Goal: Communication & Community: Answer question/provide support

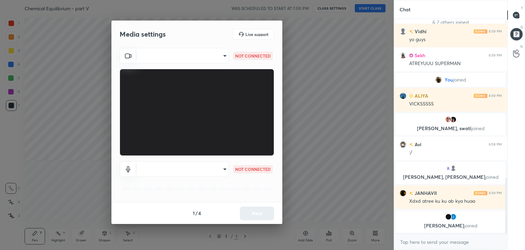
scroll to position [619, 0]
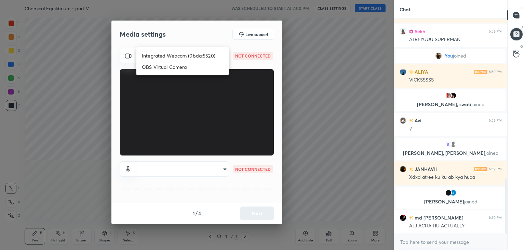
click at [222, 56] on body "1 2 3 4 5 6 7 C X Z C X Z E E Erase all H H Chemical Equilibrium - part V WAS S…" at bounding box center [262, 125] width 525 height 250
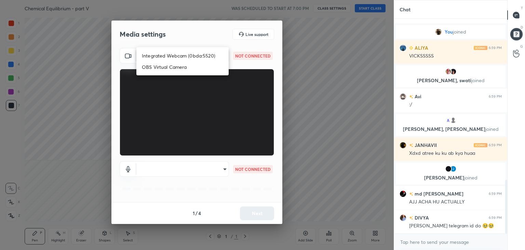
click at [182, 56] on li "Integrated Webcam (0bda:5520)" at bounding box center [182, 55] width 92 height 11
type input "93aed12baafbec1065bad90124e5b2c0d7266fddad1c137ae8d2ff16839a3fc9"
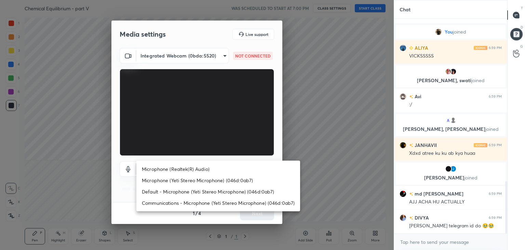
click at [210, 170] on body "1 2 3 4 5 6 7 C X Z C X Z E E Erase all H H Chemical Equilibrium - part V WAS S…" at bounding box center [262, 125] width 525 height 250
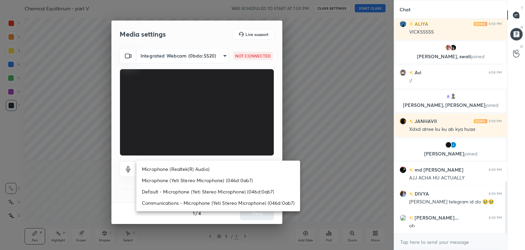
scroll to position [683, 0]
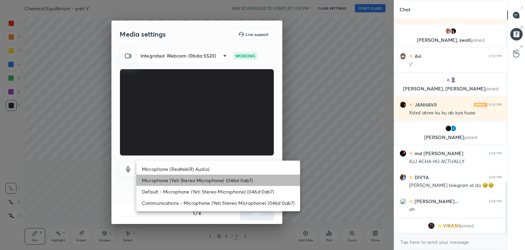
click at [194, 180] on li "Microphone (Yeti Stereo Microphone) (046d:0ab7)" at bounding box center [218, 179] width 164 height 11
type input "f6d070872859e28fdc160e8ffac6879824b8de5458467f7793a701c38bea5ad2"
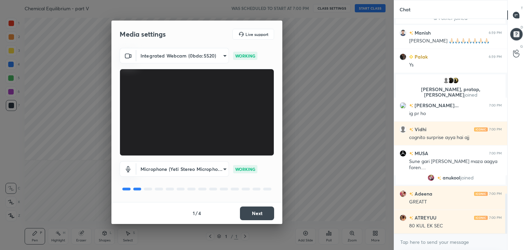
scroll to position [0, 0]
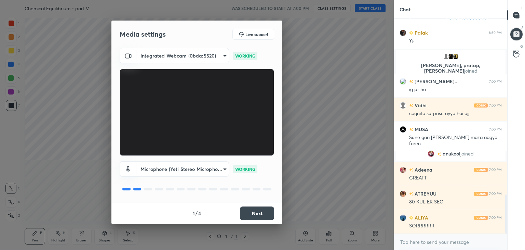
click at [259, 209] on button "Next" at bounding box center [257, 213] width 34 height 14
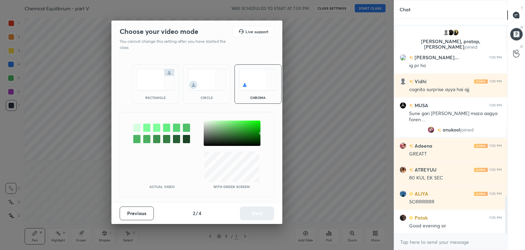
drag, startPoint x: 159, startPoint y: 95, endPoint x: 175, endPoint y: 116, distance: 26.6
click at [158, 97] on div "rectangle" at bounding box center [155, 97] width 27 height 3
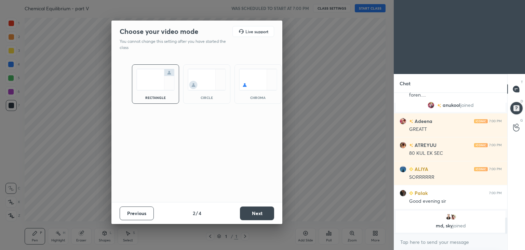
click at [262, 216] on button "Next" at bounding box center [257, 213] width 34 height 14
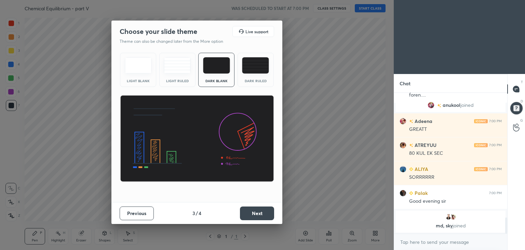
click at [263, 216] on button "Next" at bounding box center [257, 213] width 34 height 14
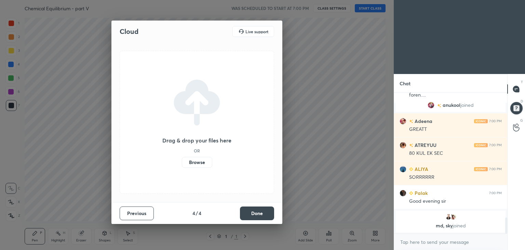
click at [265, 216] on button "Done" at bounding box center [257, 213] width 34 height 14
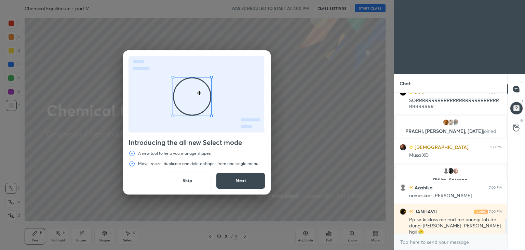
click at [184, 183] on button "Skip" at bounding box center [187, 180] width 49 height 16
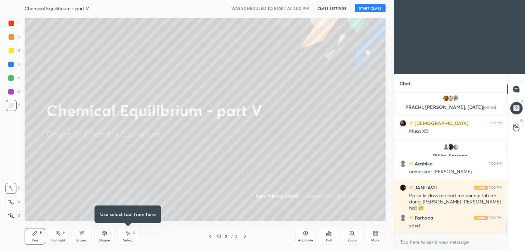
click at [371, 10] on button "START CLASS" at bounding box center [370, 8] width 31 height 8
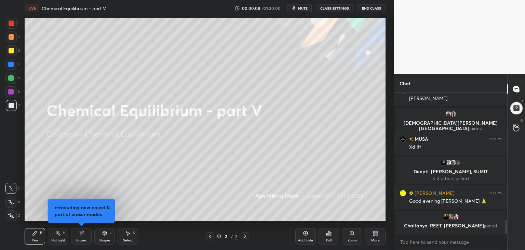
click at [14, 215] on icon at bounding box center [11, 215] width 6 height 5
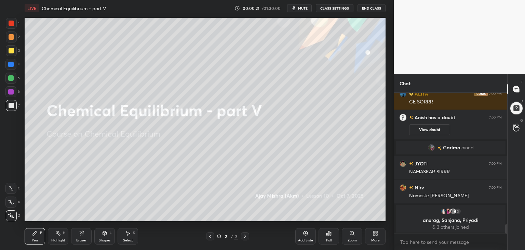
click at [378, 235] on div "More" at bounding box center [375, 236] width 21 height 16
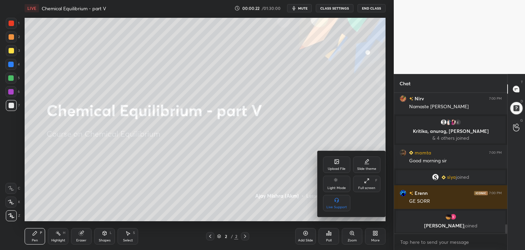
click at [334, 167] on div "Upload File" at bounding box center [337, 168] width 18 height 3
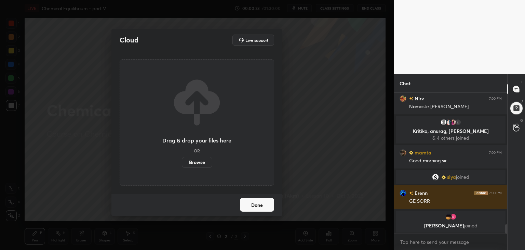
click at [196, 161] on label "Browse" at bounding box center [197, 162] width 30 height 11
click at [182, 161] on input "Browse" at bounding box center [182, 162] width 0 height 11
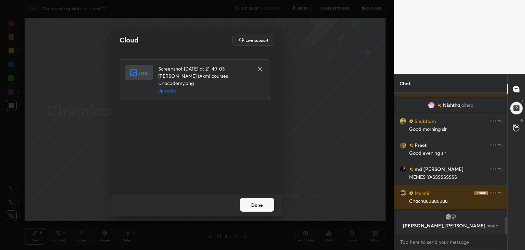
click at [258, 203] on button "Done" at bounding box center [257, 205] width 34 height 14
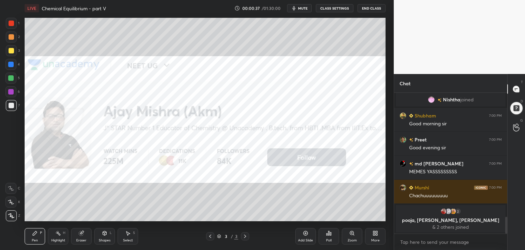
click at [379, 234] on div "More" at bounding box center [375, 236] width 21 height 16
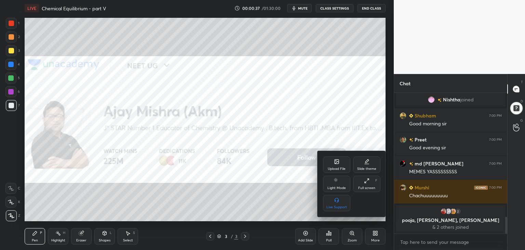
click at [364, 184] on div "Full screen F" at bounding box center [366, 183] width 27 height 16
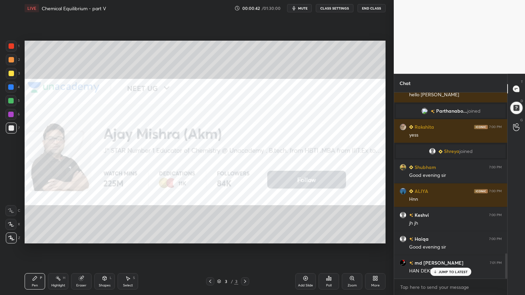
click at [381, 249] on div "More" at bounding box center [375, 282] width 21 height 16
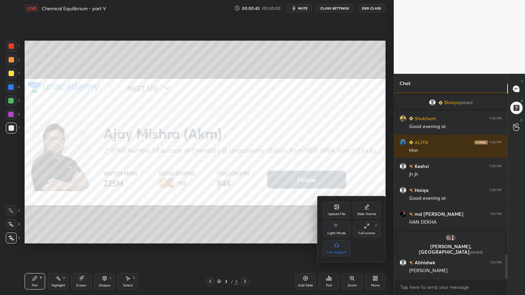
click at [337, 212] on div "Upload File" at bounding box center [336, 210] width 27 height 16
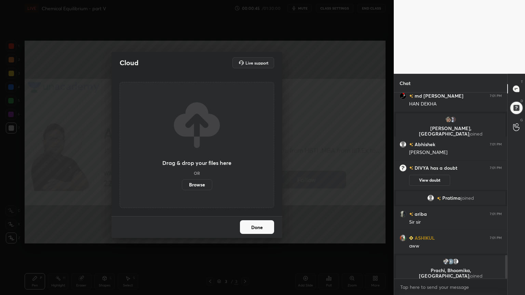
click at [198, 186] on label "Browse" at bounding box center [197, 185] width 30 height 11
click at [182, 186] on input "Browse" at bounding box center [182, 185] width 0 height 11
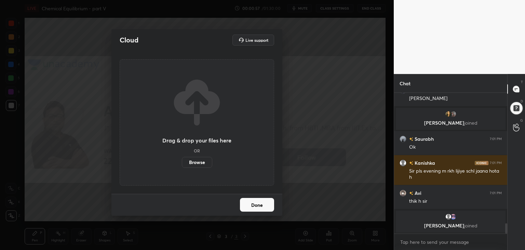
click at [253, 203] on button "Done" at bounding box center [257, 205] width 34 height 14
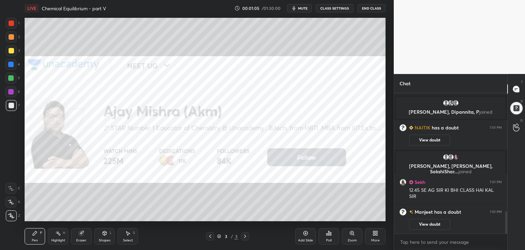
click at [377, 238] on div "More" at bounding box center [375, 239] width 9 height 3
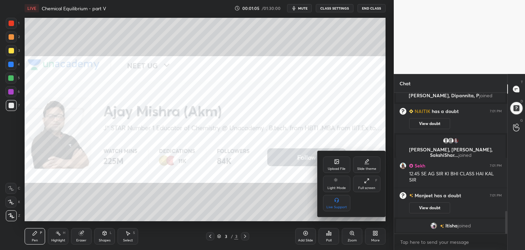
click at [338, 167] on div "Upload File" at bounding box center [337, 168] width 18 height 3
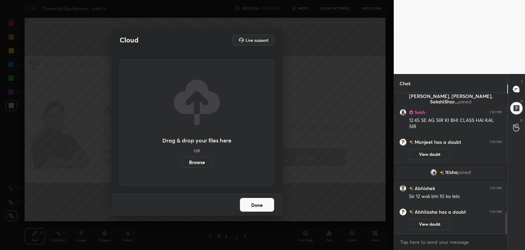
click at [207, 162] on label "Browse" at bounding box center [197, 162] width 30 height 11
click at [182, 162] on input "Browse" at bounding box center [182, 162] width 0 height 11
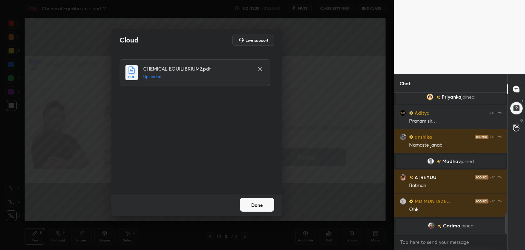
click at [260, 202] on button "Done" at bounding box center [257, 205] width 34 height 14
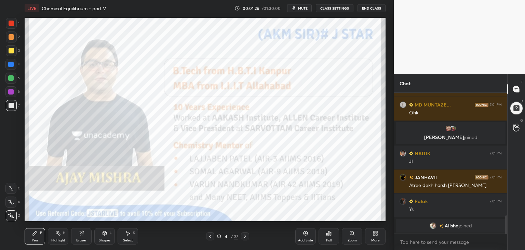
click at [220, 237] on icon at bounding box center [218, 237] width 3 height 1
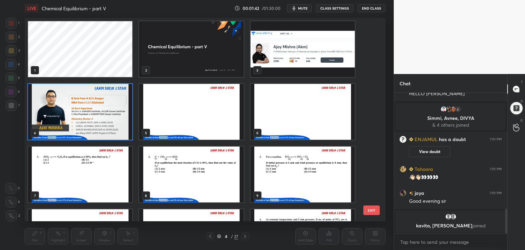
drag, startPoint x: 372, startPoint y: 209, endPoint x: 366, endPoint y: 210, distance: 5.9
click at [371, 209] on button "EXIT" at bounding box center [372, 210] width 16 height 10
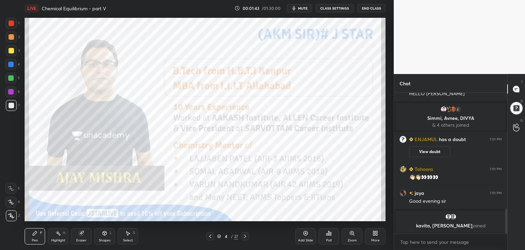
click at [375, 236] on div "More" at bounding box center [375, 236] width 21 height 16
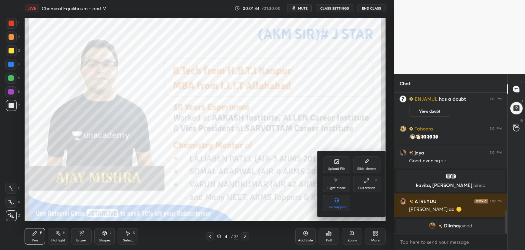
click at [211, 236] on div at bounding box center [262, 125] width 525 height 250
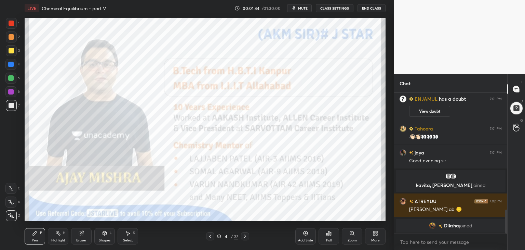
click at [211, 237] on div "Upload File Slide theme Light Mode Full screen F Live Support" at bounding box center [262, 125] width 525 height 250
click at [210, 237] on icon at bounding box center [210, 235] width 2 height 3
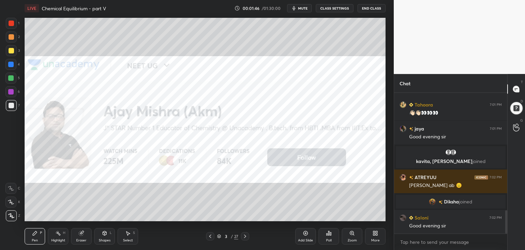
click at [377, 236] on div "More" at bounding box center [375, 236] width 21 height 16
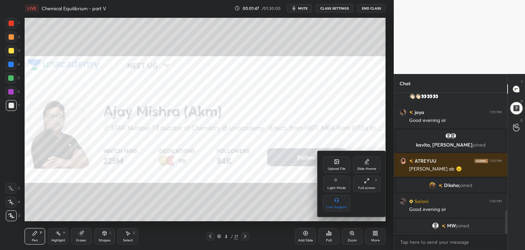
click at [336, 165] on div "Upload File" at bounding box center [336, 164] width 27 height 16
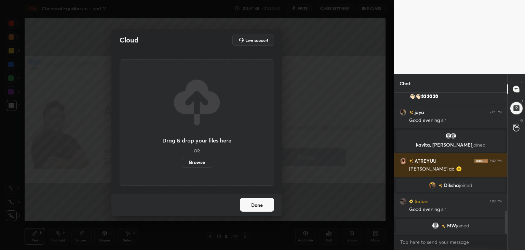
click at [198, 160] on label "Browse" at bounding box center [197, 162] width 30 height 11
click at [182, 160] on input "Browse" at bounding box center [182, 162] width 0 height 11
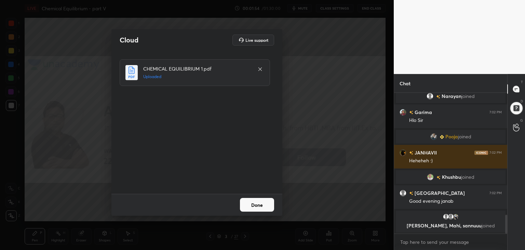
click at [257, 206] on button "Done" at bounding box center [257, 205] width 34 height 14
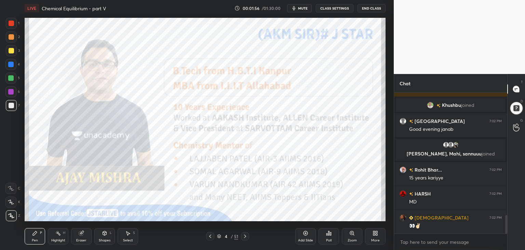
click at [40, 237] on div "Pen P" at bounding box center [35, 236] width 21 height 16
click at [19, 47] on div "3" at bounding box center [13, 50] width 14 height 11
drag, startPoint x: 12, startPoint y: 64, endPoint x: 19, endPoint y: 70, distance: 8.7
click at [12, 63] on div at bounding box center [10, 64] width 5 height 5
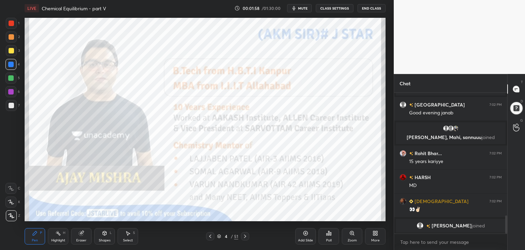
click at [10, 106] on div at bounding box center [11, 105] width 5 height 5
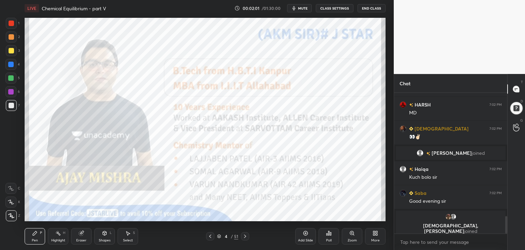
drag, startPoint x: 16, startPoint y: 22, endPoint x: 21, endPoint y: 28, distance: 7.3
click at [16, 21] on div at bounding box center [11, 23] width 11 height 11
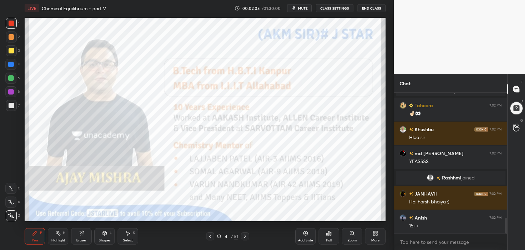
click at [219, 236] on icon at bounding box center [218, 235] width 3 height 2
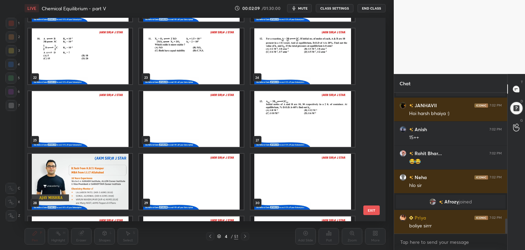
click at [314, 46] on img "grid" at bounding box center [303, 56] width 104 height 56
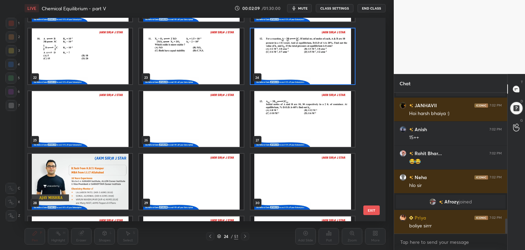
click at [314, 46] on img "grid" at bounding box center [303, 56] width 104 height 56
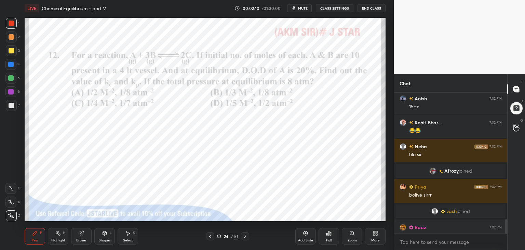
click at [369, 235] on div "More" at bounding box center [375, 236] width 21 height 16
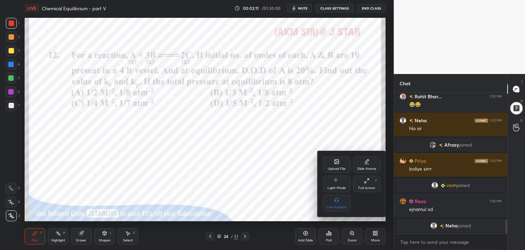
click at [367, 184] on div "Full screen F" at bounding box center [366, 183] width 27 height 16
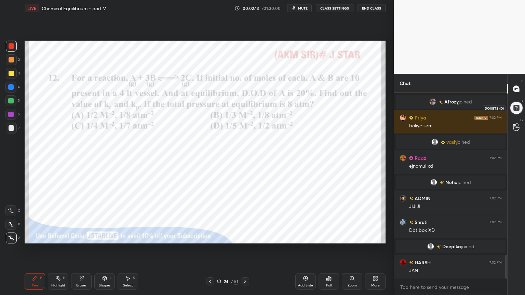
click at [513, 109] on div at bounding box center [517, 108] width 14 height 14
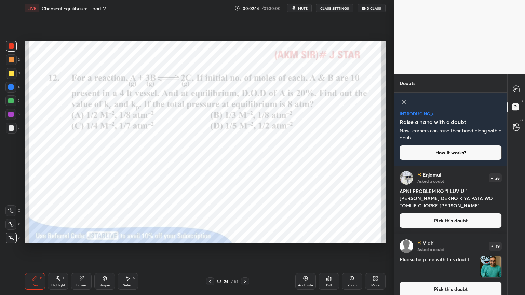
click at [402, 101] on icon at bounding box center [404, 102] width 8 height 8
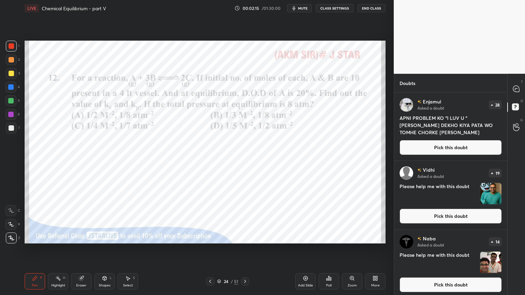
click at [429, 148] on button "Pick this doubt" at bounding box center [451, 147] width 102 height 15
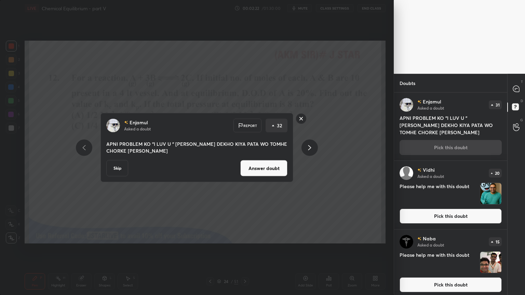
click at [313, 148] on icon at bounding box center [310, 148] width 8 height 8
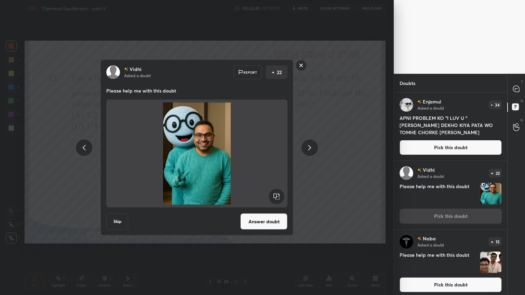
click at [312, 149] on icon at bounding box center [310, 148] width 8 height 8
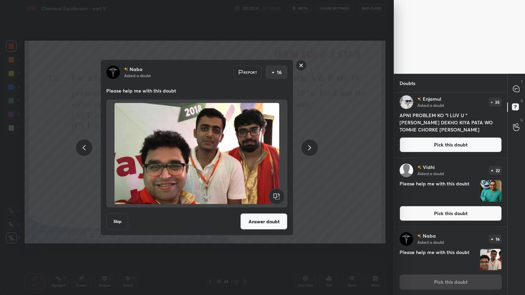
click at [312, 150] on icon at bounding box center [310, 148] width 8 height 8
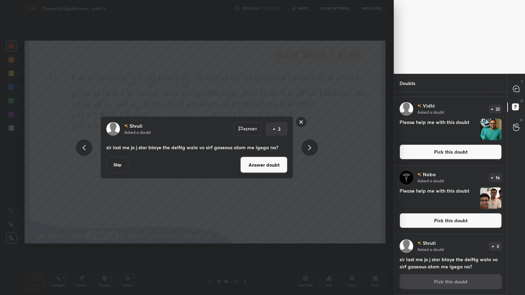
click at [313, 149] on icon at bounding box center [310, 148] width 8 height 8
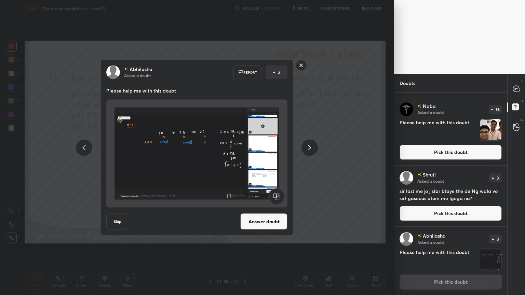
click at [313, 149] on icon at bounding box center [310, 148] width 8 height 8
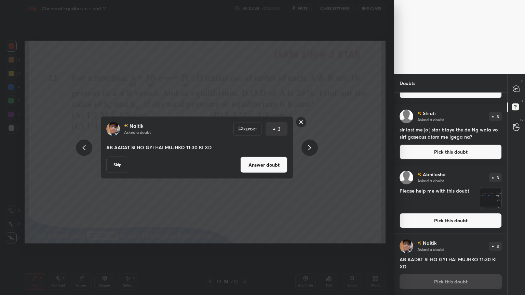
click at [312, 150] on icon at bounding box center [310, 148] width 8 height 8
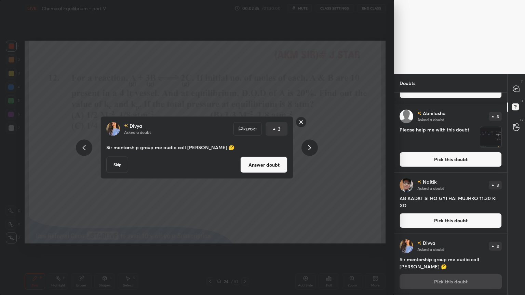
click at [312, 149] on icon at bounding box center [310, 148] width 8 height 8
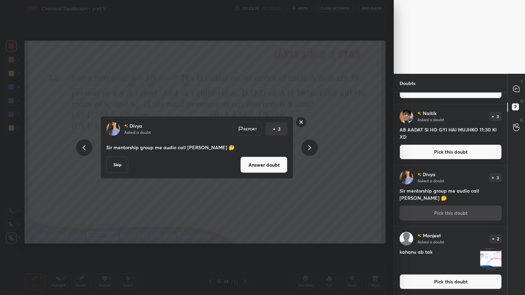
click at [312, 148] on icon at bounding box center [310, 148] width 8 height 8
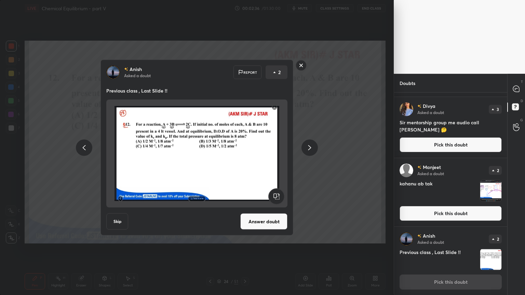
click at [81, 148] on icon at bounding box center [84, 148] width 8 height 8
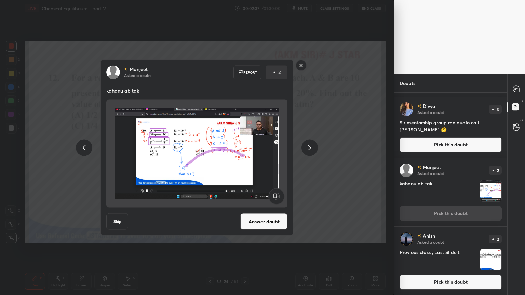
click at [83, 146] on icon at bounding box center [84, 148] width 8 height 8
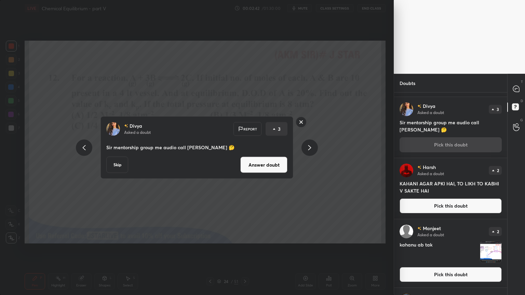
click at [313, 149] on icon at bounding box center [310, 148] width 8 height 8
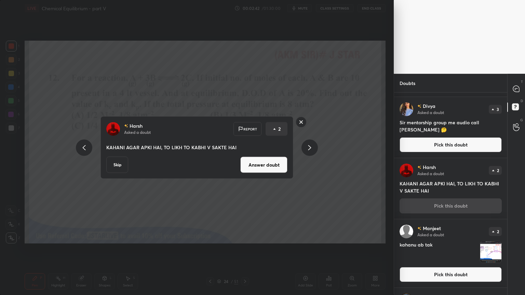
click at [312, 148] on icon at bounding box center [310, 148] width 8 height 8
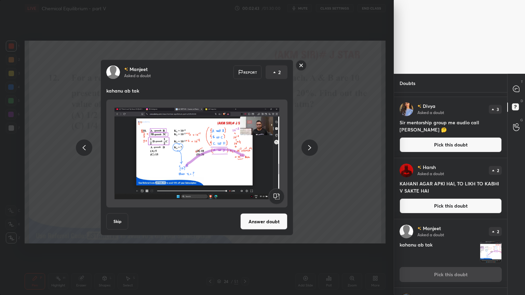
click at [311, 147] on icon at bounding box center [309, 147] width 3 height 5
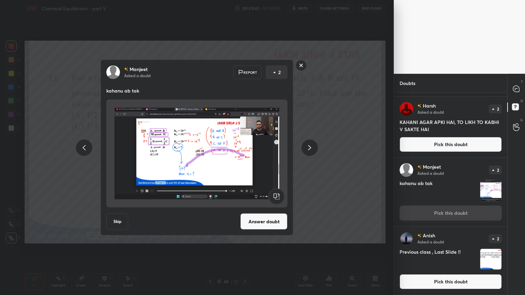
click at [311, 147] on icon at bounding box center [309, 147] width 3 height 5
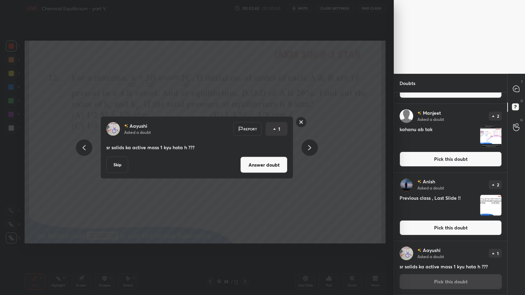
click at [312, 147] on icon at bounding box center [310, 148] width 8 height 8
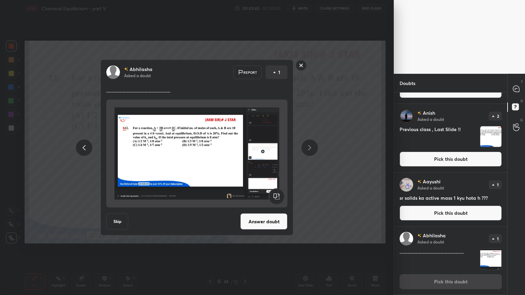
click at [312, 147] on icon at bounding box center [310, 148] width 8 height 8
click at [313, 147] on icon at bounding box center [310, 148] width 8 height 8
click at [313, 148] on icon at bounding box center [310, 148] width 8 height 8
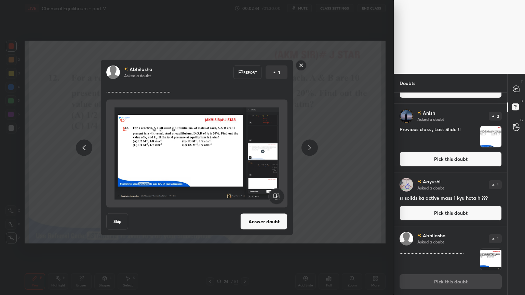
click at [352, 169] on div "[PERSON_NAME] Asked a doubt Report 1 ..........................................…" at bounding box center [197, 147] width 394 height 295
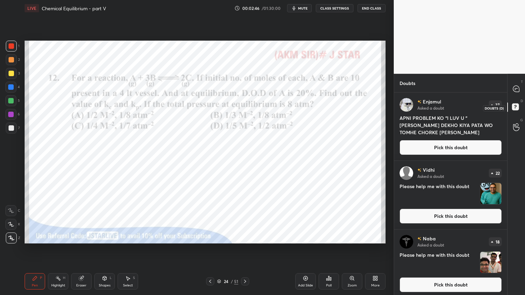
click at [515, 107] on icon at bounding box center [515, 106] width 2 height 3
click at [455, 151] on button "Pick this doubt" at bounding box center [451, 147] width 102 height 15
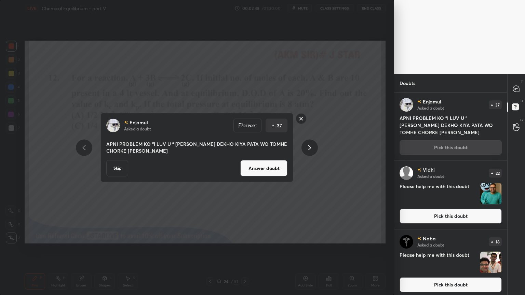
click at [305, 148] on div at bounding box center [310, 148] width 16 height 16
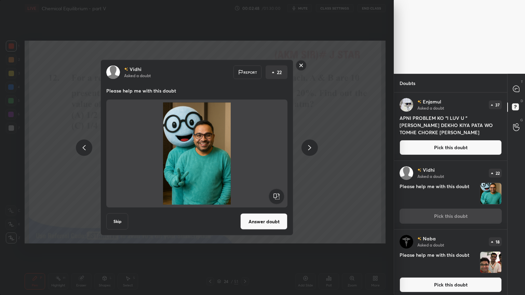
click at [306, 146] on div at bounding box center [310, 148] width 16 height 16
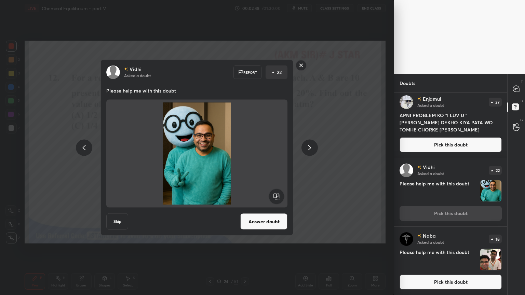
click at [307, 146] on icon at bounding box center [310, 148] width 8 height 8
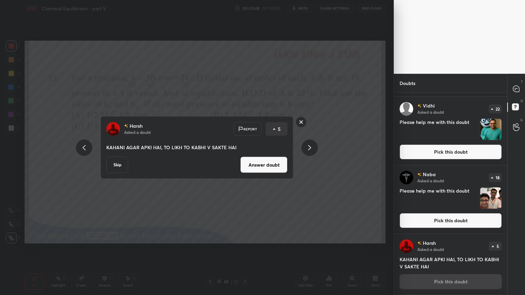
click at [308, 146] on icon at bounding box center [310, 148] width 8 height 8
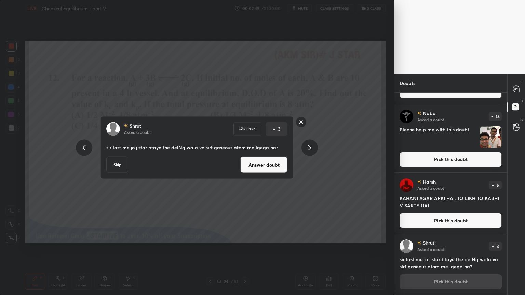
click at [307, 145] on icon at bounding box center [310, 148] width 8 height 8
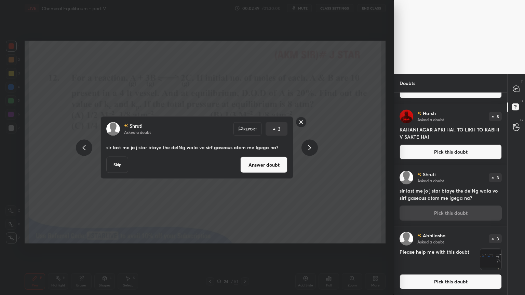
click at [307, 145] on icon at bounding box center [310, 148] width 8 height 8
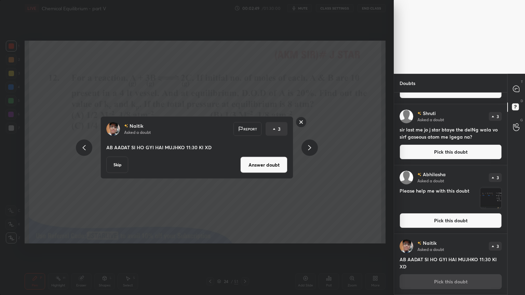
click at [306, 145] on icon at bounding box center [310, 148] width 8 height 8
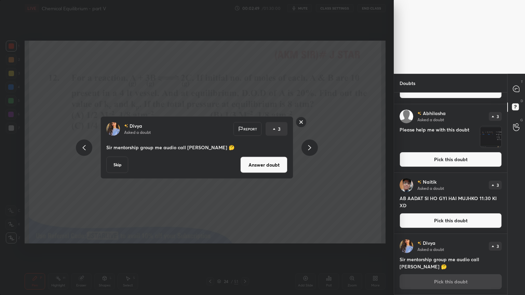
click at [306, 146] on icon at bounding box center [310, 148] width 8 height 8
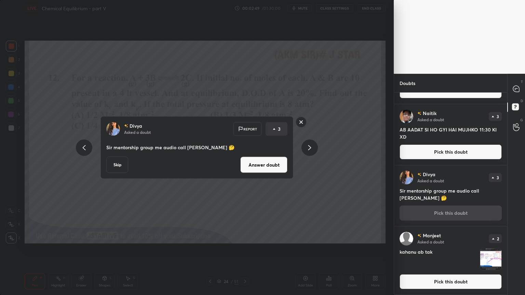
click at [306, 146] on icon at bounding box center [310, 148] width 8 height 8
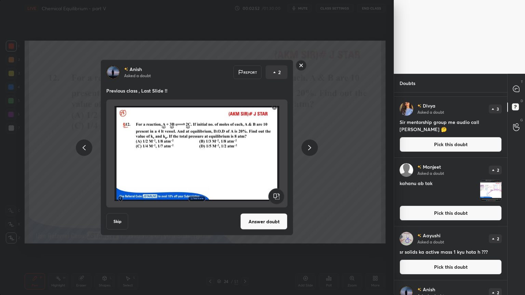
drag, startPoint x: 302, startPoint y: 66, endPoint x: 315, endPoint y: 71, distance: 14.1
click at [301, 66] on rect at bounding box center [301, 65] width 11 height 11
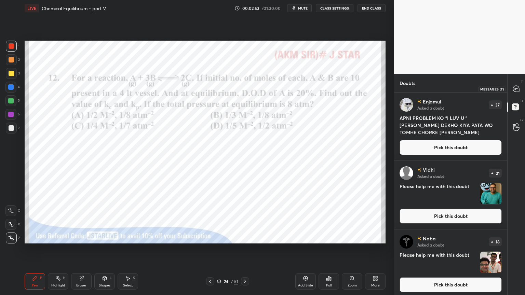
click at [516, 87] on icon at bounding box center [516, 89] width 6 height 6
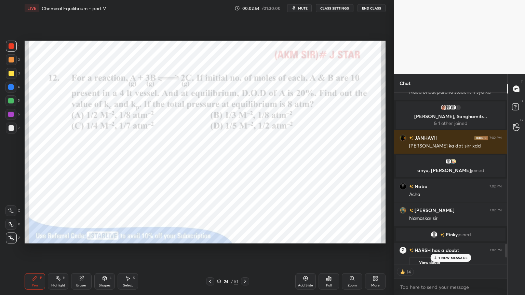
click at [449, 249] on p "1 NEW MESSAGE" at bounding box center [453, 258] width 29 height 4
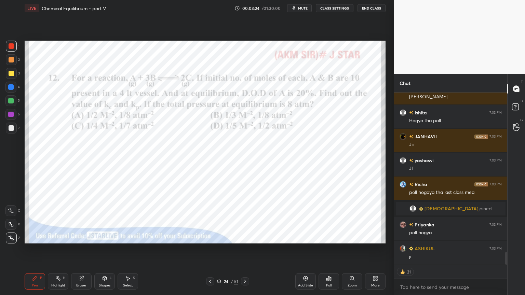
scroll to position [2231, 0]
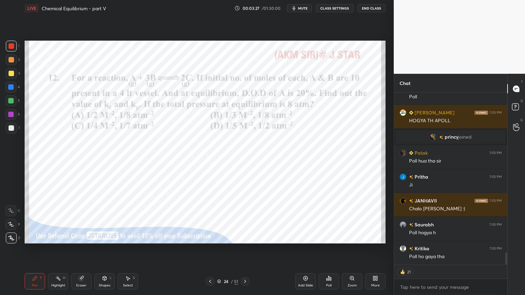
click at [37, 249] on div "Pen P" at bounding box center [35, 282] width 21 height 16
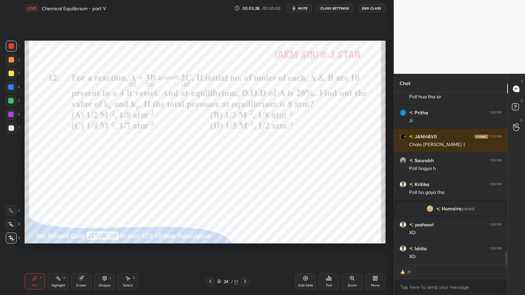
click at [15, 43] on div at bounding box center [11, 46] width 11 height 11
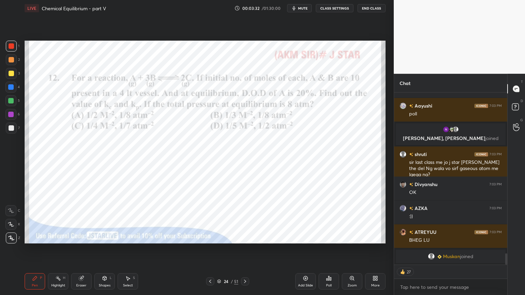
click at [60, 249] on div "Highlight H" at bounding box center [58, 282] width 21 height 16
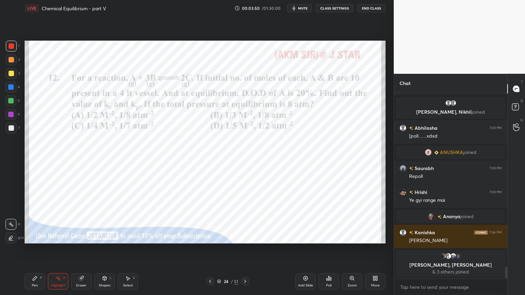
drag, startPoint x: 306, startPoint y: 283, endPoint x: 302, endPoint y: 283, distance: 4.5
click at [304, 249] on div "Add Slide" at bounding box center [305, 282] width 21 height 16
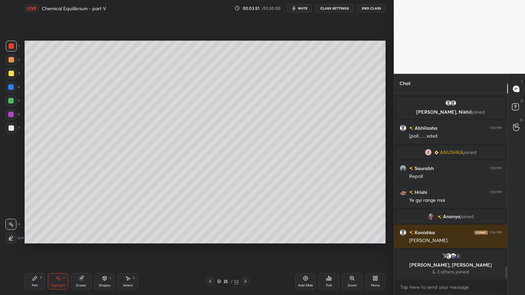
click at [42, 249] on div "Pen P" at bounding box center [35, 282] width 21 height 16
click at [14, 61] on div at bounding box center [11, 59] width 11 height 11
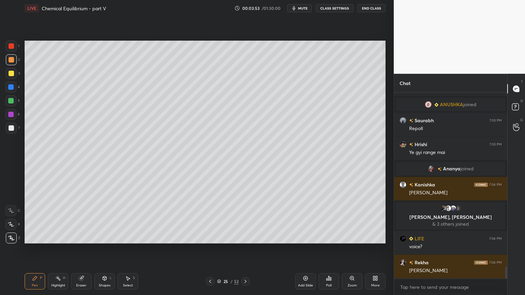
click at [336, 7] on button "CLASS SETTINGS" at bounding box center [335, 8] width 38 height 8
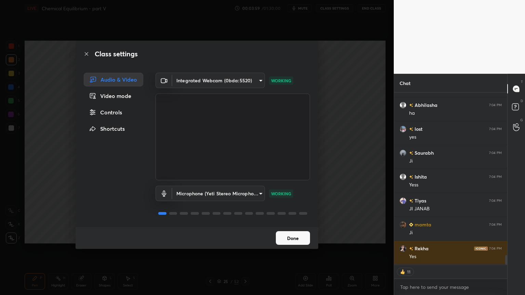
click at [111, 113] on div "Controls" at bounding box center [114, 113] width 60 height 14
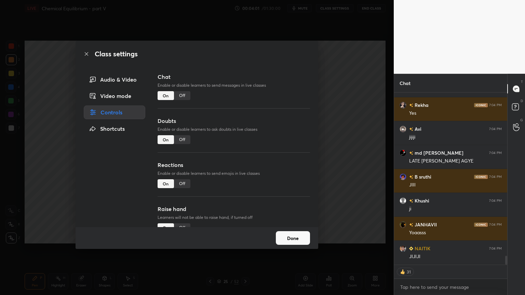
type textarea "x"
drag, startPoint x: 184, startPoint y: 96, endPoint x: 182, endPoint y: 106, distance: 10.1
click at [183, 96] on div "Off" at bounding box center [182, 95] width 16 height 9
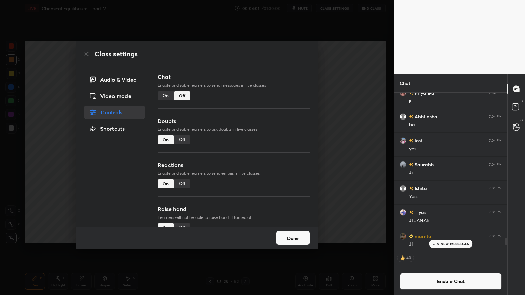
click at [185, 139] on div "Off" at bounding box center [182, 139] width 16 height 9
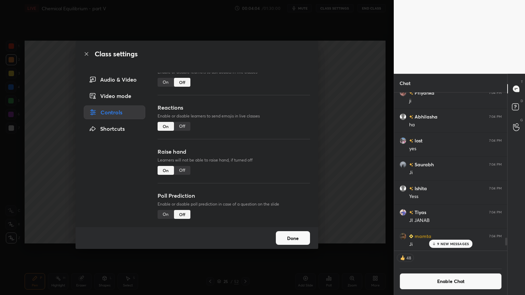
click at [182, 170] on div "Off" at bounding box center [182, 170] width 16 height 9
click at [362, 190] on div "Class settings Audio & Video Video mode Controls Shortcuts Chat Enable or disab…" at bounding box center [197, 147] width 394 height 295
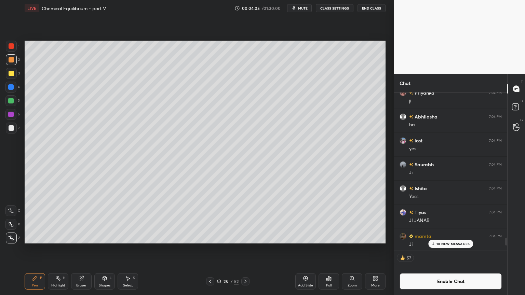
click at [454, 243] on p "10 NEW MESSAGES" at bounding box center [453, 244] width 33 height 4
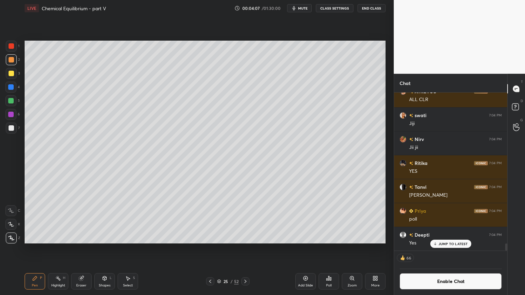
click at [31, 249] on div "Pen P" at bounding box center [35, 282] width 21 height 16
click at [11, 128] on div at bounding box center [11, 128] width 5 height 5
click at [13, 72] on div at bounding box center [11, 73] width 5 height 5
click at [12, 129] on div at bounding box center [11, 128] width 5 height 5
click at [212, 249] on icon at bounding box center [210, 281] width 5 height 5
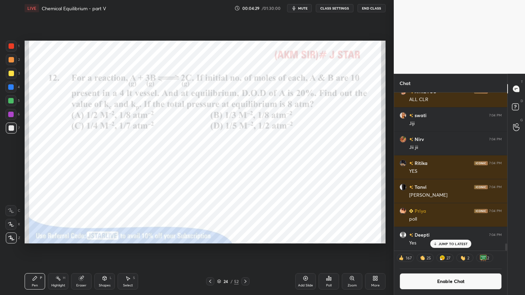
click at [53, 249] on div "Highlight" at bounding box center [58, 285] width 14 height 3
click at [11, 46] on div at bounding box center [11, 45] width 5 height 5
drag, startPoint x: 246, startPoint y: 280, endPoint x: 168, endPoint y: 272, distance: 78.4
click at [245, 249] on icon at bounding box center [245, 281] width 5 height 5
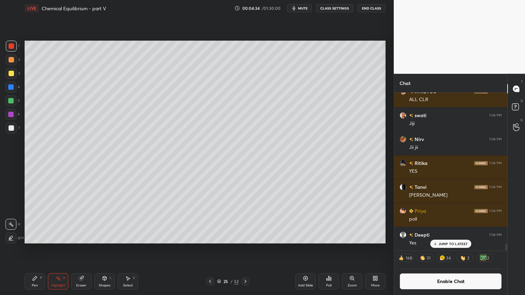
click at [31, 249] on div "Pen P" at bounding box center [35, 282] width 21 height 16
click at [11, 89] on div at bounding box center [10, 86] width 5 height 5
click at [62, 249] on div "Highlight" at bounding box center [58, 285] width 14 height 3
drag, startPoint x: 32, startPoint y: 283, endPoint x: 45, endPoint y: 262, distance: 24.5
click at [33, 249] on div "Pen P" at bounding box center [35, 282] width 21 height 16
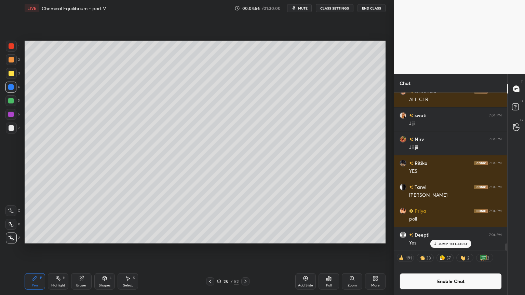
click at [12, 127] on div at bounding box center [11, 128] width 5 height 5
drag, startPoint x: 54, startPoint y: 284, endPoint x: 46, endPoint y: 275, distance: 12.4
click at [52, 249] on div "Highlight" at bounding box center [58, 285] width 14 height 3
drag, startPoint x: 37, startPoint y: 280, endPoint x: 51, endPoint y: 252, distance: 31.7
click at [37, 249] on icon at bounding box center [34, 278] width 5 height 5
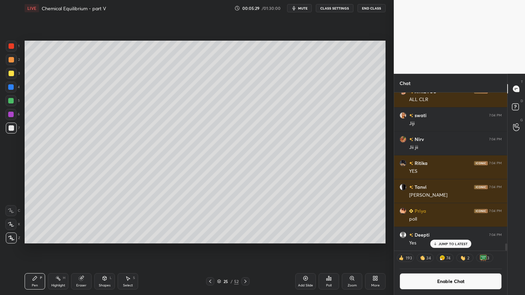
click at [11, 76] on div at bounding box center [11, 73] width 5 height 5
drag, startPoint x: 37, startPoint y: 280, endPoint x: 37, endPoint y: 268, distance: 12.0
click at [37, 249] on icon at bounding box center [34, 278] width 5 height 5
click at [12, 127] on div at bounding box center [11, 128] width 5 height 5
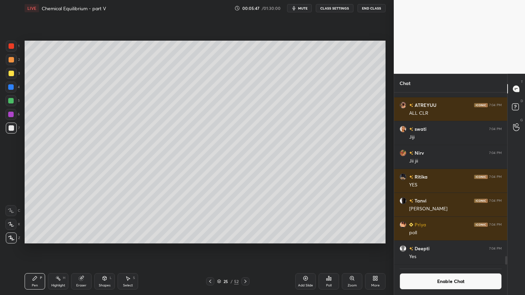
click at [57, 249] on div "Highlight H" at bounding box center [58, 282] width 21 height 16
drag, startPoint x: 32, startPoint y: 282, endPoint x: 43, endPoint y: 278, distance: 11.1
click at [32, 249] on div "Pen P" at bounding box center [35, 282] width 21 height 16
drag, startPoint x: 56, startPoint y: 284, endPoint x: 67, endPoint y: 260, distance: 26.6
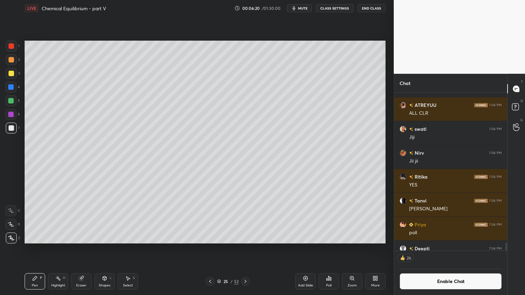
click at [57, 249] on div "Highlight H" at bounding box center [58, 282] width 21 height 16
click at [37, 249] on div "Pen" at bounding box center [35, 285] width 6 height 3
drag, startPoint x: 60, startPoint y: 287, endPoint x: 60, endPoint y: 283, distance: 4.1
click at [59, 249] on div "Highlight" at bounding box center [58, 285] width 14 height 3
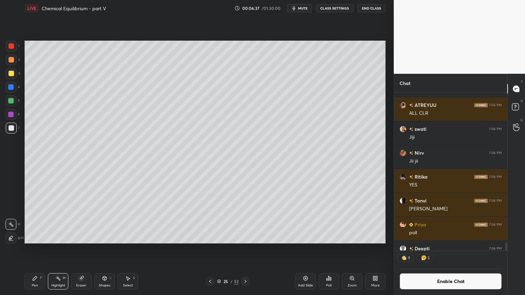
click at [39, 249] on div "Pen P" at bounding box center [35, 282] width 21 height 16
click at [57, 249] on div "Highlight" at bounding box center [58, 285] width 14 height 3
click at [33, 249] on div "Pen P" at bounding box center [35, 282] width 21 height 16
drag, startPoint x: 56, startPoint y: 285, endPoint x: 63, endPoint y: 253, distance: 32.5
click at [57, 249] on div "Highlight" at bounding box center [58, 285] width 14 height 3
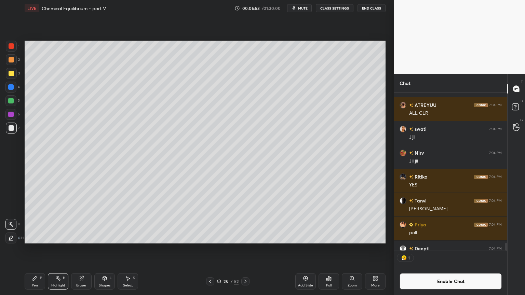
scroll to position [2, 2]
click at [35, 249] on div "Pen" at bounding box center [35, 285] width 6 height 3
click at [10, 77] on div at bounding box center [11, 73] width 11 height 11
drag, startPoint x: 12, startPoint y: 44, endPoint x: 21, endPoint y: 52, distance: 11.9
click at [12, 47] on div at bounding box center [11, 45] width 5 height 5
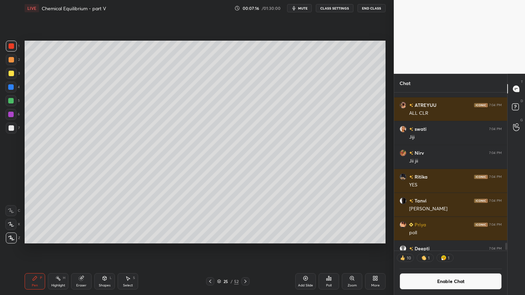
click at [59, 249] on rect at bounding box center [58, 279] width 3 height 3
click at [107, 249] on div "Shapes L" at bounding box center [104, 282] width 21 height 16
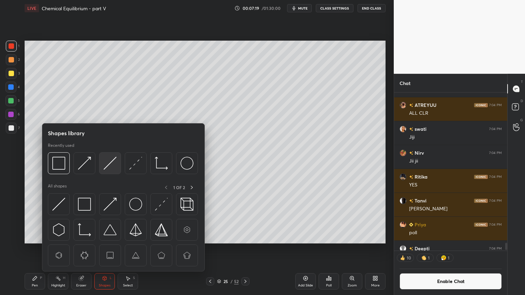
click at [108, 163] on img at bounding box center [110, 163] width 13 height 13
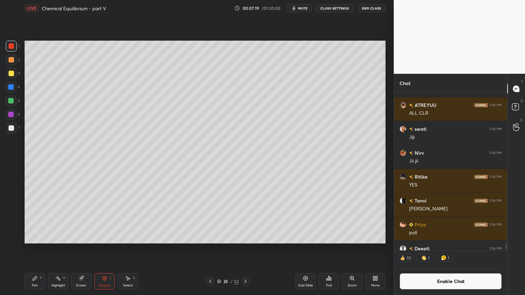
click at [10, 132] on div at bounding box center [11, 128] width 11 height 11
click at [35, 249] on icon at bounding box center [35, 279] width 4 height 4
click at [8, 88] on div at bounding box center [10, 86] width 5 height 5
drag, startPoint x: 59, startPoint y: 281, endPoint x: 66, endPoint y: 267, distance: 16.5
click at [60, 249] on div "Highlight H" at bounding box center [58, 282] width 21 height 16
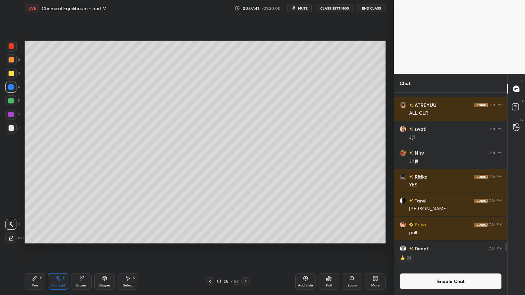
click at [38, 249] on div "Pen P" at bounding box center [35, 282] width 21 height 16
click at [10, 131] on div at bounding box center [11, 128] width 11 height 11
drag, startPoint x: 61, startPoint y: 282, endPoint x: 72, endPoint y: 251, distance: 33.1
click at [61, 249] on div "Highlight H" at bounding box center [58, 282] width 21 height 16
click at [30, 249] on div "Pen P" at bounding box center [35, 282] width 21 height 16
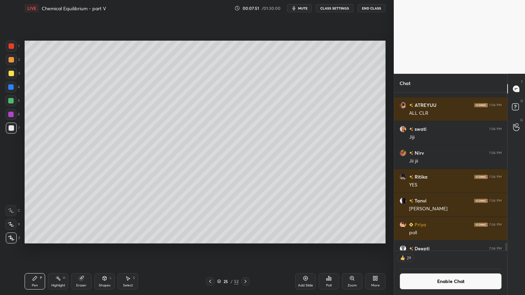
drag, startPoint x: 10, startPoint y: 101, endPoint x: 12, endPoint y: 111, distance: 10.2
click at [11, 103] on div at bounding box center [10, 100] width 5 height 5
click at [62, 249] on div "Highlight H" at bounding box center [58, 282] width 21 height 16
click at [33, 249] on div "Pen P" at bounding box center [35, 282] width 21 height 16
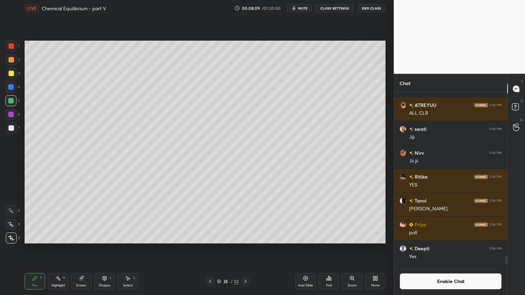
click at [60, 249] on div "Highlight H" at bounding box center [58, 282] width 21 height 16
click at [36, 249] on div "Pen P" at bounding box center [35, 282] width 21 height 16
click at [305, 249] on div "Add Slide" at bounding box center [305, 285] width 15 height 3
click at [37, 249] on icon at bounding box center [34, 278] width 5 height 5
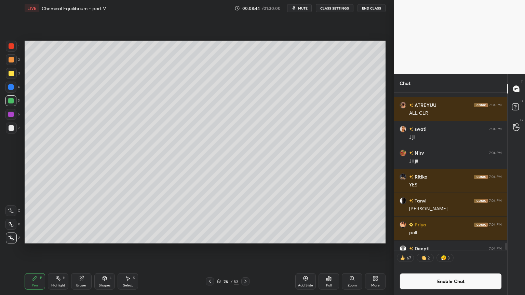
drag, startPoint x: 11, startPoint y: 59, endPoint x: 21, endPoint y: 60, distance: 9.6
click at [13, 61] on div at bounding box center [11, 59] width 5 height 5
click at [211, 249] on icon at bounding box center [209, 281] width 5 height 5
click at [60, 249] on div "Highlight" at bounding box center [58, 285] width 14 height 3
click at [248, 249] on icon at bounding box center [245, 281] width 5 height 5
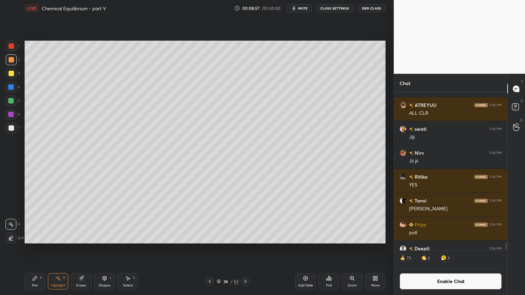
click at [35, 249] on div "Pen" at bounding box center [35, 285] width 6 height 3
click at [11, 128] on div at bounding box center [11, 128] width 5 height 5
drag, startPoint x: 211, startPoint y: 281, endPoint x: 195, endPoint y: 282, distance: 15.4
click at [208, 249] on icon at bounding box center [209, 281] width 5 height 5
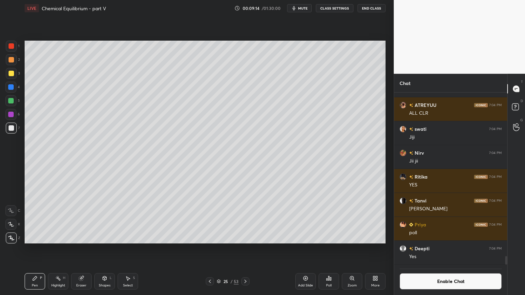
click at [58, 249] on div "Highlight H" at bounding box center [58, 282] width 21 height 16
drag, startPoint x: 244, startPoint y: 280, endPoint x: 185, endPoint y: 272, distance: 59.5
click at [243, 249] on icon at bounding box center [245, 281] width 5 height 5
click at [44, 249] on div "Pen P" at bounding box center [35, 282] width 21 height 16
click at [37, 249] on div "Pen" at bounding box center [35, 285] width 6 height 3
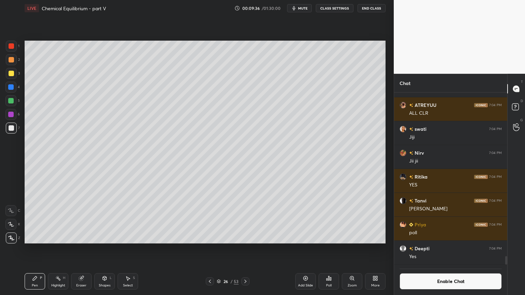
click at [54, 249] on div "Highlight" at bounding box center [58, 285] width 14 height 3
click at [35, 249] on div "Pen" at bounding box center [35, 285] width 6 height 3
drag, startPoint x: 14, startPoint y: 59, endPoint x: 24, endPoint y: 62, distance: 10.3
click at [15, 61] on div at bounding box center [11, 59] width 11 height 11
click at [52, 249] on div "Highlight" at bounding box center [58, 285] width 14 height 3
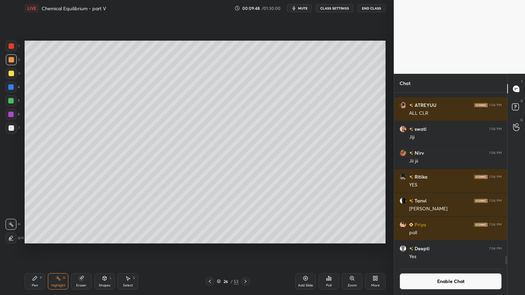
drag, startPoint x: 38, startPoint y: 285, endPoint x: 39, endPoint y: 268, distance: 17.2
click at [37, 249] on div "Pen" at bounding box center [35, 285] width 6 height 3
click at [83, 249] on icon at bounding box center [81, 279] width 4 height 4
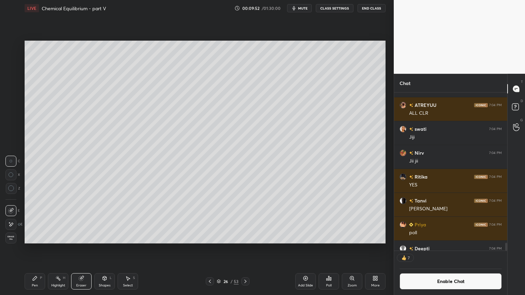
drag, startPoint x: 38, startPoint y: 283, endPoint x: 37, endPoint y: 275, distance: 8.7
click at [37, 249] on div "Pen P" at bounding box center [35, 282] width 21 height 16
click at [13, 127] on div at bounding box center [11, 128] width 5 height 5
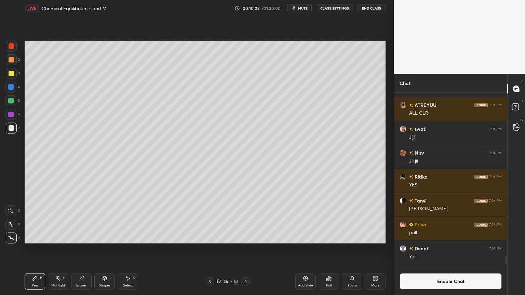
scroll to position [3310, 0]
click at [62, 249] on div "Highlight H" at bounding box center [58, 282] width 21 height 16
drag, startPoint x: 34, startPoint y: 281, endPoint x: 42, endPoint y: 247, distance: 34.8
click at [36, 249] on div "Pen P" at bounding box center [35, 282] width 21 height 16
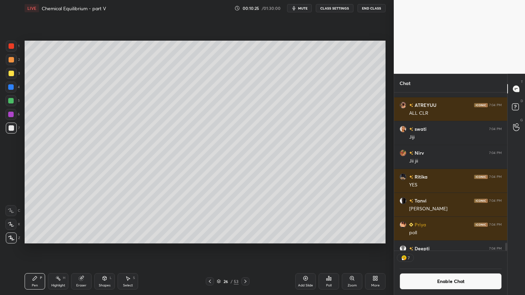
drag, startPoint x: 11, startPoint y: 45, endPoint x: 21, endPoint y: 71, distance: 27.5
click at [12, 45] on div at bounding box center [11, 45] width 5 height 5
click at [13, 129] on div at bounding box center [11, 128] width 5 height 5
drag, startPoint x: 62, startPoint y: 283, endPoint x: 67, endPoint y: 252, distance: 31.9
click at [63, 249] on div "Highlight H" at bounding box center [58, 282] width 21 height 16
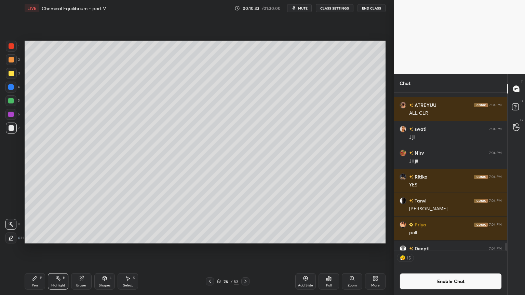
click at [28, 249] on div "Pen P" at bounding box center [35, 282] width 21 height 16
click at [210, 249] on icon at bounding box center [209, 281] width 5 height 5
click at [212, 249] on icon at bounding box center [209, 281] width 5 height 5
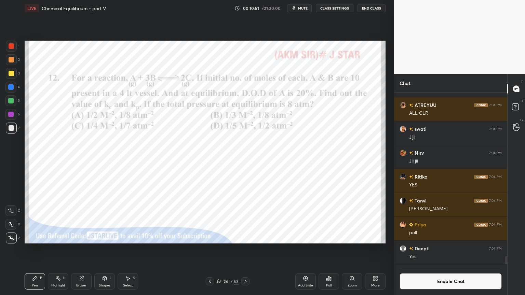
click at [35, 249] on div "Pen" at bounding box center [35, 285] width 6 height 3
click at [15, 48] on div at bounding box center [11, 46] width 11 height 11
click at [62, 249] on div "Highlight H" at bounding box center [58, 282] width 21 height 16
click at [246, 249] on icon at bounding box center [245, 281] width 5 height 5
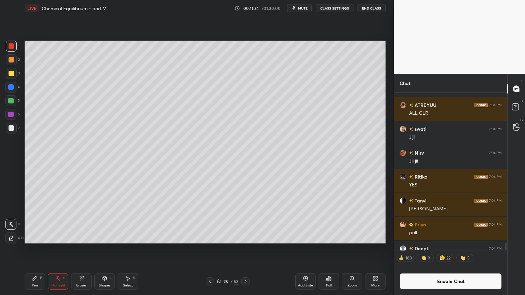
click at [246, 249] on icon at bounding box center [246, 281] width 2 height 3
click at [245, 249] on icon at bounding box center [245, 281] width 5 height 5
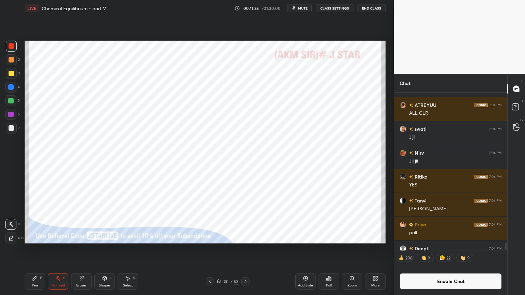
drag, startPoint x: 209, startPoint y: 281, endPoint x: 232, endPoint y: 279, distance: 23.3
click at [208, 249] on icon at bounding box center [209, 281] width 5 height 5
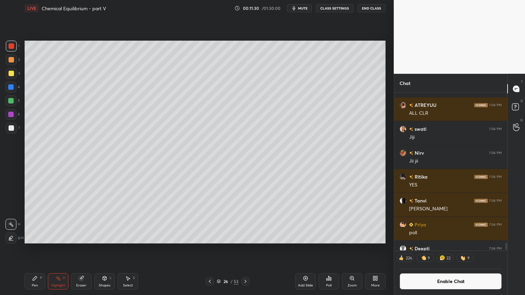
click at [450, 249] on button "Enable Chat" at bounding box center [451, 282] width 102 height 16
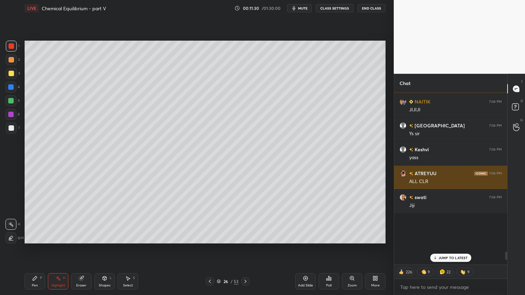
scroll to position [171, 111]
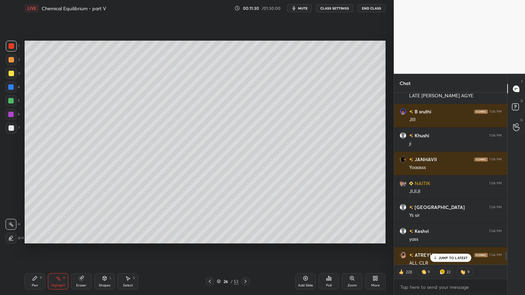
click at [451, 249] on p "JUMP TO LATEST" at bounding box center [453, 258] width 29 height 4
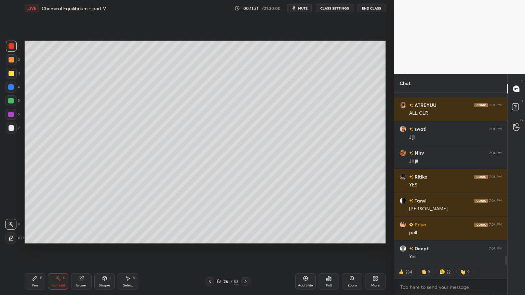
click at [53, 249] on div "Highlight H" at bounding box center [58, 282] width 21 height 16
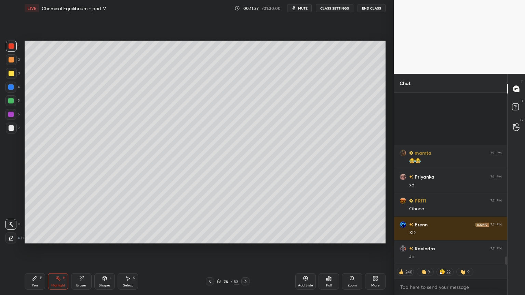
scroll to position [3497, 0]
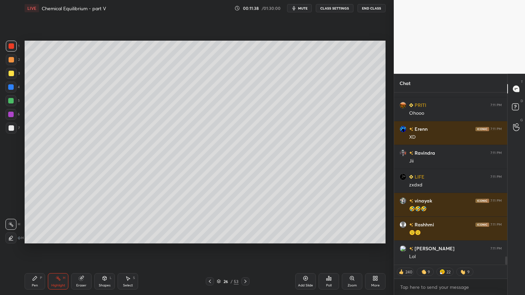
drag, startPoint x: 309, startPoint y: 285, endPoint x: 263, endPoint y: 277, distance: 46.4
click at [308, 249] on div "Add Slide" at bounding box center [305, 285] width 15 height 3
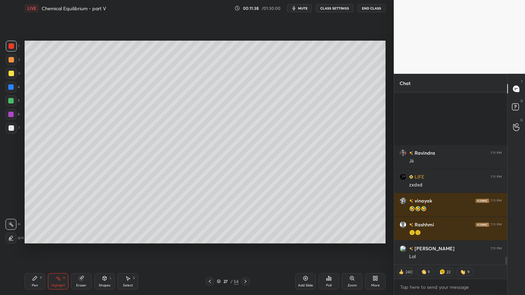
scroll to position [3593, 0]
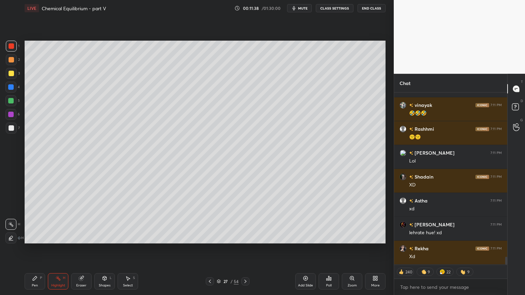
click at [38, 249] on div "Pen P" at bounding box center [35, 282] width 21 height 16
click at [13, 59] on div at bounding box center [11, 59] width 5 height 5
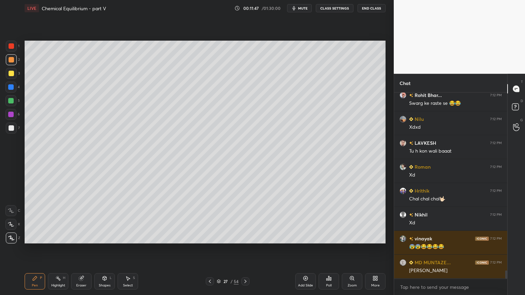
scroll to position [4121, 0]
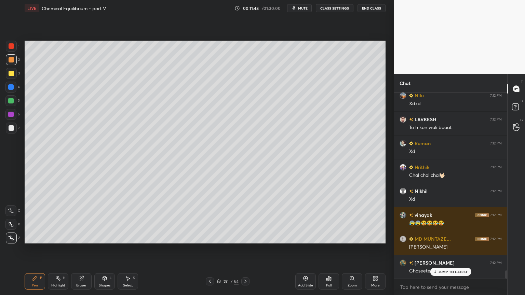
click at [12, 88] on div at bounding box center [10, 86] width 5 height 5
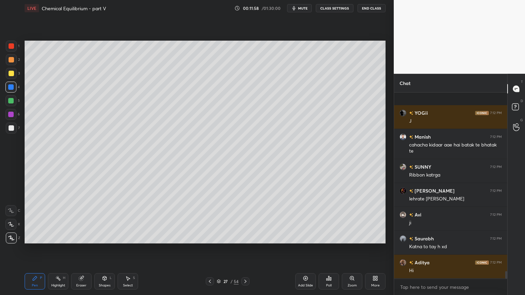
scroll to position [4384, 0]
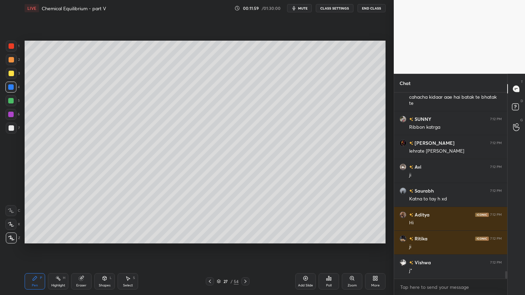
click at [102, 249] on icon at bounding box center [104, 278] width 5 height 5
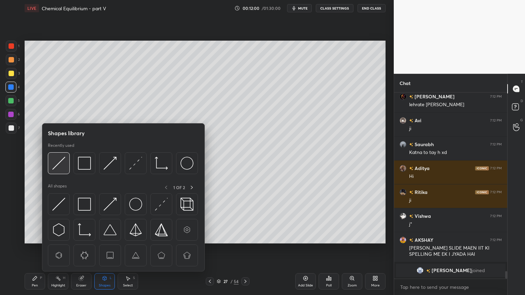
click at [60, 166] on img at bounding box center [58, 163] width 13 height 13
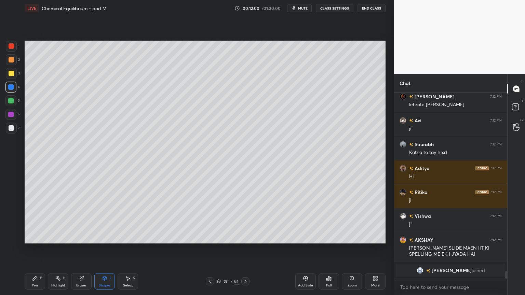
scroll to position [4109, 0]
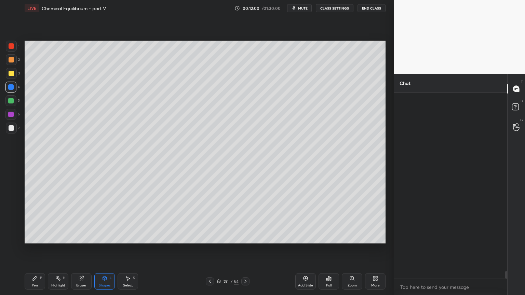
click at [11, 127] on div at bounding box center [11, 128] width 5 height 5
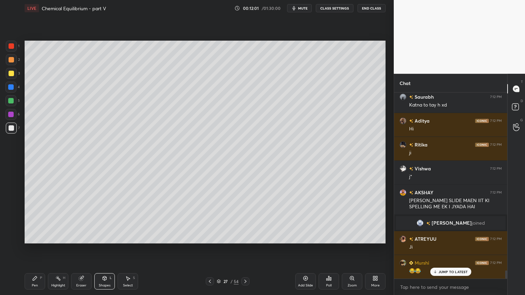
scroll to position [4163, 0]
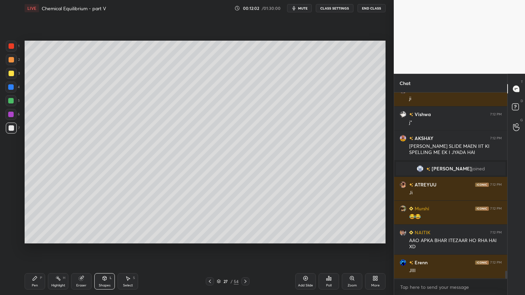
click at [208, 249] on icon at bounding box center [209, 281] width 5 height 5
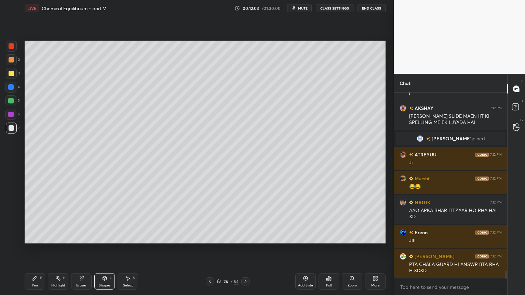
click at [209, 249] on icon at bounding box center [209, 281] width 5 height 5
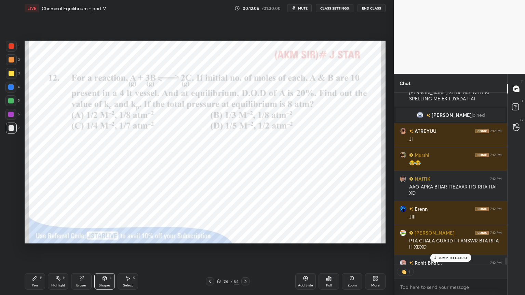
scroll to position [2, 2]
click at [245, 249] on icon at bounding box center [245, 281] width 5 height 5
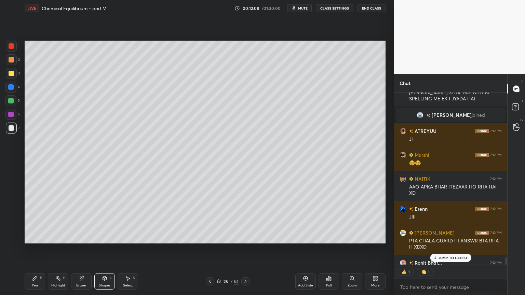
click at [245, 249] on icon at bounding box center [246, 281] width 2 height 3
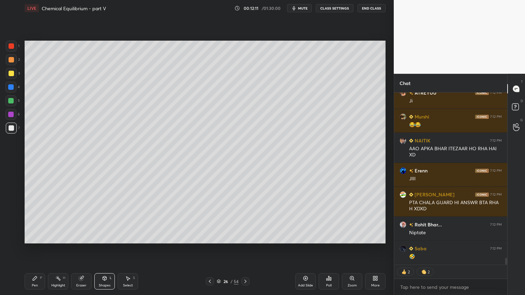
click at [241, 249] on div at bounding box center [245, 282] width 8 height 8
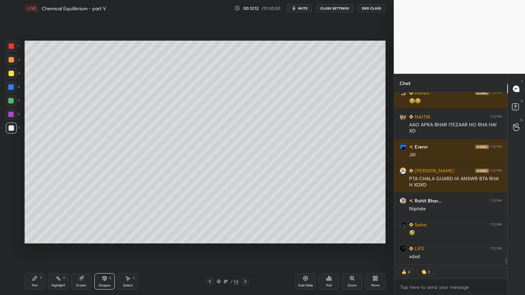
scroll to position [4238, 0]
click at [44, 249] on div "Pen P" at bounding box center [35, 282] width 21 height 16
type textarea "x"
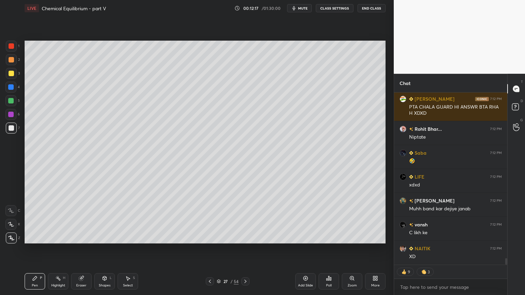
click at [334, 7] on button "CLASS SETTINGS" at bounding box center [335, 8] width 38 height 8
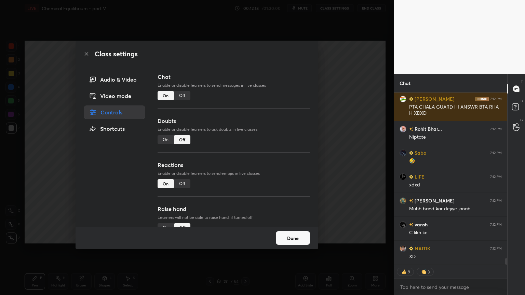
click at [183, 93] on div "Off" at bounding box center [182, 95] width 16 height 9
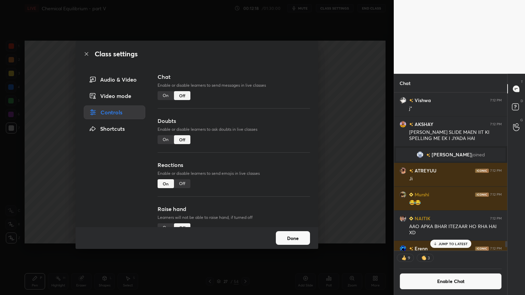
click at [352, 117] on div "Class settings Audio & Video Video mode Controls Shortcuts Chat Enable or disab…" at bounding box center [197, 147] width 394 height 295
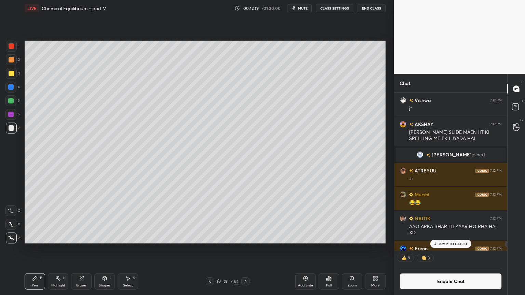
drag, startPoint x: 55, startPoint y: 279, endPoint x: 58, endPoint y: 248, distance: 31.6
click at [55, 249] on icon at bounding box center [57, 278] width 5 height 5
click at [211, 249] on icon at bounding box center [210, 281] width 2 height 3
click at [210, 249] on icon at bounding box center [209, 281] width 5 height 5
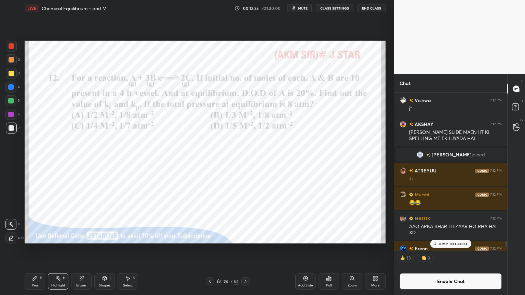
click at [28, 249] on div "Pen P" at bounding box center [35, 282] width 21 height 16
click at [11, 47] on div at bounding box center [11, 45] width 5 height 5
click at [64, 249] on div "Highlight" at bounding box center [58, 285] width 14 height 3
click at [38, 249] on div "Pen P" at bounding box center [35, 282] width 21 height 16
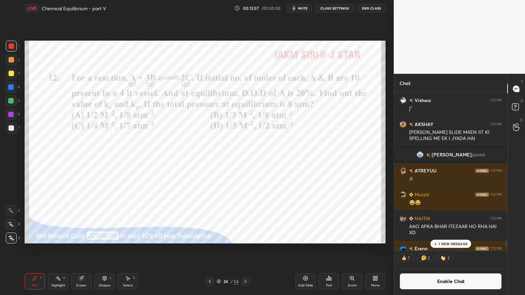
drag, startPoint x: 61, startPoint y: 280, endPoint x: 62, endPoint y: 252, distance: 28.1
click at [61, 249] on div "Highlight H" at bounding box center [58, 282] width 21 height 16
click at [38, 249] on div "Pen P" at bounding box center [35, 282] width 21 height 16
drag, startPoint x: 12, startPoint y: 88, endPoint x: 18, endPoint y: 96, distance: 10.5
click at [12, 90] on div at bounding box center [10, 86] width 5 height 5
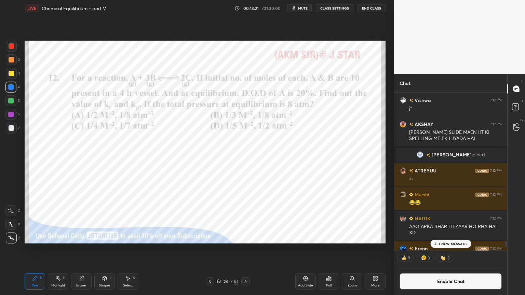
drag, startPoint x: 52, startPoint y: 284, endPoint x: 79, endPoint y: 251, distance: 42.8
click at [53, 249] on div "Highlight" at bounding box center [58, 285] width 14 height 3
click at [451, 245] on p "1 NEW MESSAGE" at bounding box center [453, 244] width 29 height 4
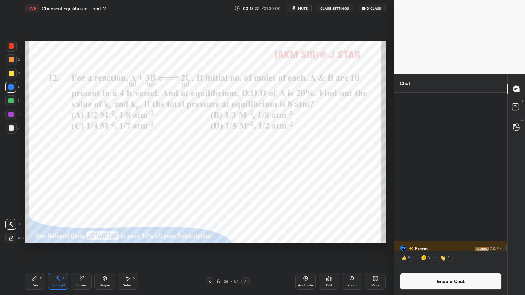
scroll to position [4324, 0]
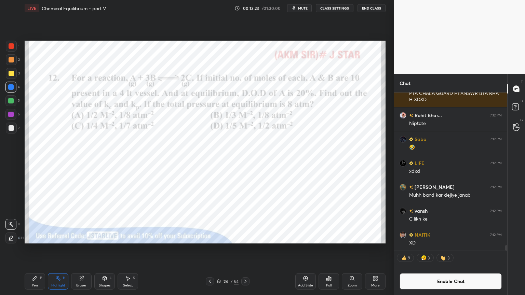
click at [55, 249] on div "Highlight" at bounding box center [58, 285] width 14 height 3
click at [245, 249] on icon at bounding box center [245, 281] width 5 height 5
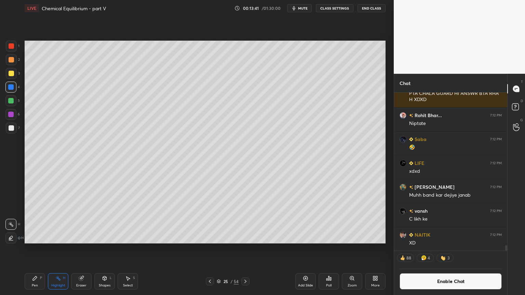
click at [246, 249] on icon at bounding box center [245, 281] width 5 height 5
click at [248, 249] on icon at bounding box center [245, 281] width 5 height 5
drag, startPoint x: 440, startPoint y: 282, endPoint x: 444, endPoint y: 263, distance: 19.5
click at [439, 249] on button "Enable Chat" at bounding box center [451, 282] width 102 height 16
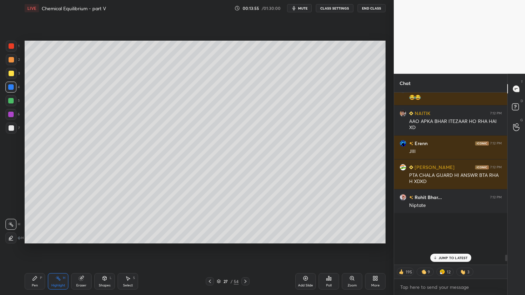
scroll to position [171, 111]
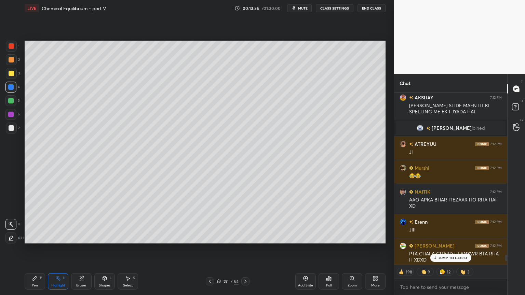
drag, startPoint x: 454, startPoint y: 254, endPoint x: 448, endPoint y: 252, distance: 5.7
click at [452, 249] on div "JUMP TO LATEST" at bounding box center [450, 258] width 41 height 8
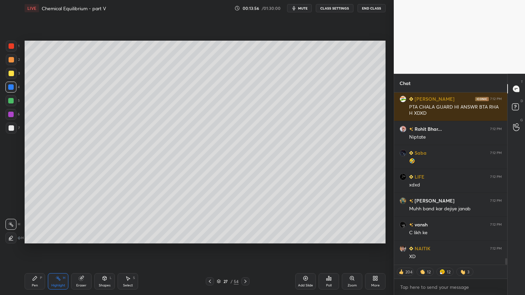
click at [41, 249] on div "Pen P" at bounding box center [35, 282] width 21 height 16
click at [11, 61] on div at bounding box center [11, 59] width 5 height 5
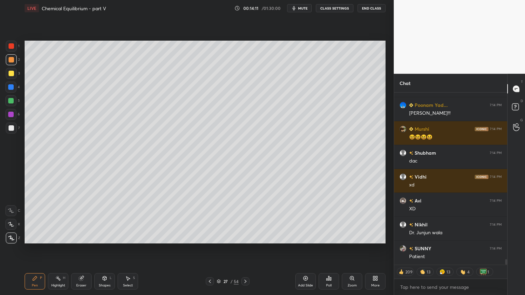
scroll to position [5437, 0]
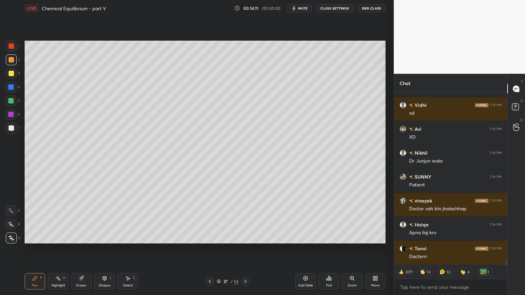
click at [11, 128] on div at bounding box center [11, 128] width 5 height 5
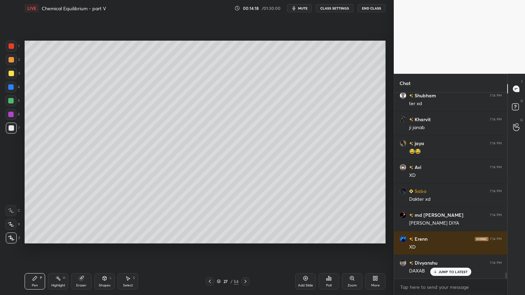
scroll to position [5346, 0]
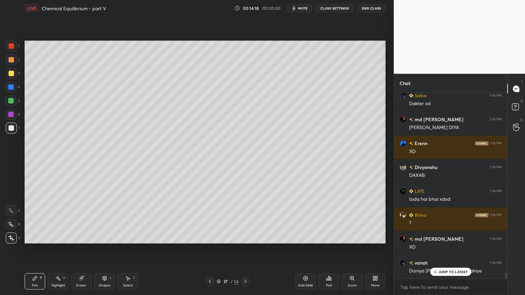
click at [335, 7] on button "CLASS SETTINGS" at bounding box center [335, 8] width 38 height 8
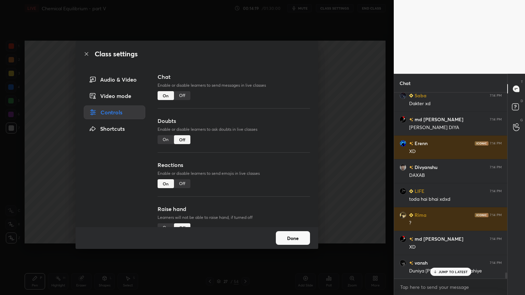
type textarea "x"
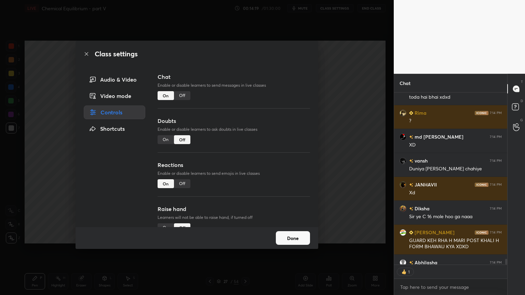
scroll to position [2, 2]
click at [184, 94] on div "Off" at bounding box center [182, 95] width 16 height 9
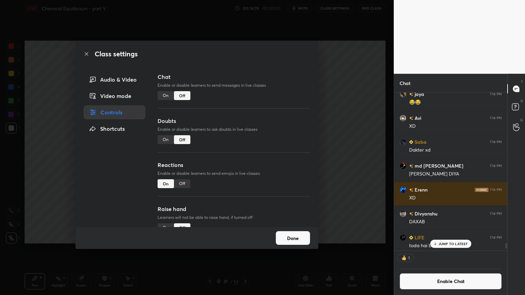
click at [344, 114] on div "Class settings Audio & Video Video mode Controls Shortcuts Chat Enable or disab…" at bounding box center [197, 147] width 394 height 295
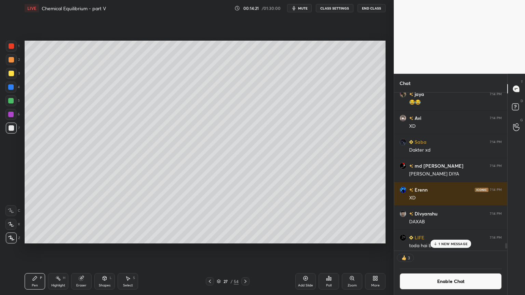
click at [66, 249] on div "Highlight H" at bounding box center [58, 282] width 21 height 16
click at [34, 249] on div "Pen P" at bounding box center [35, 282] width 21 height 16
click at [13, 127] on div at bounding box center [11, 128] width 5 height 5
drag, startPoint x: 212, startPoint y: 283, endPoint x: 128, endPoint y: 278, distance: 83.9
click at [211, 249] on icon at bounding box center [209, 281] width 5 height 5
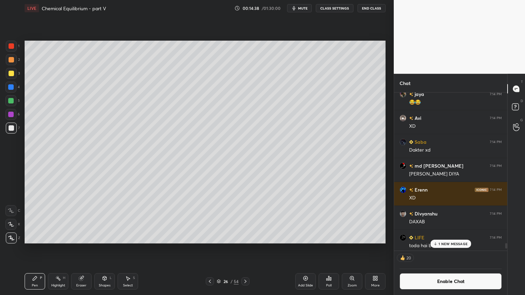
click at [54, 249] on div "Highlight H" at bounding box center [58, 282] width 21 height 16
drag, startPoint x: 246, startPoint y: 283, endPoint x: 226, endPoint y: 287, distance: 20.3
click at [245, 249] on icon at bounding box center [245, 281] width 5 height 5
click at [31, 249] on div "Pen P" at bounding box center [35, 282] width 21 height 16
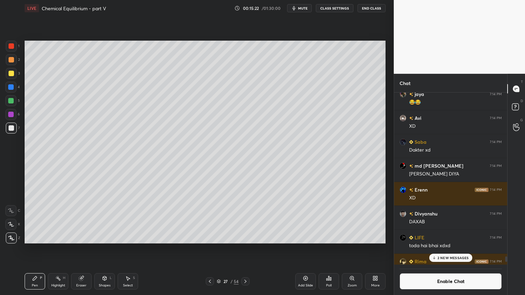
click at [11, 74] on div at bounding box center [11, 73] width 5 height 5
drag, startPoint x: 60, startPoint y: 283, endPoint x: 63, endPoint y: 274, distance: 9.7
click at [60, 249] on div "Highlight H" at bounding box center [58, 282] width 21 height 16
click at [208, 249] on icon at bounding box center [209, 281] width 5 height 5
click at [209, 249] on icon at bounding box center [209, 281] width 5 height 5
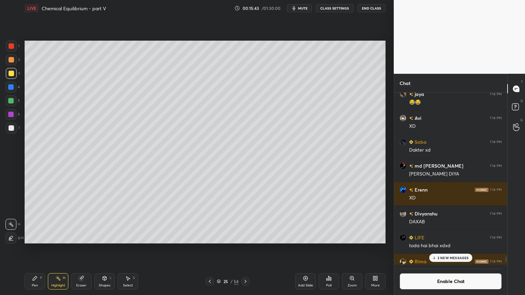
click at [210, 249] on icon at bounding box center [210, 281] width 2 height 3
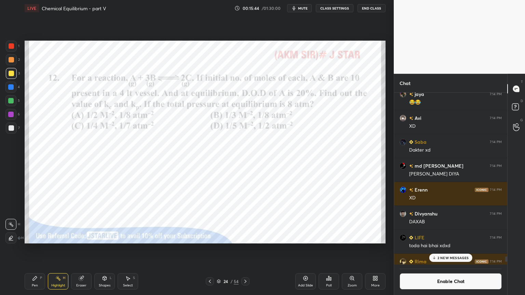
drag, startPoint x: 58, startPoint y: 284, endPoint x: 57, endPoint y: 280, distance: 3.4
click at [57, 249] on div "Highlight H" at bounding box center [58, 282] width 21 height 16
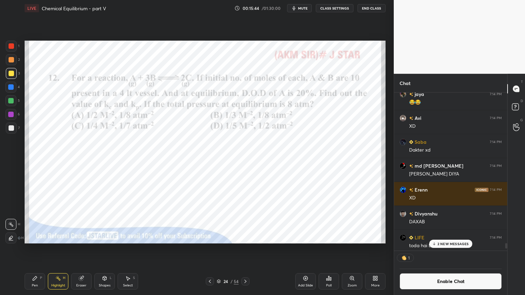
scroll to position [2, 2]
click at [12, 85] on div at bounding box center [10, 86] width 5 height 5
click at [246, 249] on icon at bounding box center [245, 281] width 5 height 5
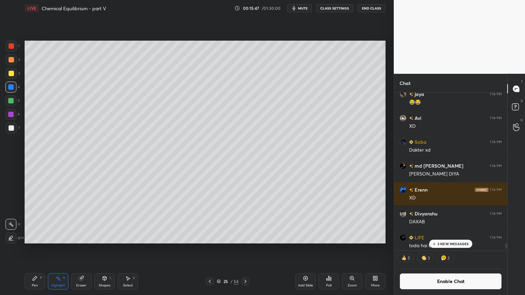
click at [245, 249] on icon at bounding box center [246, 281] width 2 height 3
click at [246, 249] on icon at bounding box center [245, 281] width 5 height 5
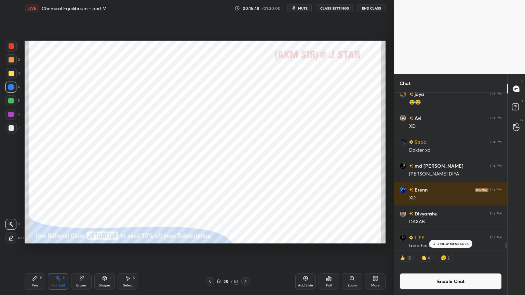
drag, startPoint x: 208, startPoint y: 281, endPoint x: 150, endPoint y: 266, distance: 59.9
click at [208, 249] on icon at bounding box center [209, 281] width 5 height 5
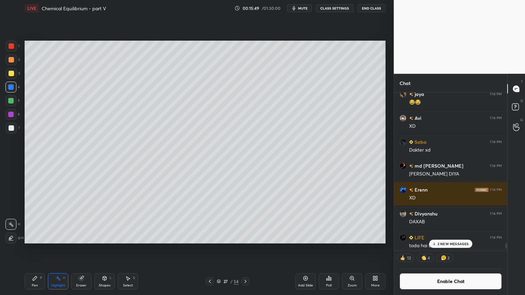
click at [30, 249] on div "Pen P" at bounding box center [35, 282] width 21 height 16
click at [95, 249] on div "Shapes L" at bounding box center [104, 282] width 21 height 16
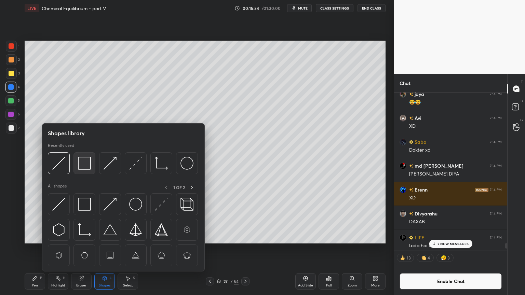
click at [86, 164] on img at bounding box center [84, 163] width 13 height 13
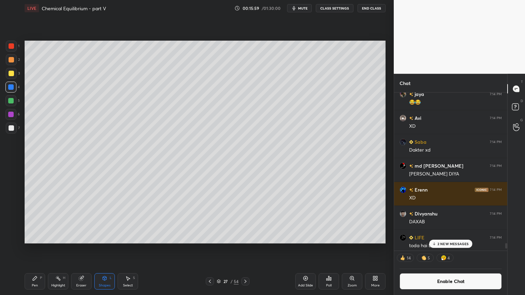
click at [29, 249] on div "Pen P" at bounding box center [35, 282] width 21 height 16
click at [10, 126] on div at bounding box center [11, 128] width 11 height 11
click at [110, 249] on div "Shapes L" at bounding box center [104, 282] width 21 height 16
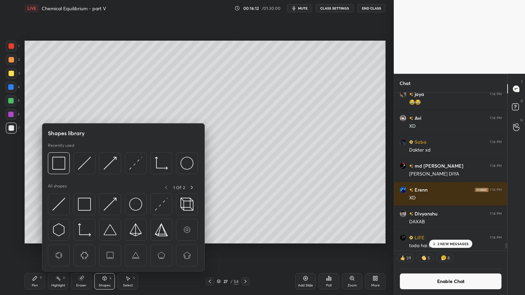
click at [109, 249] on div "Shapes" at bounding box center [105, 285] width 12 height 3
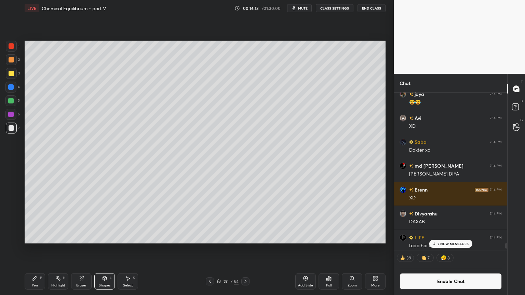
click at [107, 249] on div "Shapes L" at bounding box center [104, 282] width 21 height 16
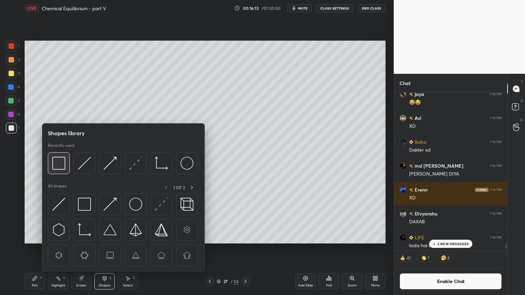
click at [58, 163] on img at bounding box center [58, 163] width 13 height 13
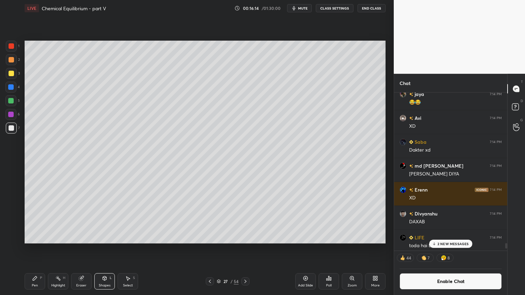
drag, startPoint x: 12, startPoint y: 59, endPoint x: 21, endPoint y: 75, distance: 19.0
click at [12, 60] on div at bounding box center [11, 59] width 5 height 5
drag, startPoint x: 62, startPoint y: 281, endPoint x: 148, endPoint y: 253, distance: 90.3
click at [63, 249] on div "Highlight H" at bounding box center [58, 282] width 21 height 16
click at [60, 249] on div "Highlight" at bounding box center [58, 285] width 14 height 3
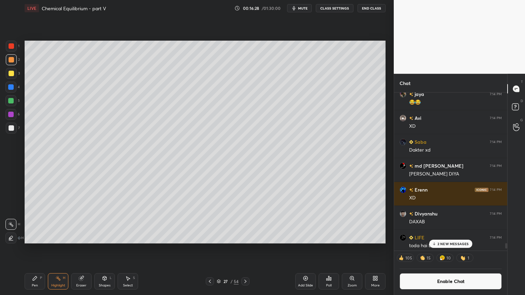
click at [43, 249] on div "Pen P" at bounding box center [35, 282] width 21 height 16
drag, startPoint x: 306, startPoint y: 283, endPoint x: 271, endPoint y: 274, distance: 36.5
click at [302, 249] on div "Add Slide" at bounding box center [305, 282] width 21 height 16
drag, startPoint x: 32, startPoint y: 286, endPoint x: 33, endPoint y: 249, distance: 37.3
click at [33, 249] on div "Pen" at bounding box center [35, 285] width 6 height 3
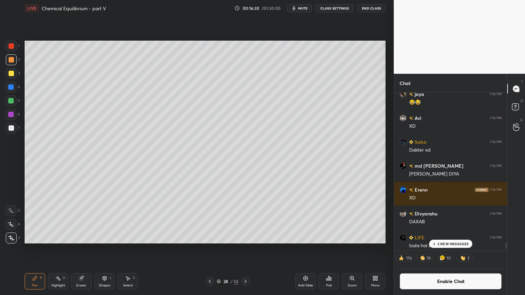
click at [11, 60] on div at bounding box center [11, 59] width 5 height 5
drag, startPoint x: 13, startPoint y: 48, endPoint x: 21, endPoint y: 57, distance: 12.4
click at [13, 49] on div at bounding box center [11, 46] width 11 height 11
click at [12, 61] on div at bounding box center [11, 59] width 5 height 5
click at [211, 249] on icon at bounding box center [209, 281] width 5 height 5
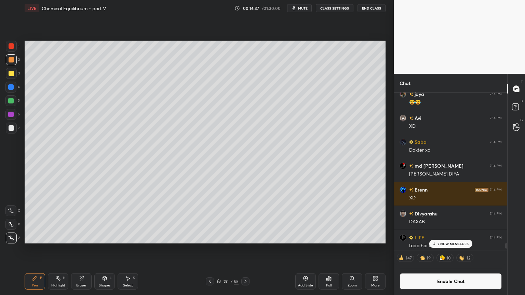
click at [58, 249] on div "Highlight H" at bounding box center [58, 282] width 21 height 16
click at [247, 249] on icon at bounding box center [245, 281] width 5 height 5
click at [39, 249] on div "Pen P" at bounding box center [35, 282] width 21 height 16
drag, startPoint x: 11, startPoint y: 133, endPoint x: 13, endPoint y: 129, distance: 4.6
click at [11, 131] on div at bounding box center [11, 128] width 11 height 11
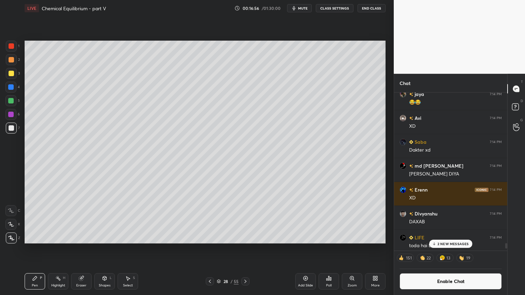
drag, startPoint x: 212, startPoint y: 283, endPoint x: 195, endPoint y: 280, distance: 17.0
click at [210, 249] on icon at bounding box center [209, 281] width 5 height 5
click at [56, 249] on div "Highlight H" at bounding box center [58, 282] width 21 height 16
click at [11, 128] on div at bounding box center [11, 128] width 5 height 5
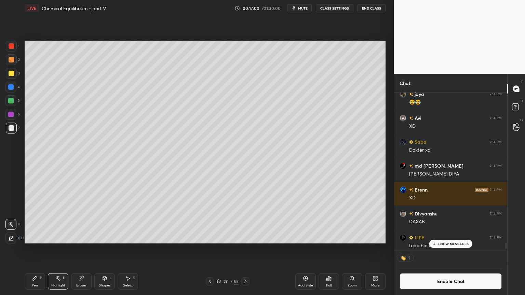
click at [247, 249] on div at bounding box center [245, 282] width 8 height 8
click at [39, 249] on div "Pen P" at bounding box center [35, 282] width 21 height 16
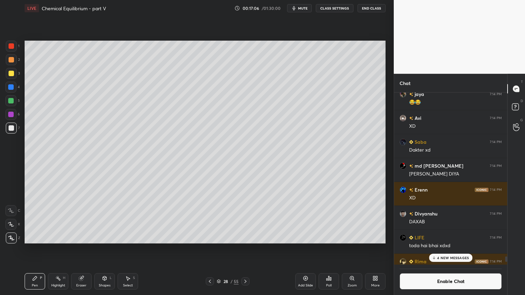
scroll to position [171, 111]
click at [208, 249] on icon at bounding box center [209, 281] width 5 height 5
click at [57, 249] on div "Highlight H" at bounding box center [58, 282] width 21 height 16
click at [245, 249] on icon at bounding box center [245, 281] width 5 height 5
drag, startPoint x: 31, startPoint y: 283, endPoint x: 38, endPoint y: 277, distance: 9.0
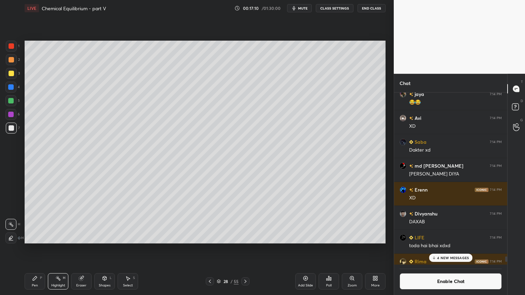
click at [33, 249] on div "Pen P" at bounding box center [35, 282] width 21 height 16
click at [61, 249] on div "Highlight H" at bounding box center [58, 282] width 21 height 16
drag, startPoint x: 34, startPoint y: 285, endPoint x: 36, endPoint y: 282, distance: 4.2
click at [34, 249] on div "Pen" at bounding box center [35, 285] width 6 height 3
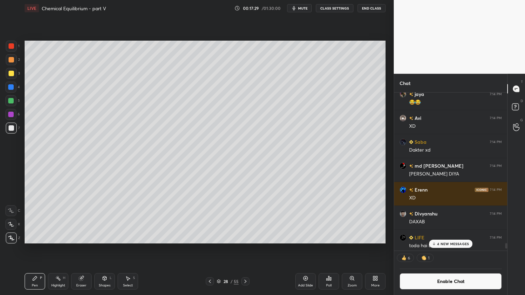
click at [105, 249] on div "Shapes" at bounding box center [105, 285] width 12 height 3
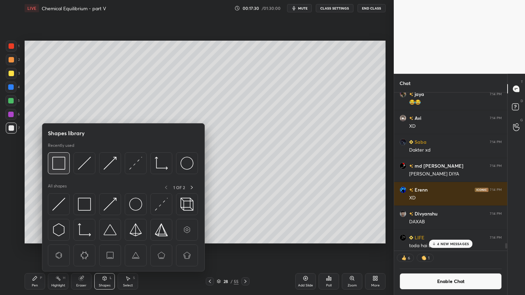
click at [62, 168] on img at bounding box center [58, 163] width 13 height 13
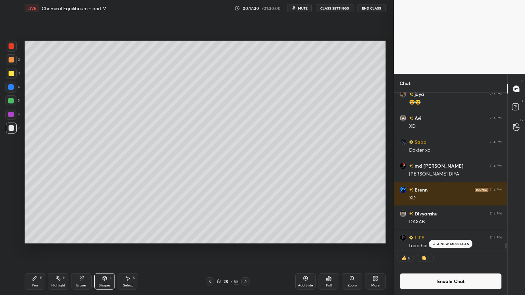
click at [10, 50] on div at bounding box center [11, 46] width 11 height 11
click at [41, 249] on div "Pen P" at bounding box center [35, 282] width 21 height 16
click at [208, 249] on icon at bounding box center [209, 281] width 5 height 5
click at [210, 249] on icon at bounding box center [209, 281] width 5 height 5
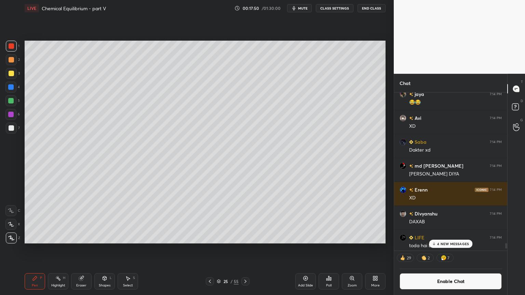
click at [209, 249] on icon at bounding box center [209, 281] width 5 height 5
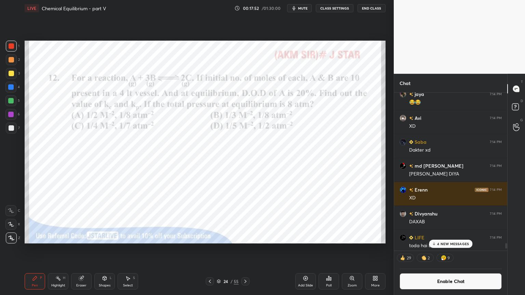
click at [63, 249] on div "Highlight H" at bounding box center [58, 282] width 21 height 16
click at [245, 249] on icon at bounding box center [246, 281] width 2 height 3
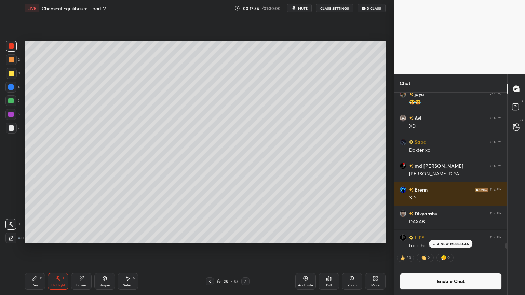
click at [245, 249] on icon at bounding box center [245, 281] width 5 height 5
click at [246, 249] on icon at bounding box center [245, 281] width 5 height 5
click at [247, 249] on icon at bounding box center [245, 281] width 5 height 5
click at [246, 249] on icon at bounding box center [245, 281] width 5 height 5
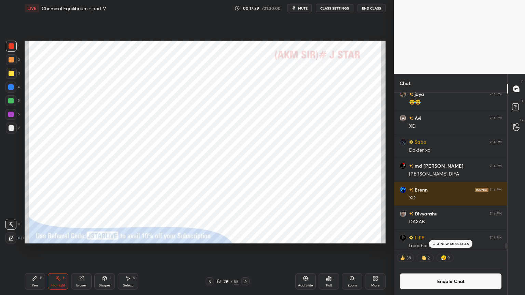
click at [248, 249] on icon at bounding box center [245, 281] width 5 height 5
click at [245, 249] on icon at bounding box center [245, 281] width 5 height 5
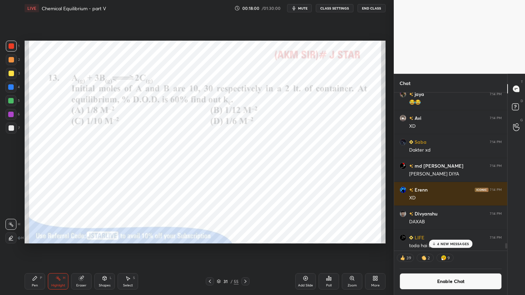
click at [37, 249] on icon at bounding box center [34, 278] width 5 height 5
drag, startPoint x: 12, startPoint y: 45, endPoint x: 18, endPoint y: 50, distance: 7.5
click at [14, 47] on div at bounding box center [11, 46] width 11 height 11
drag, startPoint x: 514, startPoint y: 107, endPoint x: 510, endPoint y: 108, distance: 4.0
click at [514, 107] on rect at bounding box center [515, 107] width 6 height 6
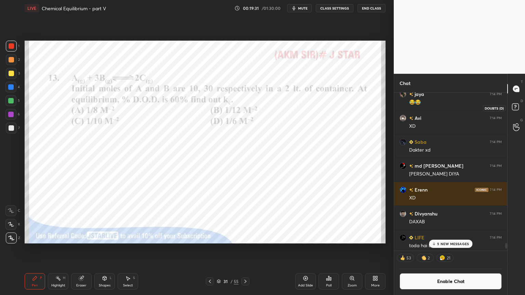
scroll to position [184, 111]
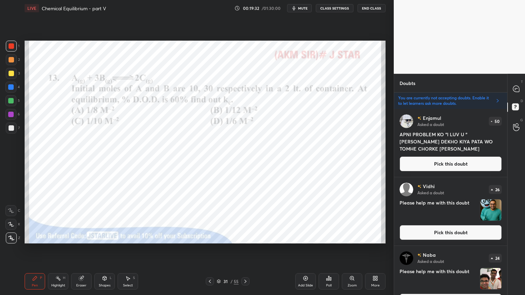
click at [455, 166] on button "Pick this doubt" at bounding box center [451, 164] width 102 height 15
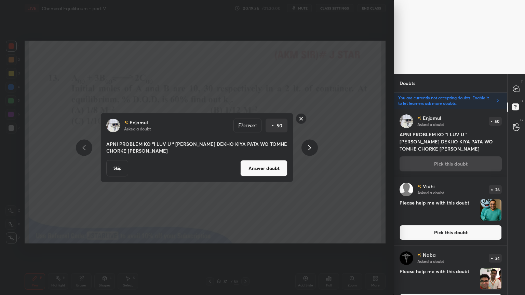
click at [310, 149] on icon at bounding box center [310, 148] width 8 height 8
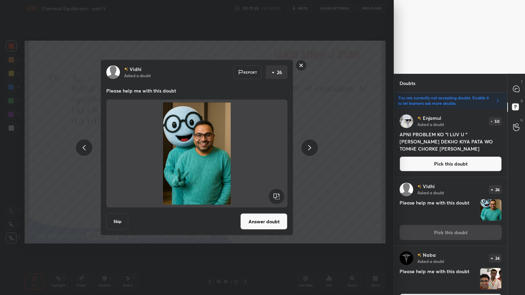
click at [310, 151] on icon at bounding box center [310, 148] width 8 height 8
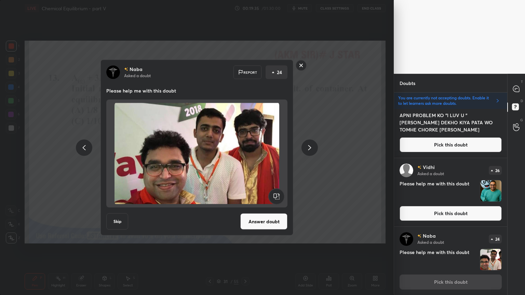
click at [308, 150] on icon at bounding box center [310, 148] width 8 height 8
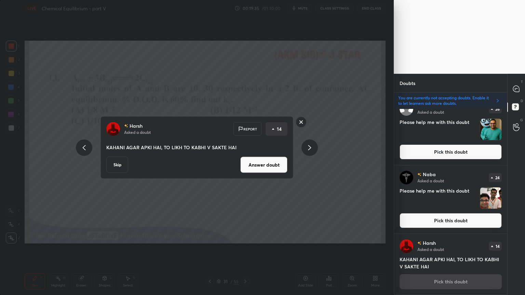
click at [308, 150] on icon at bounding box center [309, 147] width 3 height 5
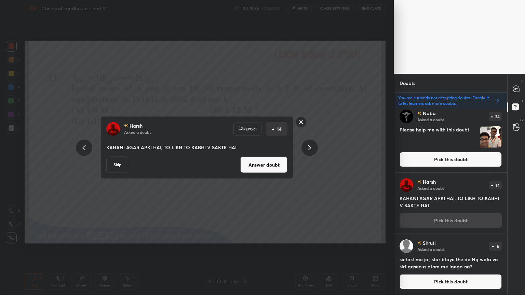
click at [309, 150] on icon at bounding box center [310, 148] width 8 height 8
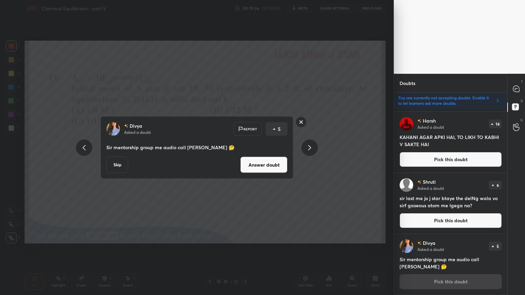
click at [309, 150] on icon at bounding box center [310, 148] width 8 height 8
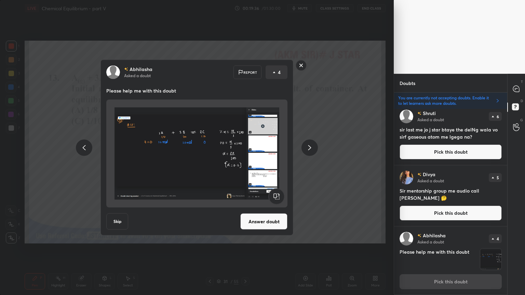
click at [309, 150] on icon at bounding box center [310, 148] width 8 height 8
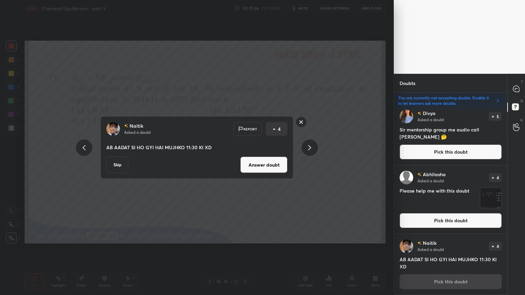
click at [80, 147] on icon at bounding box center [84, 148] width 8 height 8
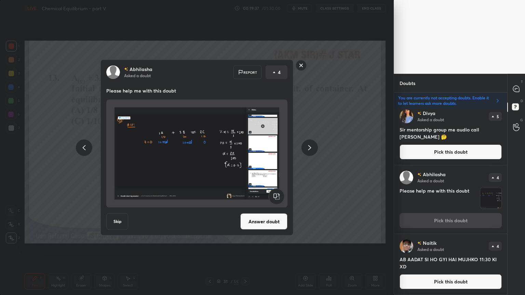
click at [84, 146] on icon at bounding box center [84, 147] width 3 height 5
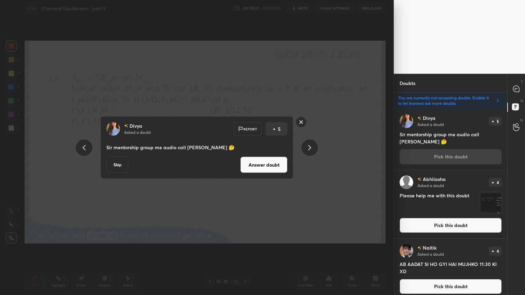
click at [85, 146] on icon at bounding box center [84, 147] width 3 height 5
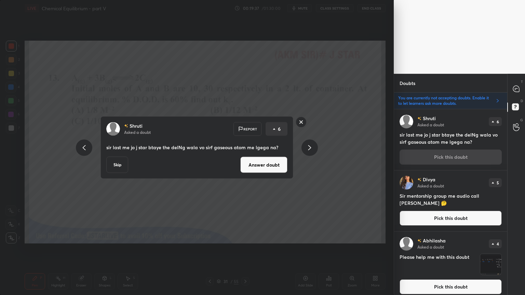
click at [86, 147] on icon at bounding box center [84, 148] width 8 height 8
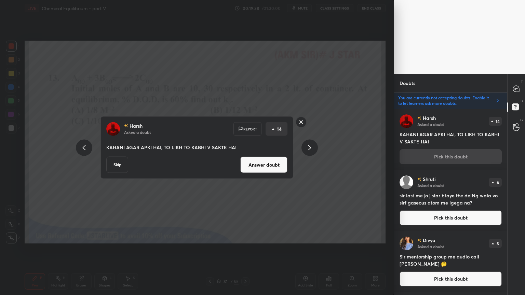
click at [87, 146] on icon at bounding box center [84, 148] width 8 height 8
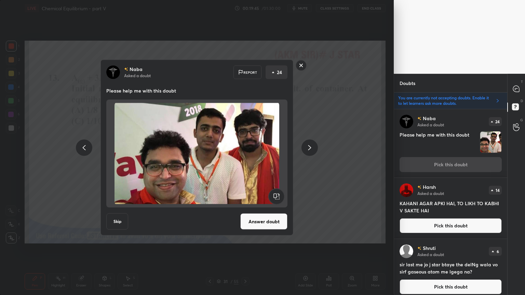
click at [265, 226] on button "Answer doubt" at bounding box center [263, 222] width 47 height 16
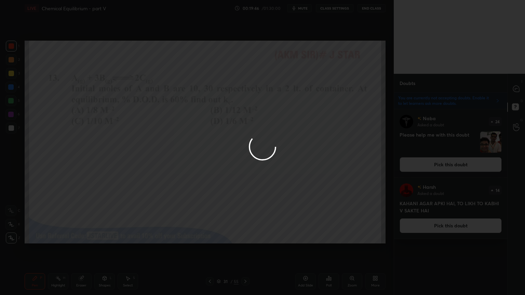
scroll to position [0, 0]
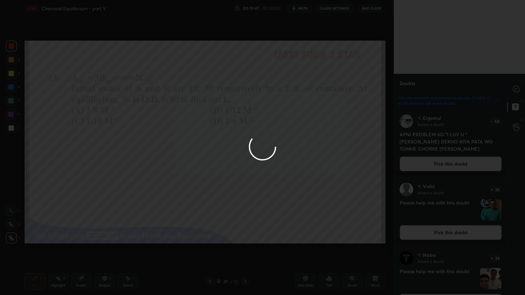
click at [455, 234] on div at bounding box center [262, 147] width 525 height 295
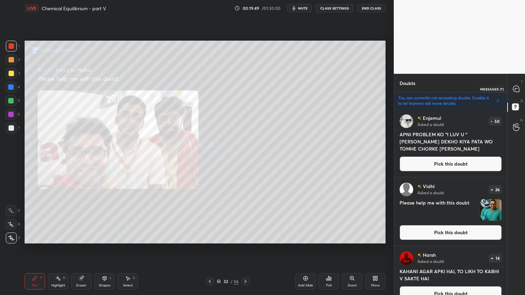
click at [519, 88] on icon at bounding box center [516, 89] width 6 height 6
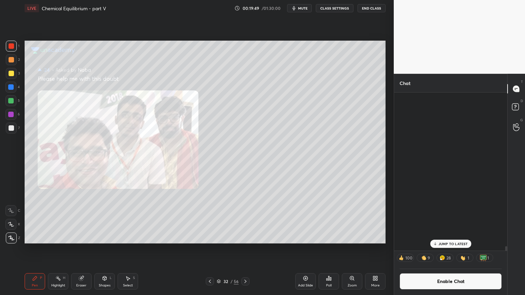
scroll to position [156, 111]
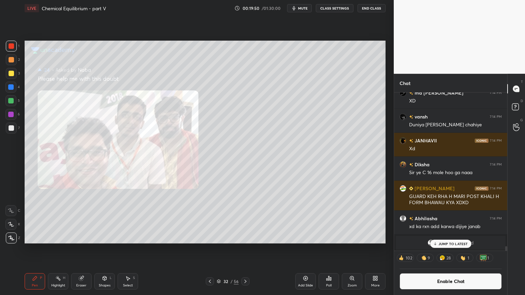
drag, startPoint x: 457, startPoint y: 246, endPoint x: 455, endPoint y: 249, distance: 3.5
click at [456, 246] on div "JUMP TO LATEST" at bounding box center [450, 244] width 41 height 8
click at [457, 249] on button "Enable Chat" at bounding box center [451, 282] width 102 height 16
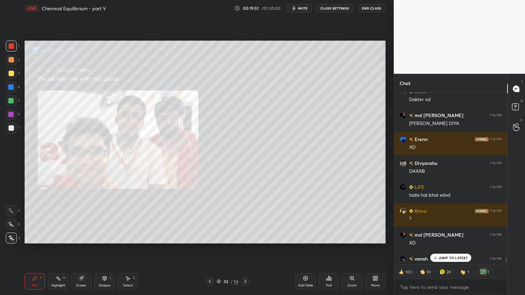
click at [451, 249] on p "JUMP TO LATEST" at bounding box center [453, 258] width 29 height 4
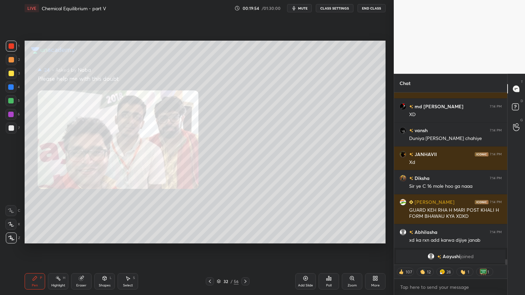
click at [57, 249] on div "Highlight H" at bounding box center [58, 282] width 21 height 16
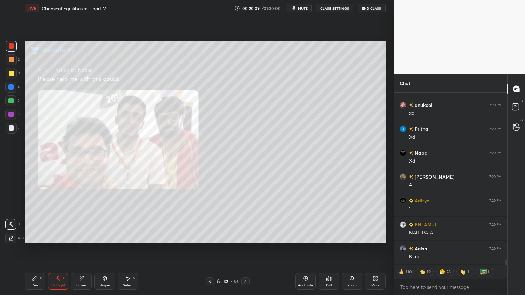
scroll to position [5984, 0]
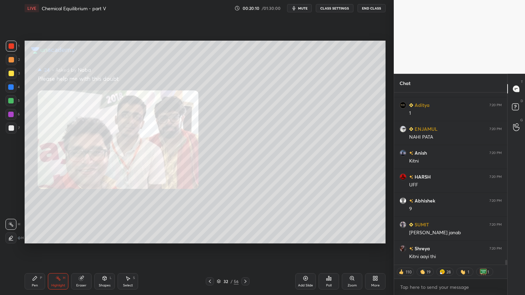
click at [220, 249] on icon at bounding box center [219, 282] width 4 height 4
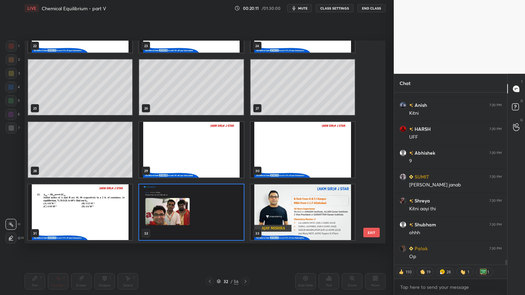
scroll to position [6021, 0]
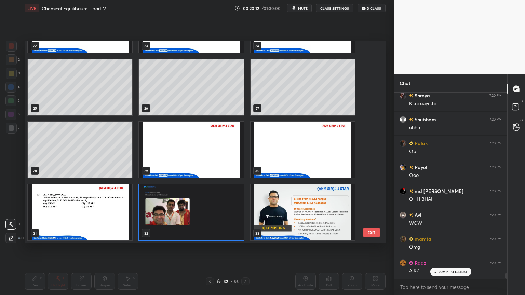
click at [325, 221] on img "grid" at bounding box center [303, 213] width 104 height 56
click at [327, 223] on img "grid" at bounding box center [303, 213] width 104 height 56
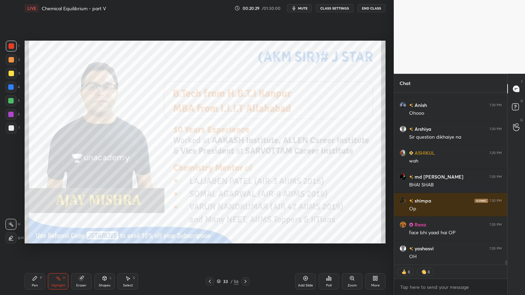
click at [220, 249] on icon at bounding box center [218, 281] width 3 height 2
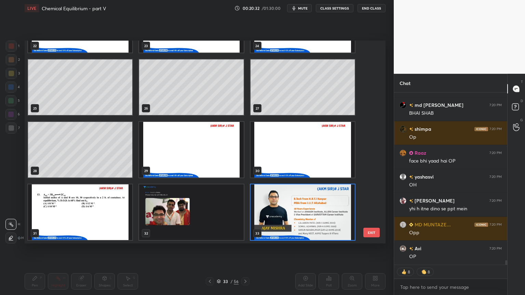
click at [185, 203] on img "grid" at bounding box center [191, 213] width 104 height 56
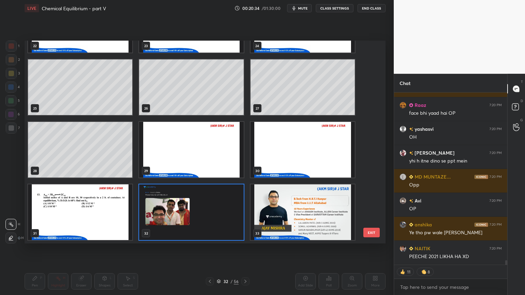
click at [374, 233] on button "EXIT" at bounding box center [372, 233] width 16 height 10
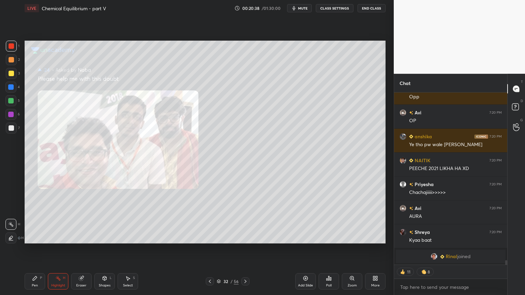
click at [211, 249] on icon at bounding box center [210, 281] width 2 height 3
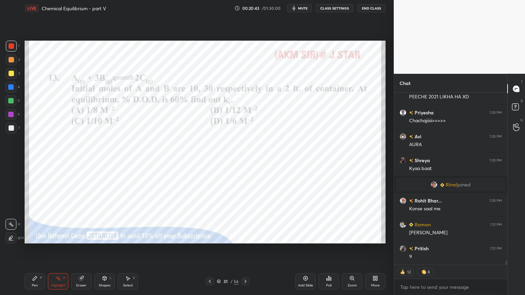
click at [243, 249] on icon at bounding box center [245, 281] width 5 height 5
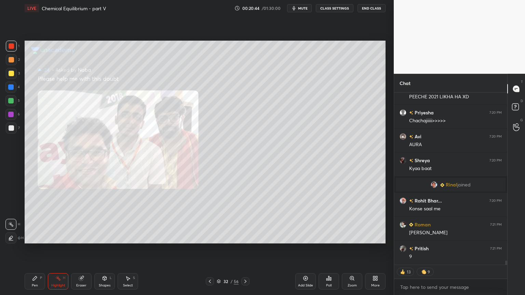
drag, startPoint x: 58, startPoint y: 285, endPoint x: 61, endPoint y: 249, distance: 35.3
click at [54, 249] on div "Highlight" at bounding box center [58, 285] width 14 height 3
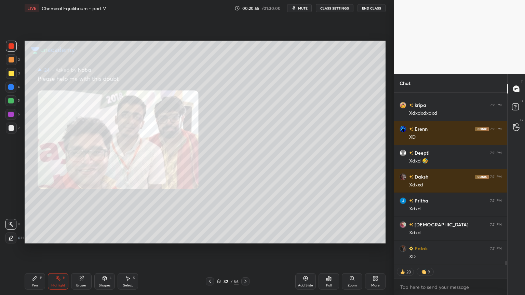
click at [220, 249] on icon at bounding box center [219, 282] width 4 height 4
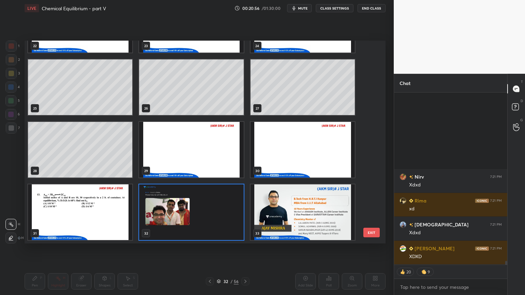
click at [322, 210] on img "grid" at bounding box center [303, 213] width 104 height 56
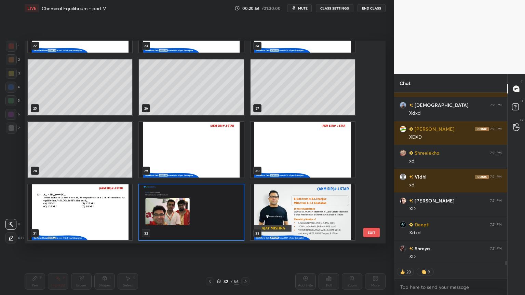
click at [323, 210] on img "grid" at bounding box center [303, 213] width 104 height 56
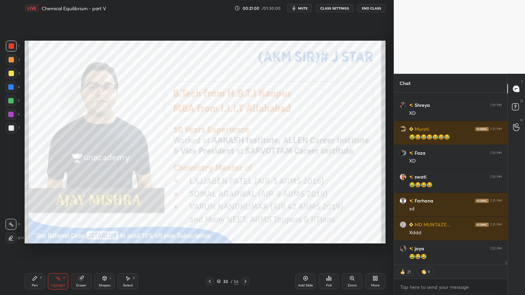
click at [218, 249] on div "33 / 56" at bounding box center [228, 282] width 22 height 6
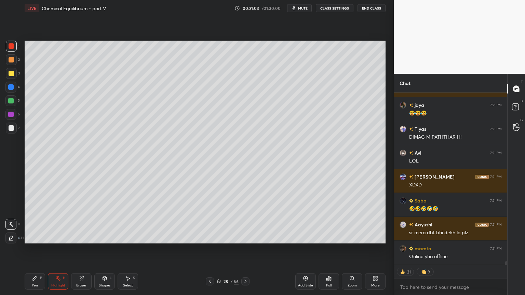
click at [246, 249] on icon at bounding box center [246, 281] width 2 height 3
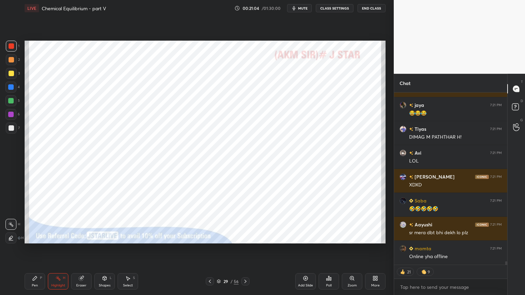
click at [246, 249] on icon at bounding box center [245, 281] width 5 height 5
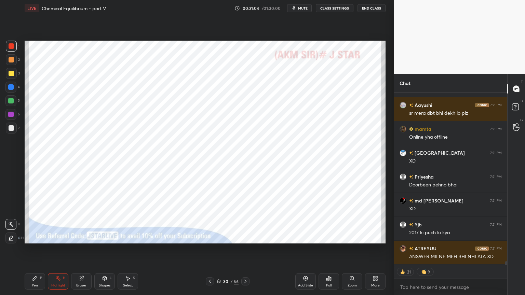
click at [243, 249] on icon at bounding box center [245, 281] width 5 height 5
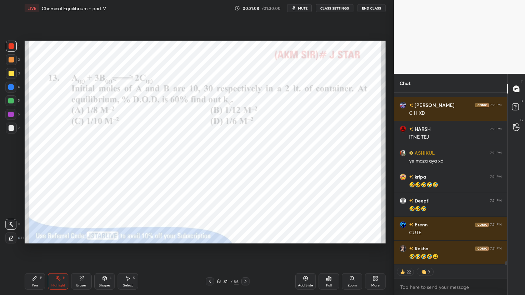
click at [59, 249] on div "Highlight H" at bounding box center [58, 282] width 21 height 16
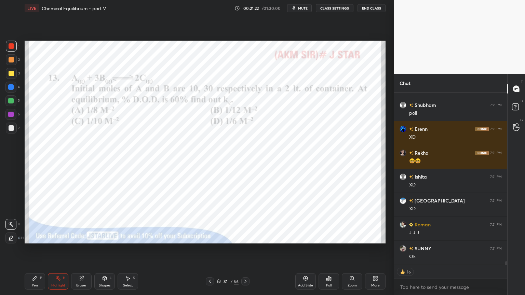
click at [56, 249] on div "Highlight" at bounding box center [58, 285] width 14 height 3
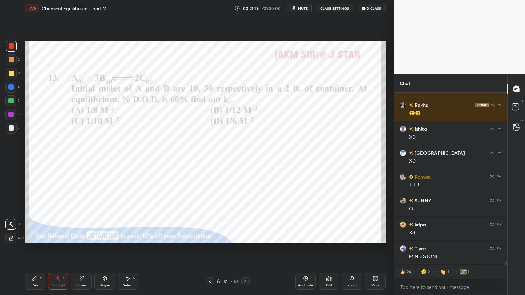
drag, startPoint x: 63, startPoint y: 278, endPoint x: 72, endPoint y: 255, distance: 23.9
click at [64, 249] on div "Highlight H" at bounding box center [58, 282] width 21 height 16
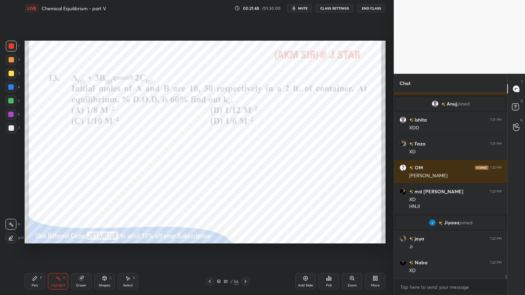
click at [67, 249] on div "Pen P Highlight H Eraser Shapes L Select S" at bounding box center [92, 282] width 135 height 16
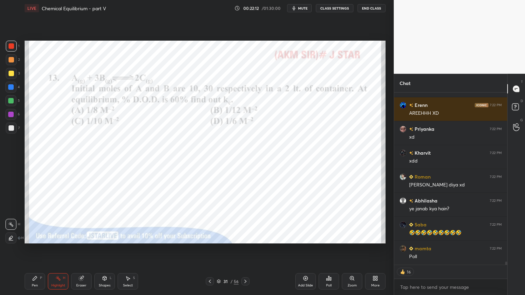
click at [335, 249] on div "Poll" at bounding box center [329, 282] width 21 height 16
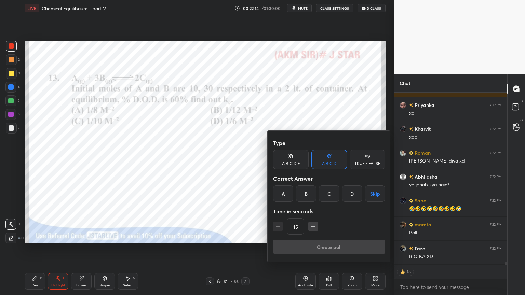
click at [305, 196] on div "B" at bounding box center [306, 194] width 20 height 16
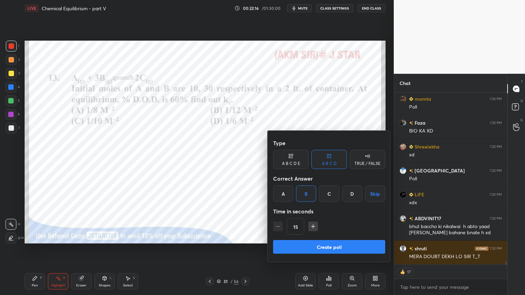
click at [334, 248] on button "Create poll" at bounding box center [329, 247] width 112 height 14
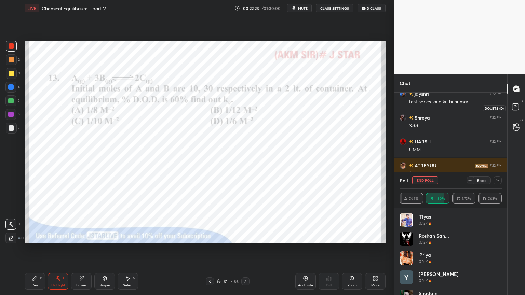
drag, startPoint x: 515, startPoint y: 107, endPoint x: 509, endPoint y: 107, distance: 5.9
click at [514, 108] on icon at bounding box center [517, 108] width 12 height 12
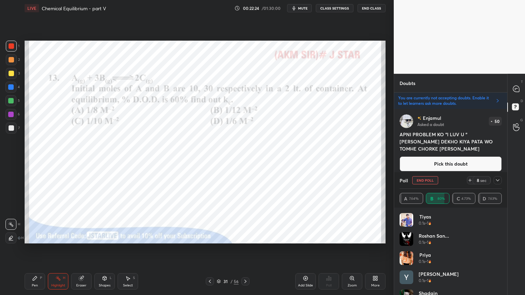
drag, startPoint x: 436, startPoint y: 160, endPoint x: 427, endPoint y: 159, distance: 9.3
click at [433, 162] on button "Pick this doubt" at bounding box center [451, 164] width 102 height 15
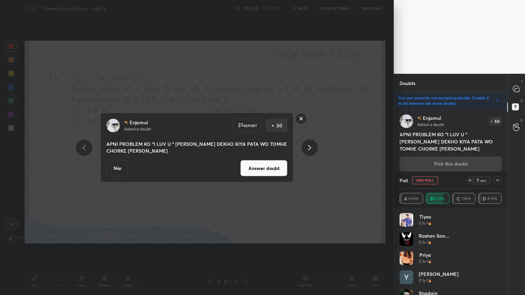
click at [308, 149] on icon at bounding box center [310, 148] width 8 height 8
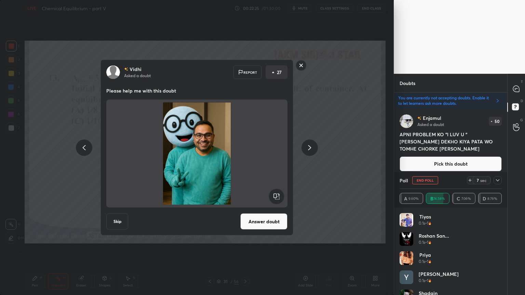
click at [308, 149] on icon at bounding box center [310, 148] width 8 height 8
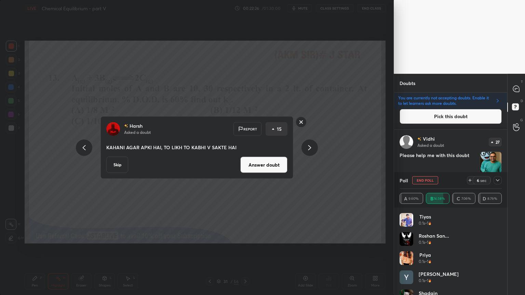
click at [308, 150] on icon at bounding box center [310, 148] width 8 height 8
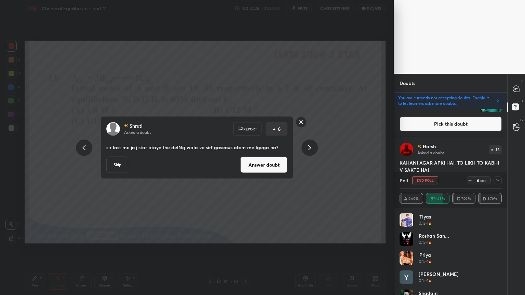
click at [310, 149] on icon at bounding box center [309, 147] width 3 height 5
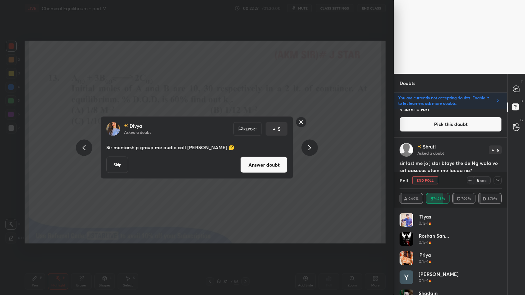
click at [309, 148] on icon at bounding box center [310, 148] width 8 height 8
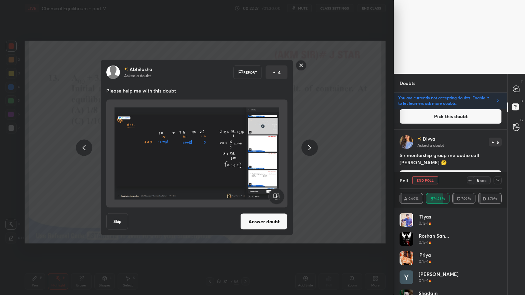
click at [83, 145] on icon at bounding box center [84, 148] width 8 height 8
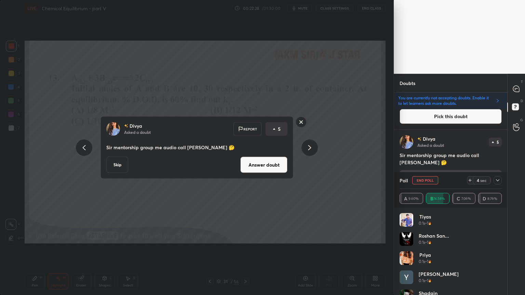
click at [85, 146] on icon at bounding box center [84, 148] width 8 height 8
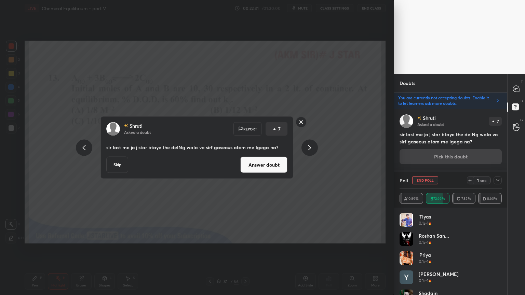
click at [267, 171] on button "Answer doubt" at bounding box center [263, 165] width 47 height 16
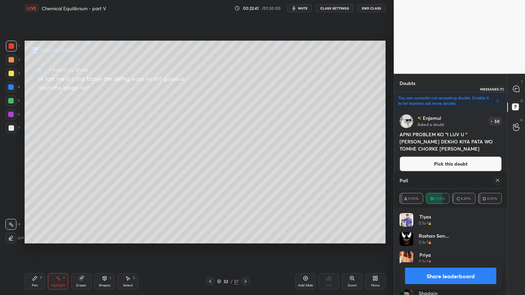
click at [520, 89] on div at bounding box center [517, 89] width 14 height 12
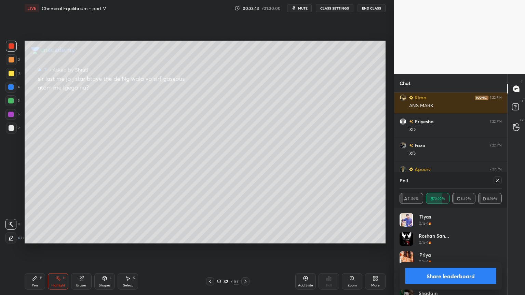
click at [473, 249] on button "Share leaderboard" at bounding box center [450, 276] width 91 height 16
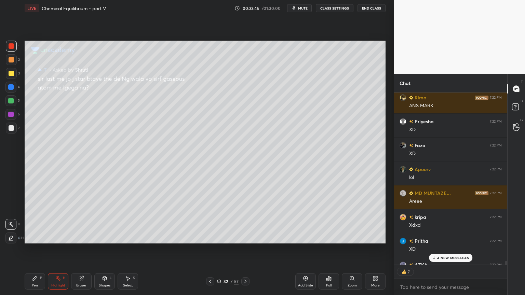
click at [211, 249] on div at bounding box center [210, 282] width 8 height 8
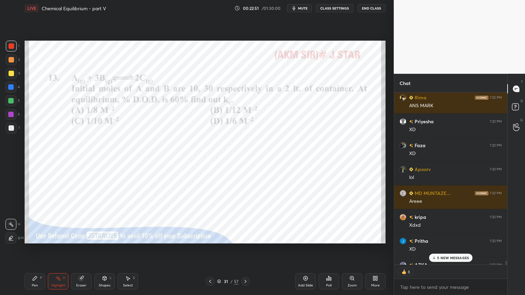
click at [458, 249] on p "5 NEW MESSAGES" at bounding box center [453, 258] width 32 height 4
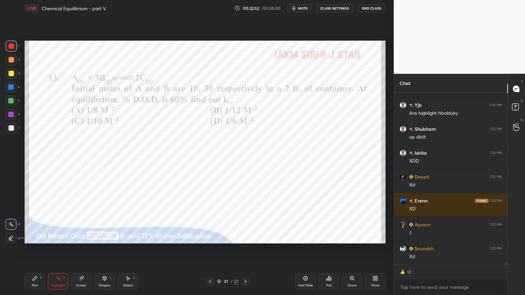
drag, startPoint x: 63, startPoint y: 282, endPoint x: 66, endPoint y: 265, distance: 16.7
click at [63, 249] on div "Highlight H" at bounding box center [58, 282] width 21 height 16
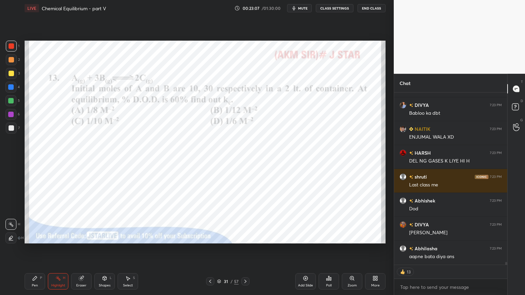
type textarea "x"
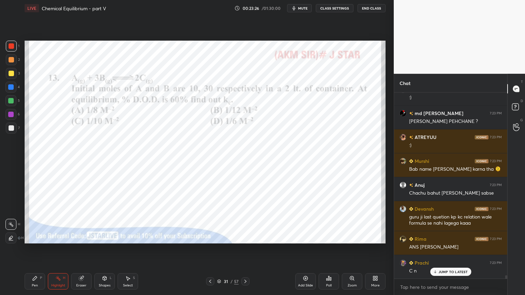
click at [214, 249] on div at bounding box center [210, 282] width 8 height 8
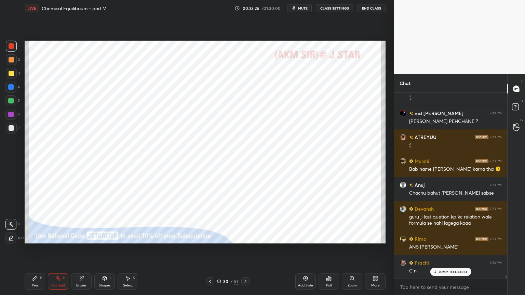
click at [213, 249] on div "Pen P Highlight H Eraser Shapes L Select S 30 / 57 Add Slide Poll Zoom More" at bounding box center [205, 281] width 361 height 27
click at [214, 249] on div "Pen P Highlight H Eraser Shapes L Select S 30 / 57 Add Slide Poll Zoom More" at bounding box center [205, 281] width 361 height 27
click at [211, 249] on icon at bounding box center [210, 281] width 5 height 5
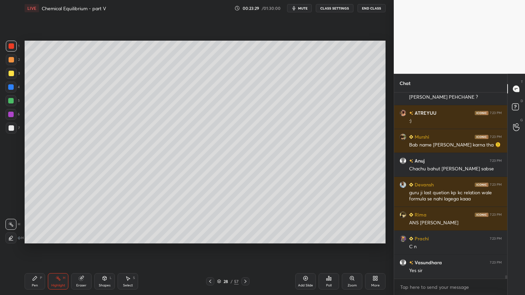
click at [210, 249] on icon at bounding box center [210, 281] width 5 height 5
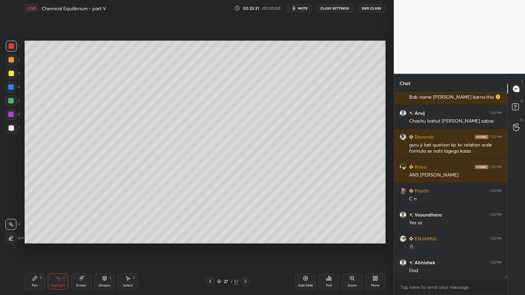
click at [211, 249] on icon at bounding box center [210, 281] width 5 height 5
click at [212, 249] on icon at bounding box center [210, 281] width 5 height 5
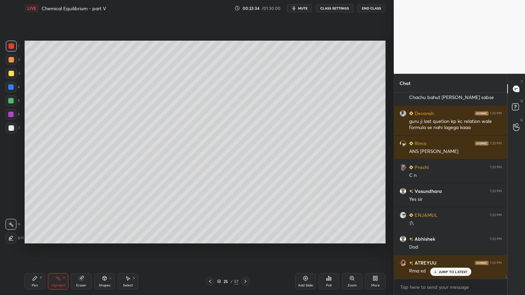
drag, startPoint x: 211, startPoint y: 283, endPoint x: 206, endPoint y: 254, distance: 29.7
click at [211, 249] on icon at bounding box center [210, 281] width 5 height 5
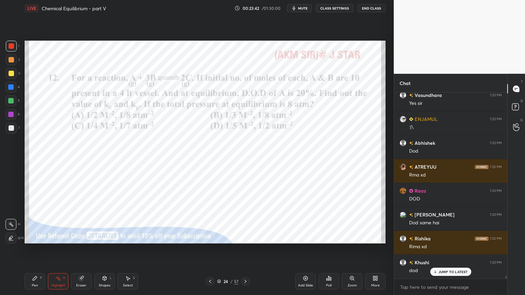
click at [241, 249] on div at bounding box center [245, 282] width 8 height 8
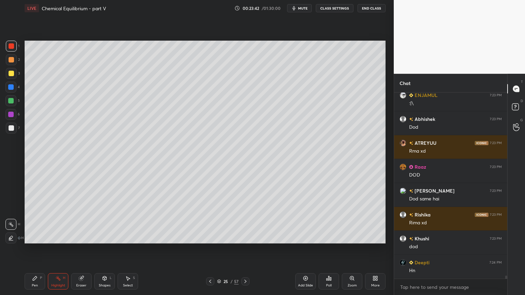
click at [241, 249] on div at bounding box center [245, 282] width 8 height 8
click at [241, 249] on div "26 / 57" at bounding box center [227, 282] width 43 height 8
click at [240, 249] on div "26 / 57" at bounding box center [227, 282] width 43 height 8
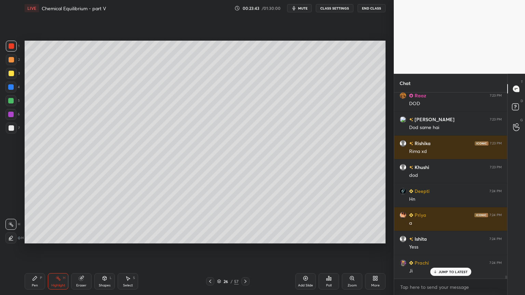
click at [245, 249] on icon at bounding box center [245, 281] width 5 height 5
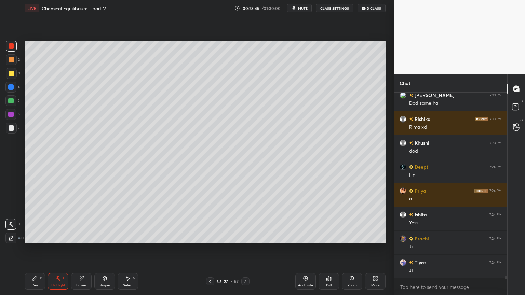
click at [246, 249] on icon at bounding box center [245, 281] width 5 height 5
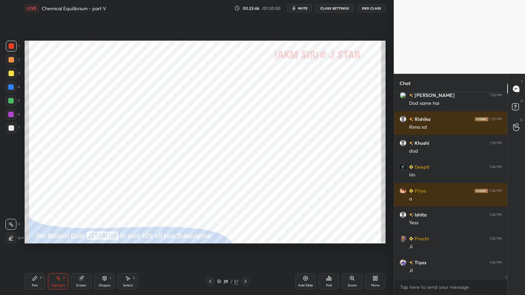
click at [246, 249] on icon at bounding box center [245, 281] width 5 height 5
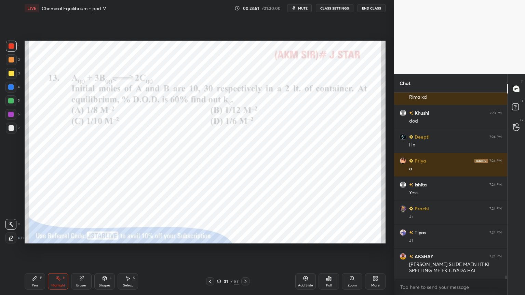
scroll to position [10573, 0]
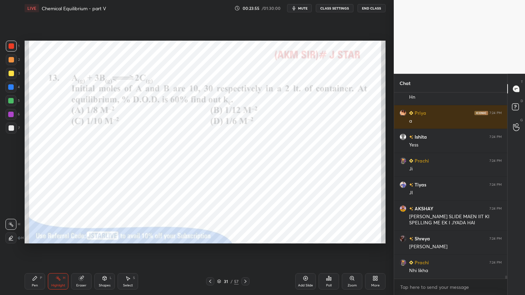
click at [338, 8] on button "CLASS SETTINGS" at bounding box center [335, 8] width 38 height 8
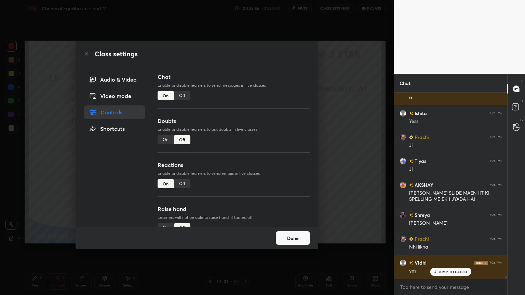
drag, startPoint x: 182, startPoint y: 95, endPoint x: 216, endPoint y: 91, distance: 34.4
click at [183, 95] on div "Off" at bounding box center [182, 95] width 16 height 9
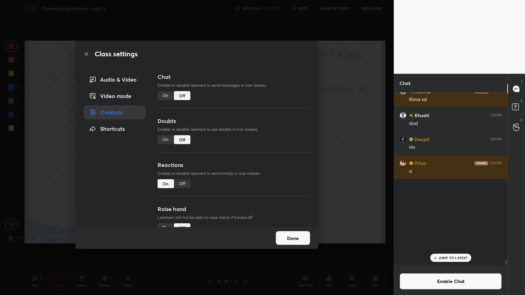
scroll to position [10466, 0]
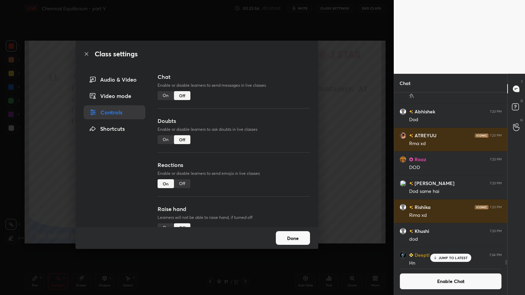
click at [356, 113] on div "Class settings Audio & Video Video mode Controls Shortcuts Chat Enable or disab…" at bounding box center [197, 147] width 394 height 295
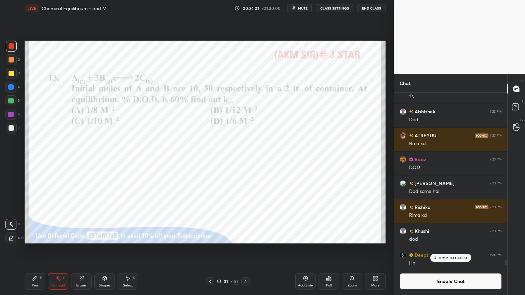
click at [455, 249] on p "JUMP TO LATEST" at bounding box center [453, 258] width 29 height 4
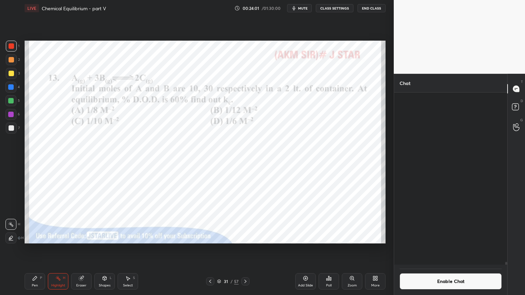
scroll to position [10670, 0]
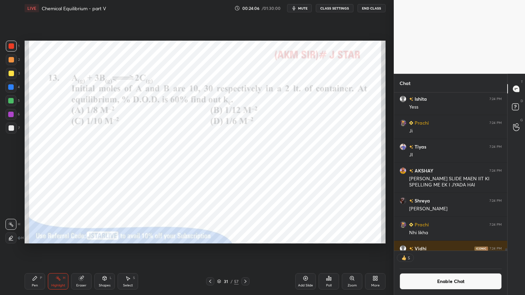
click at [241, 249] on div "31 / 57" at bounding box center [227, 282] width 43 height 8
click at [243, 249] on icon at bounding box center [245, 281] width 5 height 5
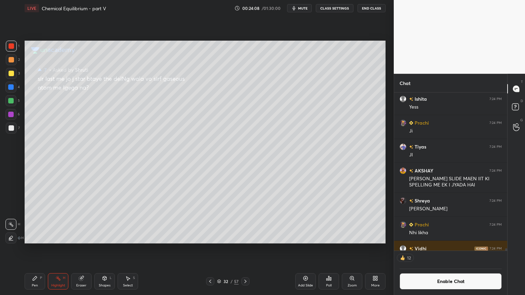
click at [210, 249] on icon at bounding box center [210, 281] width 5 height 5
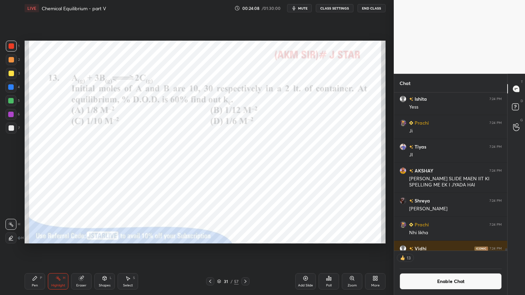
click at [311, 249] on div "Add Slide" at bounding box center [305, 282] width 21 height 16
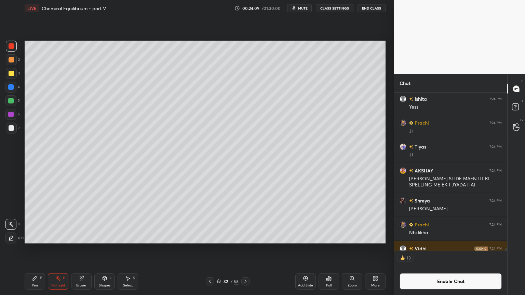
click at [42, 249] on div "Pen P" at bounding box center [35, 282] width 21 height 16
click at [210, 249] on icon at bounding box center [210, 281] width 2 height 3
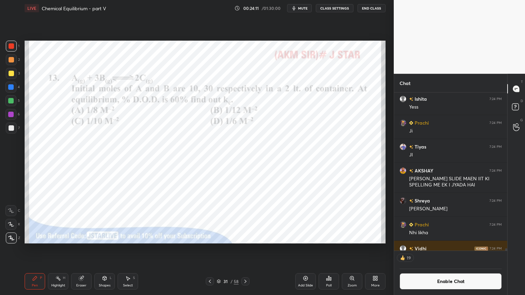
click at [247, 249] on div at bounding box center [245, 282] width 8 height 8
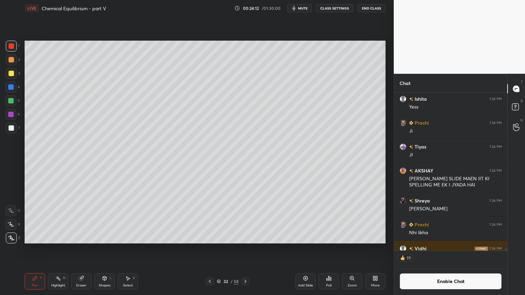
click at [10, 60] on div at bounding box center [11, 59] width 5 height 5
click at [8, 132] on div at bounding box center [11, 128] width 11 height 11
drag, startPoint x: 78, startPoint y: 286, endPoint x: 79, endPoint y: 282, distance: 3.5
click at [78, 249] on div "Eraser" at bounding box center [81, 285] width 10 height 3
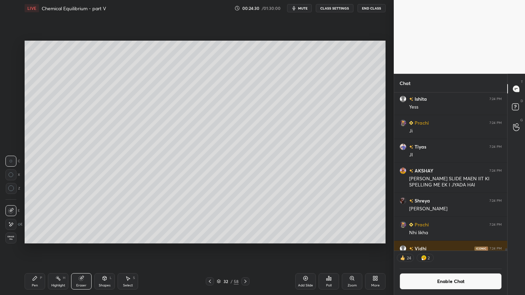
click at [32, 249] on div "Pen" at bounding box center [35, 285] width 6 height 3
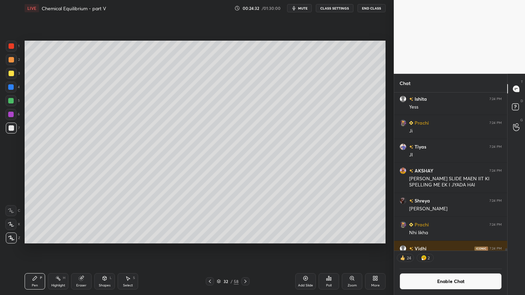
click at [10, 60] on div at bounding box center [11, 59] width 5 height 5
drag, startPoint x: 10, startPoint y: 126, endPoint x: 24, endPoint y: 132, distance: 15.3
click at [10, 126] on div at bounding box center [11, 128] width 5 height 5
click at [209, 249] on icon at bounding box center [209, 281] width 5 height 5
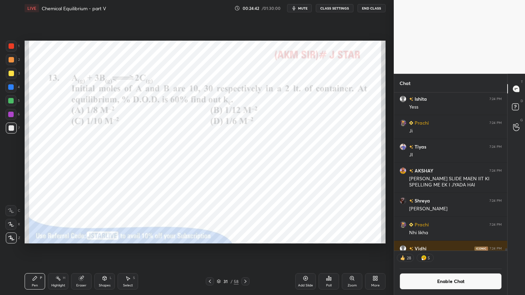
click at [56, 249] on icon at bounding box center [57, 278] width 5 height 5
click at [12, 48] on div at bounding box center [11, 46] width 11 height 11
click at [246, 249] on icon at bounding box center [245, 281] width 5 height 5
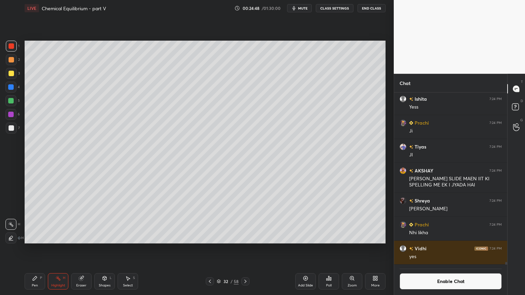
drag, startPoint x: 31, startPoint y: 283, endPoint x: 35, endPoint y: 277, distance: 6.3
click at [31, 249] on div "Pen P" at bounding box center [35, 282] width 21 height 16
click at [17, 128] on div "7" at bounding box center [13, 128] width 14 height 11
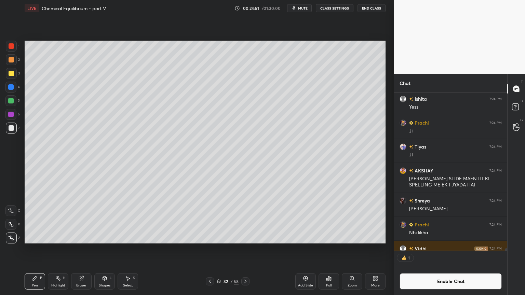
scroll to position [2, 2]
drag, startPoint x: 13, startPoint y: 48, endPoint x: 24, endPoint y: 59, distance: 16.0
click at [12, 48] on div at bounding box center [11, 45] width 5 height 5
click at [12, 73] on div at bounding box center [11, 73] width 5 height 5
drag, startPoint x: 62, startPoint y: 285, endPoint x: 80, endPoint y: 248, distance: 40.7
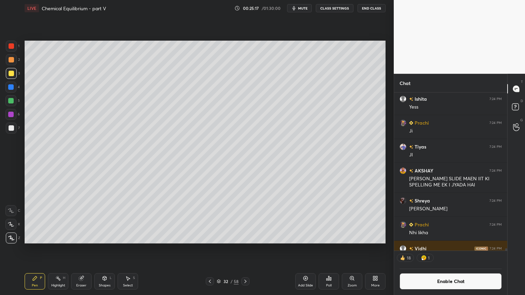
click at [60, 249] on div "Highlight" at bounding box center [58, 285] width 14 height 3
drag, startPoint x: 35, startPoint y: 286, endPoint x: 37, endPoint y: 283, distance: 4.2
click at [36, 249] on div "Pen" at bounding box center [35, 285] width 6 height 3
click at [15, 133] on div at bounding box center [11, 128] width 11 height 11
click at [66, 249] on div "Highlight H" at bounding box center [58, 282] width 21 height 16
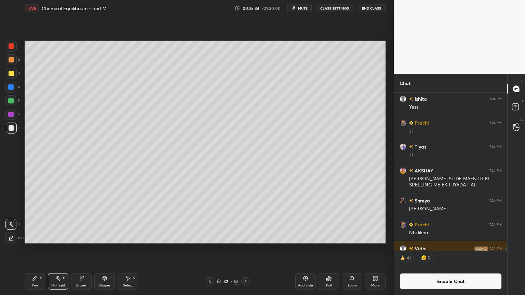
click at [43, 249] on div "Pen P" at bounding box center [35, 282] width 21 height 16
click at [66, 249] on div "Highlight H" at bounding box center [58, 282] width 21 height 16
click at [41, 249] on div "Pen P" at bounding box center [35, 282] width 21 height 16
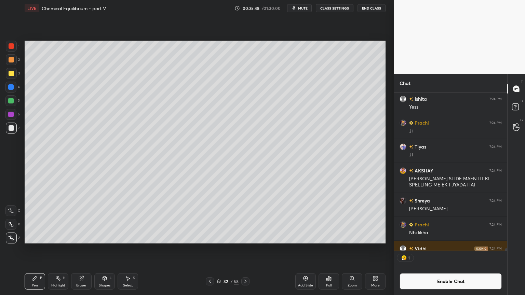
scroll to position [2, 2]
click at [54, 249] on div "Highlight" at bounding box center [58, 285] width 14 height 3
click at [85, 249] on div "Eraser" at bounding box center [81, 282] width 21 height 16
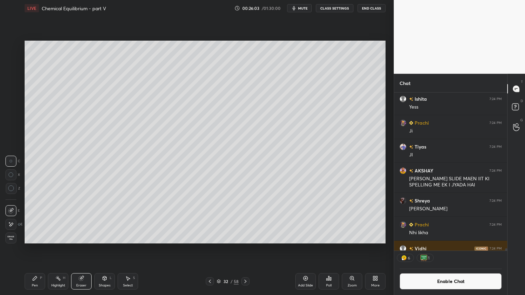
drag, startPoint x: 108, startPoint y: 283, endPoint x: 105, endPoint y: 274, distance: 9.5
click at [107, 249] on div "Shapes L" at bounding box center [104, 282] width 21 height 16
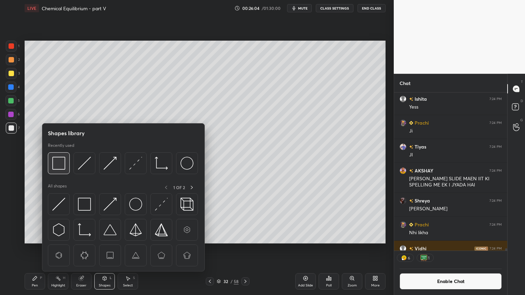
click at [61, 166] on img at bounding box center [58, 163] width 13 height 13
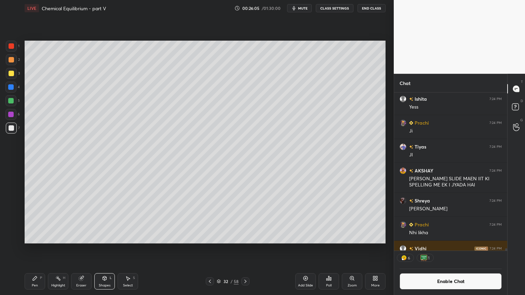
click at [12, 73] on div at bounding box center [11, 73] width 5 height 5
click at [103, 249] on icon at bounding box center [104, 278] width 5 height 5
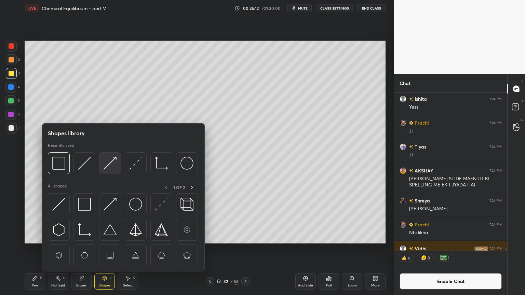
click at [109, 162] on img at bounding box center [110, 163] width 13 height 13
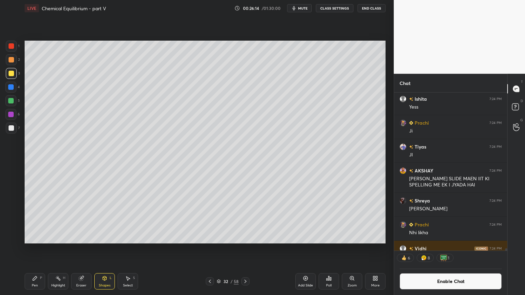
click at [12, 89] on div at bounding box center [10, 86] width 5 height 5
click at [62, 249] on div "Highlight H" at bounding box center [58, 282] width 21 height 16
click at [37, 249] on div "Pen" at bounding box center [35, 285] width 6 height 3
click at [12, 128] on div at bounding box center [11, 128] width 5 height 5
drag, startPoint x: 53, startPoint y: 284, endPoint x: 77, endPoint y: 255, distance: 37.0
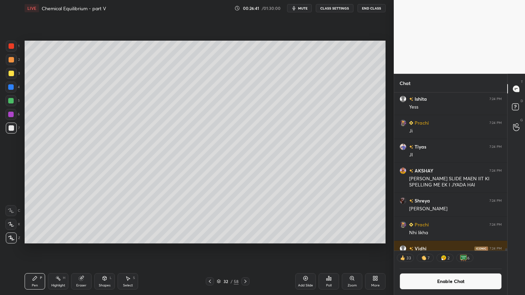
click at [53, 249] on div "Highlight H" at bounding box center [58, 282] width 21 height 16
click at [32, 249] on div "Pen P" at bounding box center [35, 282] width 21 height 16
click at [210, 249] on icon at bounding box center [209, 281] width 5 height 5
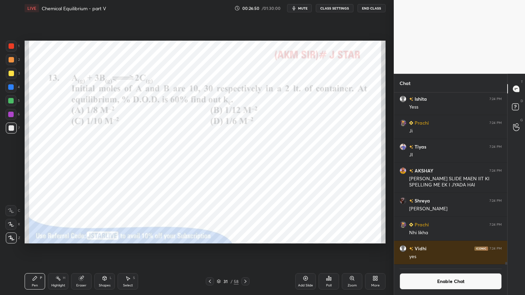
click at [64, 249] on div "Highlight H" at bounding box center [58, 282] width 21 height 16
click at [246, 249] on icon at bounding box center [245, 281] width 5 height 5
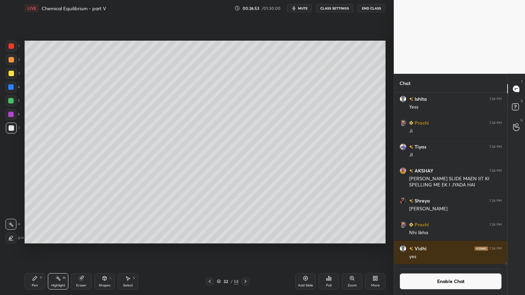
click at [30, 249] on div "Pen P" at bounding box center [35, 282] width 21 height 16
click at [56, 249] on div "Highlight H" at bounding box center [58, 282] width 21 height 16
click at [53, 249] on div "Highlight H" at bounding box center [58, 282] width 21 height 16
click at [30, 249] on div "Pen P" at bounding box center [35, 282] width 21 height 16
drag, startPoint x: 12, startPoint y: 47, endPoint x: 12, endPoint y: 51, distance: 4.1
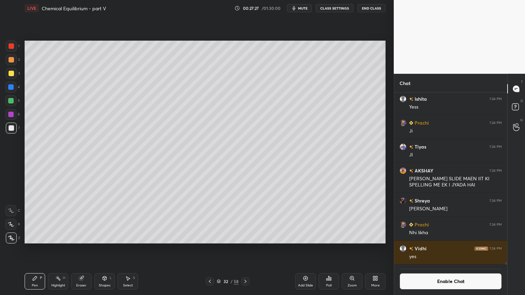
click at [12, 49] on div at bounding box center [11, 45] width 5 height 5
click at [98, 249] on div "Shapes L" at bounding box center [104, 282] width 21 height 16
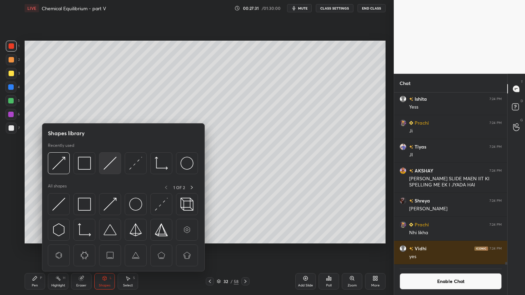
click at [107, 164] on img at bounding box center [110, 163] width 13 height 13
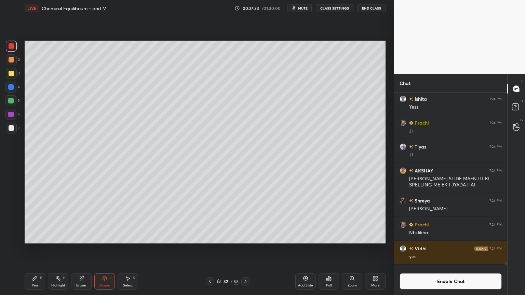
click at [36, 249] on div "Pen P" at bounding box center [35, 282] width 21 height 16
click at [12, 72] on div at bounding box center [11, 73] width 5 height 5
drag, startPoint x: 52, startPoint y: 279, endPoint x: 122, endPoint y: 250, distance: 76.2
click at [55, 249] on div "Highlight H" at bounding box center [58, 282] width 21 height 16
click at [41, 249] on div "Pen P" at bounding box center [35, 282] width 21 height 16
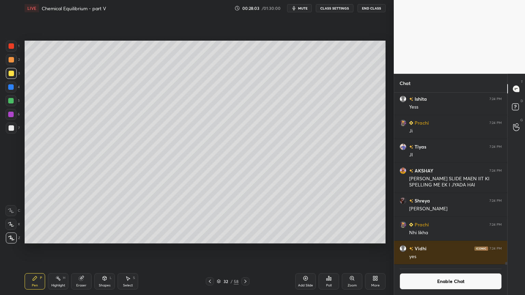
drag, startPoint x: 56, startPoint y: 283, endPoint x: 73, endPoint y: 260, distance: 29.4
click at [56, 249] on div "Highlight" at bounding box center [58, 285] width 14 height 3
drag, startPoint x: 30, startPoint y: 286, endPoint x: 34, endPoint y: 282, distance: 5.3
click at [31, 249] on div "Pen P" at bounding box center [35, 282] width 21 height 16
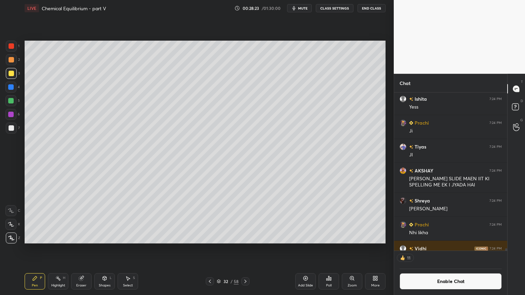
click at [63, 249] on div "Highlight H" at bounding box center [58, 282] width 21 height 16
click at [40, 249] on div "Pen P" at bounding box center [35, 282] width 21 height 16
drag, startPoint x: 10, startPoint y: 85, endPoint x: 16, endPoint y: 87, distance: 6.1
click at [11, 86] on div at bounding box center [10, 86] width 5 height 5
click at [304, 249] on div "Add Slide" at bounding box center [305, 285] width 15 height 3
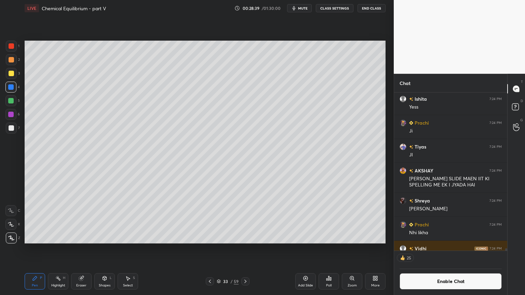
drag, startPoint x: 27, startPoint y: 285, endPoint x: 46, endPoint y: 250, distance: 39.5
click at [28, 249] on div "Pen P" at bounding box center [35, 282] width 21 height 16
click at [11, 61] on div at bounding box center [11, 59] width 5 height 5
drag, startPoint x: 13, startPoint y: 84, endPoint x: 24, endPoint y: 84, distance: 11.3
click at [14, 85] on div at bounding box center [10, 87] width 11 height 11
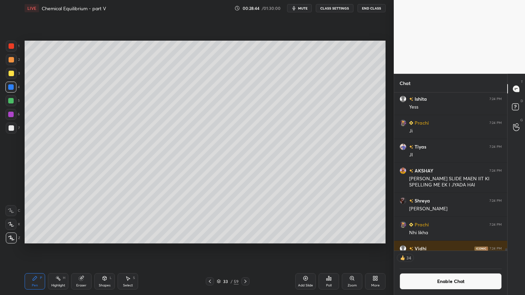
click at [31, 249] on div "Pen P" at bounding box center [35, 282] width 21 height 16
click at [11, 130] on div at bounding box center [11, 128] width 5 height 5
drag, startPoint x: 14, startPoint y: 49, endPoint x: 22, endPoint y: 55, distance: 9.6
click at [13, 50] on div at bounding box center [11, 46] width 11 height 11
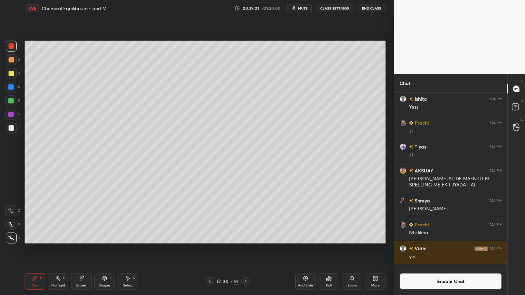
click at [12, 63] on div at bounding box center [11, 59] width 11 height 11
click at [14, 74] on div at bounding box center [11, 73] width 11 height 11
click at [210, 249] on icon at bounding box center [209, 281] width 5 height 5
click at [56, 249] on div "Highlight H" at bounding box center [58, 282] width 21 height 16
click at [246, 249] on icon at bounding box center [245, 281] width 5 height 5
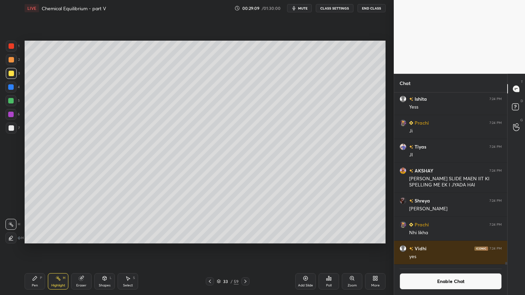
click at [30, 249] on div "Pen P" at bounding box center [35, 282] width 21 height 16
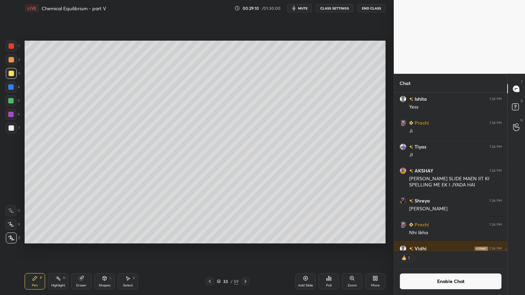
scroll to position [2, 2]
click at [37, 249] on div "Pen P" at bounding box center [35, 282] width 21 height 16
click at [14, 128] on div at bounding box center [11, 128] width 5 height 5
drag, startPoint x: 61, startPoint y: 287, endPoint x: 86, endPoint y: 245, distance: 49.5
click at [61, 249] on div "Highlight" at bounding box center [58, 285] width 14 height 3
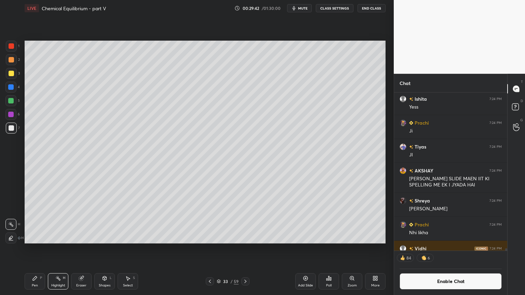
click at [36, 249] on icon at bounding box center [34, 278] width 5 height 5
click at [55, 249] on div "Highlight" at bounding box center [58, 285] width 14 height 3
click at [59, 249] on icon at bounding box center [57, 278] width 5 height 5
click at [35, 249] on div "Pen" at bounding box center [35, 285] width 6 height 3
click at [61, 249] on div "Highlight H" at bounding box center [58, 282] width 21 height 16
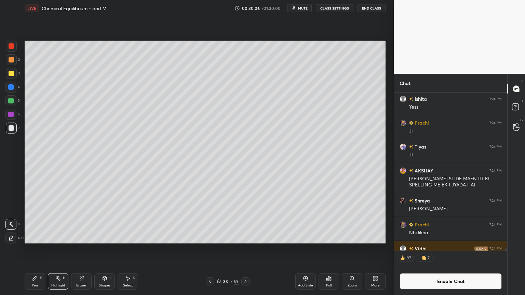
click at [30, 249] on div "Pen P" at bounding box center [35, 282] width 21 height 16
click at [59, 249] on div "Highlight H" at bounding box center [58, 282] width 21 height 16
click at [43, 249] on div "Pen P" at bounding box center [35, 282] width 21 height 16
click at [39, 249] on div "Pen P" at bounding box center [35, 282] width 21 height 16
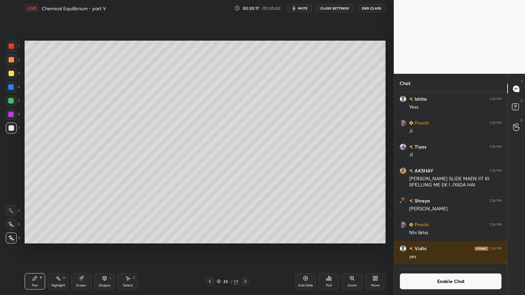
scroll to position [10670, 0]
click at [105, 249] on div "Shapes" at bounding box center [105, 285] width 12 height 3
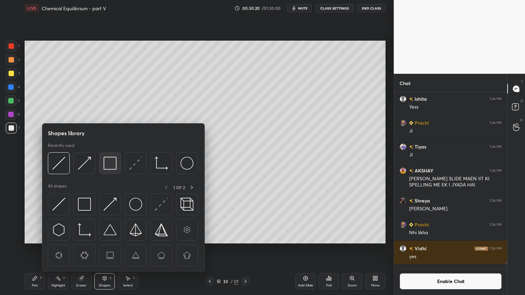
click at [111, 166] on img at bounding box center [110, 163] width 13 height 13
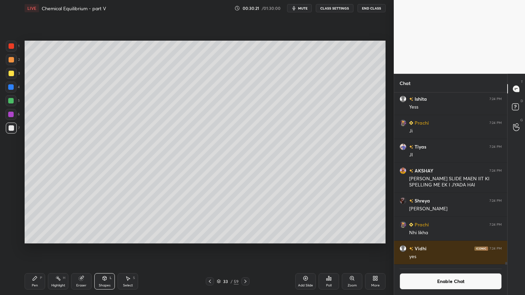
click at [13, 73] on div at bounding box center [11, 73] width 5 height 5
drag, startPoint x: 106, startPoint y: 275, endPoint x: 101, endPoint y: 247, distance: 28.1
click at [103, 249] on div "Pen P Highlight H Eraser Shapes L Select S 33 / 59 Add Slide Poll Zoom More" at bounding box center [205, 281] width 361 height 27
drag, startPoint x: 103, startPoint y: 280, endPoint x: 102, endPoint y: 273, distance: 6.9
click at [102, 249] on icon at bounding box center [104, 278] width 5 height 5
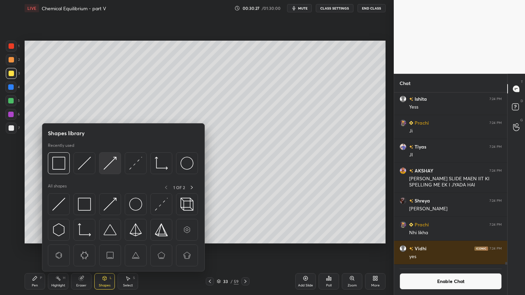
click at [113, 165] on img at bounding box center [110, 163] width 13 height 13
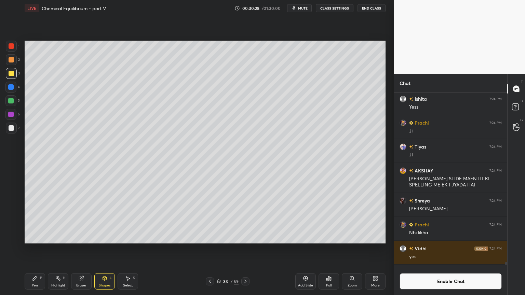
click at [11, 86] on div at bounding box center [10, 86] width 5 height 5
drag, startPoint x: 60, startPoint y: 283, endPoint x: 65, endPoint y: 247, distance: 36.2
click at [60, 249] on div "Highlight H" at bounding box center [58, 282] width 21 height 16
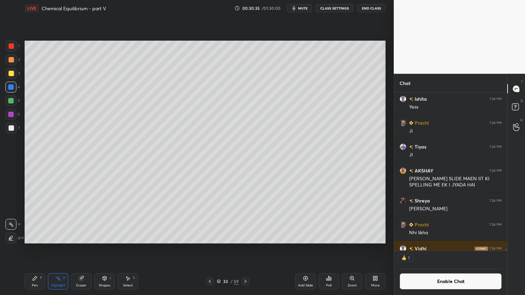
scroll to position [2, 2]
click at [26, 249] on div "Pen P" at bounding box center [35, 282] width 21 height 16
click at [61, 249] on div "Highlight" at bounding box center [58, 285] width 14 height 3
click at [39, 249] on div "Pen P" at bounding box center [35, 282] width 21 height 16
click at [12, 125] on div at bounding box center [11, 128] width 11 height 11
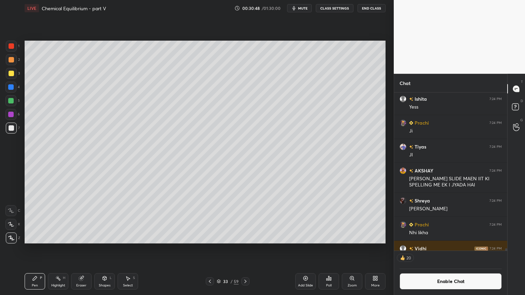
click at [210, 249] on icon at bounding box center [209, 281] width 5 height 5
drag, startPoint x: 63, startPoint y: 282, endPoint x: 93, endPoint y: 246, distance: 46.9
click at [63, 249] on div "Highlight H" at bounding box center [58, 282] width 21 height 16
drag, startPoint x: 245, startPoint y: 281, endPoint x: 239, endPoint y: 253, distance: 28.5
click at [243, 249] on icon at bounding box center [245, 281] width 5 height 5
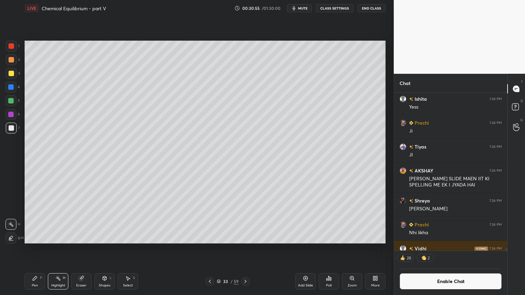
drag, startPoint x: 210, startPoint y: 280, endPoint x: 204, endPoint y: 275, distance: 8.0
click at [208, 249] on icon at bounding box center [209, 281] width 5 height 5
click at [247, 249] on icon at bounding box center [245, 281] width 5 height 5
click at [464, 249] on button "Enable Chat" at bounding box center [451, 282] width 102 height 16
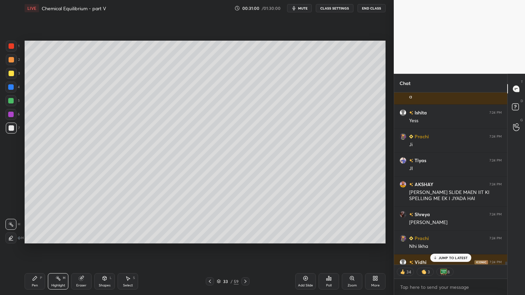
click at [453, 249] on p "JUMP TO LATEST" at bounding box center [453, 258] width 29 height 4
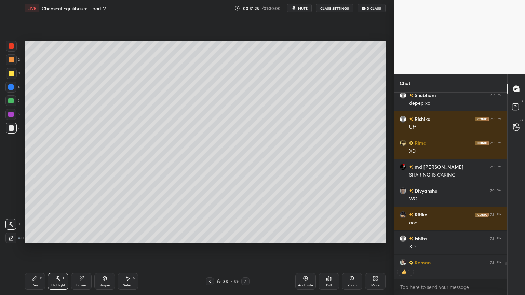
scroll to position [11946, 0]
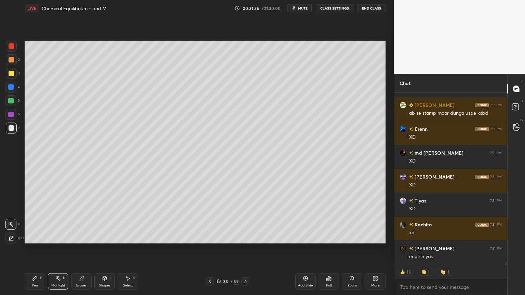
click at [211, 249] on div at bounding box center [210, 282] width 8 height 8
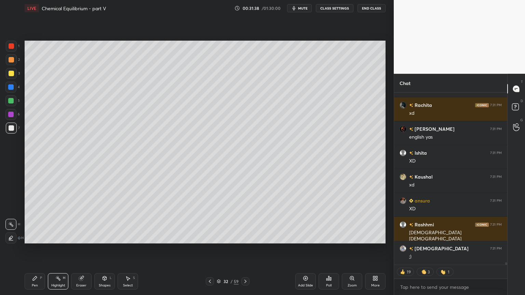
drag, startPoint x: 61, startPoint y: 281, endPoint x: 78, endPoint y: 249, distance: 36.1
click at [60, 249] on div "Highlight H" at bounding box center [58, 282] width 21 height 16
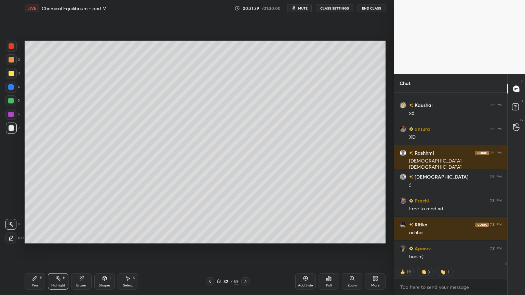
drag, startPoint x: 246, startPoint y: 279, endPoint x: 250, endPoint y: 277, distance: 4.0
click at [248, 249] on icon at bounding box center [245, 281] width 5 height 5
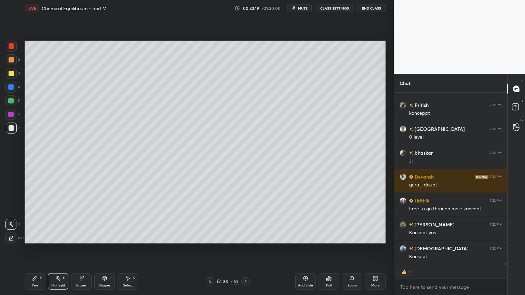
click at [208, 249] on icon at bounding box center [209, 281] width 5 height 5
click at [61, 249] on div "Highlight H" at bounding box center [58, 282] width 21 height 16
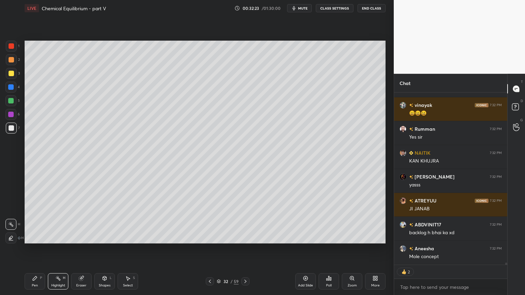
click at [210, 249] on icon at bounding box center [209, 281] width 5 height 5
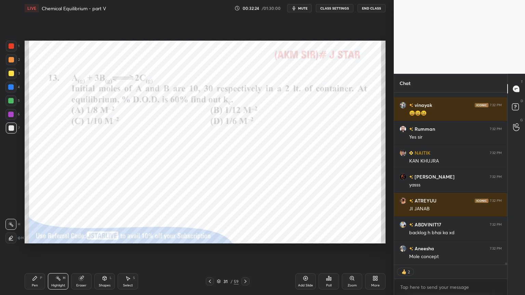
click at [210, 249] on icon at bounding box center [209, 281] width 5 height 5
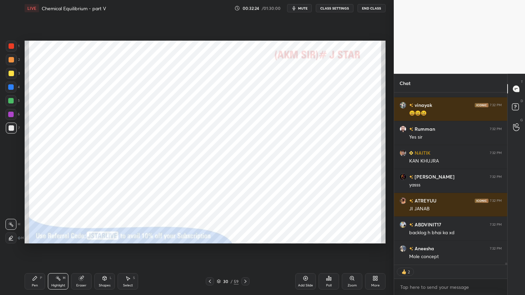
click at [211, 249] on icon at bounding box center [209, 281] width 5 height 5
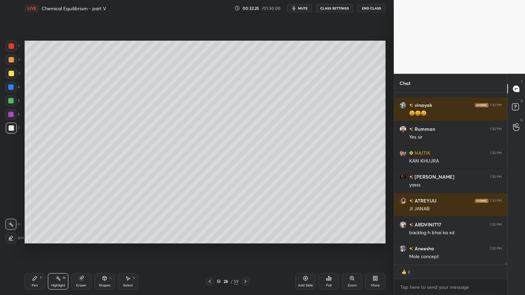
click at [210, 249] on icon at bounding box center [209, 281] width 5 height 5
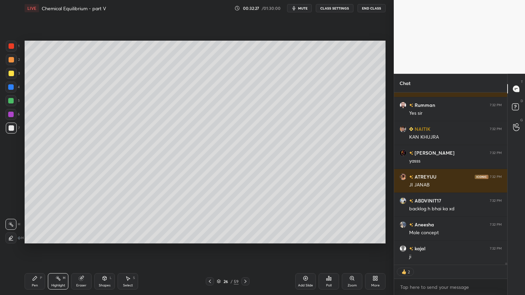
click at [209, 249] on icon at bounding box center [210, 281] width 2 height 3
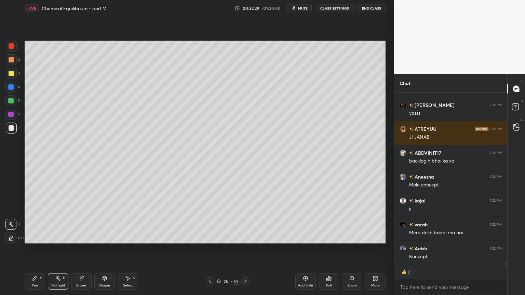
click at [210, 249] on icon at bounding box center [209, 281] width 5 height 5
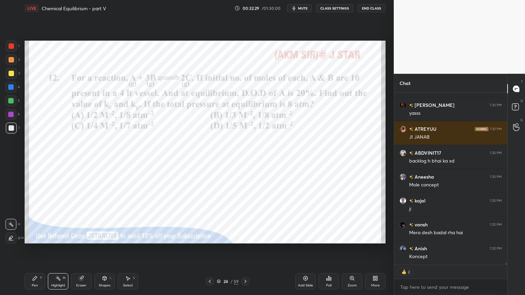
click at [60, 249] on rect at bounding box center [58, 279] width 3 height 3
click at [10, 45] on div at bounding box center [11, 45] width 5 height 5
type textarea "x"
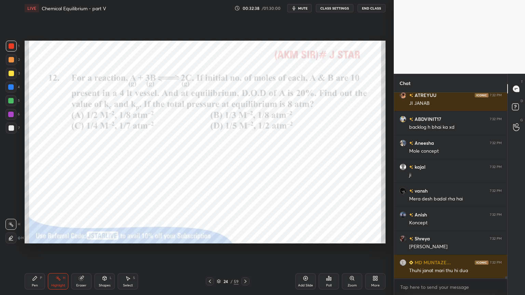
click at [247, 249] on icon at bounding box center [245, 281] width 5 height 5
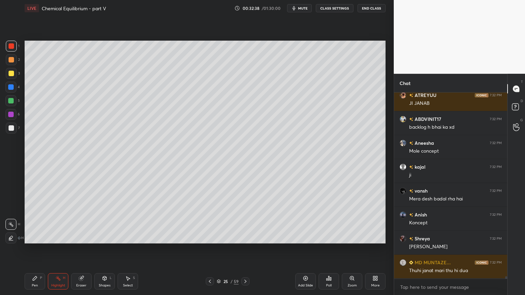
click at [246, 249] on icon at bounding box center [245, 281] width 5 height 5
click at [247, 249] on icon at bounding box center [245, 281] width 5 height 5
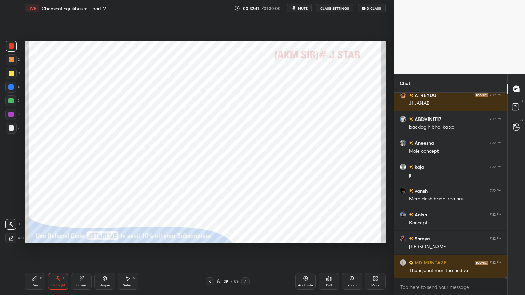
click at [246, 249] on icon at bounding box center [245, 281] width 5 height 5
click at [246, 249] on icon at bounding box center [246, 281] width 2 height 3
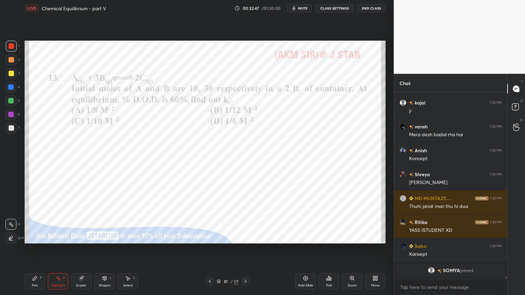
click at [337, 8] on button "CLASS SETTINGS" at bounding box center [335, 8] width 38 height 8
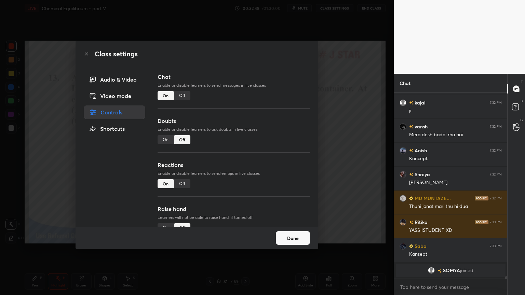
drag, startPoint x: 183, startPoint y: 93, endPoint x: 220, endPoint y: 94, distance: 36.9
click at [185, 94] on div "Off" at bounding box center [182, 95] width 16 height 9
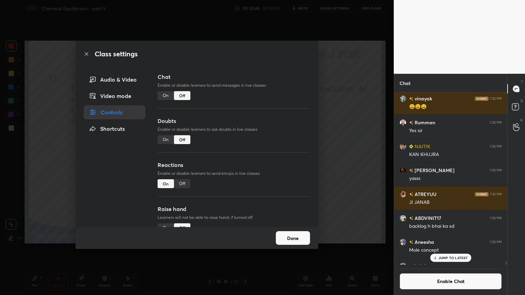
click at [349, 119] on div "Class settings Audio & Video Video mode Controls Shortcuts Chat Enable or disab…" at bounding box center [197, 147] width 394 height 295
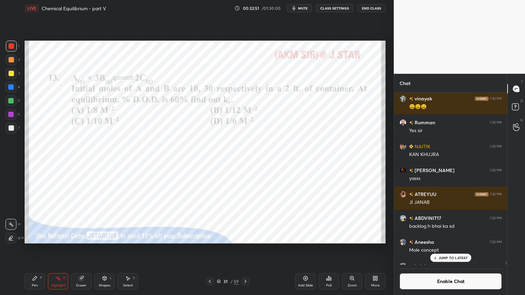
click at [244, 249] on icon at bounding box center [245, 281] width 5 height 5
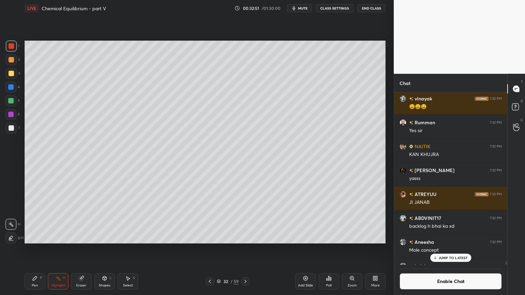
click at [243, 249] on icon at bounding box center [245, 281] width 5 height 5
click at [242, 249] on div at bounding box center [245, 282] width 8 height 8
click at [209, 249] on icon at bounding box center [209, 281] width 5 height 5
click at [306, 249] on div "Add Slide" at bounding box center [305, 282] width 21 height 16
click at [37, 249] on div "Pen P" at bounding box center [35, 282] width 21 height 16
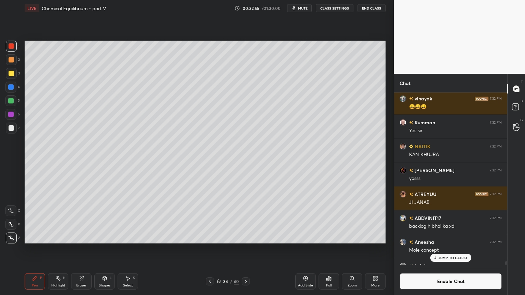
click at [10, 59] on div at bounding box center [11, 59] width 5 height 5
click at [210, 249] on icon at bounding box center [209, 281] width 5 height 5
click at [211, 249] on icon at bounding box center [209, 281] width 5 height 5
click at [210, 249] on icon at bounding box center [210, 281] width 2 height 3
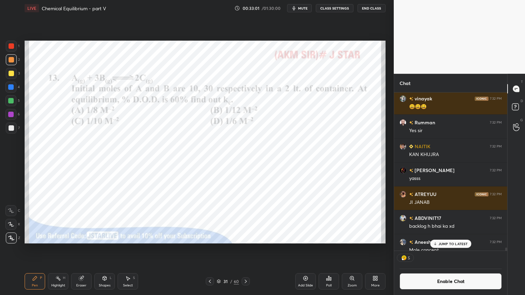
click at [211, 249] on icon at bounding box center [209, 281] width 5 height 5
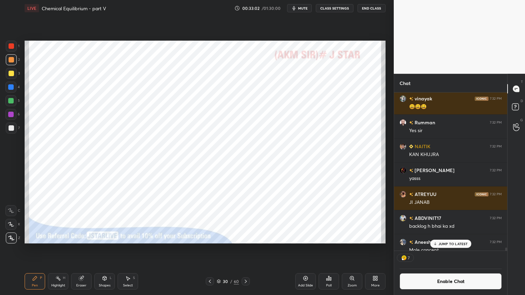
click at [212, 249] on icon at bounding box center [209, 281] width 5 height 5
click at [212, 249] on div at bounding box center [210, 282] width 8 height 8
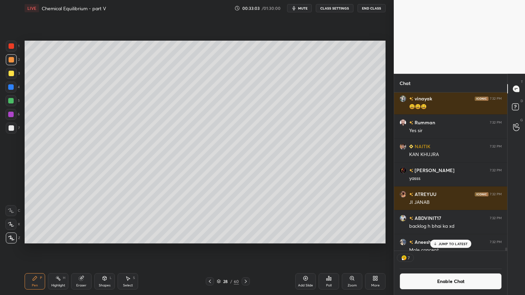
click at [212, 249] on icon at bounding box center [209, 281] width 5 height 5
click at [212, 249] on div at bounding box center [210, 282] width 8 height 8
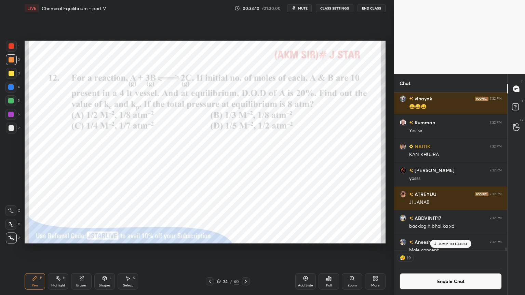
click at [244, 249] on icon at bounding box center [245, 281] width 5 height 5
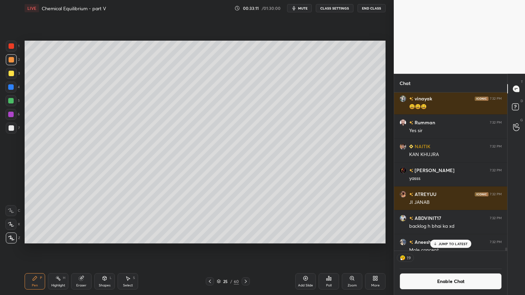
click at [246, 249] on icon at bounding box center [245, 281] width 5 height 5
click at [246, 249] on icon at bounding box center [246, 281] width 2 height 3
click at [245, 249] on icon at bounding box center [245, 281] width 5 height 5
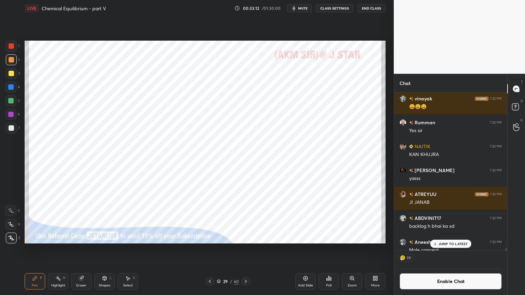
click at [245, 249] on icon at bounding box center [245, 281] width 5 height 5
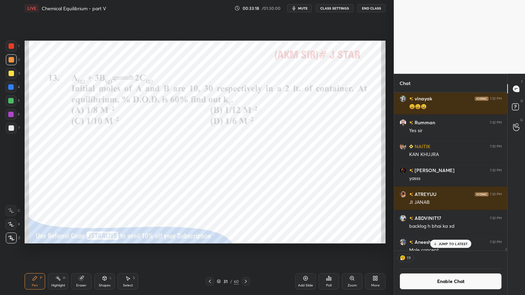
click at [246, 249] on icon at bounding box center [245, 281] width 5 height 5
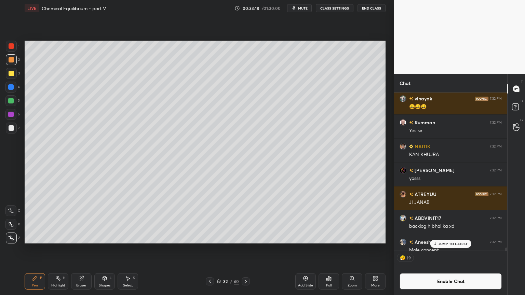
click at [246, 249] on icon at bounding box center [245, 281] width 5 height 5
click at [36, 249] on icon at bounding box center [34, 278] width 5 height 5
click at [11, 128] on div at bounding box center [11, 128] width 5 height 5
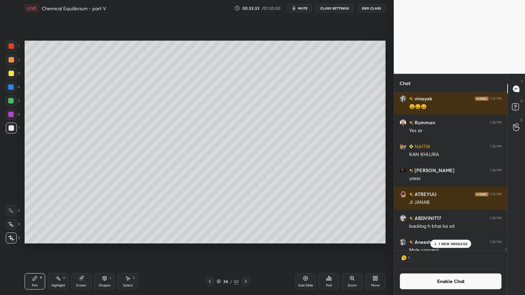
scroll to position [2, 2]
click at [10, 59] on div at bounding box center [11, 59] width 5 height 5
drag, startPoint x: 12, startPoint y: 127, endPoint x: 17, endPoint y: 130, distance: 5.4
click at [11, 127] on div at bounding box center [11, 128] width 5 height 5
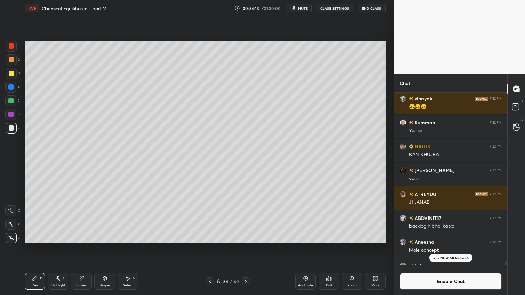
drag, startPoint x: 60, startPoint y: 287, endPoint x: 63, endPoint y: 272, distance: 15.0
click at [61, 249] on div "Highlight" at bounding box center [58, 285] width 14 height 3
click at [35, 249] on div "Pen" at bounding box center [35, 285] width 6 height 3
drag, startPoint x: 104, startPoint y: 282, endPoint x: 105, endPoint y: 273, distance: 8.6
click at [104, 249] on div "Shapes L" at bounding box center [104, 282] width 21 height 16
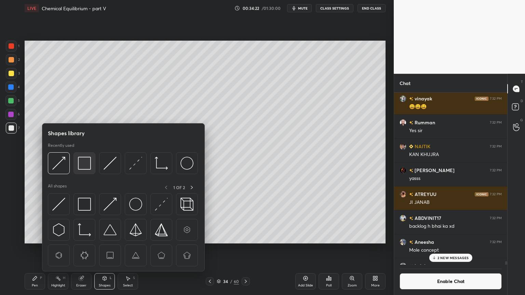
click at [86, 166] on img at bounding box center [84, 163] width 13 height 13
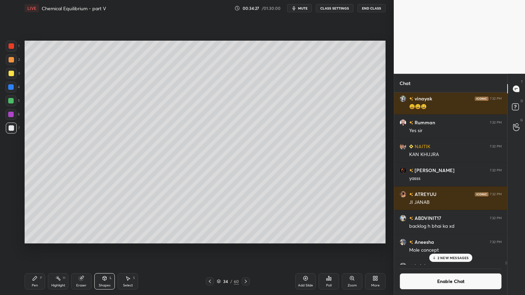
drag, startPoint x: 58, startPoint y: 283, endPoint x: 68, endPoint y: 269, distance: 17.1
click at [60, 249] on div "Highlight H" at bounding box center [58, 282] width 21 height 16
click at [29, 249] on div "Pen P" at bounding box center [35, 282] width 21 height 16
click at [11, 49] on div at bounding box center [11, 46] width 11 height 11
click at [59, 249] on div "Highlight H" at bounding box center [58, 282] width 21 height 16
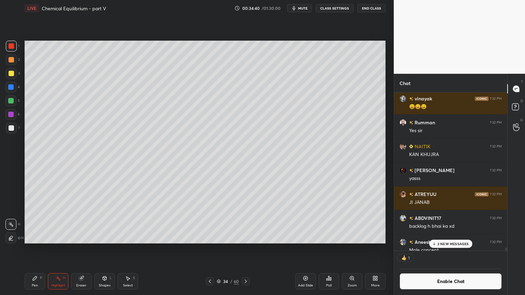
scroll to position [2, 2]
click at [27, 249] on div "Pen P" at bounding box center [35, 282] width 21 height 16
click at [13, 129] on div at bounding box center [11, 128] width 5 height 5
click at [117, 249] on div "Pen P Highlight H Eraser Shapes L Select S" at bounding box center [92, 282] width 135 height 16
click at [99, 249] on div "Shapes L" at bounding box center [104, 282] width 21 height 16
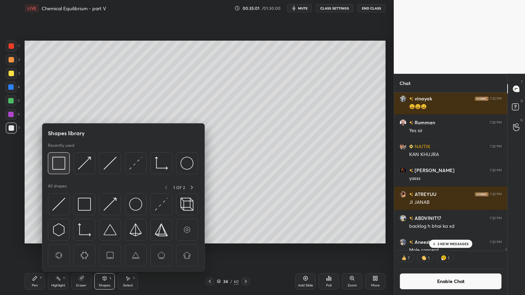
click at [59, 164] on img at bounding box center [58, 163] width 13 height 13
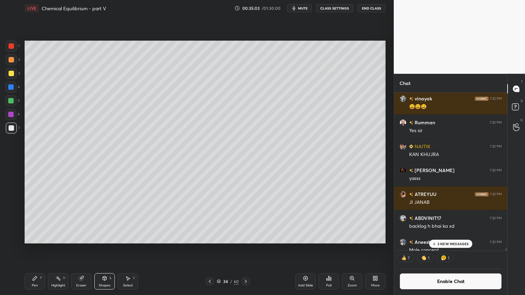
click at [113, 229] on div "Setting up your live class Poll for secs No correct answer Start poll" at bounding box center [205, 142] width 367 height 252
click at [36, 249] on div "Pen" at bounding box center [35, 285] width 6 height 3
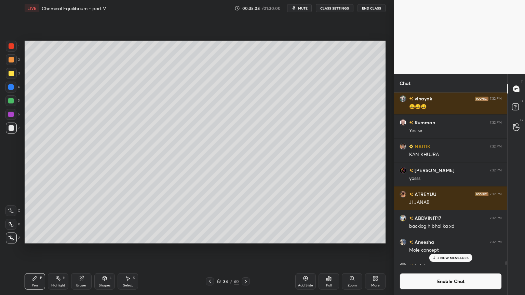
click at [12, 72] on div at bounding box center [11, 73] width 5 height 5
click at [33, 249] on icon at bounding box center [35, 279] width 4 height 4
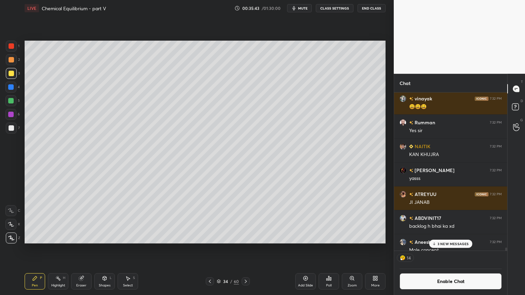
click at [210, 249] on icon at bounding box center [209, 281] width 5 height 5
click at [64, 249] on div "Highlight" at bounding box center [58, 285] width 14 height 3
click at [17, 101] on div "5" at bounding box center [12, 100] width 14 height 11
click at [211, 249] on div at bounding box center [210, 282] width 8 height 8
click at [210, 249] on div at bounding box center [210, 282] width 8 height 8
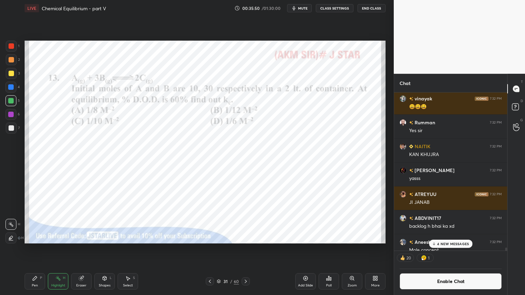
click at [246, 249] on icon at bounding box center [245, 281] width 5 height 5
click at [245, 249] on icon at bounding box center [245, 281] width 5 height 5
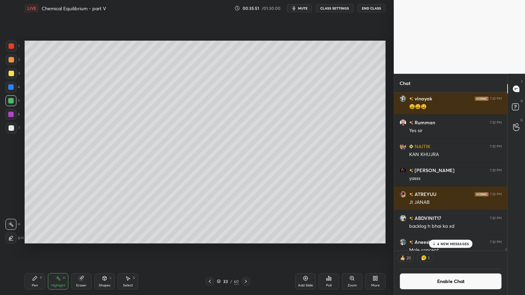
click at [246, 249] on icon at bounding box center [245, 281] width 5 height 5
click at [243, 249] on div at bounding box center [246, 282] width 8 height 8
click at [210, 249] on icon at bounding box center [209, 281] width 5 height 5
click at [58, 249] on icon at bounding box center [57, 278] width 5 height 5
drag, startPoint x: 31, startPoint y: 282, endPoint x: 42, endPoint y: 265, distance: 20.1
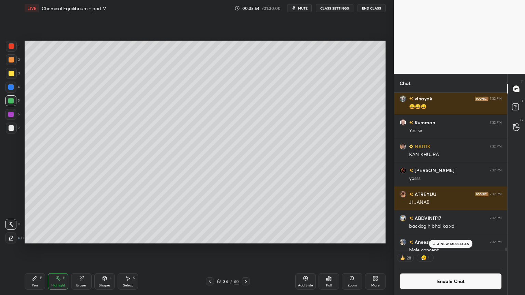
click at [33, 249] on div "Pen P" at bounding box center [35, 282] width 21 height 16
click at [10, 47] on div at bounding box center [11, 45] width 5 height 5
click at [64, 249] on div "Highlight H" at bounding box center [58, 282] width 21 height 16
drag, startPoint x: 30, startPoint y: 282, endPoint x: 35, endPoint y: 275, distance: 9.0
click at [32, 249] on div "Pen P" at bounding box center [35, 282] width 21 height 16
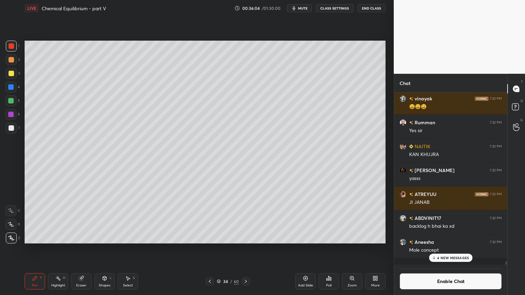
scroll to position [171, 111]
click at [65, 249] on div "Highlight H" at bounding box center [58, 282] width 21 height 16
click at [36, 249] on div "Pen P" at bounding box center [35, 282] width 21 height 16
click at [51, 249] on div "Highlight H" at bounding box center [58, 282] width 21 height 16
click at [11, 126] on div at bounding box center [11, 128] width 5 height 5
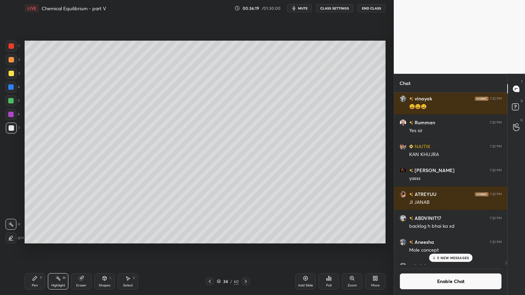
click at [451, 249] on p "5 NEW MESSAGES" at bounding box center [453, 258] width 32 height 4
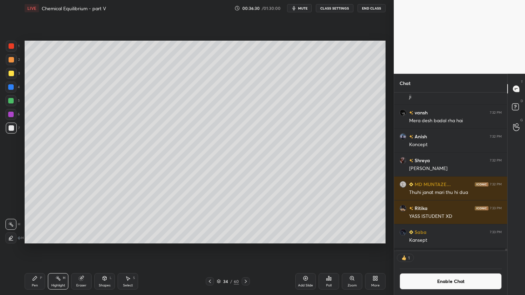
scroll to position [2, 2]
drag, startPoint x: 104, startPoint y: 282, endPoint x: 107, endPoint y: 274, distance: 8.8
click at [103, 249] on div "Shapes L" at bounding box center [104, 282] width 21 height 16
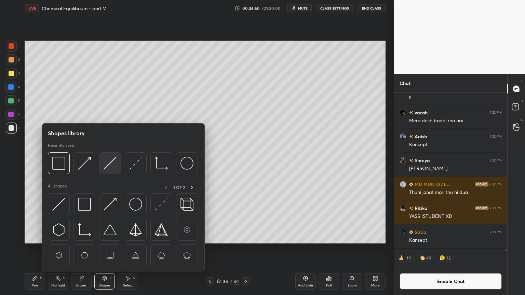
click at [111, 166] on img at bounding box center [110, 163] width 13 height 13
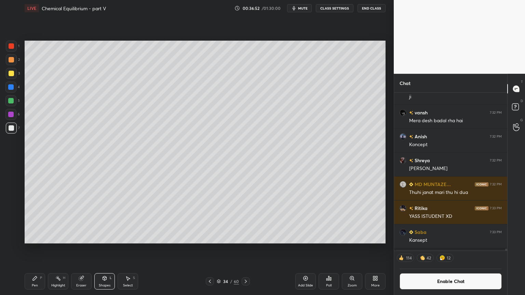
click at [108, 249] on div "Shapes L" at bounding box center [104, 282] width 21 height 16
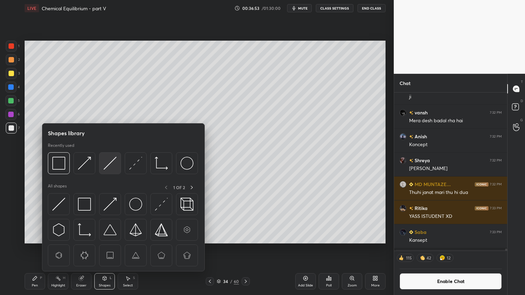
click at [112, 163] on img at bounding box center [110, 163] width 13 height 13
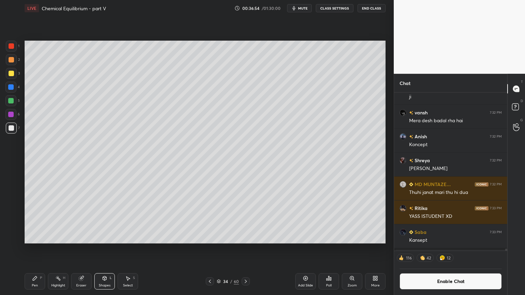
click at [13, 63] on div at bounding box center [11, 59] width 11 height 11
drag, startPoint x: 63, startPoint y: 277, endPoint x: 132, endPoint y: 247, distance: 75.1
click at [64, 249] on div "H" at bounding box center [64, 278] width 2 height 3
drag, startPoint x: 439, startPoint y: 283, endPoint x: 442, endPoint y: 281, distance: 4.0
click at [438, 249] on button "Enable Chat" at bounding box center [451, 282] width 102 height 16
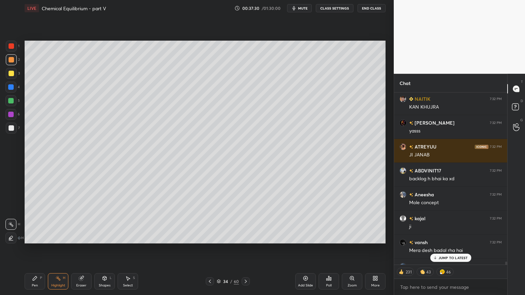
scroll to position [171, 111]
click at [453, 249] on p "JUMP TO LATEST" at bounding box center [453, 258] width 29 height 4
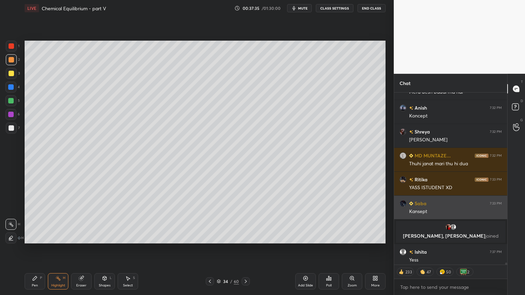
scroll to position [14163, 0]
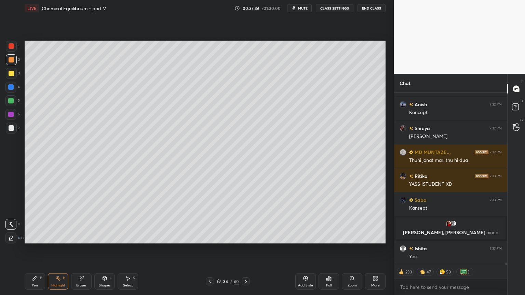
click at [56, 249] on div "Highlight H" at bounding box center [58, 282] width 21 height 16
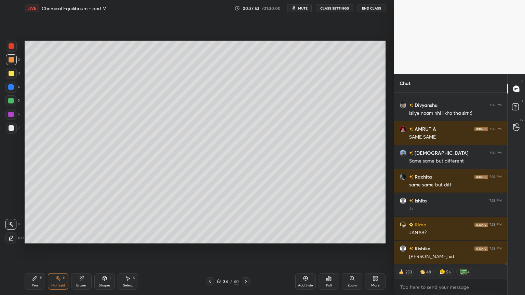
scroll to position [14580, 0]
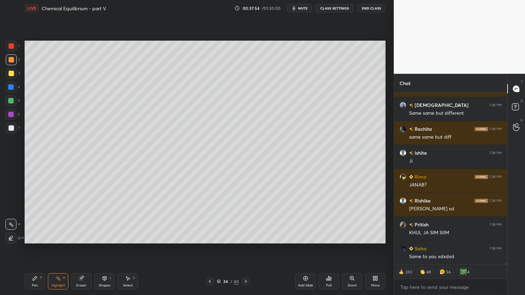
click at [306, 249] on div "Add Slide" at bounding box center [305, 285] width 15 height 3
click at [32, 249] on icon at bounding box center [34, 278] width 5 height 5
drag, startPoint x: 14, startPoint y: 47, endPoint x: 22, endPoint y: 59, distance: 14.5
click at [15, 49] on div at bounding box center [11, 46] width 11 height 11
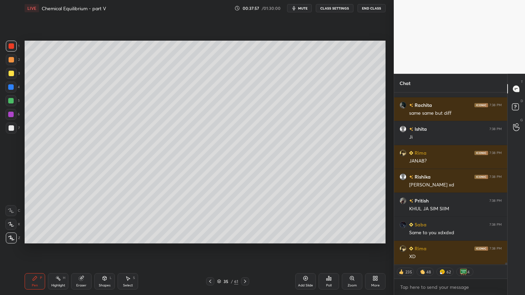
scroll to position [14628, 0]
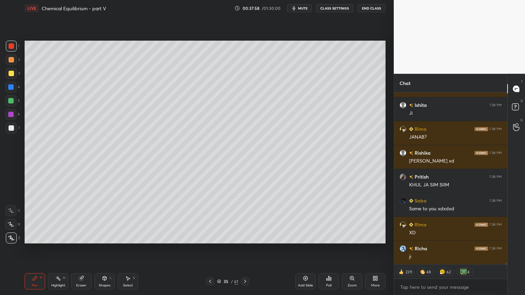
click at [11, 59] on div at bounding box center [11, 59] width 5 height 5
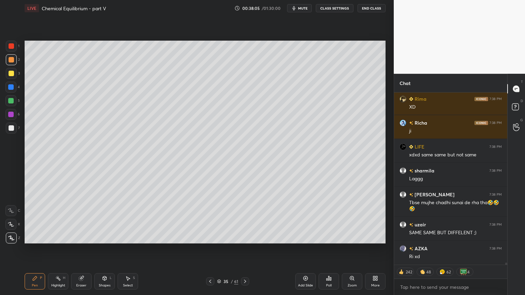
scroll to position [14730, 0]
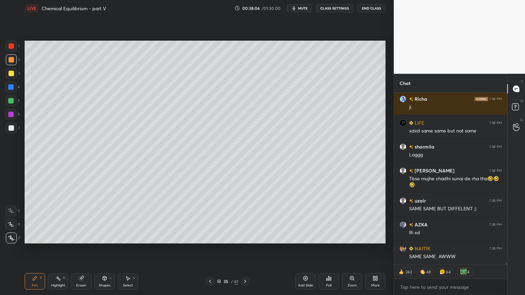
click at [83, 249] on div "Eraser" at bounding box center [81, 282] width 21 height 16
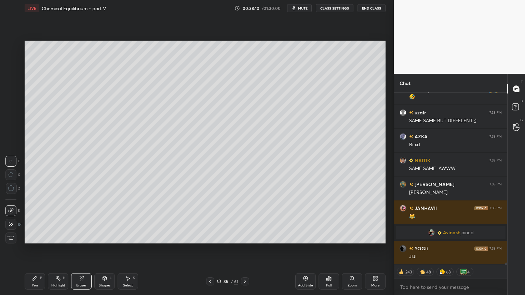
scroll to position [14763, 0]
click at [209, 249] on icon at bounding box center [210, 281] width 5 height 5
click at [245, 249] on icon at bounding box center [244, 281] width 5 height 5
click at [246, 249] on icon at bounding box center [244, 281] width 5 height 5
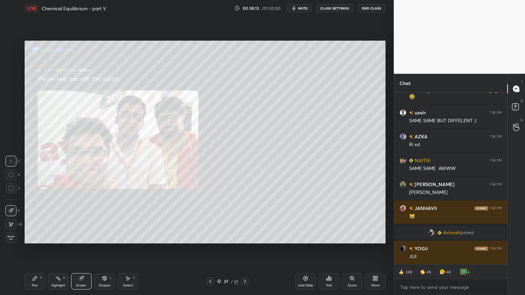
click at [245, 249] on icon at bounding box center [244, 281] width 5 height 5
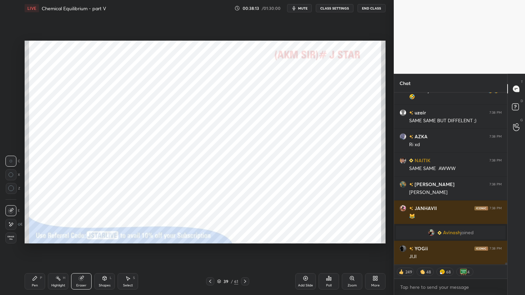
click at [245, 249] on icon at bounding box center [244, 281] width 5 height 5
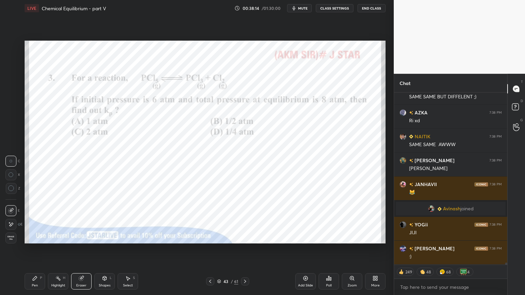
click at [245, 249] on icon at bounding box center [244, 281] width 5 height 5
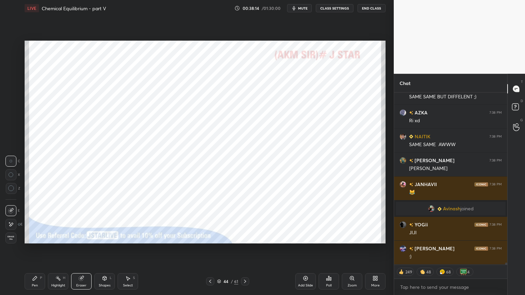
click at [211, 249] on icon at bounding box center [210, 281] width 5 height 5
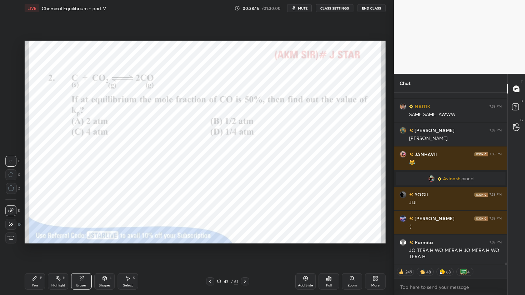
click at [211, 249] on icon at bounding box center [210, 281] width 2 height 3
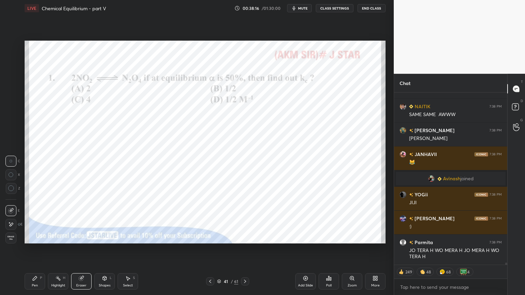
click at [36, 249] on div "Pen P" at bounding box center [35, 282] width 21 height 16
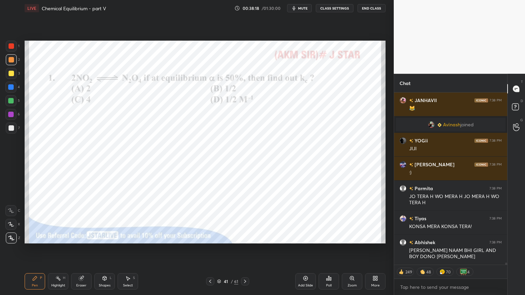
click at [16, 46] on div at bounding box center [11, 46] width 11 height 11
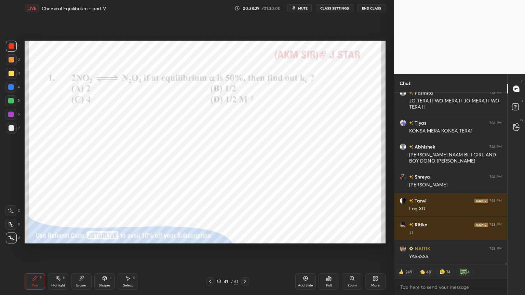
type textarea "x"
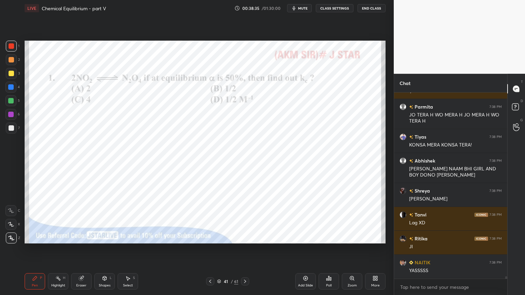
click at [332, 7] on button "CLASS SETTINGS" at bounding box center [335, 8] width 38 height 8
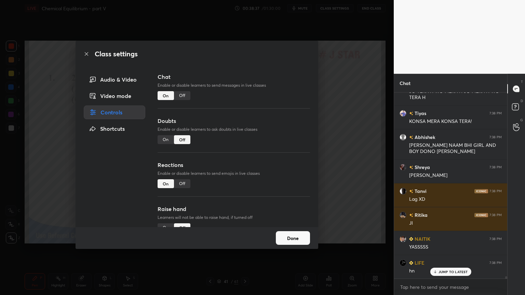
click at [183, 97] on div "Off" at bounding box center [182, 95] width 16 height 9
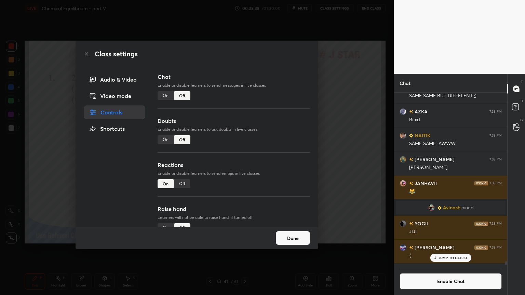
click at [356, 175] on div "Class settings Audio & Video Video mode Controls Shortcuts Chat Enable or disab…" at bounding box center [197, 147] width 394 height 295
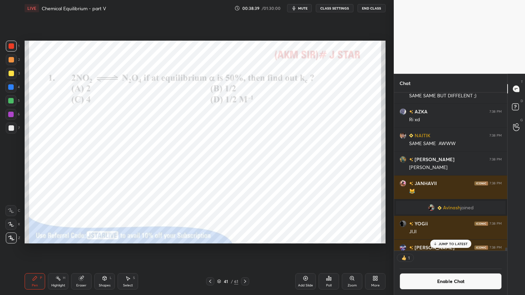
drag, startPoint x: 451, startPoint y: 246, endPoint x: 481, endPoint y: 224, distance: 37.7
click at [450, 246] on div "JUMP TO LATEST" at bounding box center [450, 244] width 41 height 8
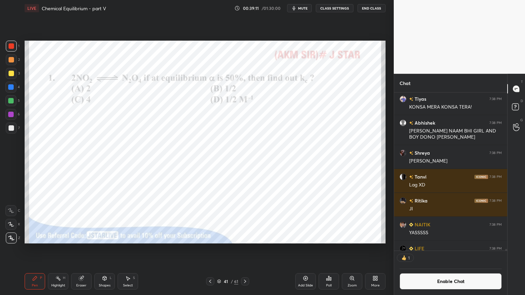
scroll to position [2, 2]
click at [329, 249] on icon at bounding box center [329, 279] width 1 height 4
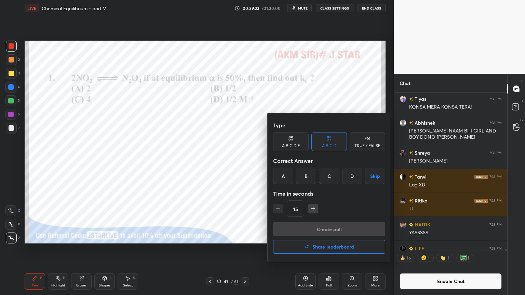
click at [352, 176] on div "D" at bounding box center [352, 176] width 20 height 16
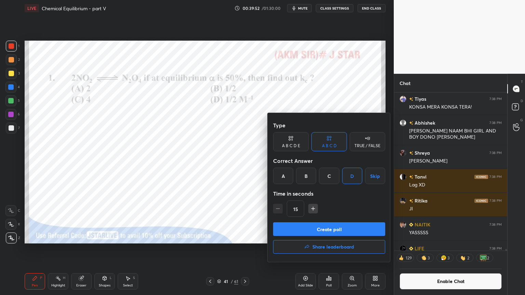
click at [344, 230] on button "Create poll" at bounding box center [329, 230] width 112 height 14
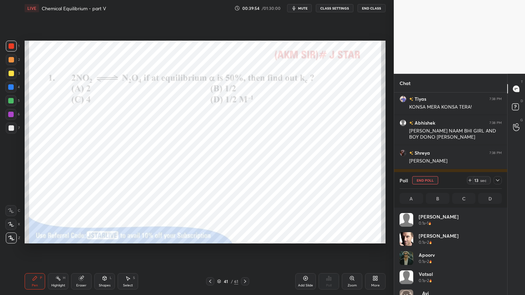
scroll to position [80, 100]
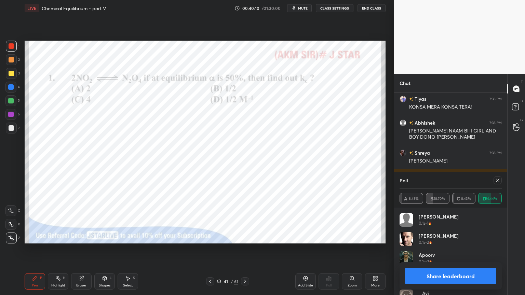
drag, startPoint x: 471, startPoint y: 277, endPoint x: 466, endPoint y: 274, distance: 4.9
click at [471, 249] on button "Share leaderboard" at bounding box center [450, 276] width 91 height 16
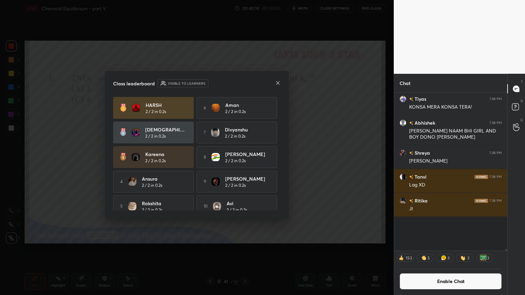
scroll to position [0, 0]
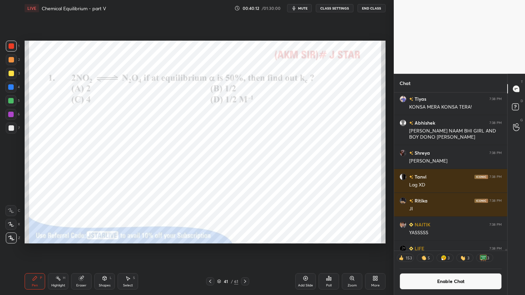
click at [57, 249] on icon at bounding box center [57, 278] width 5 height 5
drag, startPoint x: 306, startPoint y: 284, endPoint x: 246, endPoint y: 274, distance: 60.4
click at [302, 249] on div "Add Slide" at bounding box center [305, 285] width 15 height 3
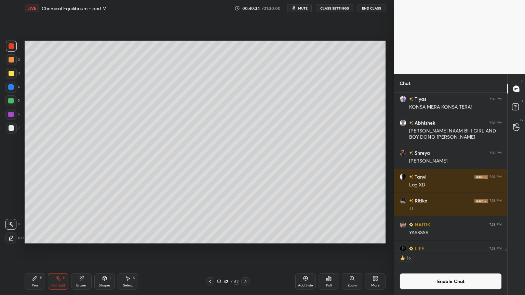
click at [30, 249] on div "Pen P" at bounding box center [35, 282] width 21 height 16
click at [16, 61] on div at bounding box center [11, 59] width 11 height 11
click at [11, 130] on div at bounding box center [11, 128] width 5 height 5
click at [205, 249] on div "42 / 62" at bounding box center [227, 282] width 135 height 8
click at [31, 249] on div "Pen P" at bounding box center [35, 282] width 21 height 16
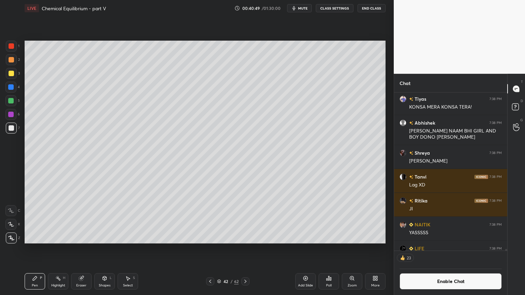
click at [208, 249] on icon at bounding box center [210, 281] width 5 height 5
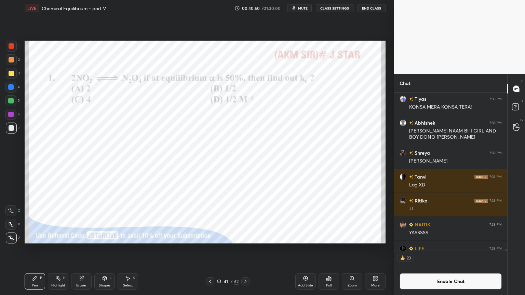
click at [23, 249] on div "LIVE Chemical Equilibrium - part V 00:40:50 / 01:30:00 mute CLASS SETTINGS End …" at bounding box center [205, 147] width 367 height 295
click at [10, 45] on div at bounding box center [11, 45] width 5 height 5
click at [445, 249] on button "Enable Chat" at bounding box center [451, 282] width 102 height 16
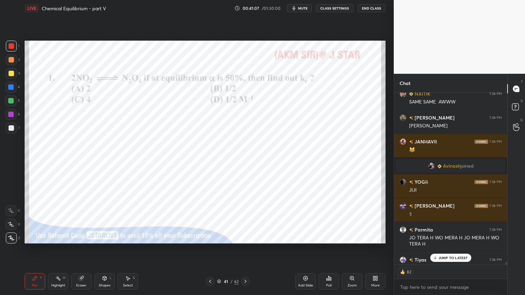
click at [447, 249] on p "JUMP TO LATEST" at bounding box center [453, 258] width 29 height 4
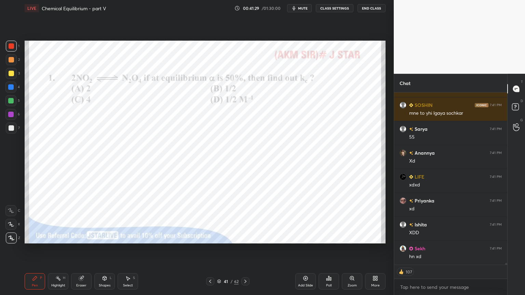
scroll to position [16560, 0]
click at [240, 249] on div "41 / 62" at bounding box center [227, 282] width 43 height 8
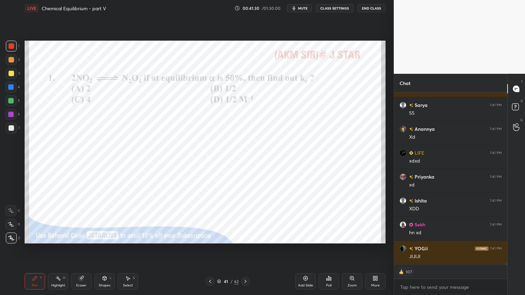
scroll to position [16608, 0]
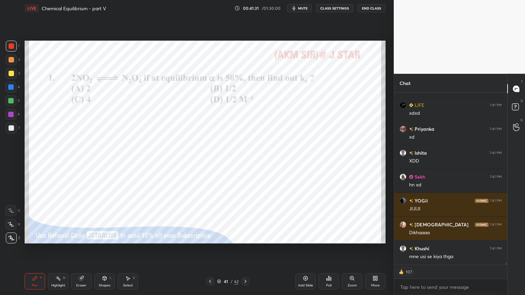
click at [246, 249] on icon at bounding box center [246, 281] width 2 height 3
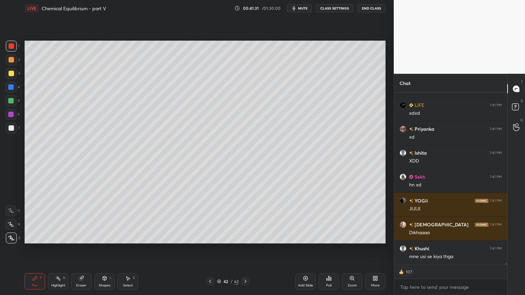
scroll to position [16656, 0]
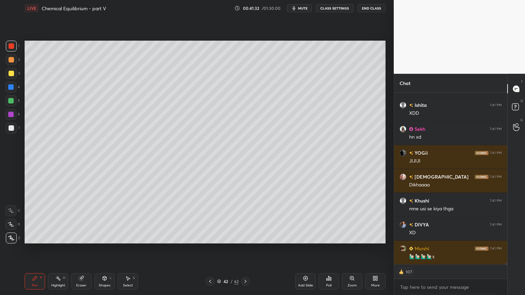
click at [30, 249] on div "Pen P" at bounding box center [35, 282] width 21 height 16
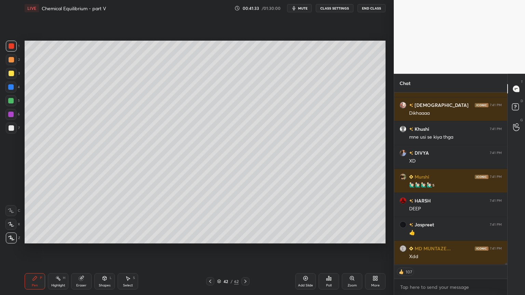
scroll to position [16744, 0]
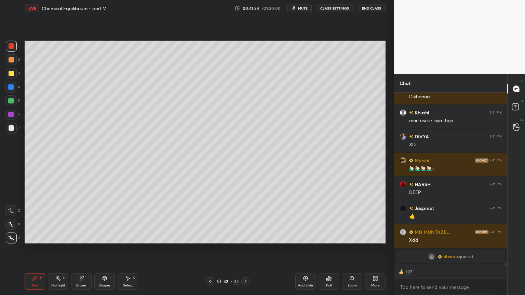
drag, startPoint x: 11, startPoint y: 130, endPoint x: 22, endPoint y: 126, distance: 11.7
click at [10, 131] on div at bounding box center [11, 128] width 5 height 5
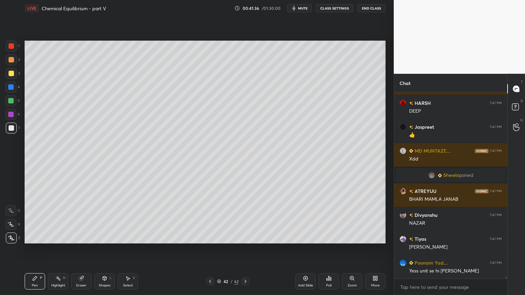
scroll to position [16285, 0]
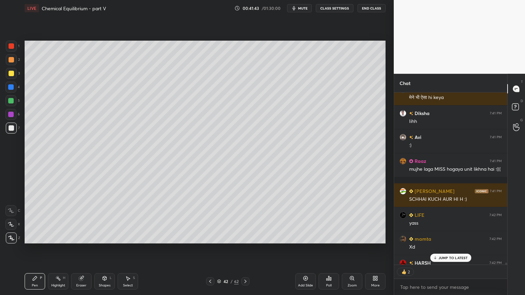
click at [345, 12] on div "LIVE Chemical Equilibrium - part V 00:41:43 / 01:30:00 mute CLASS SETTINGS End …" at bounding box center [205, 8] width 361 height 16
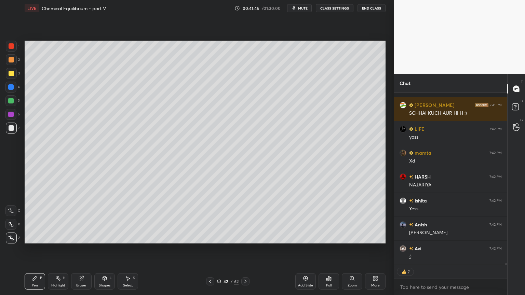
click at [335, 9] on button "CLASS SETTINGS" at bounding box center [335, 8] width 38 height 8
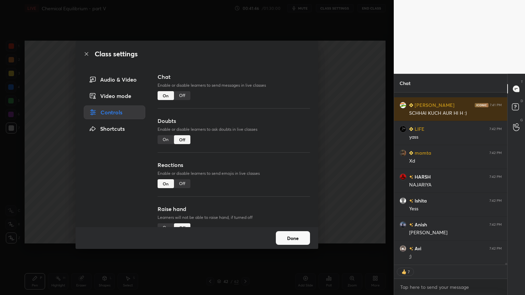
type textarea "x"
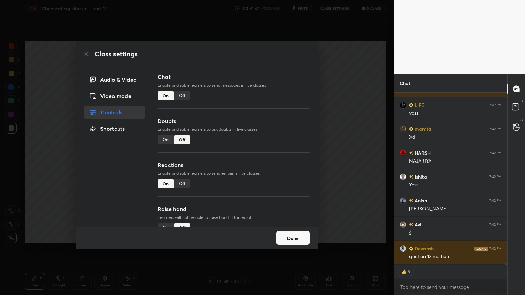
click at [183, 96] on div "Off" at bounding box center [182, 95] width 16 height 9
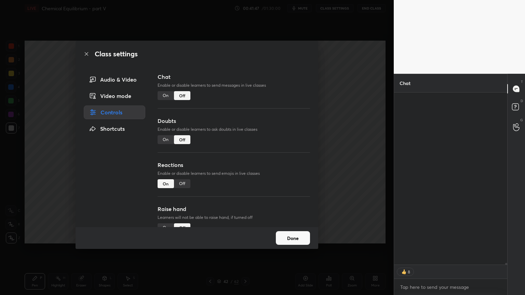
click at [346, 116] on div "Class settings Audio & Video Video mode Controls Shortcuts Chat Enable or disab…" at bounding box center [197, 147] width 394 height 295
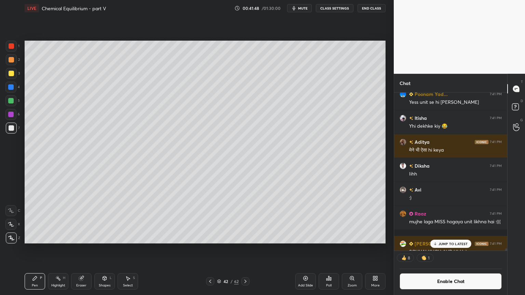
click at [35, 249] on icon at bounding box center [35, 279] width 4 height 4
click at [454, 244] on p "JUMP TO LATEST" at bounding box center [453, 244] width 29 height 4
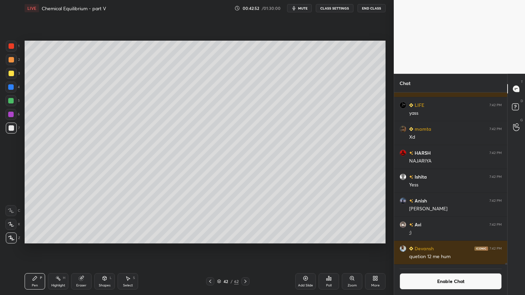
click at [9, 43] on div at bounding box center [11, 46] width 11 height 11
drag, startPoint x: 31, startPoint y: 284, endPoint x: 33, endPoint y: 266, distance: 17.9
click at [31, 249] on div "Pen P" at bounding box center [35, 282] width 21 height 16
click at [11, 129] on div at bounding box center [11, 128] width 5 height 5
click at [105, 249] on div "Shapes L" at bounding box center [104, 282] width 21 height 16
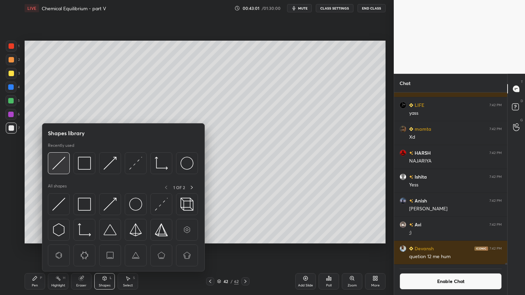
click at [61, 162] on img at bounding box center [58, 163] width 13 height 13
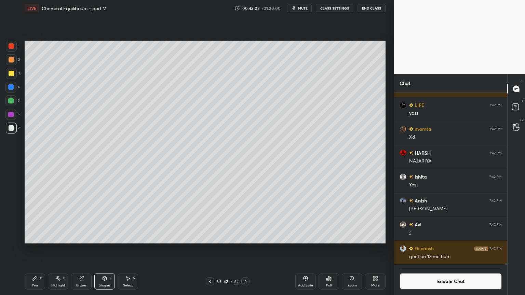
click at [12, 73] on div at bounding box center [11, 73] width 5 height 5
click at [34, 249] on div "Pen" at bounding box center [35, 285] width 6 height 3
drag, startPoint x: 10, startPoint y: 126, endPoint x: 11, endPoint y: 129, distance: 3.6
click at [8, 127] on div at bounding box center [11, 128] width 11 height 11
click at [59, 249] on div "Highlight H" at bounding box center [58, 282] width 21 height 16
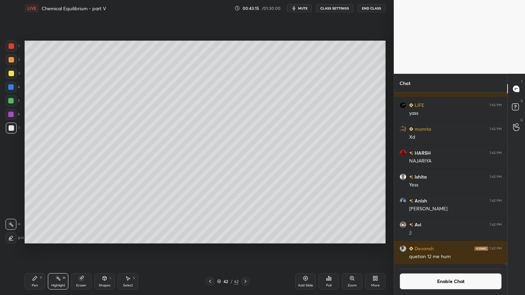
click at [208, 249] on icon at bounding box center [210, 281] width 5 height 5
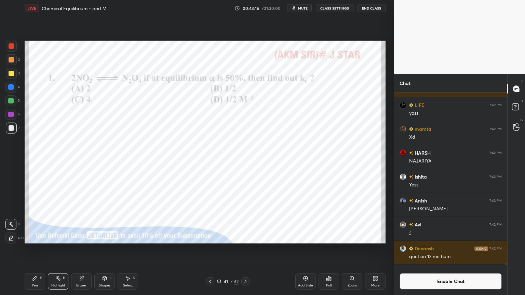
click at [9, 86] on div at bounding box center [10, 86] width 5 height 5
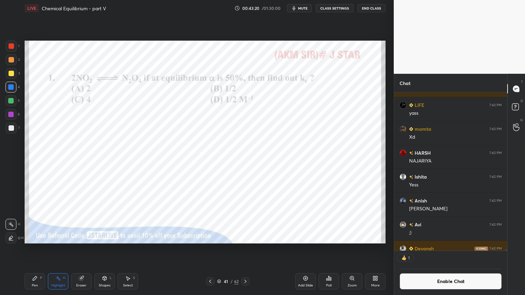
scroll to position [2, 2]
click at [246, 249] on icon at bounding box center [246, 281] width 2 height 3
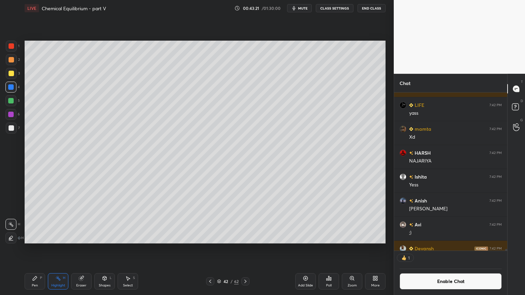
click at [39, 249] on div "Pen P" at bounding box center [35, 282] width 21 height 16
click at [9, 126] on div at bounding box center [11, 128] width 5 height 5
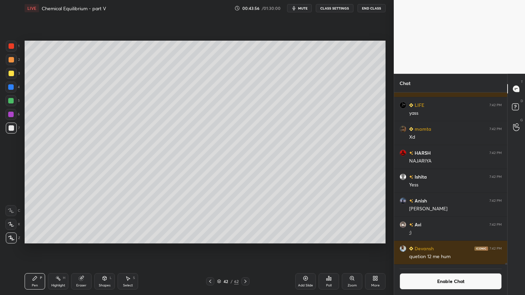
click at [110, 249] on div "Shapes L" at bounding box center [104, 282] width 21 height 16
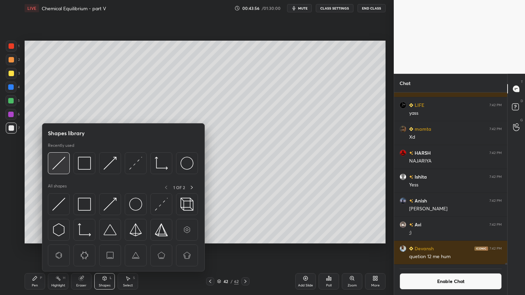
click at [62, 164] on img at bounding box center [58, 163] width 13 height 13
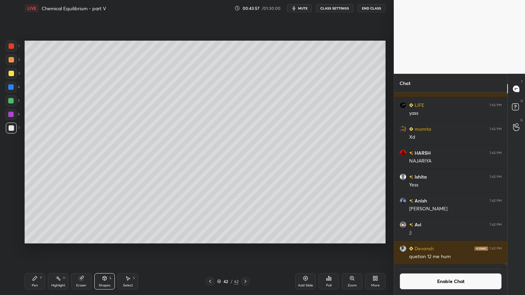
click at [15, 66] on div "2" at bounding box center [13, 61] width 14 height 14
click at [11, 75] on div at bounding box center [11, 73] width 5 height 5
click at [41, 249] on div "Pen P" at bounding box center [35, 282] width 21 height 16
click at [65, 249] on div "Highlight H" at bounding box center [58, 282] width 21 height 16
click at [304, 249] on div "Add Slide" at bounding box center [305, 285] width 15 height 3
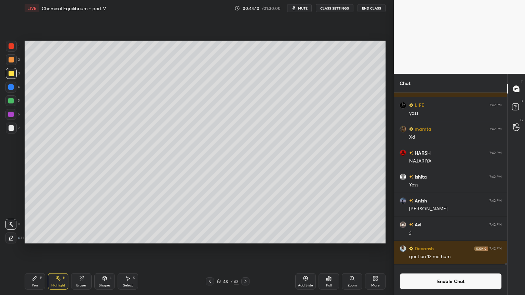
drag, startPoint x: 35, startPoint y: 285, endPoint x: 35, endPoint y: 280, distance: 5.1
click at [35, 249] on div "Pen P" at bounding box center [35, 282] width 21 height 16
click at [11, 60] on div at bounding box center [11, 59] width 5 height 5
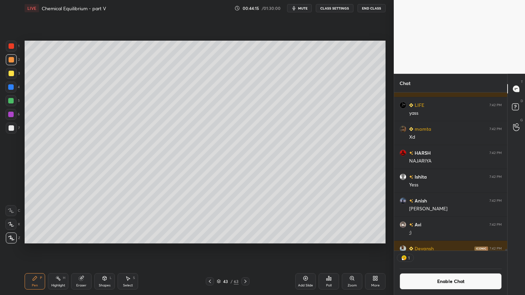
scroll to position [2, 2]
click at [13, 76] on div at bounding box center [11, 73] width 5 height 5
drag, startPoint x: 11, startPoint y: 127, endPoint x: 17, endPoint y: 130, distance: 6.1
click at [10, 128] on div at bounding box center [11, 128] width 5 height 5
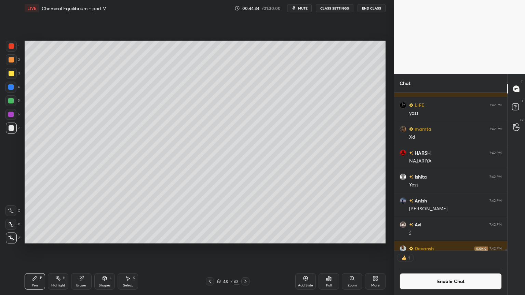
scroll to position [2, 2]
click at [211, 249] on icon at bounding box center [209, 281] width 5 height 5
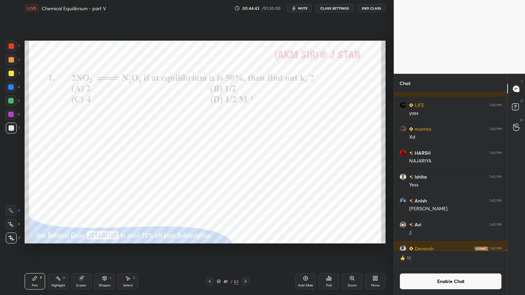
click at [211, 249] on icon at bounding box center [209, 281] width 5 height 5
click at [244, 249] on icon at bounding box center [245, 281] width 5 height 5
click at [58, 249] on div "Highlight H" at bounding box center [58, 282] width 21 height 16
drag, startPoint x: 8, startPoint y: 75, endPoint x: 18, endPoint y: 76, distance: 10.3
click at [11, 75] on div at bounding box center [11, 73] width 5 height 5
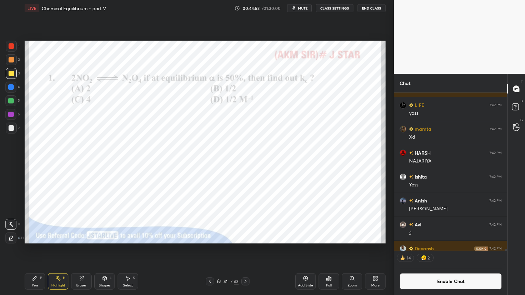
click at [245, 249] on icon at bounding box center [245, 281] width 5 height 5
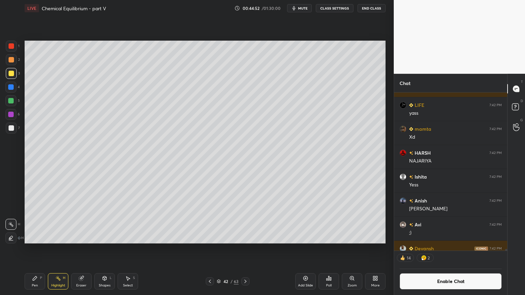
click at [244, 249] on icon at bounding box center [245, 281] width 5 height 5
click at [243, 249] on icon at bounding box center [245, 281] width 5 height 5
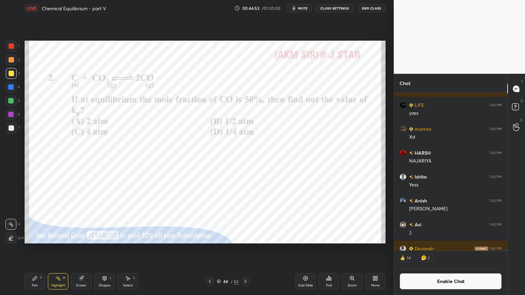
click at [209, 249] on icon at bounding box center [209, 281] width 5 height 5
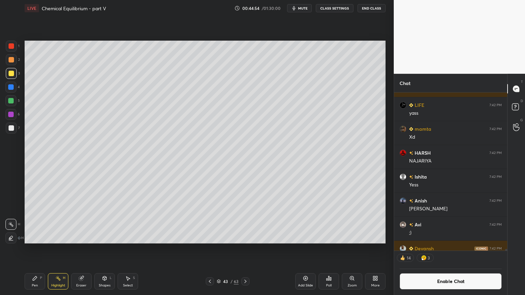
click at [41, 249] on div "Pen P" at bounding box center [35, 282] width 21 height 16
click at [12, 126] on div at bounding box center [11, 128] width 5 height 5
click at [55, 249] on div "Highlight H" at bounding box center [58, 282] width 21 height 16
click at [33, 249] on icon at bounding box center [35, 279] width 4 height 4
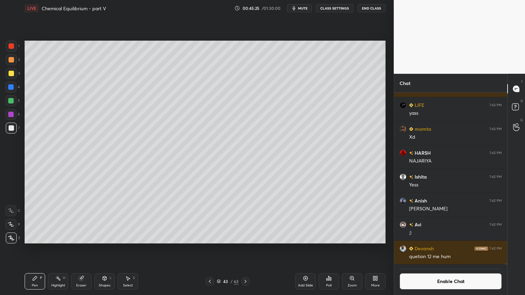
scroll to position [16524, 0]
drag, startPoint x: 52, startPoint y: 286, endPoint x: 63, endPoint y: 274, distance: 15.7
click at [52, 249] on div "Highlight" at bounding box center [58, 285] width 14 height 3
click at [31, 249] on div "Pen P" at bounding box center [35, 282] width 21 height 16
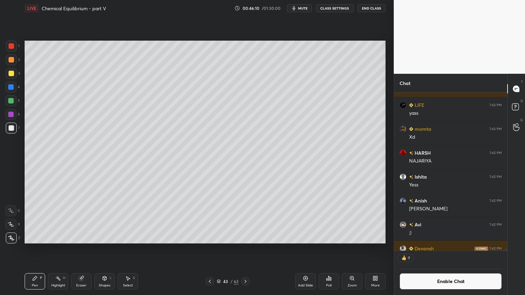
click at [102, 249] on div "Shapes L" at bounding box center [104, 282] width 21 height 16
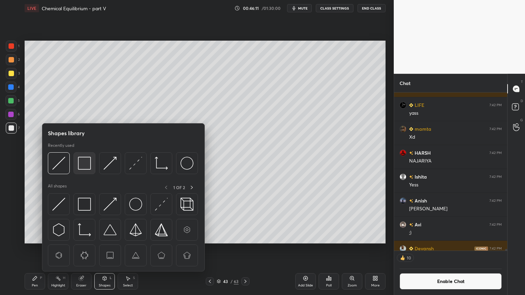
click at [86, 169] on img at bounding box center [84, 163] width 13 height 13
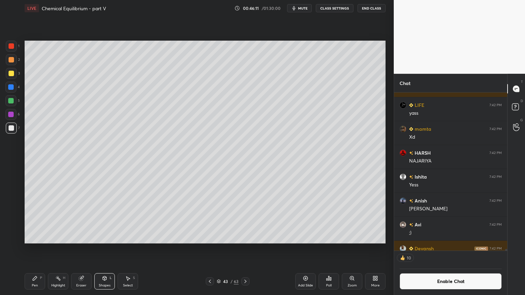
click at [12, 45] on div at bounding box center [11, 46] width 11 height 11
click at [211, 249] on icon at bounding box center [209, 281] width 5 height 5
click at [210, 249] on div at bounding box center [210, 282] width 8 height 8
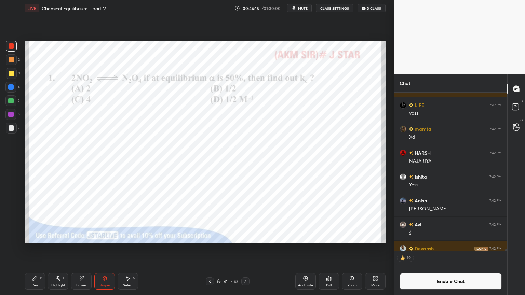
click at [60, 249] on div "Highlight H" at bounding box center [58, 282] width 21 height 16
click at [246, 249] on div at bounding box center [245, 282] width 8 height 8
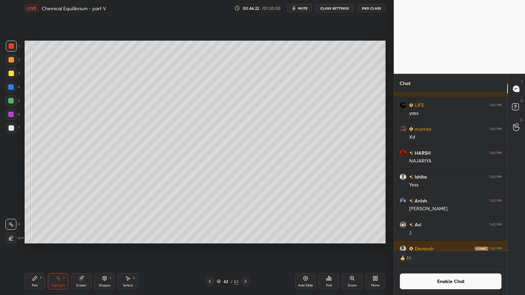
click at [246, 249] on icon at bounding box center [246, 281] width 2 height 3
drag, startPoint x: 207, startPoint y: 280, endPoint x: 211, endPoint y: 276, distance: 5.3
click at [209, 249] on icon at bounding box center [209, 281] width 5 height 5
click at [15, 136] on div "1 2 3 4 5 6 7 C X Z C X Z E E Erase all H H LIVE Chemical Equilibrium - part V …" at bounding box center [194, 147] width 388 height 295
click at [445, 249] on button "Enable Chat" at bounding box center [451, 282] width 102 height 16
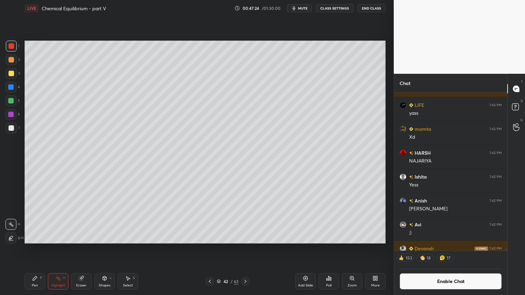
scroll to position [171, 111]
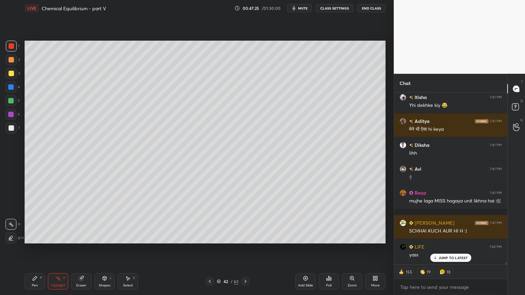
click at [451, 249] on p "JUMP TO LATEST" at bounding box center [453, 258] width 29 height 4
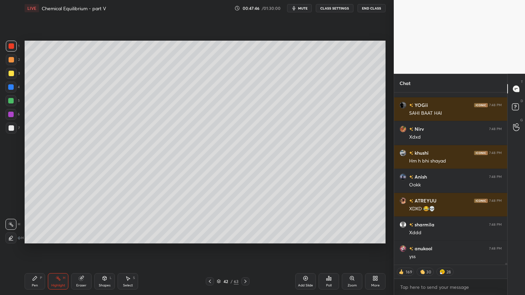
scroll to position [17585, 0]
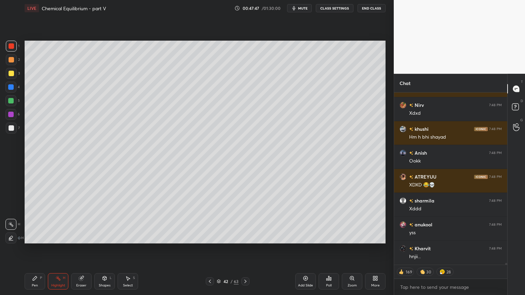
type textarea "x"
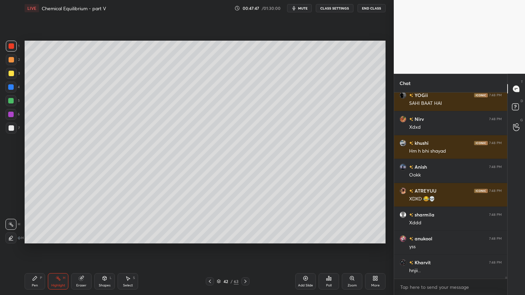
scroll to position [17690, 0]
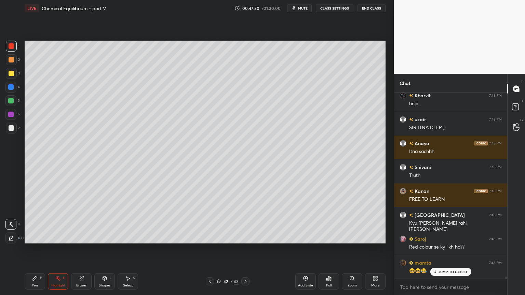
click at [247, 249] on icon at bounding box center [245, 281] width 5 height 5
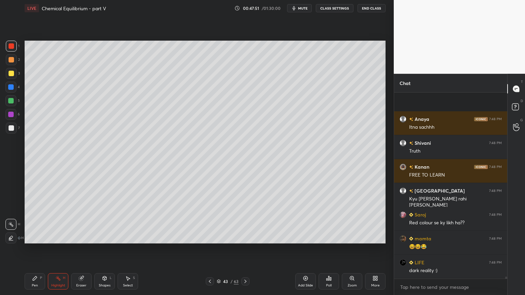
scroll to position [17810, 0]
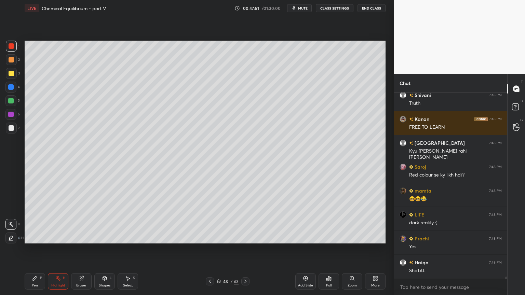
click at [244, 249] on icon at bounding box center [245, 281] width 5 height 5
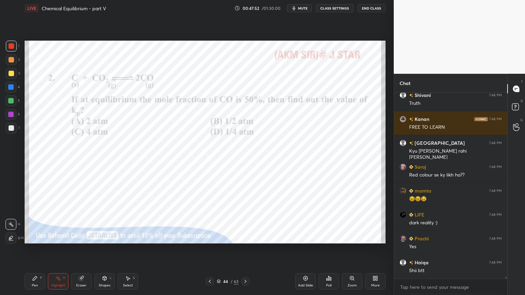
click at [210, 249] on icon at bounding box center [209, 281] width 5 height 5
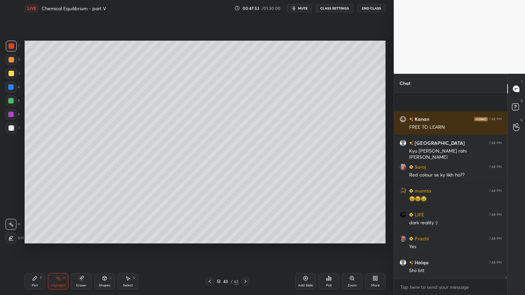
scroll to position [17858, 0]
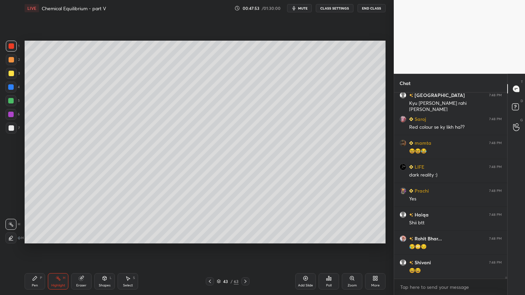
click at [337, 19] on div "Setting up your live class Poll for secs No correct answer Start poll" at bounding box center [205, 142] width 367 height 252
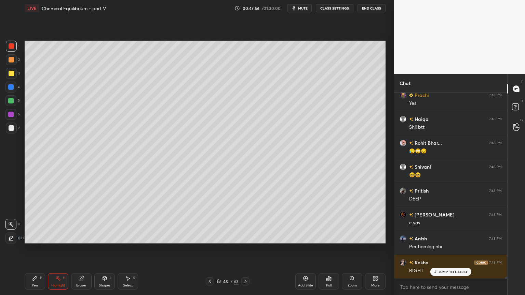
scroll to position [18026, 0]
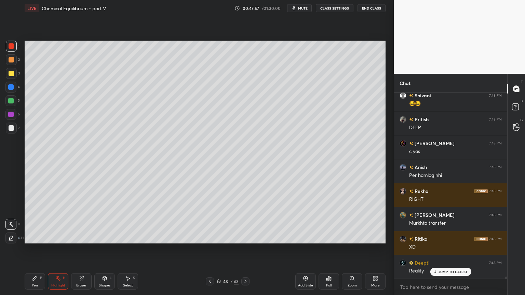
click at [338, 5] on button "CLASS SETTINGS" at bounding box center [335, 8] width 38 height 8
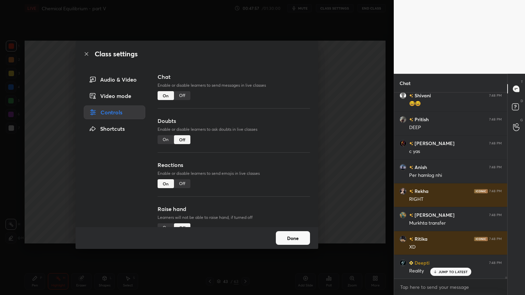
scroll to position [18050, 0]
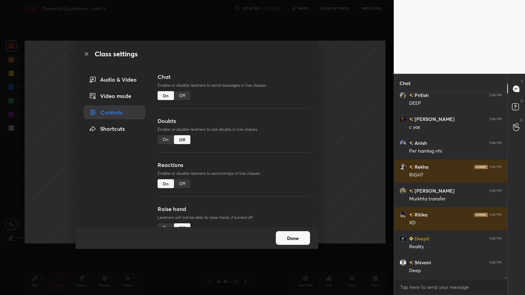
click at [184, 95] on div "Off" at bounding box center [182, 95] width 16 height 9
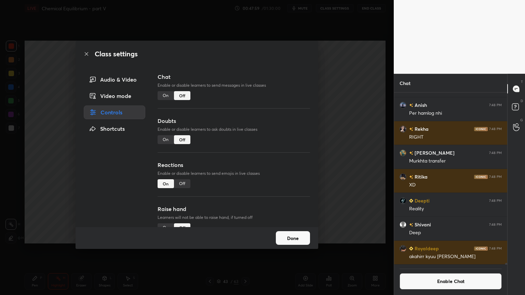
click at [368, 140] on div "Class settings Audio & Video Video mode Controls Shortcuts Chat Enable or disab…" at bounding box center [197, 147] width 394 height 295
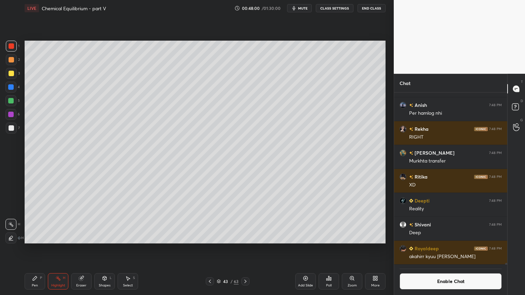
click at [305, 249] on div "Add Slide" at bounding box center [305, 285] width 15 height 3
click at [35, 249] on div "Pen P" at bounding box center [35, 282] width 21 height 16
click at [12, 60] on div at bounding box center [11, 59] width 5 height 5
drag, startPoint x: 11, startPoint y: 126, endPoint x: 23, endPoint y: 122, distance: 12.9
click at [12, 126] on div at bounding box center [11, 128] width 5 height 5
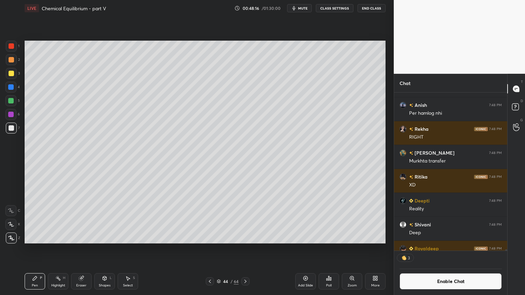
click at [58, 249] on icon at bounding box center [57, 278] width 5 height 5
click at [447, 249] on button "Enable Chat" at bounding box center [451, 282] width 102 height 16
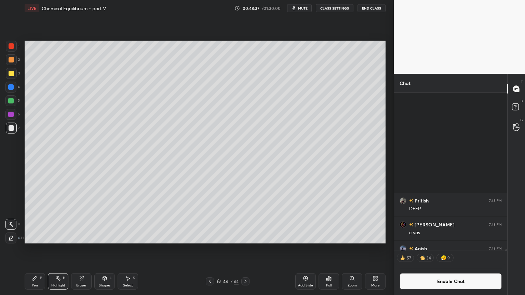
scroll to position [171, 111]
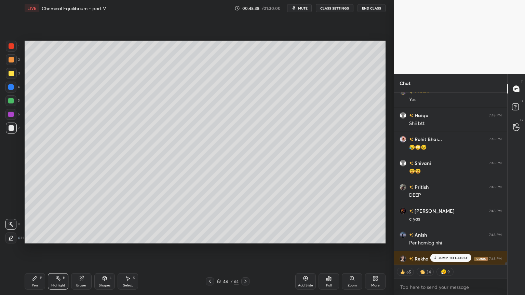
click at [445, 249] on div "JUMP TO LATEST" at bounding box center [450, 258] width 41 height 8
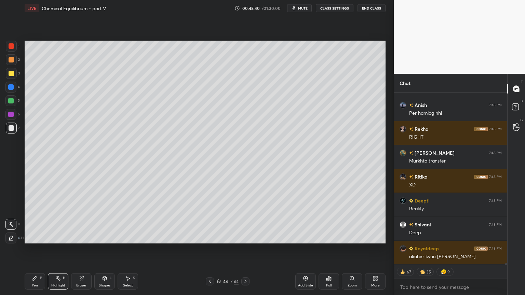
click at [30, 249] on div "Pen P" at bounding box center [35, 282] width 21 height 16
click at [13, 131] on div at bounding box center [11, 128] width 11 height 11
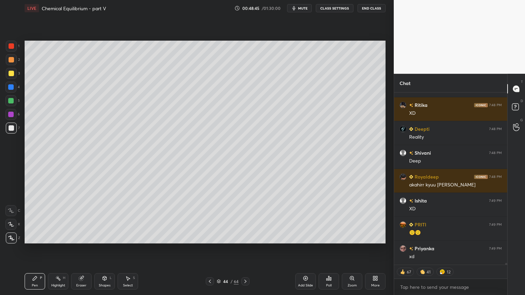
scroll to position [17794, 0]
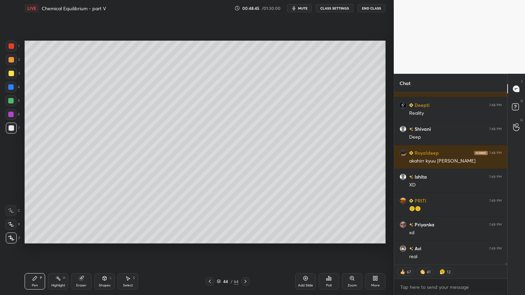
type textarea "x"
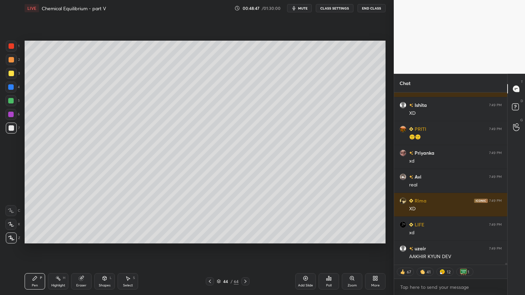
scroll to position [17890, 0]
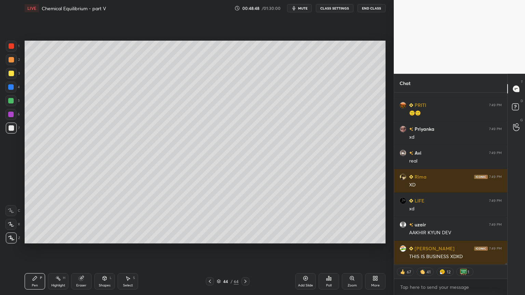
click at [336, 8] on button "CLASS SETTINGS" at bounding box center [335, 8] width 38 height 8
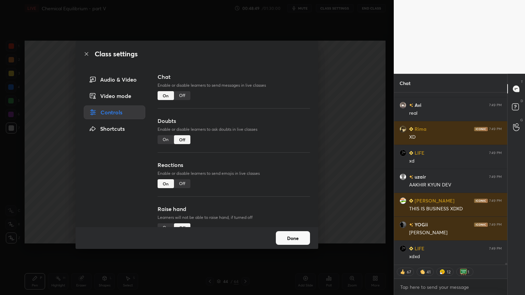
click at [185, 96] on div "Off" at bounding box center [182, 95] width 16 height 9
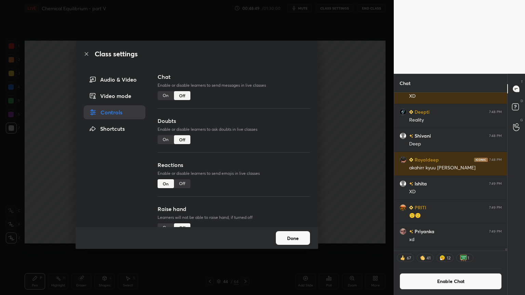
click at [333, 105] on div "Class settings Audio & Video Video mode Controls Shortcuts Chat Enable or disab…" at bounding box center [197, 147] width 394 height 295
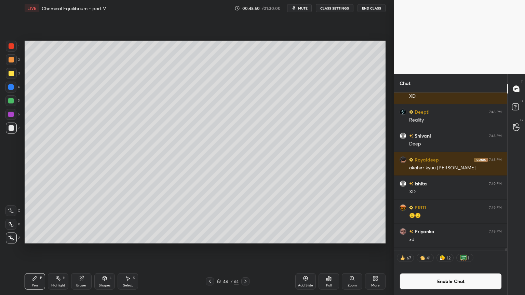
click at [60, 249] on div "Highlight H" at bounding box center [58, 282] width 21 height 16
click at [103, 249] on div "Shapes L" at bounding box center [104, 282] width 21 height 16
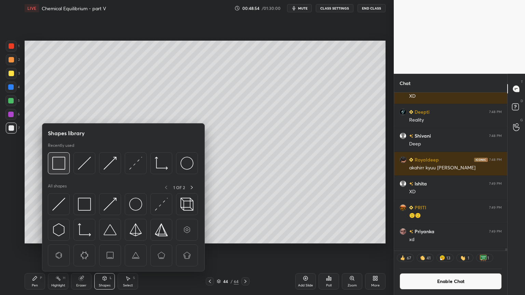
click at [62, 165] on img at bounding box center [58, 163] width 13 height 13
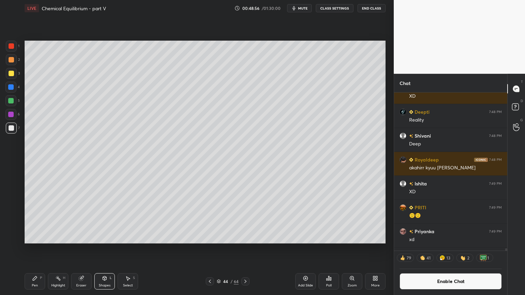
click at [57, 249] on div "Highlight H" at bounding box center [58, 282] width 21 height 16
click at [209, 249] on icon at bounding box center [209, 281] width 5 height 5
click at [210, 249] on icon at bounding box center [209, 281] width 5 height 5
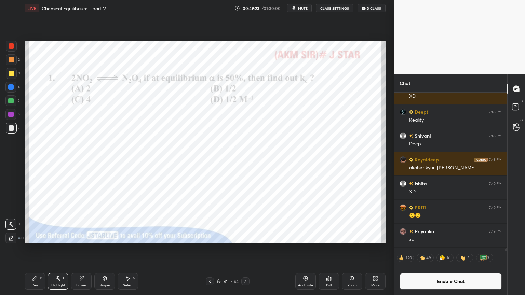
click at [211, 249] on icon at bounding box center [210, 281] width 2 height 3
click at [246, 249] on icon at bounding box center [245, 281] width 5 height 5
click at [15, 87] on div at bounding box center [10, 87] width 11 height 11
drag, startPoint x: 452, startPoint y: 280, endPoint x: 449, endPoint y: 273, distance: 7.6
click at [451, 249] on button "Enable Chat" at bounding box center [451, 282] width 102 height 16
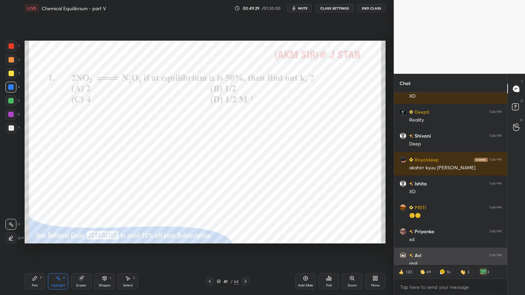
scroll to position [171, 111]
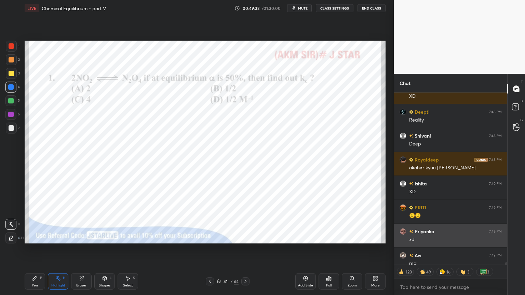
type textarea "x"
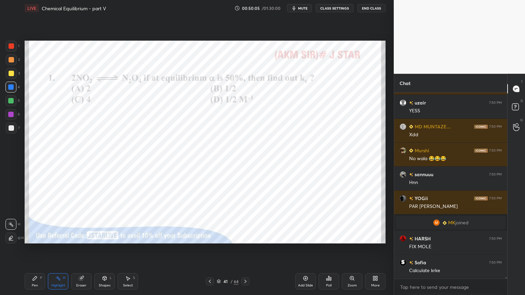
scroll to position [18744, 0]
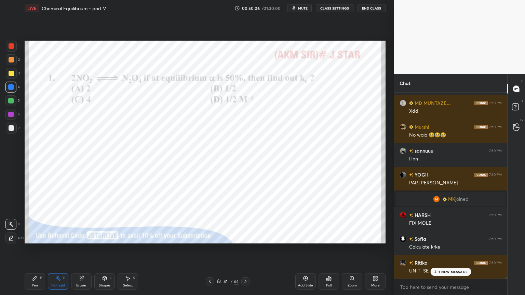
click at [338, 7] on button "CLASS SETTINGS" at bounding box center [335, 8] width 38 height 8
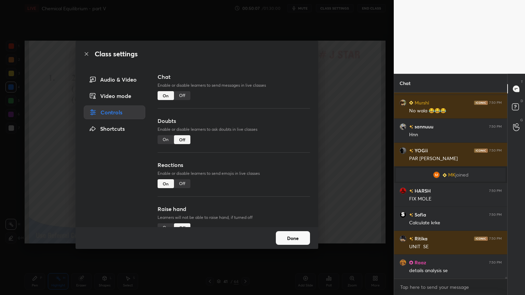
click at [183, 97] on div "Off" at bounding box center [182, 95] width 16 height 9
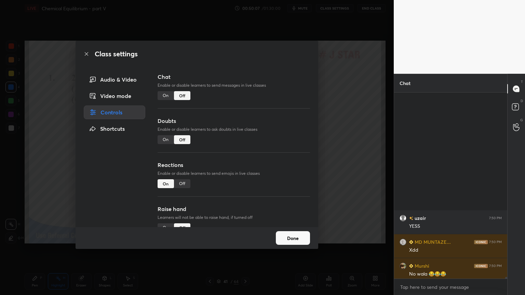
click at [338, 108] on div "Class settings Audio & Video Video mode Controls Shortcuts Chat Enable or disab…" at bounding box center [197, 147] width 394 height 295
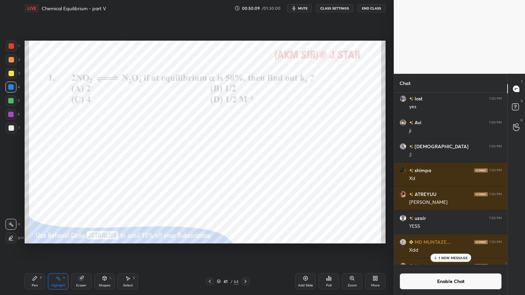
click at [451, 249] on p "1 NEW MESSAGE" at bounding box center [453, 258] width 29 height 4
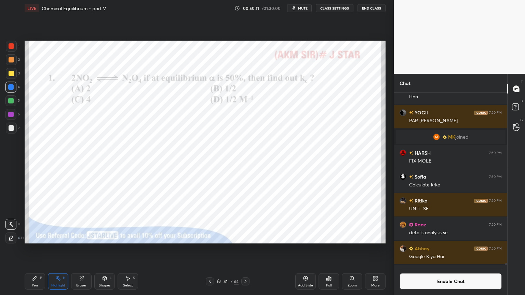
click at [248, 249] on icon at bounding box center [245, 281] width 5 height 5
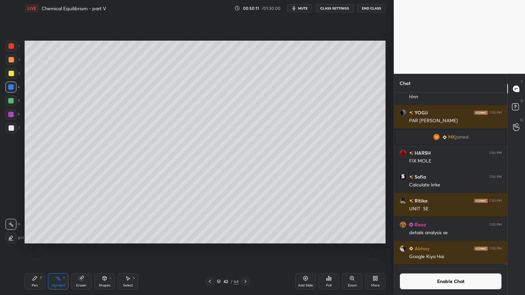
click at [247, 249] on icon at bounding box center [245, 281] width 5 height 5
click at [248, 249] on div at bounding box center [245, 282] width 8 height 8
click at [69, 249] on div "Pen P Highlight H Eraser Shapes L Select S" at bounding box center [92, 282] width 135 height 16
drag, startPoint x: 13, startPoint y: 126, endPoint x: 15, endPoint y: 131, distance: 5.0
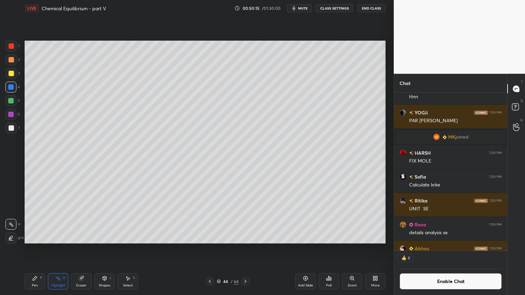
click at [14, 129] on div at bounding box center [11, 128] width 11 height 11
click at [35, 249] on div "Pen P" at bounding box center [35, 282] width 21 height 16
click at [104, 249] on div "Shapes L" at bounding box center [104, 282] width 21 height 16
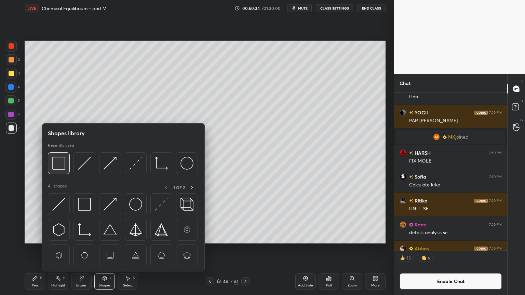
click at [60, 163] on img at bounding box center [58, 163] width 13 height 13
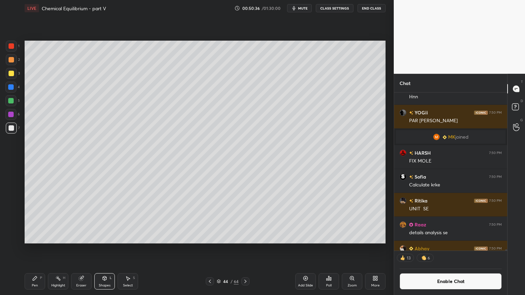
click at [56, 249] on div "Highlight H" at bounding box center [58, 282] width 21 height 16
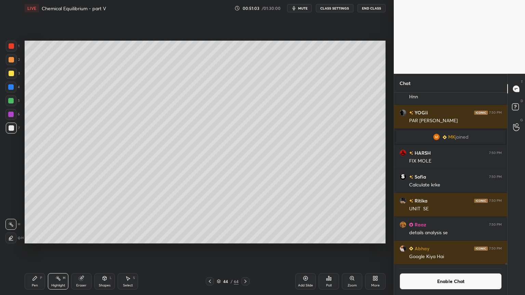
click at [27, 249] on div "Pen P" at bounding box center [35, 282] width 21 height 16
click at [12, 75] on div at bounding box center [11, 73] width 5 height 5
click at [57, 249] on div "Highlight" at bounding box center [58, 285] width 14 height 3
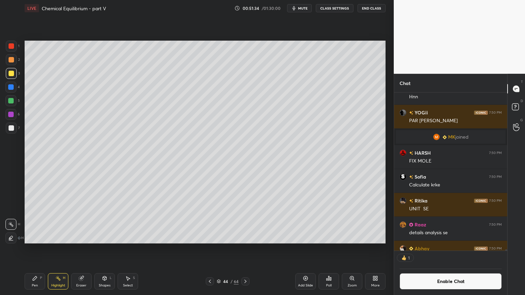
scroll to position [2, 2]
click at [449, 249] on button "Enable Chat" at bounding box center [451, 282] width 102 height 16
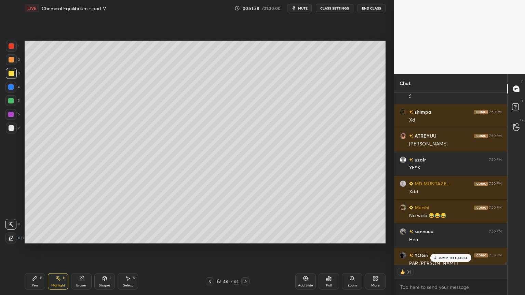
click at [451, 249] on p "JUMP TO LATEST" at bounding box center [453, 258] width 29 height 4
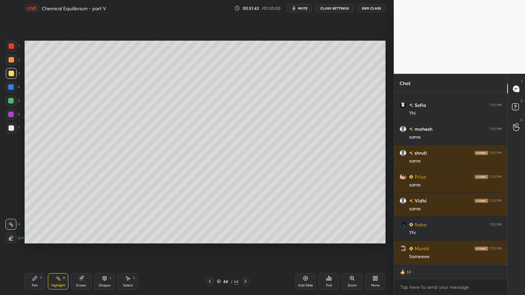
scroll to position [19319, 0]
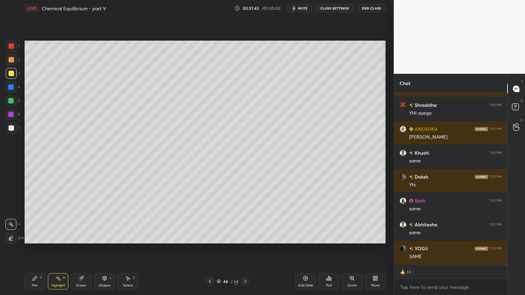
click at [34, 249] on div "Pen" at bounding box center [35, 285] width 6 height 3
click at [12, 85] on div at bounding box center [10, 86] width 5 height 5
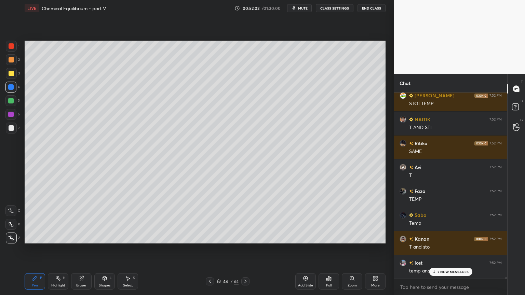
scroll to position [20484, 0]
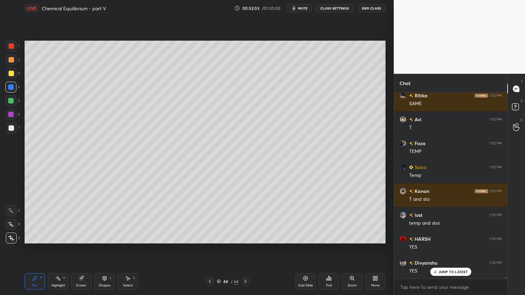
drag, startPoint x: 58, startPoint y: 283, endPoint x: 69, endPoint y: 251, distance: 33.5
click at [57, 249] on div "Highlight H" at bounding box center [58, 282] width 21 height 16
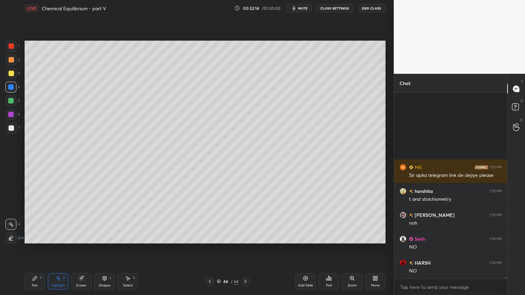
scroll to position [20437, 0]
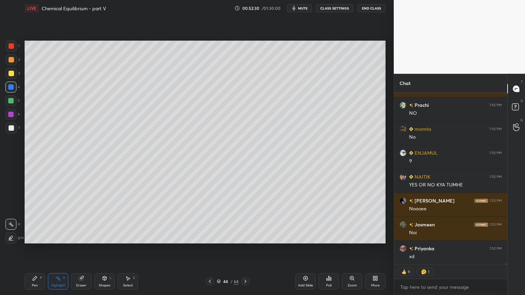
click at [106, 249] on div "Shapes L" at bounding box center [104, 282] width 21 height 16
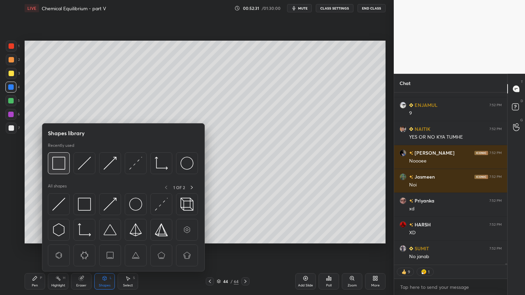
click at [58, 166] on img at bounding box center [58, 163] width 13 height 13
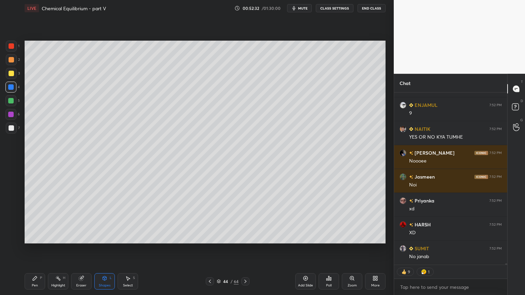
click at [14, 129] on div at bounding box center [11, 128] width 11 height 11
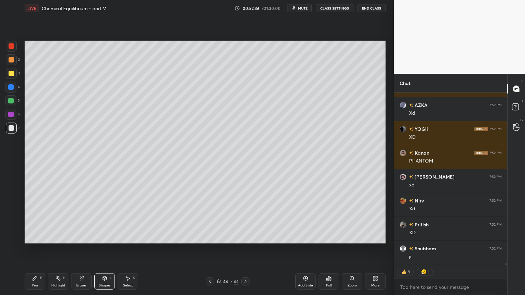
click at [64, 249] on div "H" at bounding box center [64, 278] width 2 height 3
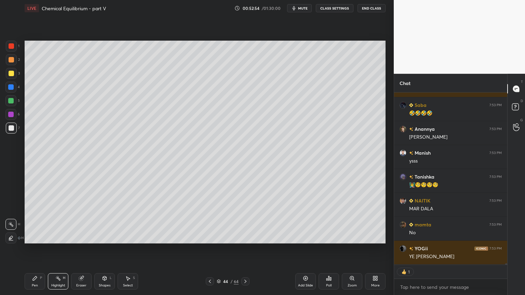
type textarea "x"
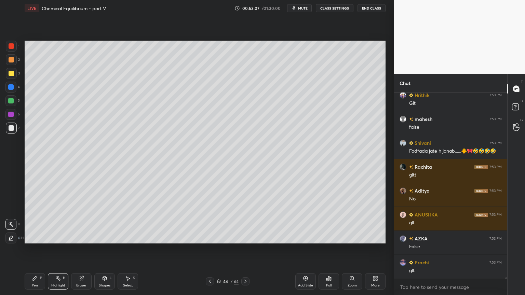
click at [334, 7] on button "CLASS SETTINGS" at bounding box center [335, 8] width 38 height 8
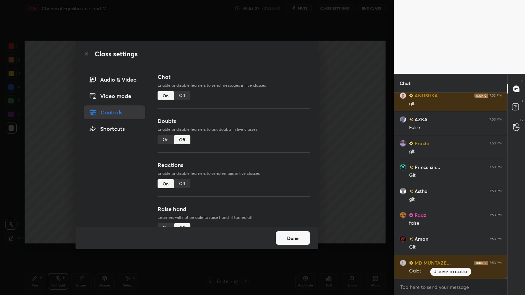
click at [183, 93] on div "Off" at bounding box center [182, 95] width 16 height 9
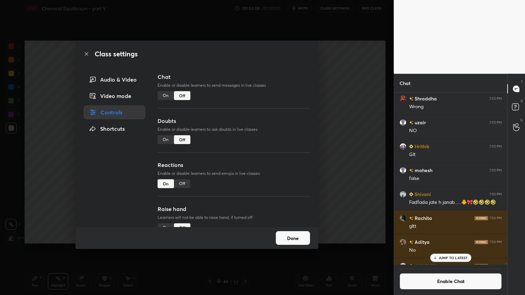
click at [343, 116] on div "Class settings Audio & Video Video mode Controls Shortcuts Chat Enable or disab…" at bounding box center [197, 147] width 394 height 295
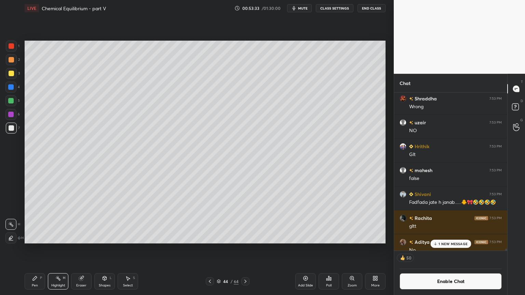
click at [104, 249] on div "Shapes" at bounding box center [105, 285] width 12 height 3
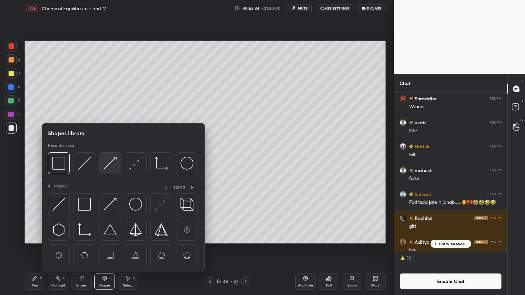
click at [108, 164] on img at bounding box center [110, 163] width 13 height 13
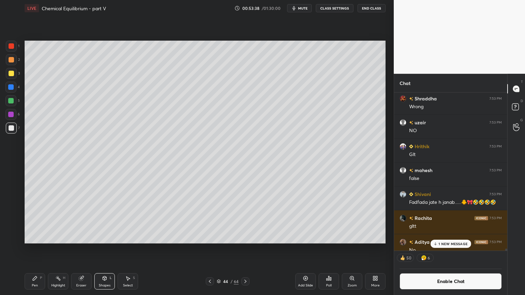
click at [63, 249] on div "H" at bounding box center [64, 278] width 2 height 3
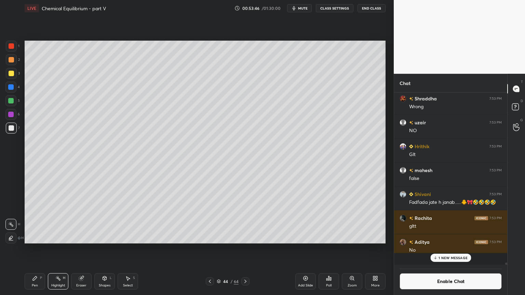
scroll to position [171, 111]
click at [51, 249] on div "Highlight H" at bounding box center [58, 282] width 21 height 16
click at [208, 249] on icon at bounding box center [209, 281] width 5 height 5
click at [245, 249] on icon at bounding box center [245, 281] width 5 height 5
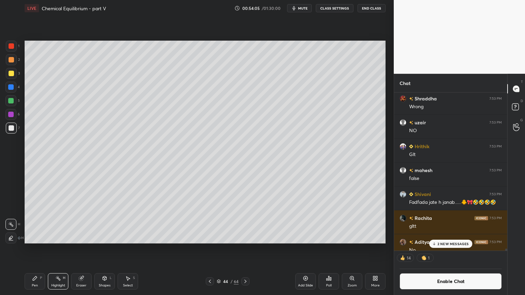
click at [62, 249] on div "Highlight" at bounding box center [58, 285] width 14 height 3
click at [26, 249] on div "Pen P" at bounding box center [35, 282] width 21 height 16
click at [12, 89] on div at bounding box center [10, 86] width 5 height 5
click at [60, 249] on div "Highlight H" at bounding box center [58, 282] width 21 height 16
click at [35, 249] on icon at bounding box center [34, 278] width 5 height 5
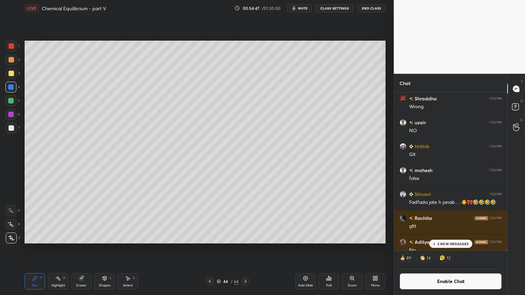
click at [12, 126] on div at bounding box center [11, 128] width 5 height 5
click at [57, 249] on div "Highlight H" at bounding box center [58, 282] width 21 height 16
click at [61, 249] on div "Highlight" at bounding box center [58, 285] width 14 height 3
click at [34, 249] on icon at bounding box center [35, 279] width 4 height 4
drag, startPoint x: 55, startPoint y: 282, endPoint x: 60, endPoint y: 254, distance: 28.6
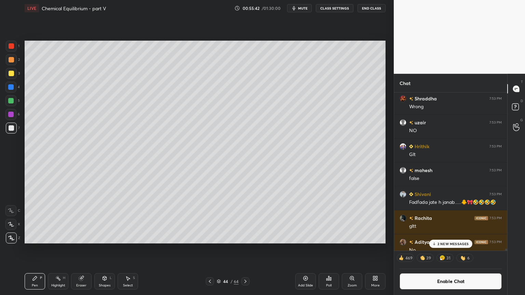
click at [56, 249] on div "Highlight H" at bounding box center [58, 282] width 21 height 16
drag, startPoint x: 448, startPoint y: 245, endPoint x: 446, endPoint y: 250, distance: 5.3
click at [446, 245] on p "3 NEW MESSAGES" at bounding box center [453, 244] width 31 height 4
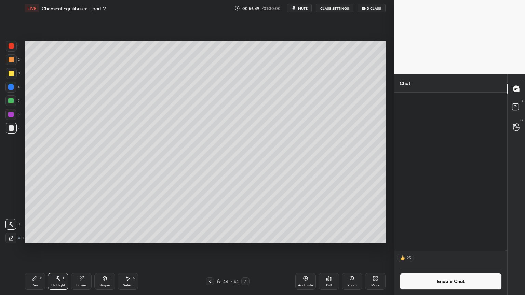
scroll to position [22504, 0]
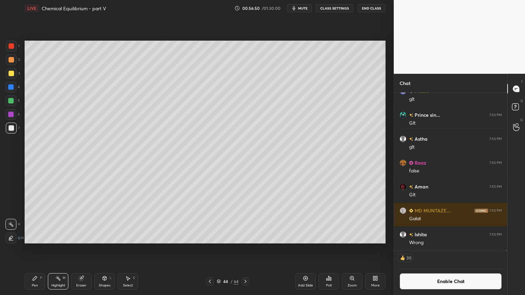
click at [450, 249] on button "Enable Chat" at bounding box center [451, 282] width 102 height 16
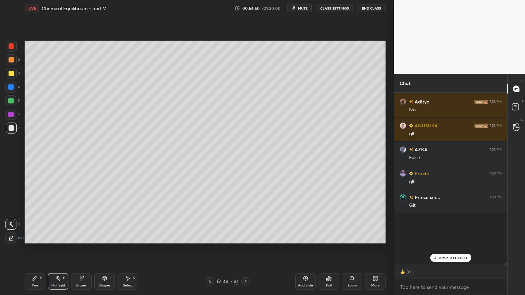
scroll to position [171, 111]
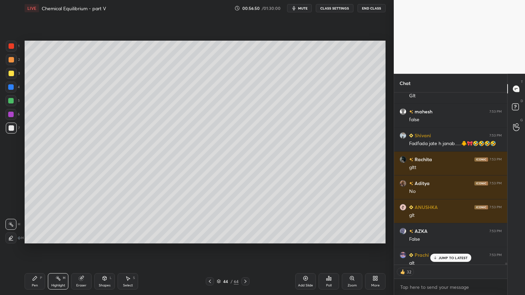
click at [449, 249] on p "JUMP TO LATEST" at bounding box center [453, 258] width 29 height 4
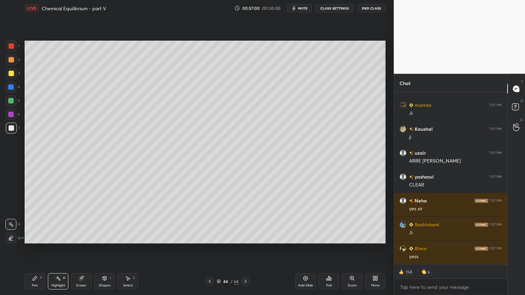
scroll to position [23314, 0]
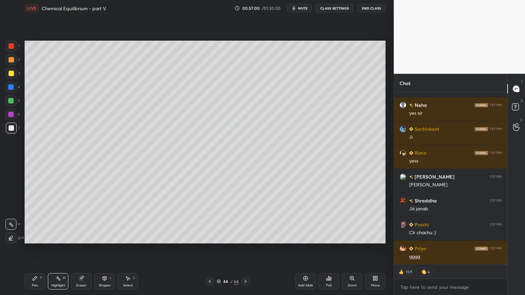
click at [211, 249] on icon at bounding box center [209, 281] width 5 height 5
click at [210, 249] on icon at bounding box center [209, 281] width 5 height 5
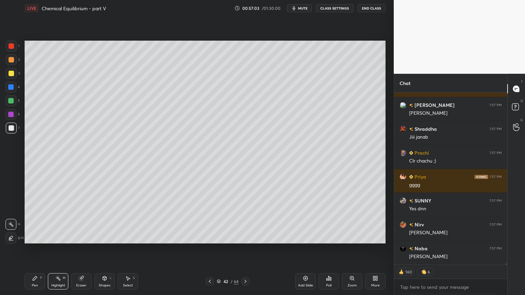
scroll to position [23409, 0]
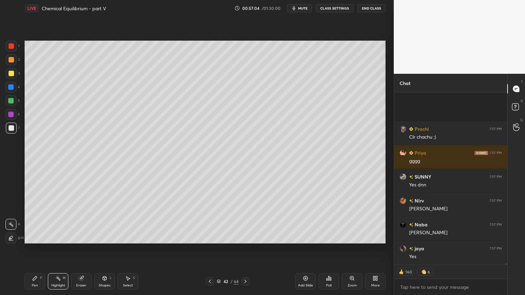
click at [247, 249] on icon at bounding box center [245, 281] width 5 height 5
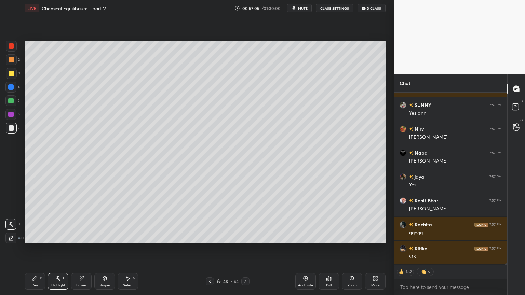
click at [244, 249] on icon at bounding box center [245, 281] width 5 height 5
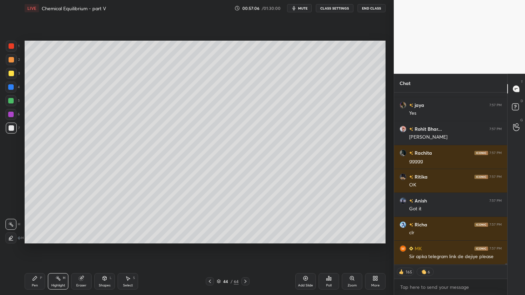
click at [246, 249] on icon at bounding box center [246, 281] width 2 height 3
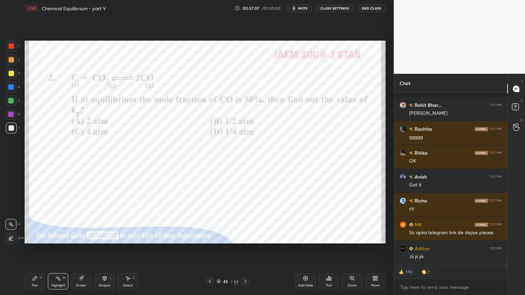
scroll to position [23625, 0]
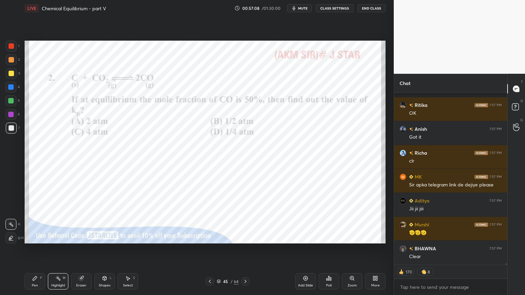
click at [244, 249] on icon at bounding box center [245, 281] width 5 height 5
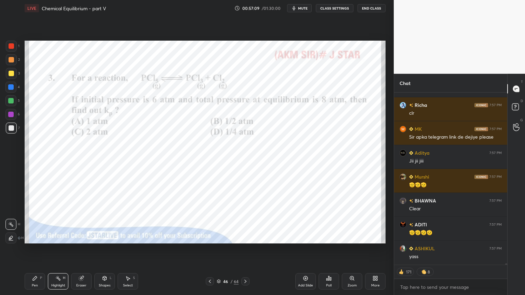
click at [207, 249] on div at bounding box center [210, 282] width 8 height 8
click at [210, 249] on icon at bounding box center [209, 281] width 5 height 5
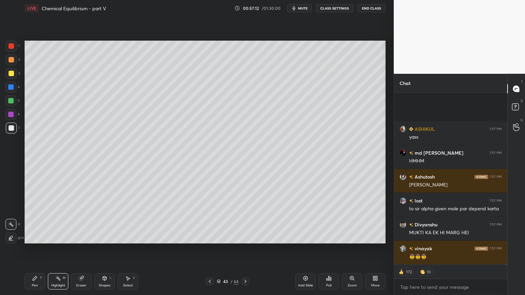
scroll to position [23864, 0]
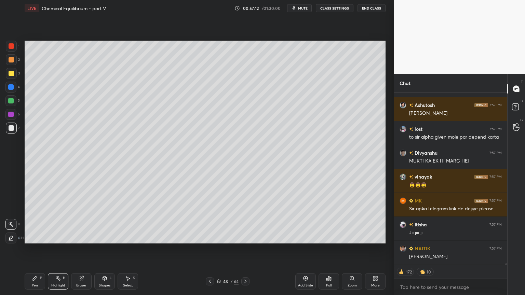
click at [243, 249] on icon at bounding box center [245, 281] width 5 height 5
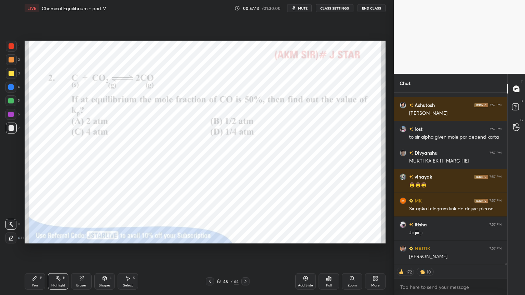
click at [243, 249] on icon at bounding box center [245, 281] width 5 height 5
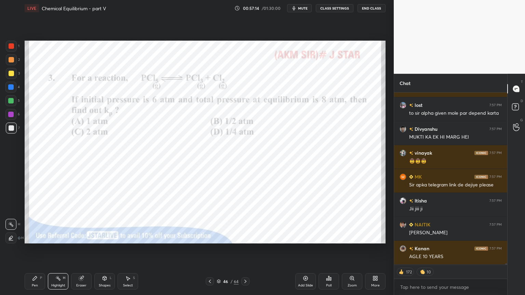
click at [34, 249] on icon at bounding box center [34, 278] width 5 height 5
click at [14, 48] on div at bounding box center [11, 46] width 11 height 11
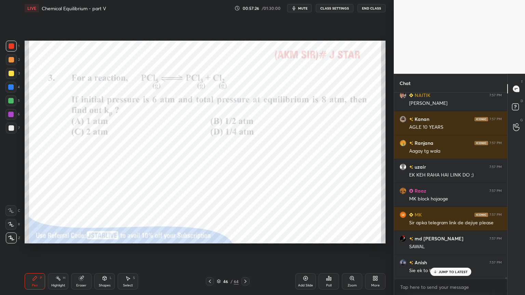
scroll to position [24041, 0]
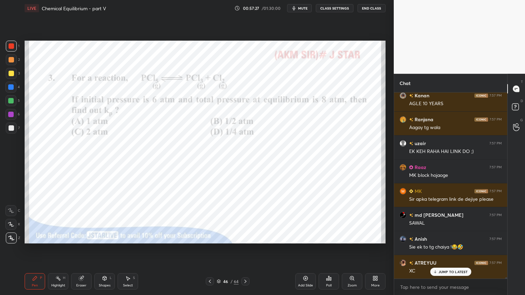
drag, startPoint x: 54, startPoint y: 284, endPoint x: 64, endPoint y: 278, distance: 11.3
click at [55, 249] on div "Highlight" at bounding box center [58, 285] width 14 height 3
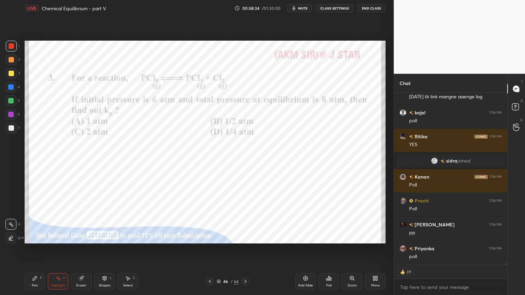
scroll to position [23849, 0]
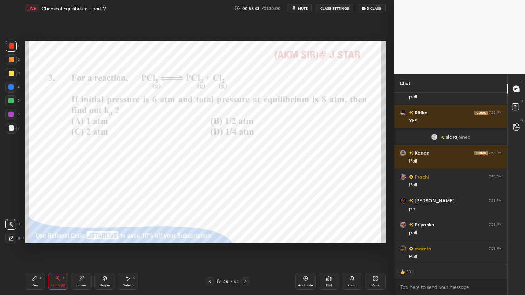
click at [328, 249] on icon at bounding box center [328, 278] width 5 height 5
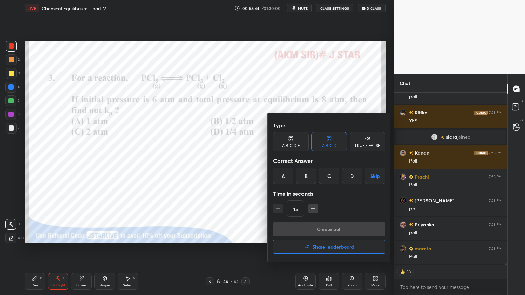
click at [285, 177] on div "A" at bounding box center [283, 176] width 20 height 16
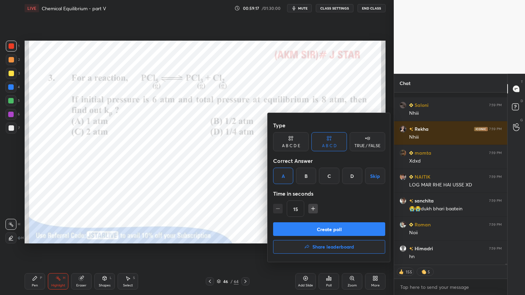
scroll to position [24813, 0]
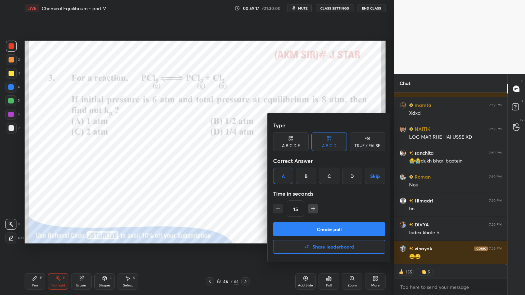
click at [338, 229] on button "Create poll" at bounding box center [329, 230] width 112 height 14
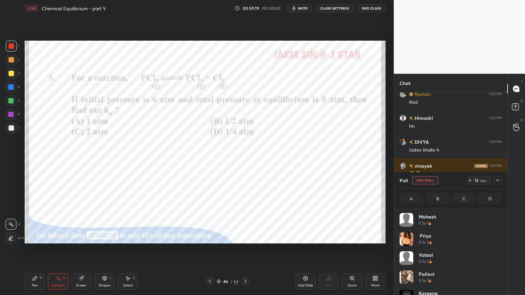
scroll to position [2, 2]
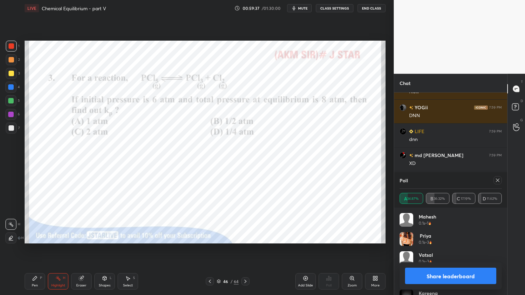
click at [451, 249] on button "Share leaderboard" at bounding box center [450, 276] width 91 height 16
type textarea "x"
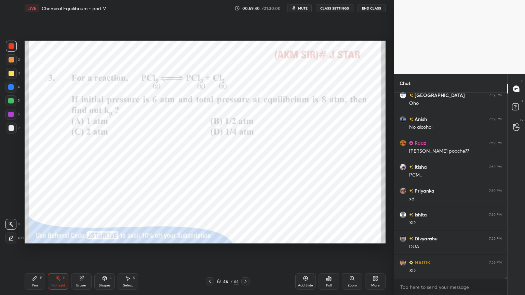
click at [59, 249] on div "Highlight H" at bounding box center [58, 282] width 21 height 16
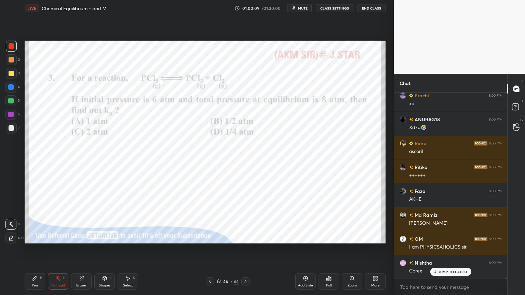
drag, startPoint x: 59, startPoint y: 285, endPoint x: 79, endPoint y: 247, distance: 42.2
click at [58, 249] on div "Highlight H" at bounding box center [58, 282] width 21 height 16
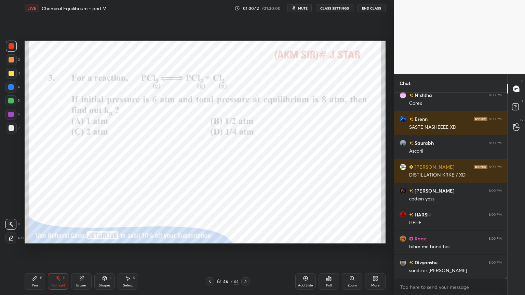
click at [338, 8] on button "CLASS SETTINGS" at bounding box center [335, 8] width 38 height 8
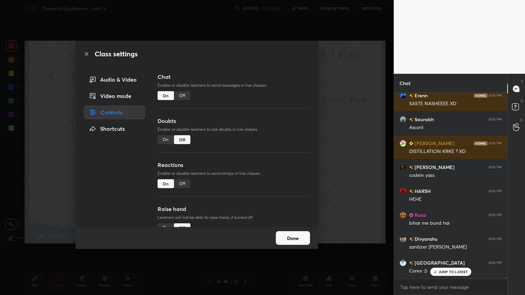
click at [183, 95] on div "Off" at bounding box center [182, 95] width 16 height 9
click at [330, 127] on div "Class settings Audio & Video Video mode Controls Shortcuts Chat Enable or disab…" at bounding box center [197, 147] width 394 height 295
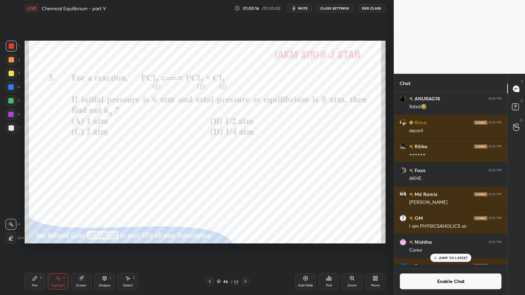
drag, startPoint x: 305, startPoint y: 282, endPoint x: 253, endPoint y: 276, distance: 52.3
click at [301, 249] on div "Add Slide" at bounding box center [305, 282] width 21 height 16
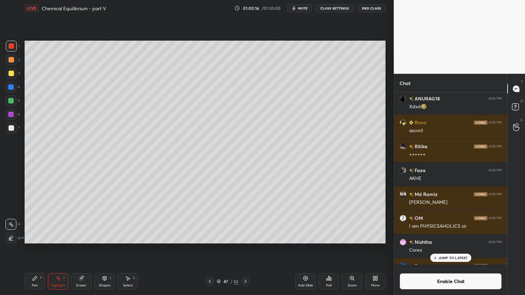
drag, startPoint x: 34, startPoint y: 284, endPoint x: 35, endPoint y: 251, distance: 33.2
click at [34, 249] on div "Pen P" at bounding box center [35, 282] width 21 height 16
drag, startPoint x: 11, startPoint y: 59, endPoint x: 22, endPoint y: 61, distance: 11.8
click at [11, 60] on div at bounding box center [11, 59] width 5 height 5
click at [211, 249] on icon at bounding box center [209, 281] width 5 height 5
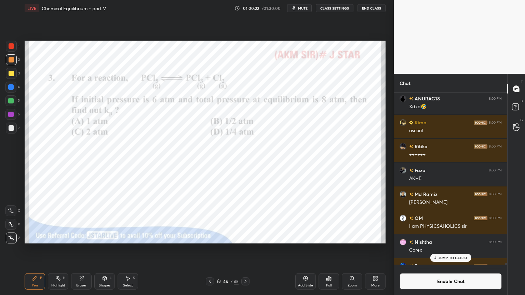
click at [245, 249] on icon at bounding box center [246, 281] width 2 height 3
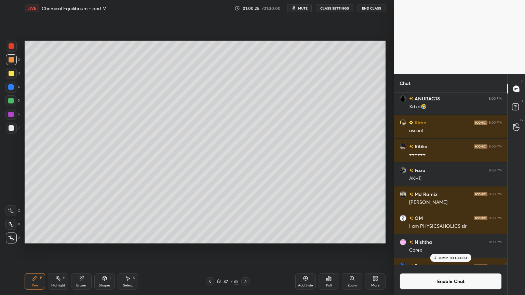
click at [11, 129] on div at bounding box center [11, 128] width 5 height 5
click at [12, 74] on div at bounding box center [11, 73] width 5 height 5
click at [209, 249] on icon at bounding box center [209, 281] width 5 height 5
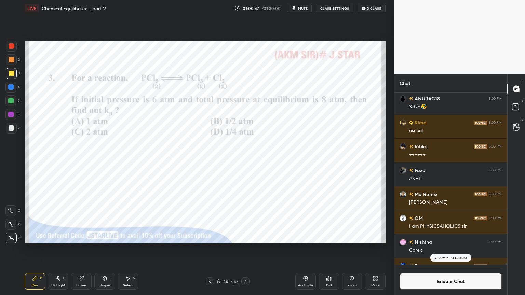
click at [63, 249] on div "H" at bounding box center [64, 278] width 2 height 3
click at [12, 88] on div at bounding box center [10, 86] width 5 height 5
click at [242, 249] on div at bounding box center [245, 282] width 8 height 8
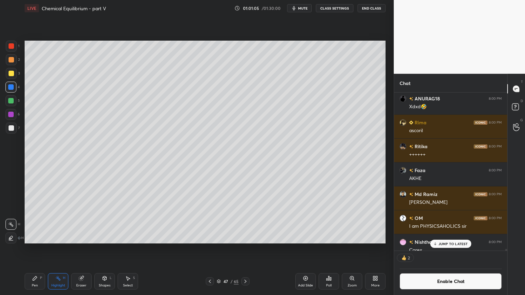
drag, startPoint x: 31, startPoint y: 282, endPoint x: 44, endPoint y: 252, distance: 32.3
click at [30, 249] on div "Pen P" at bounding box center [35, 282] width 21 height 16
click at [10, 128] on div at bounding box center [11, 128] width 5 height 5
click at [211, 249] on icon at bounding box center [209, 281] width 5 height 5
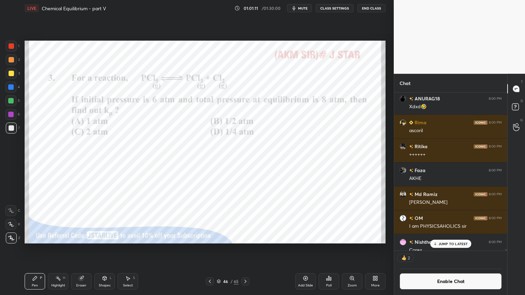
click at [211, 249] on icon at bounding box center [209, 281] width 5 height 5
click at [210, 249] on icon at bounding box center [209, 281] width 5 height 5
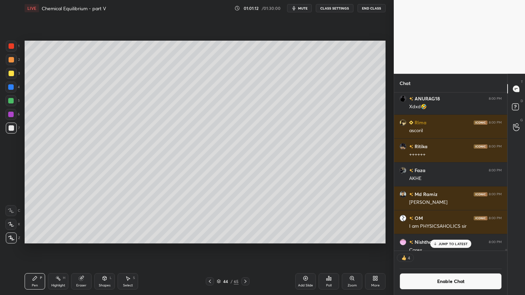
click at [210, 249] on icon at bounding box center [209, 281] width 5 height 5
click at [211, 249] on icon at bounding box center [209, 281] width 5 height 5
click at [210, 249] on icon at bounding box center [209, 281] width 5 height 5
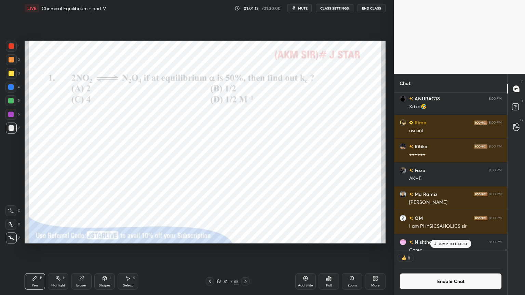
click at [211, 249] on icon at bounding box center [209, 281] width 5 height 5
click at [210, 249] on icon at bounding box center [209, 281] width 5 height 5
click at [211, 249] on icon at bounding box center [209, 281] width 5 height 5
click at [210, 249] on icon at bounding box center [209, 281] width 5 height 5
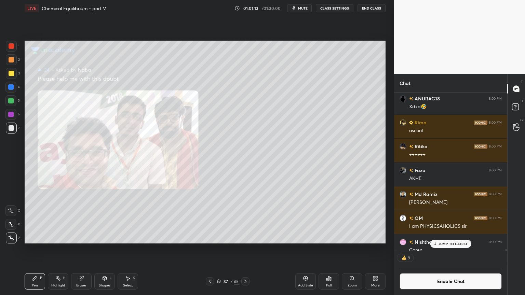
click at [210, 249] on icon at bounding box center [209, 281] width 5 height 5
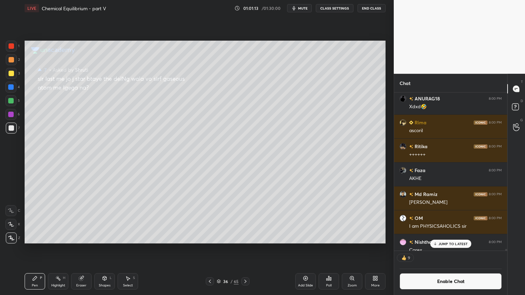
click at [210, 249] on icon at bounding box center [209, 281] width 5 height 5
click at [211, 249] on icon at bounding box center [209, 281] width 5 height 5
click at [245, 249] on icon at bounding box center [245, 281] width 5 height 5
click at [246, 249] on icon at bounding box center [245, 281] width 5 height 5
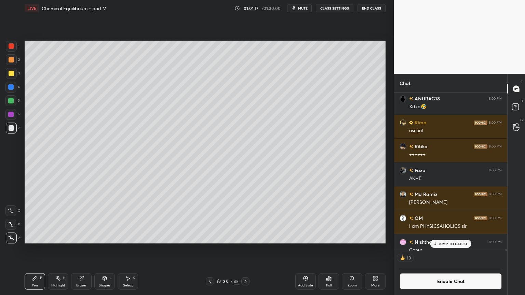
click at [211, 249] on icon at bounding box center [209, 281] width 5 height 5
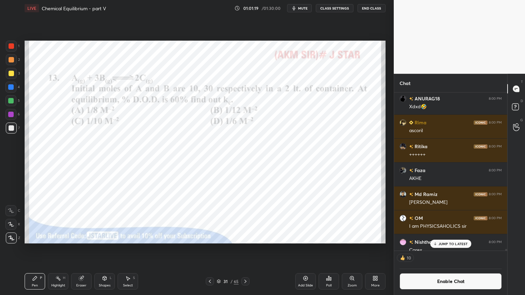
click at [210, 249] on icon at bounding box center [210, 281] width 2 height 3
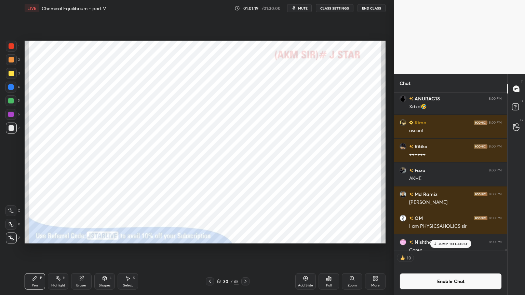
click at [211, 249] on icon at bounding box center [209, 281] width 5 height 5
click at [210, 249] on icon at bounding box center [209, 281] width 5 height 5
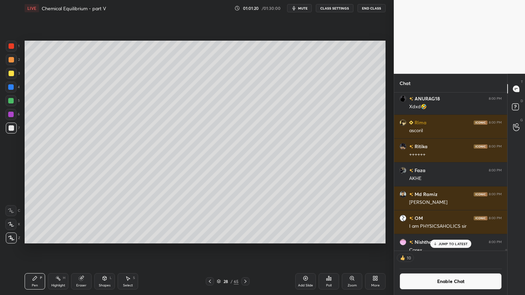
click at [210, 249] on icon at bounding box center [209, 281] width 5 height 5
click at [66, 249] on div "Highlight H" at bounding box center [58, 282] width 21 height 16
drag, startPoint x: 209, startPoint y: 283, endPoint x: 210, endPoint y: 279, distance: 3.7
click at [209, 249] on icon at bounding box center [209, 281] width 5 height 5
drag, startPoint x: 210, startPoint y: 280, endPoint x: 210, endPoint y: 276, distance: 3.4
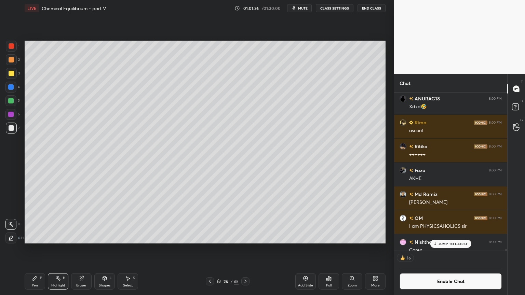
click at [210, 249] on icon at bounding box center [209, 281] width 5 height 5
click at [245, 249] on icon at bounding box center [245, 281] width 5 height 5
click at [220, 249] on div "Setting up your live class Poll for secs No correct answer Start poll" at bounding box center [205, 142] width 367 height 252
click at [243, 249] on icon at bounding box center [245, 281] width 5 height 5
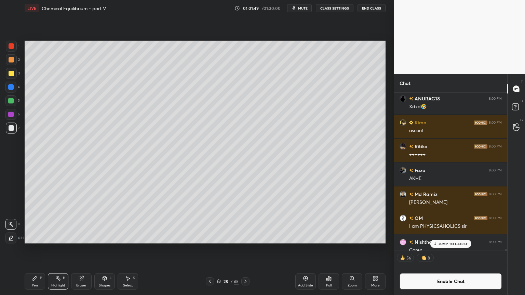
click at [246, 249] on icon at bounding box center [245, 281] width 5 height 5
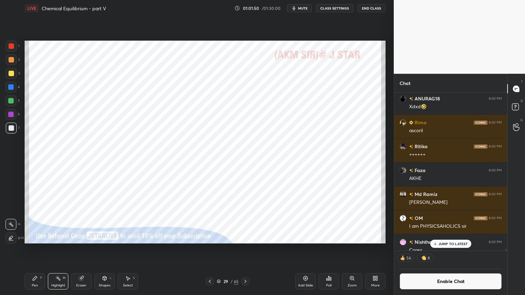
click at [246, 249] on icon at bounding box center [245, 281] width 5 height 5
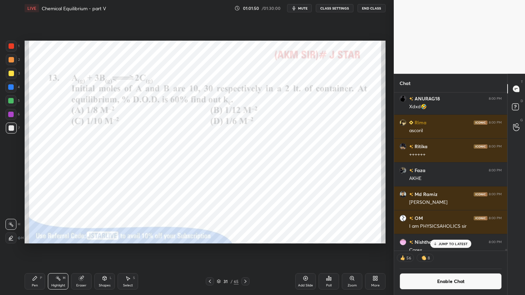
click at [245, 249] on icon at bounding box center [245, 281] width 5 height 5
click at [246, 249] on icon at bounding box center [245, 281] width 5 height 5
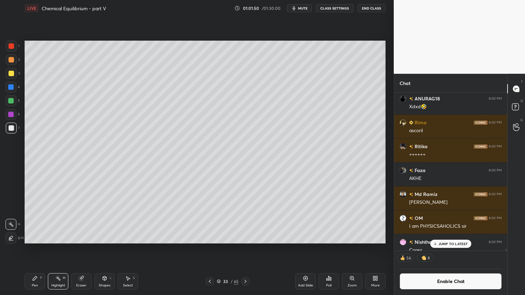
click at [245, 249] on icon at bounding box center [245, 281] width 5 height 5
click at [246, 249] on icon at bounding box center [245, 281] width 5 height 5
click at [247, 249] on icon at bounding box center [245, 281] width 5 height 5
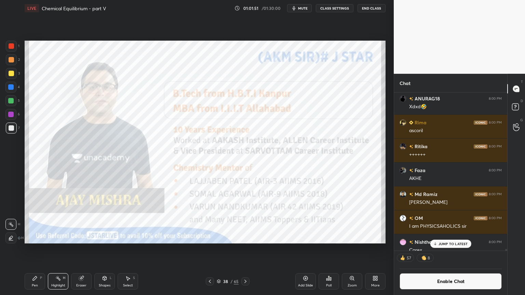
click at [246, 249] on icon at bounding box center [245, 281] width 5 height 5
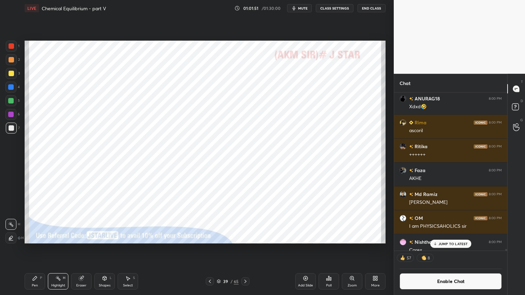
click at [246, 249] on icon at bounding box center [245, 281] width 5 height 5
click at [245, 249] on icon at bounding box center [246, 281] width 2 height 3
click at [246, 249] on icon at bounding box center [246, 281] width 2 height 3
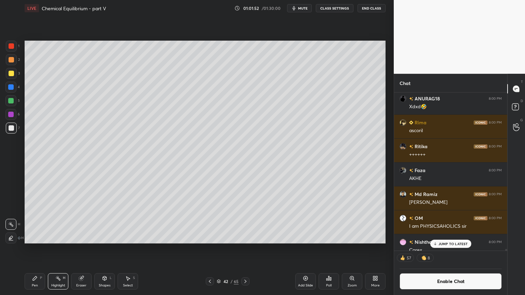
click at [247, 249] on icon at bounding box center [245, 281] width 5 height 5
click at [246, 249] on icon at bounding box center [245, 281] width 5 height 5
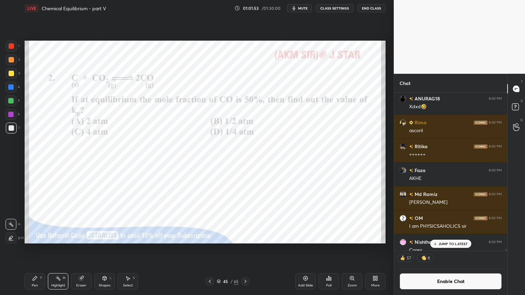
click at [246, 249] on icon at bounding box center [245, 281] width 5 height 5
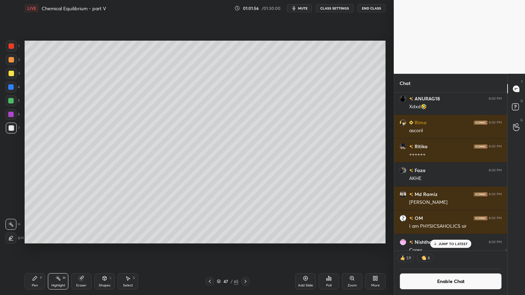
click at [33, 249] on div "Pen P" at bounding box center [35, 282] width 21 height 16
click at [11, 128] on div at bounding box center [11, 128] width 5 height 5
drag, startPoint x: 64, startPoint y: 282, endPoint x: 85, endPoint y: 250, distance: 38.9
click at [63, 249] on div "Highlight H" at bounding box center [58, 282] width 21 height 16
click at [38, 249] on div "Pen" at bounding box center [35, 285] width 6 height 3
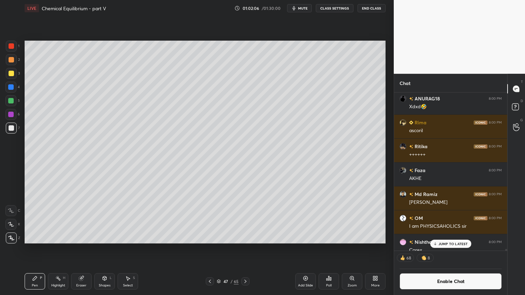
click at [11, 77] on div at bounding box center [11, 73] width 11 height 11
drag, startPoint x: 209, startPoint y: 282, endPoint x: 204, endPoint y: 283, distance: 4.2
click at [208, 249] on icon at bounding box center [209, 281] width 5 height 5
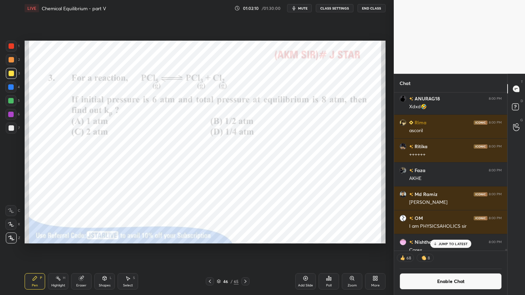
drag, startPoint x: 57, startPoint y: 281, endPoint x: 92, endPoint y: 247, distance: 48.8
click at [58, 249] on div "Highlight H" at bounding box center [58, 282] width 21 height 16
drag, startPoint x: 11, startPoint y: 87, endPoint x: 22, endPoint y: 84, distance: 11.2
click at [13, 86] on div at bounding box center [10, 86] width 5 height 5
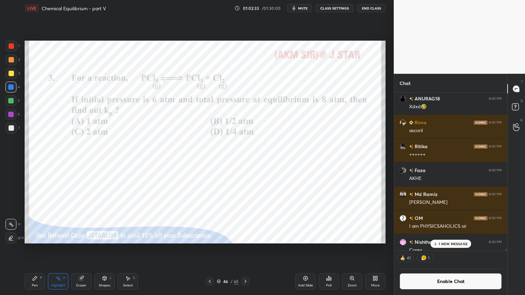
click at [246, 249] on icon at bounding box center [245, 281] width 5 height 5
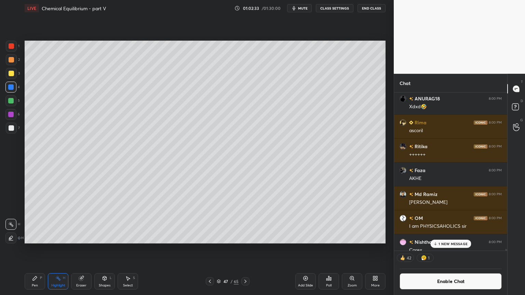
click at [34, 249] on div "Pen P" at bounding box center [35, 282] width 21 height 16
click at [14, 128] on div at bounding box center [11, 128] width 11 height 11
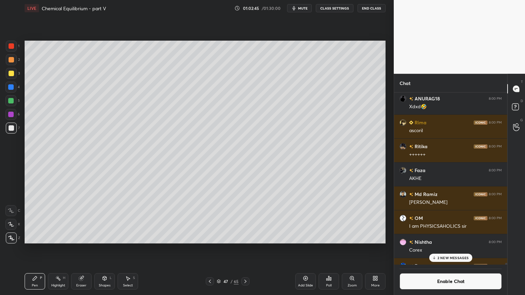
drag, startPoint x: 53, startPoint y: 280, endPoint x: 60, endPoint y: 267, distance: 14.4
click at [53, 249] on div "Highlight H" at bounding box center [58, 282] width 21 height 16
click at [37, 249] on div "Pen P" at bounding box center [35, 282] width 21 height 16
click at [12, 62] on div at bounding box center [11, 59] width 5 height 5
click at [108, 249] on div "Shapes L" at bounding box center [104, 282] width 21 height 16
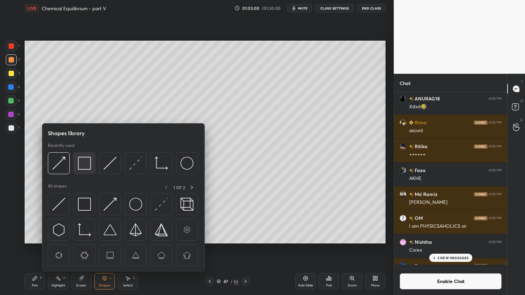
click at [81, 165] on img at bounding box center [84, 163] width 13 height 13
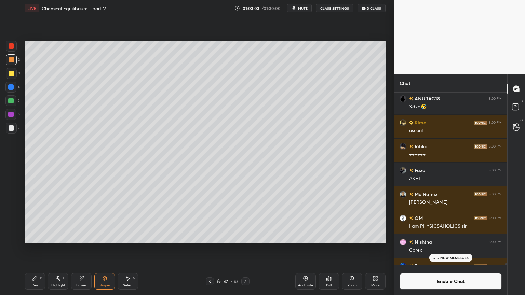
drag, startPoint x: 61, startPoint y: 285, endPoint x: 61, endPoint y: 281, distance: 3.8
click at [61, 249] on div "Highlight" at bounding box center [58, 285] width 14 height 3
click at [207, 249] on icon at bounding box center [209, 281] width 5 height 5
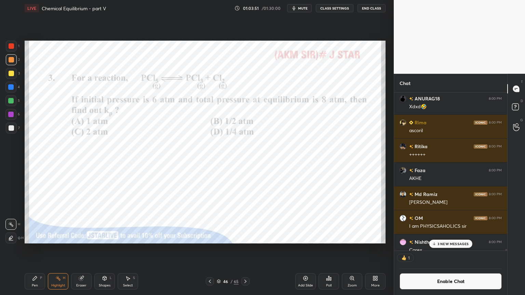
scroll to position [2, 2]
click at [215, 249] on div "Pen P Highlight H Eraser Shapes L Select S 46 / 65 Add Slide Poll Zoom More" at bounding box center [205, 281] width 361 height 27
drag, startPoint x: 246, startPoint y: 280, endPoint x: 242, endPoint y: 280, distance: 4.2
click at [245, 249] on icon at bounding box center [245, 281] width 5 height 5
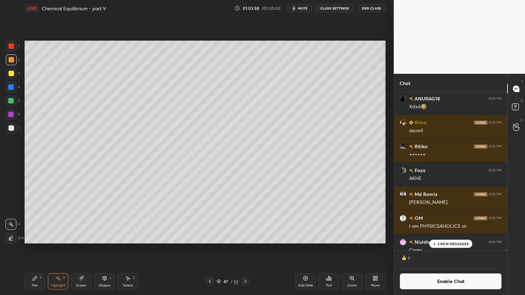
click at [37, 249] on div "Pen P" at bounding box center [35, 282] width 21 height 16
drag, startPoint x: 453, startPoint y: 242, endPoint x: 448, endPoint y: 241, distance: 5.7
click at [451, 245] on p "3 NEW MESSAGES" at bounding box center [453, 244] width 31 height 4
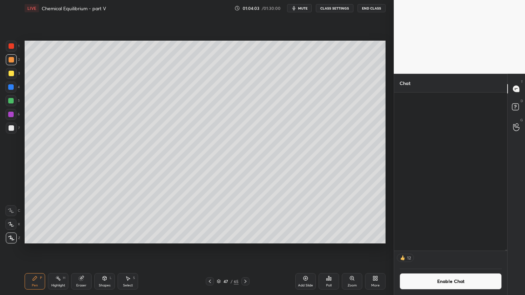
scroll to position [26412, 0]
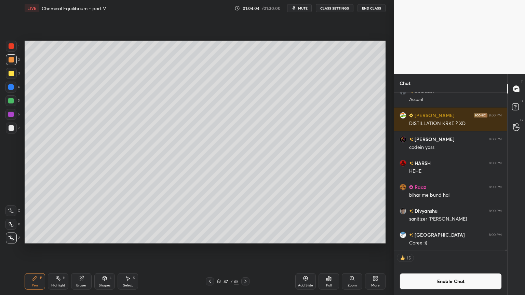
click at [33, 249] on div "Pen" at bounding box center [35, 285] width 6 height 3
click at [11, 129] on div at bounding box center [11, 128] width 5 height 5
click at [14, 76] on div at bounding box center [11, 73] width 11 height 11
click at [207, 249] on icon at bounding box center [209, 281] width 5 height 5
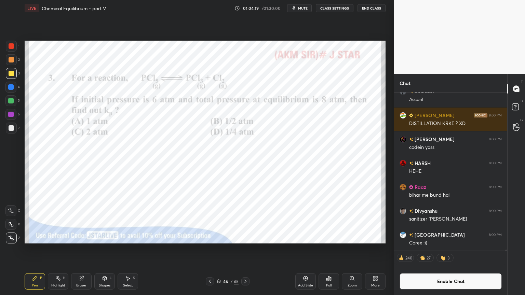
click at [57, 249] on icon at bounding box center [57, 278] width 5 height 5
click at [16, 49] on div "1" at bounding box center [13, 46] width 14 height 11
click at [246, 249] on icon at bounding box center [245, 281] width 5 height 5
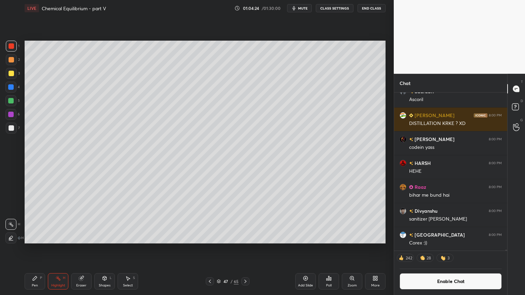
click at [37, 249] on div "Pen" at bounding box center [35, 285] width 6 height 3
click at [13, 129] on div at bounding box center [11, 128] width 5 height 5
drag, startPoint x: 59, startPoint y: 284, endPoint x: 50, endPoint y: 252, distance: 33.3
click at [58, 249] on div "Highlight" at bounding box center [58, 285] width 14 height 3
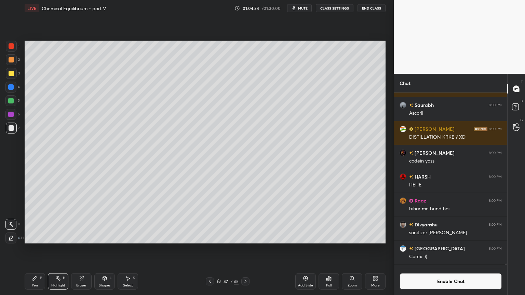
drag, startPoint x: 38, startPoint y: 282, endPoint x: 67, endPoint y: 247, distance: 45.4
click at [41, 249] on div "Pen P" at bounding box center [35, 282] width 21 height 16
click at [9, 59] on div at bounding box center [11, 59] width 5 height 5
click at [10, 126] on div at bounding box center [11, 128] width 5 height 5
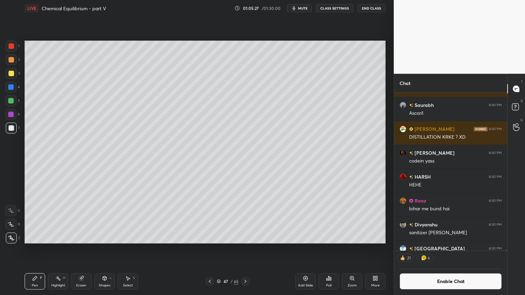
click at [11, 86] on div at bounding box center [10, 86] width 5 height 5
click at [56, 249] on div "Highlight" at bounding box center [58, 285] width 14 height 3
click at [32, 249] on div "Pen" at bounding box center [35, 285] width 6 height 3
drag, startPoint x: 10, startPoint y: 129, endPoint x: 8, endPoint y: 144, distance: 15.9
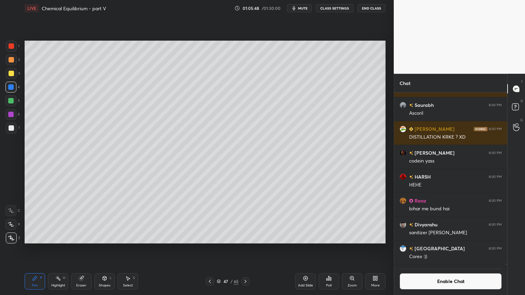
click at [12, 128] on div at bounding box center [11, 128] width 5 height 5
click at [11, 49] on div at bounding box center [11, 46] width 11 height 11
click at [63, 249] on div "Highlight H" at bounding box center [58, 282] width 21 height 16
click at [34, 249] on icon at bounding box center [34, 278] width 5 height 5
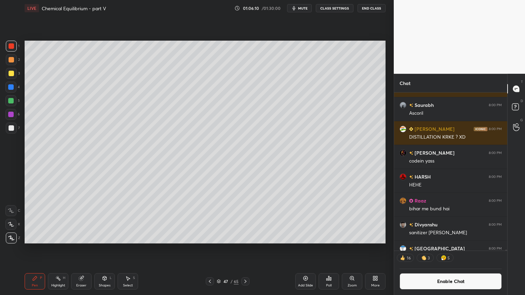
click at [10, 127] on div at bounding box center [11, 128] width 5 height 5
click at [212, 249] on icon at bounding box center [209, 281] width 5 height 5
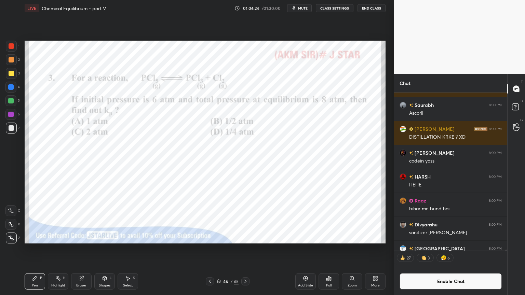
click at [36, 249] on icon at bounding box center [34, 278] width 5 height 5
click at [12, 57] on div at bounding box center [11, 59] width 5 height 5
click at [69, 249] on div "Pen P Highlight H Eraser Shapes L Select S" at bounding box center [92, 282] width 135 height 16
click at [83, 249] on div "Eraser" at bounding box center [81, 285] width 10 height 3
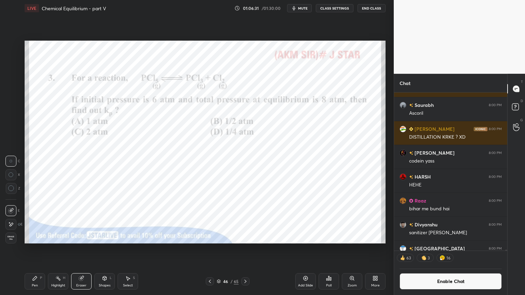
click at [63, 249] on div "Highlight H" at bounding box center [58, 282] width 21 height 16
click at [243, 249] on icon at bounding box center [245, 281] width 5 height 5
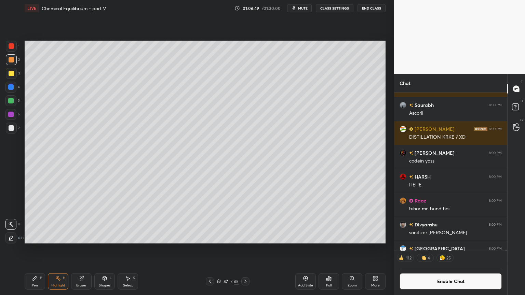
click at [61, 249] on div "Highlight H" at bounding box center [58, 282] width 21 height 16
click at [303, 249] on div "Add Slide" at bounding box center [305, 282] width 21 height 16
click at [35, 249] on div "Pen" at bounding box center [35, 285] width 6 height 3
click at [12, 72] on div at bounding box center [11, 73] width 5 height 5
click at [14, 129] on div at bounding box center [11, 128] width 11 height 11
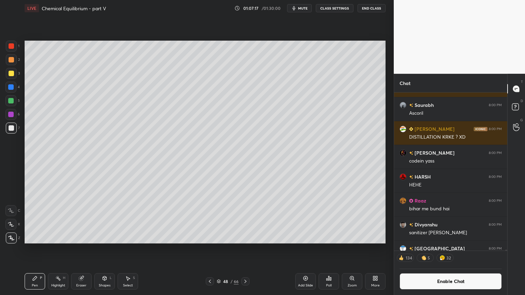
click at [11, 74] on div at bounding box center [11, 73] width 5 height 5
click at [10, 129] on div at bounding box center [11, 128] width 5 height 5
drag, startPoint x: 52, startPoint y: 281, endPoint x: 57, endPoint y: 265, distance: 17.3
click at [53, 249] on div "Highlight H" at bounding box center [58, 282] width 21 height 16
click at [37, 249] on div "Pen P" at bounding box center [35, 282] width 21 height 16
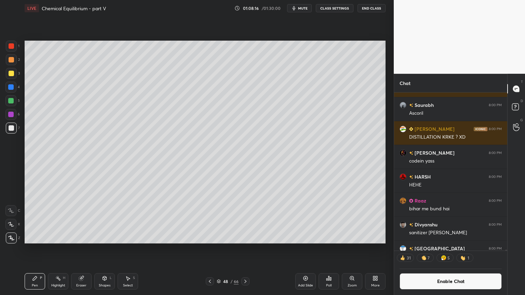
click at [14, 75] on div at bounding box center [11, 73] width 5 height 5
click at [27, 249] on div "Pen P" at bounding box center [35, 282] width 21 height 16
click at [13, 49] on div at bounding box center [11, 46] width 11 height 11
click at [438, 249] on button "Enable Chat" at bounding box center [451, 282] width 102 height 16
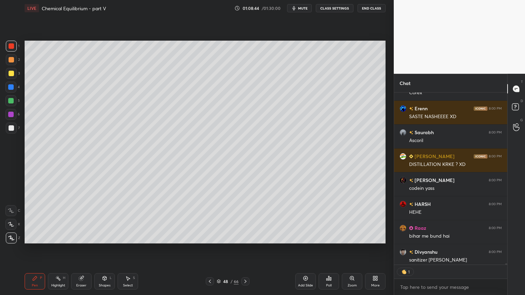
scroll to position [2, 2]
click at [209, 249] on icon at bounding box center [209, 281] width 5 height 5
click at [247, 249] on icon at bounding box center [245, 281] width 5 height 5
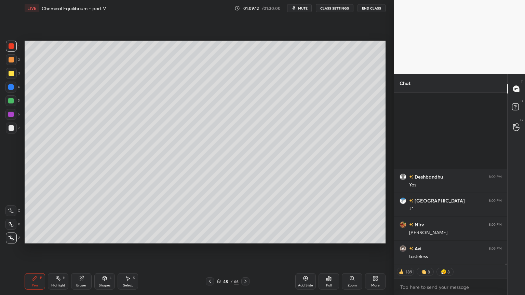
scroll to position [27327, 0]
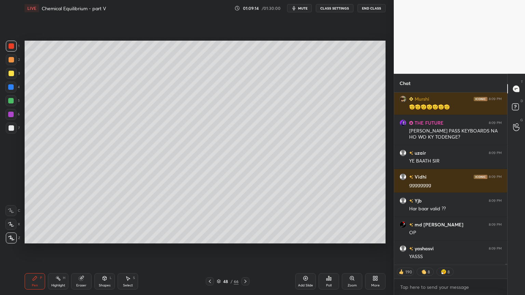
click at [210, 249] on icon at bounding box center [209, 281] width 5 height 5
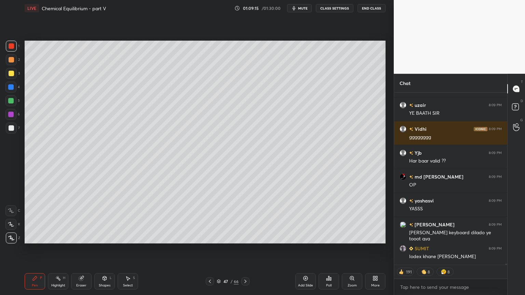
click at [208, 249] on icon at bounding box center [209, 281] width 5 height 5
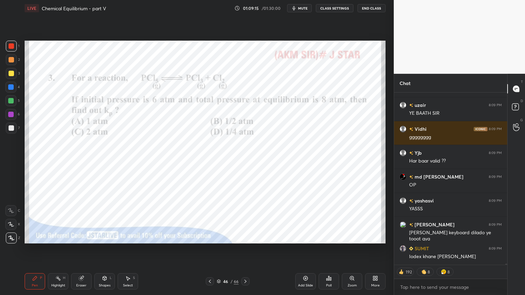
scroll to position [27494, 0]
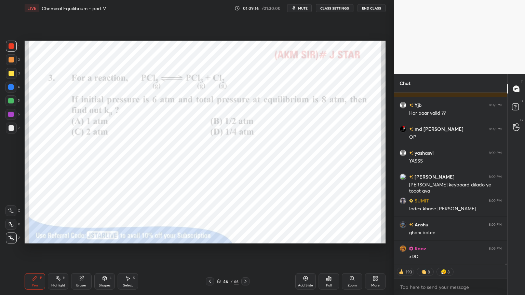
click at [47, 249] on div "Pen P Highlight H Eraser Shapes L Select S" at bounding box center [92, 282] width 135 height 16
click at [57, 249] on div "Highlight H" at bounding box center [58, 282] width 21 height 16
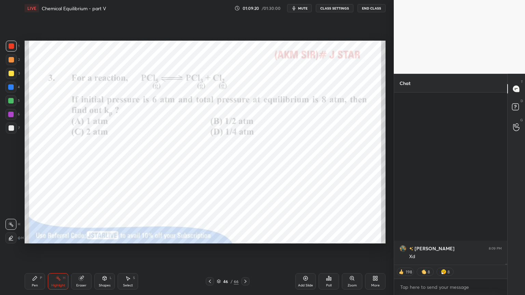
scroll to position [27949, 0]
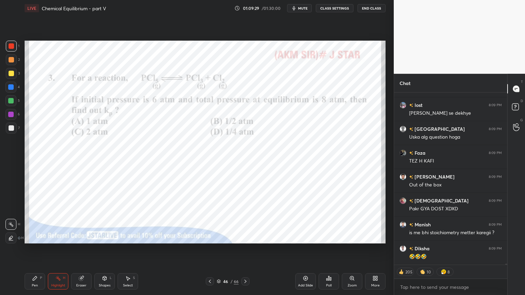
click at [246, 249] on icon at bounding box center [246, 281] width 2 height 3
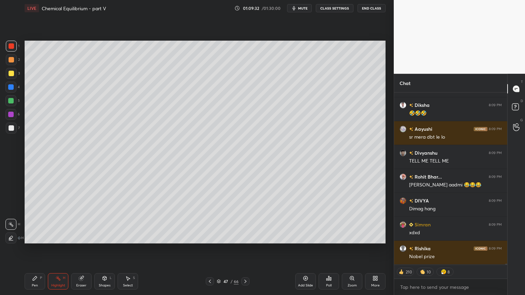
drag, startPoint x: 246, startPoint y: 282, endPoint x: 245, endPoint y: 278, distance: 3.6
click at [246, 249] on icon at bounding box center [245, 281] width 5 height 5
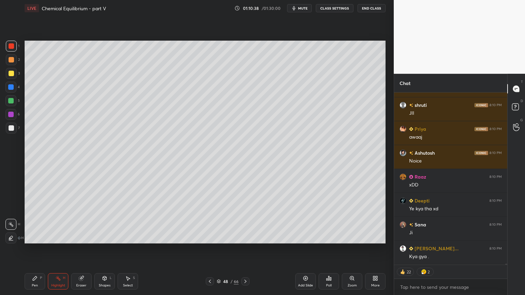
click at [245, 249] on icon at bounding box center [245, 281] width 5 height 5
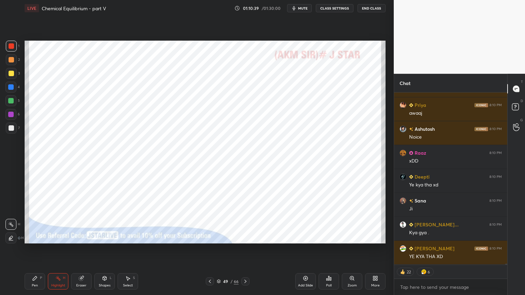
click at [208, 249] on icon at bounding box center [209, 281] width 5 height 5
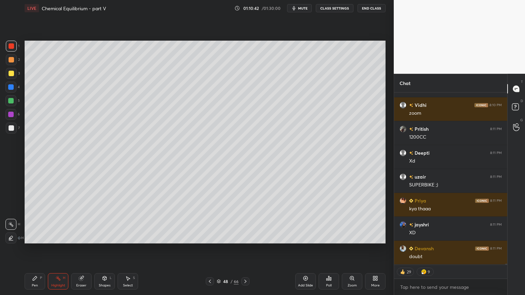
drag, startPoint x: 245, startPoint y: 282, endPoint x: 248, endPoint y: 283, distance: 3.8
click at [245, 249] on icon at bounding box center [245, 281] width 5 height 5
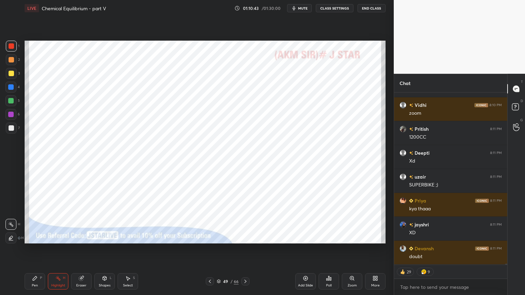
click at [207, 249] on div at bounding box center [210, 282] width 8 height 8
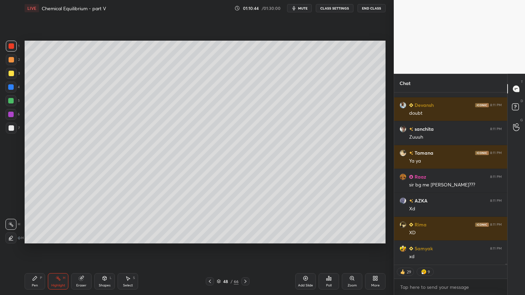
click at [243, 249] on icon at bounding box center [245, 281] width 5 height 5
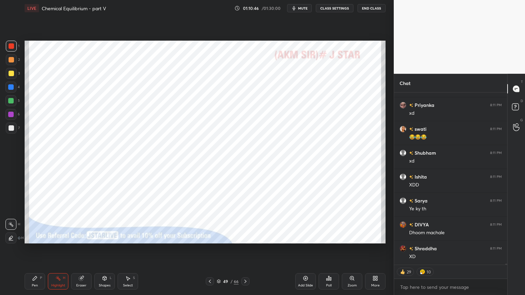
click at [210, 249] on icon at bounding box center [209, 281] width 5 height 5
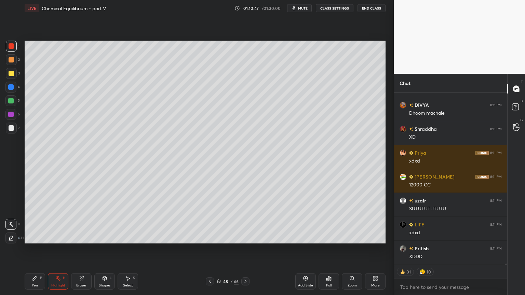
click at [246, 249] on icon at bounding box center [245, 281] width 5 height 5
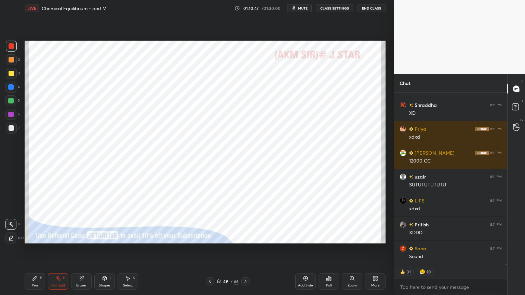
click at [243, 249] on icon at bounding box center [245, 281] width 5 height 5
click at [245, 249] on icon at bounding box center [245, 281] width 5 height 5
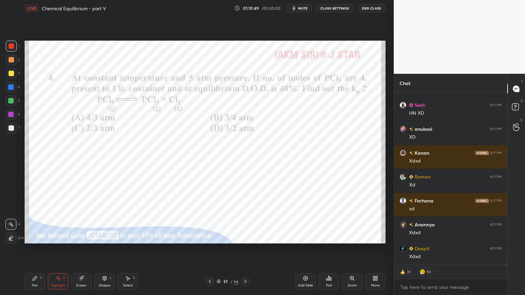
click at [210, 249] on icon at bounding box center [209, 281] width 5 height 5
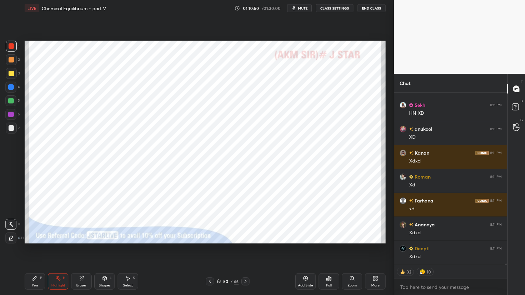
click at [207, 249] on div at bounding box center [210, 282] width 8 height 8
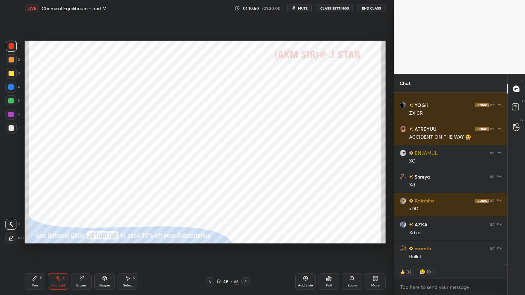
click at [208, 249] on icon at bounding box center [209, 281] width 5 height 5
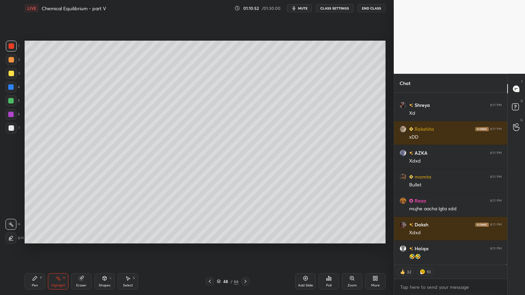
click at [246, 249] on icon at bounding box center [245, 281] width 5 height 5
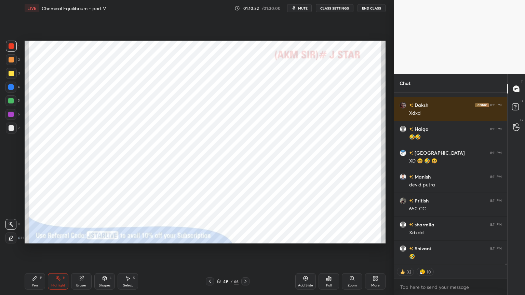
click at [246, 249] on icon at bounding box center [245, 281] width 5 height 5
click at [246, 249] on icon at bounding box center [246, 281] width 2 height 3
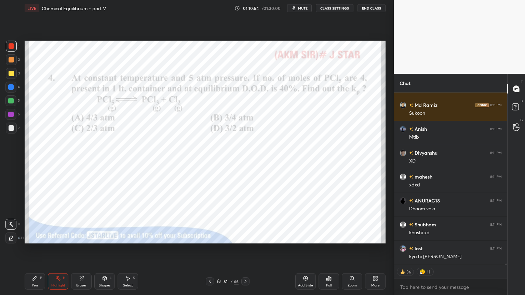
drag, startPoint x: 33, startPoint y: 281, endPoint x: 36, endPoint y: 247, distance: 34.6
click at [33, 249] on div "Pen P" at bounding box center [35, 282] width 21 height 16
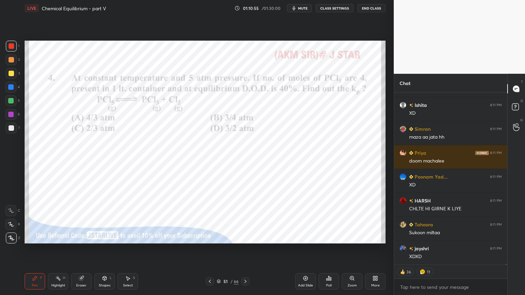
click at [11, 46] on div at bounding box center [11, 45] width 5 height 5
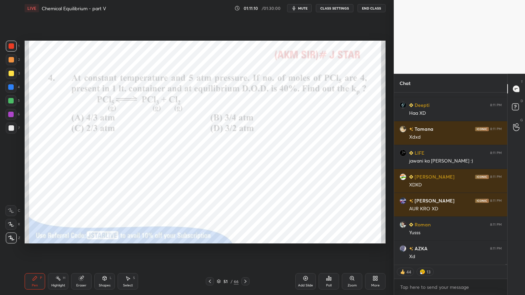
click at [62, 249] on div "Highlight H" at bounding box center [58, 282] width 21 height 16
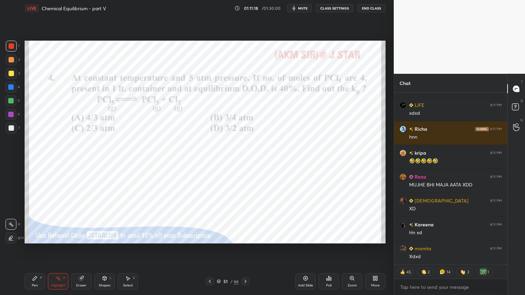
click at [37, 249] on div "Pen P" at bounding box center [35, 282] width 21 height 16
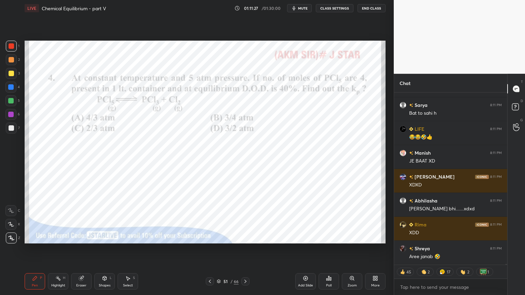
drag, startPoint x: 307, startPoint y: 282, endPoint x: 168, endPoint y: 269, distance: 139.1
click at [305, 249] on div "Add Slide" at bounding box center [305, 282] width 21 height 16
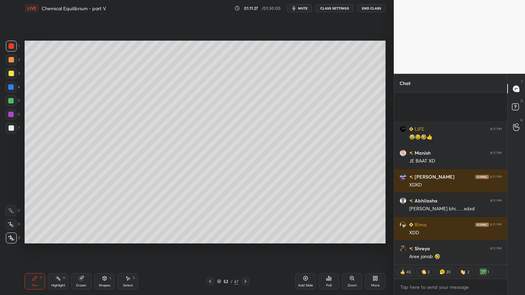
click at [40, 249] on div "Pen P" at bounding box center [35, 282] width 21 height 16
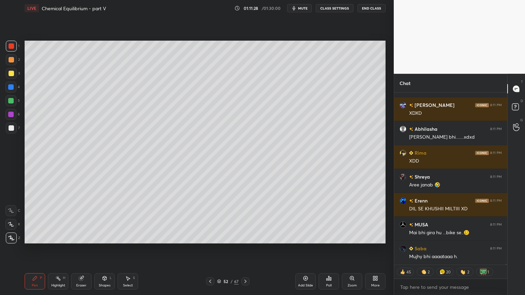
drag, startPoint x: 12, startPoint y: 58, endPoint x: 18, endPoint y: 62, distance: 6.6
click at [12, 60] on div at bounding box center [11, 59] width 5 height 5
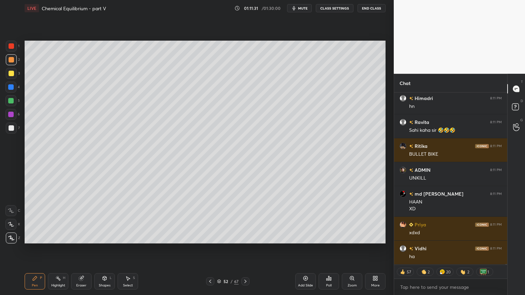
click at [211, 249] on div at bounding box center [210, 282] width 8 height 8
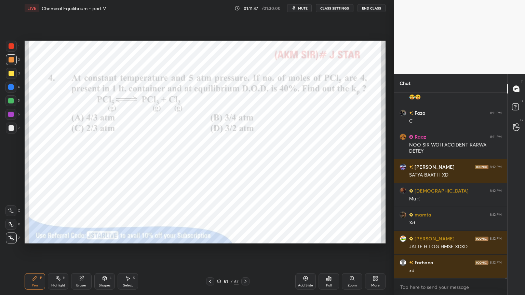
click at [62, 249] on div "Highlight" at bounding box center [58, 285] width 14 height 3
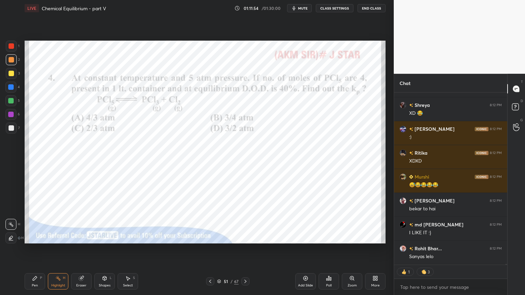
drag, startPoint x: 10, startPoint y: 86, endPoint x: 18, endPoint y: 86, distance: 8.6
click at [11, 86] on div at bounding box center [10, 86] width 5 height 5
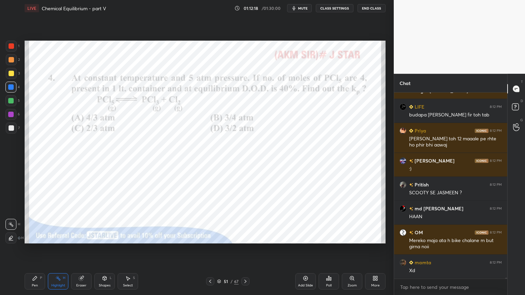
click at [11, 48] on div at bounding box center [11, 45] width 5 height 5
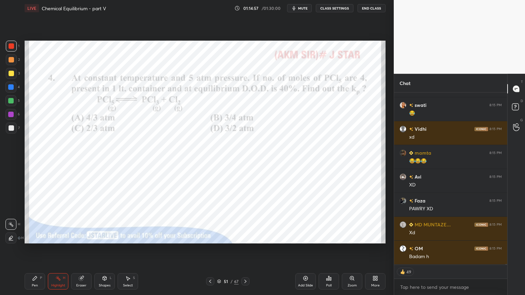
scroll to position [36057, 0]
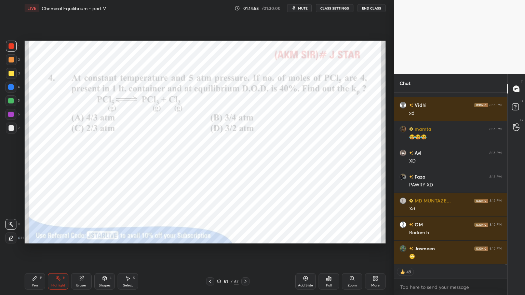
click at [328, 249] on div "Poll" at bounding box center [329, 282] width 21 height 16
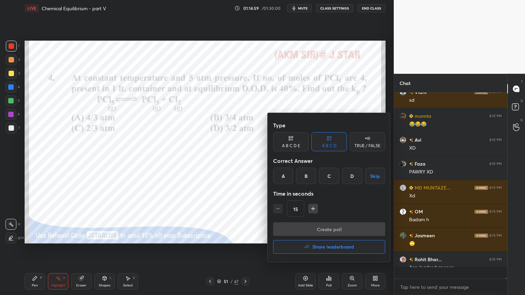
scroll to position [184, 111]
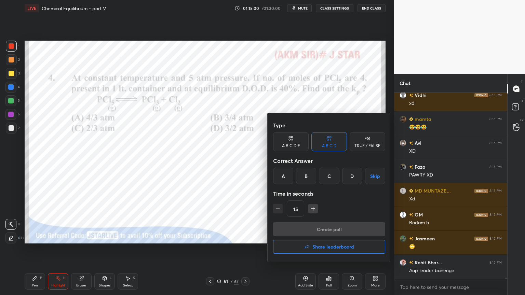
click at [283, 176] on div "A" at bounding box center [283, 176] width 20 height 16
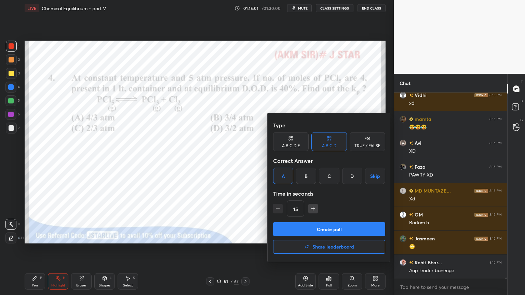
click at [318, 230] on button "Create poll" at bounding box center [329, 230] width 112 height 14
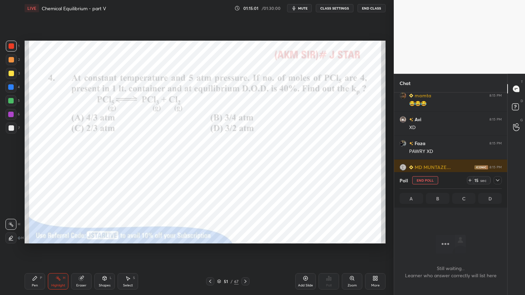
scroll to position [2, 2]
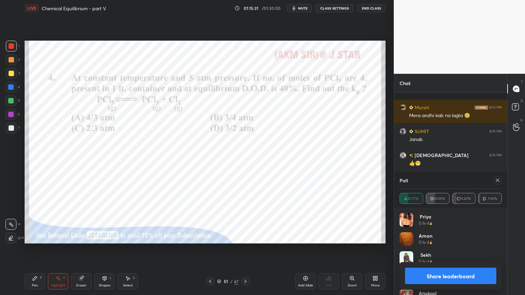
drag, startPoint x: 454, startPoint y: 277, endPoint x: 443, endPoint y: 265, distance: 15.5
click at [453, 249] on button "Share leaderboard" at bounding box center [450, 276] width 91 height 16
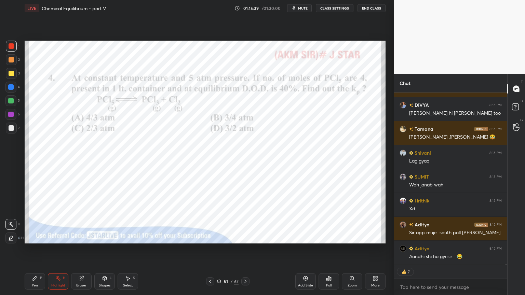
drag, startPoint x: 54, startPoint y: 278, endPoint x: 67, endPoint y: 247, distance: 33.7
click at [54, 249] on div "Highlight H" at bounding box center [58, 282] width 21 height 16
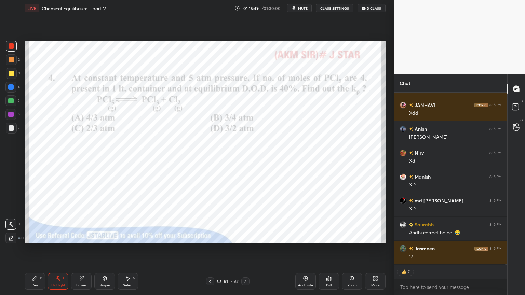
type textarea "x"
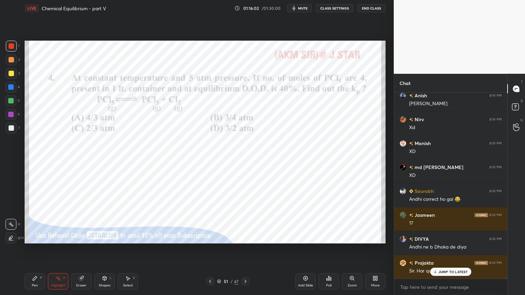
click at [327, 8] on button "CLASS SETTINGS" at bounding box center [335, 8] width 38 height 8
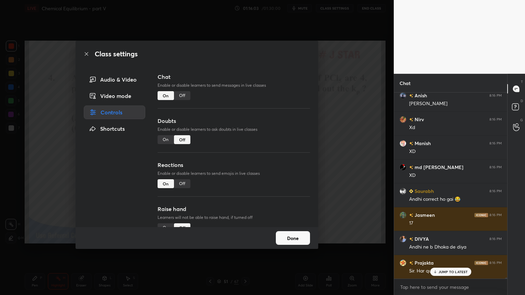
click at [184, 95] on div "Off" at bounding box center [182, 95] width 16 height 9
drag, startPoint x: 343, startPoint y: 101, endPoint x: 353, endPoint y: 92, distance: 12.8
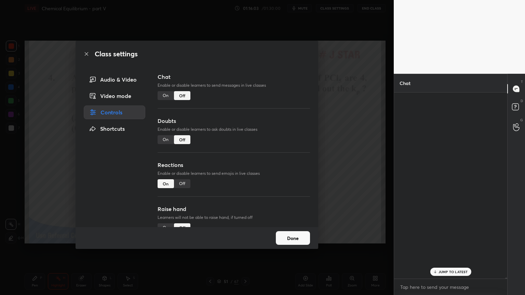
click at [349, 102] on div "Class settings Audio & Video Video mode Controls Shortcuts Chat Enable or disab…" at bounding box center [197, 147] width 394 height 295
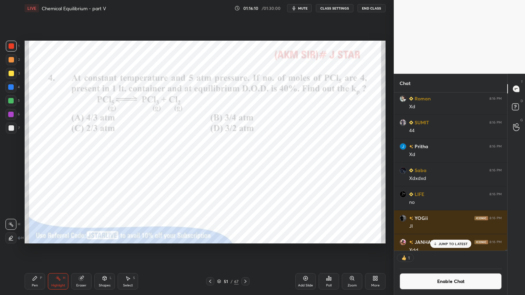
click at [219, 249] on icon at bounding box center [219, 282] width 4 height 4
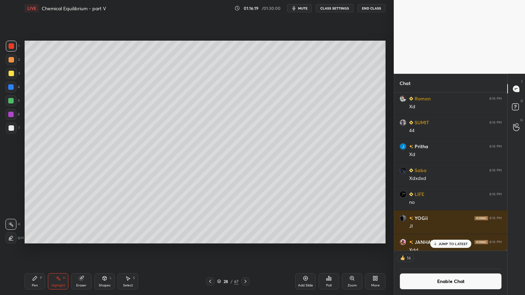
click at [210, 249] on icon at bounding box center [210, 281] width 5 height 5
drag, startPoint x: 63, startPoint y: 277, endPoint x: 63, endPoint y: 249, distance: 28.0
click at [65, 249] on div "H" at bounding box center [64, 278] width 2 height 3
click at [221, 249] on icon at bounding box center [219, 282] width 4 height 4
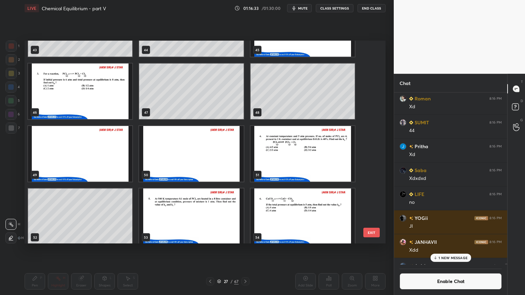
click at [289, 157] on img "grid" at bounding box center [303, 154] width 104 height 56
click at [290, 157] on img "grid" at bounding box center [303, 154] width 104 height 56
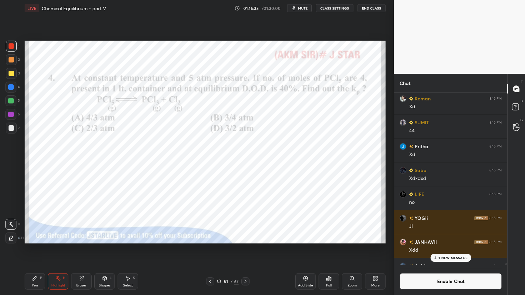
click at [246, 249] on icon at bounding box center [245, 281] width 5 height 5
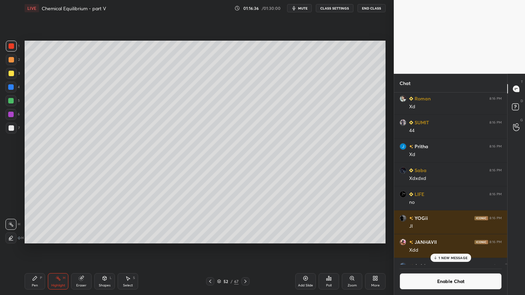
click at [31, 249] on div "Pen P" at bounding box center [35, 282] width 21 height 16
click at [10, 61] on div at bounding box center [11, 59] width 5 height 5
click at [208, 249] on icon at bounding box center [210, 281] width 5 height 5
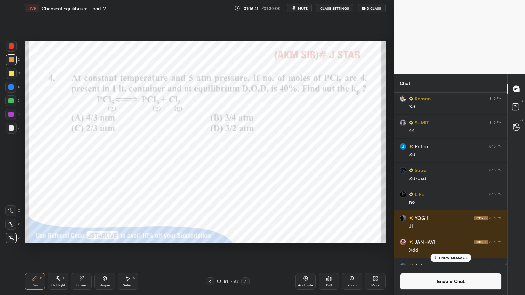
click at [210, 249] on icon at bounding box center [210, 281] width 5 height 5
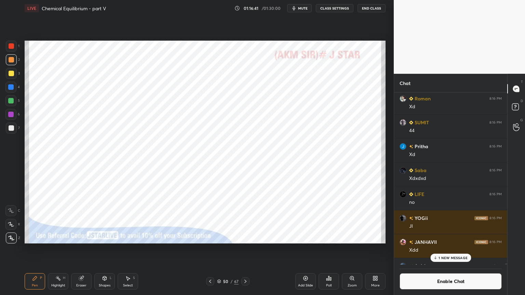
click at [210, 249] on icon at bounding box center [210, 281] width 5 height 5
click at [211, 249] on icon at bounding box center [210, 281] width 5 height 5
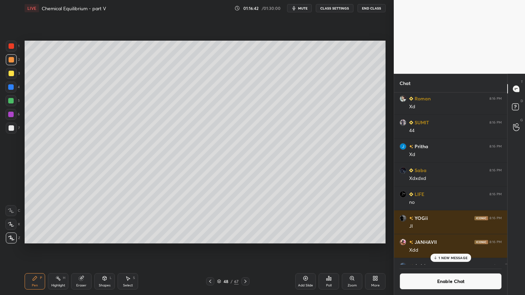
click at [211, 249] on icon at bounding box center [210, 281] width 5 height 5
click at [211, 249] on icon at bounding box center [210, 281] width 2 height 3
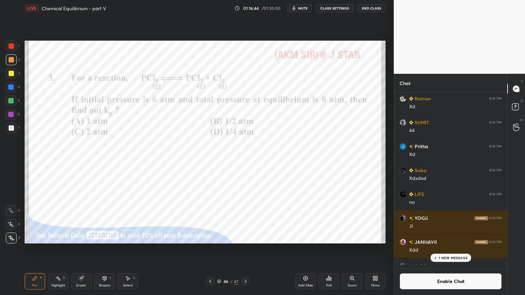
drag, startPoint x: 246, startPoint y: 282, endPoint x: 213, endPoint y: 281, distance: 33.5
click at [247, 249] on icon at bounding box center [245, 281] width 5 height 5
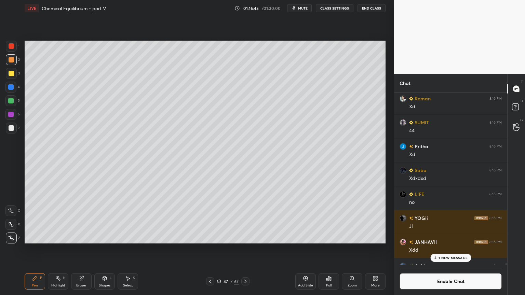
click at [63, 249] on div "Highlight H" at bounding box center [58, 282] width 21 height 16
click at [37, 249] on icon at bounding box center [34, 278] width 5 height 5
click at [247, 249] on icon at bounding box center [245, 281] width 5 height 5
click at [246, 249] on icon at bounding box center [245, 281] width 5 height 5
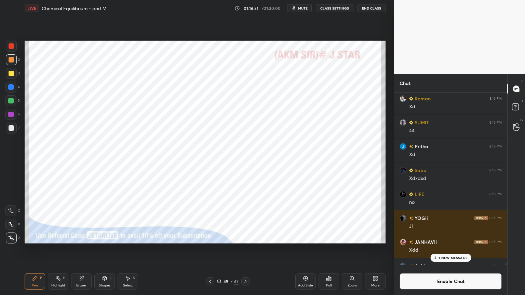
click at [247, 249] on icon at bounding box center [245, 281] width 5 height 5
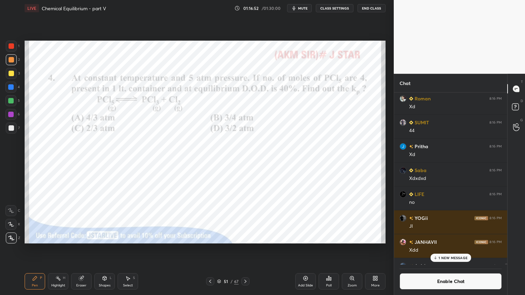
click at [246, 249] on icon at bounding box center [245, 281] width 5 height 5
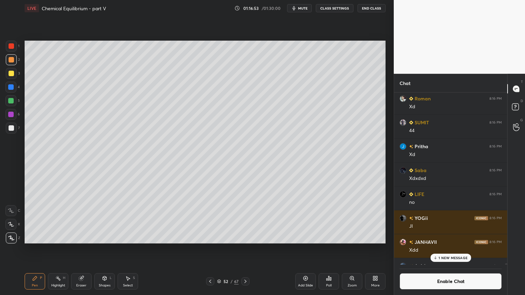
click at [35, 249] on div "Pen P" at bounding box center [35, 282] width 21 height 16
click at [8, 88] on div at bounding box center [10, 87] width 11 height 11
click at [13, 45] on div at bounding box center [11, 45] width 5 height 5
click at [209, 249] on icon at bounding box center [210, 281] width 5 height 5
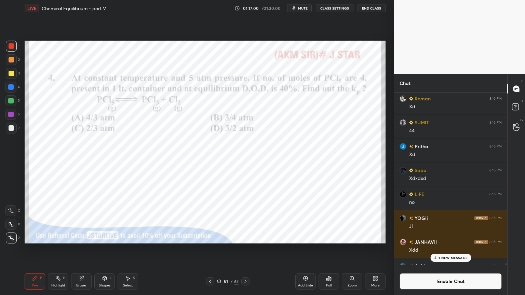
click at [248, 249] on icon at bounding box center [245, 281] width 5 height 5
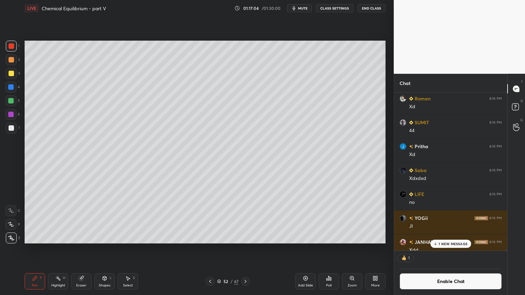
click at [12, 132] on div at bounding box center [11, 128] width 11 height 11
click at [40, 249] on div "Pen P" at bounding box center [35, 282] width 21 height 16
click at [12, 60] on div at bounding box center [11, 59] width 5 height 5
click at [12, 128] on div at bounding box center [11, 128] width 5 height 5
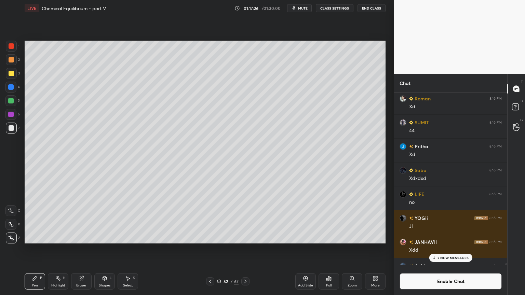
click at [209, 249] on icon at bounding box center [210, 281] width 5 height 5
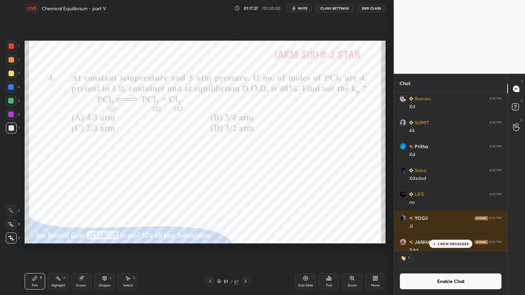
scroll to position [2, 2]
drag, startPoint x: 52, startPoint y: 285, endPoint x: 52, endPoint y: 280, distance: 4.8
click at [52, 249] on div "Highlight H" at bounding box center [58, 282] width 21 height 16
click at [8, 103] on div at bounding box center [10, 100] width 11 height 11
drag, startPoint x: 246, startPoint y: 281, endPoint x: 207, endPoint y: 271, distance: 40.8
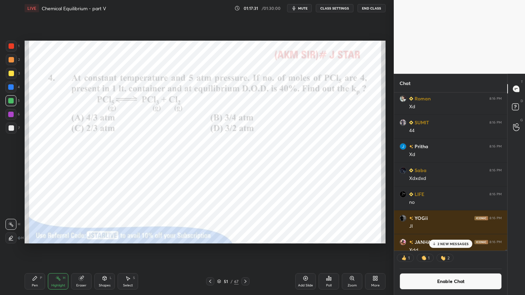
click at [246, 249] on icon at bounding box center [245, 281] width 5 height 5
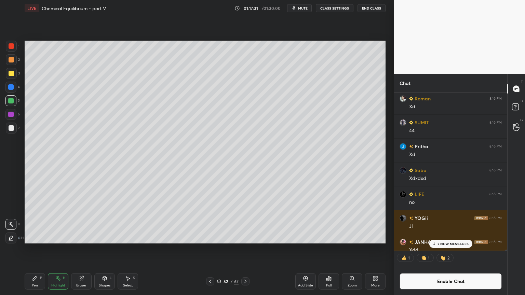
click at [36, 249] on div "Pen P" at bounding box center [35, 282] width 21 height 16
drag, startPoint x: 11, startPoint y: 129, endPoint x: 21, endPoint y: 128, distance: 9.6
click at [13, 129] on div at bounding box center [11, 128] width 5 height 5
click at [65, 249] on div "Highlight H" at bounding box center [58, 282] width 21 height 16
click at [210, 249] on icon at bounding box center [210, 281] width 5 height 5
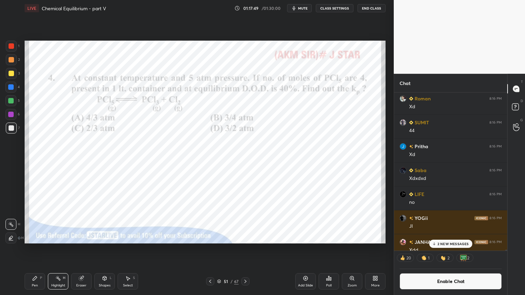
drag, startPoint x: 55, startPoint y: 284, endPoint x: 55, endPoint y: 275, distance: 9.2
click at [55, 249] on div "Highlight H" at bounding box center [58, 282] width 21 height 16
click at [247, 249] on icon at bounding box center [245, 281] width 5 height 5
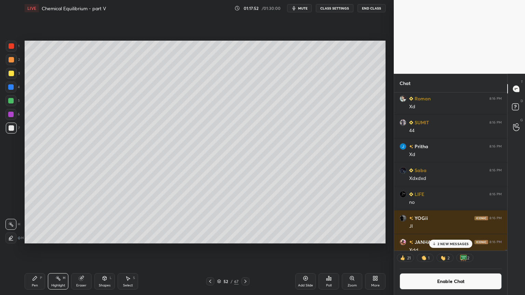
drag, startPoint x: 31, startPoint y: 283, endPoint x: 38, endPoint y: 269, distance: 14.7
click at [31, 249] on div "Pen P" at bounding box center [35, 282] width 21 height 16
drag, startPoint x: 62, startPoint y: 279, endPoint x: 69, endPoint y: 254, distance: 25.6
click at [63, 249] on div "Highlight H" at bounding box center [58, 282] width 21 height 16
drag, startPoint x: 40, startPoint y: 281, endPoint x: 65, endPoint y: 252, distance: 38.3
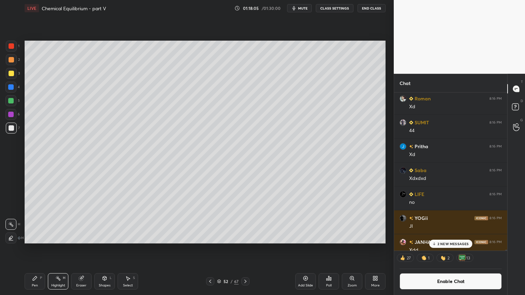
click at [41, 249] on div "Pen P" at bounding box center [35, 282] width 21 height 16
drag, startPoint x: 33, startPoint y: 285, endPoint x: 49, endPoint y: 269, distance: 21.8
click at [35, 249] on div "Pen P" at bounding box center [35, 282] width 21 height 16
drag, startPoint x: 58, startPoint y: 284, endPoint x: 91, endPoint y: 245, distance: 51.0
click at [61, 249] on div "Highlight H" at bounding box center [58, 282] width 21 height 16
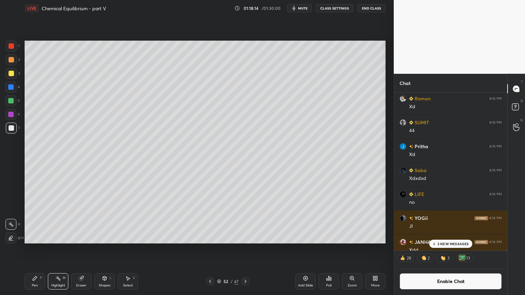
drag, startPoint x: 40, startPoint y: 281, endPoint x: 42, endPoint y: 274, distance: 7.7
click at [40, 249] on div "Pen P" at bounding box center [35, 282] width 21 height 16
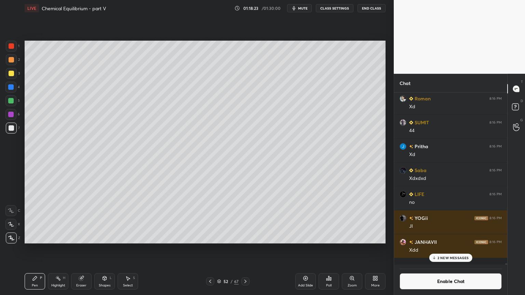
scroll to position [171, 111]
click at [12, 59] on div at bounding box center [11, 59] width 5 height 5
click at [37, 249] on div "Pen P" at bounding box center [35, 282] width 21 height 16
click at [10, 88] on div at bounding box center [10, 86] width 5 height 5
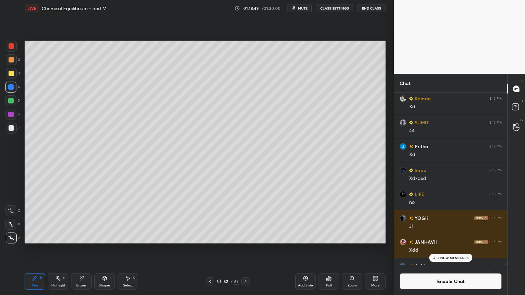
click at [12, 130] on div at bounding box center [11, 128] width 5 height 5
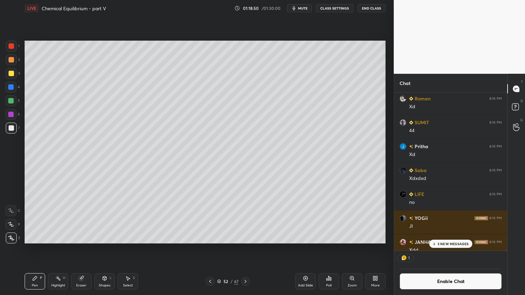
scroll to position [2, 2]
click at [101, 249] on div "Shapes" at bounding box center [105, 285] width 12 height 3
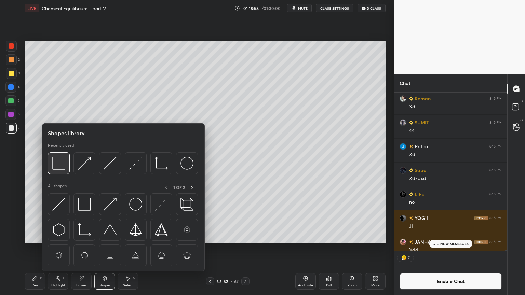
click at [63, 169] on img at bounding box center [58, 163] width 13 height 13
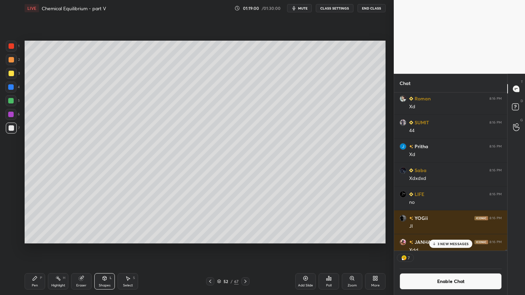
click at [105, 249] on div "Shapes" at bounding box center [105, 285] width 12 height 3
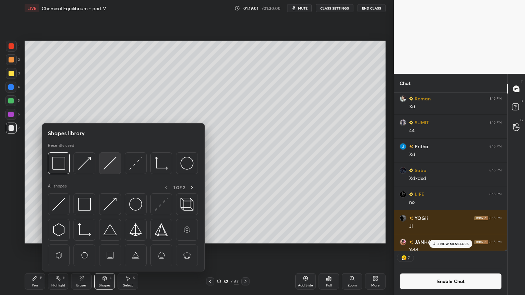
click at [109, 169] on img at bounding box center [110, 163] width 13 height 13
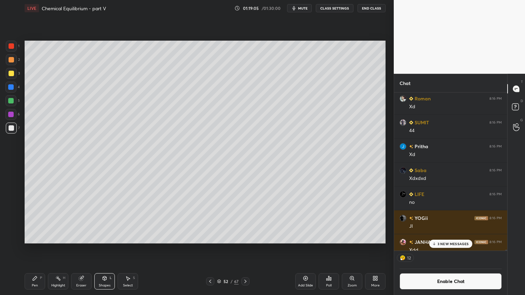
click at [32, 249] on div "Pen P" at bounding box center [35, 282] width 21 height 16
click at [60, 249] on div "Highlight H" at bounding box center [58, 282] width 21 height 16
click at [63, 249] on div "Highlight H" at bounding box center [58, 282] width 21 height 16
click at [36, 249] on div "Pen P" at bounding box center [35, 282] width 21 height 16
click at [12, 48] on div at bounding box center [11, 45] width 5 height 5
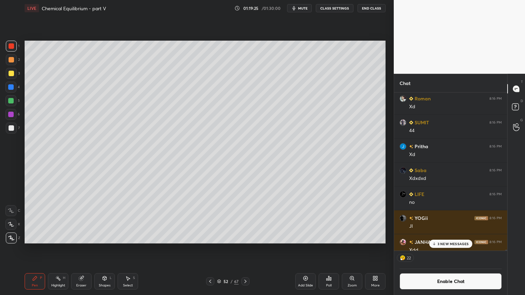
click at [64, 249] on div "Highlight H" at bounding box center [58, 282] width 21 height 16
click at [210, 249] on icon at bounding box center [210, 281] width 5 height 5
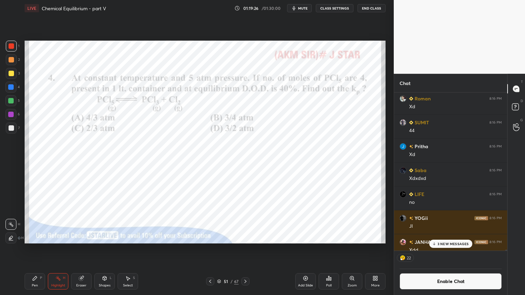
click at [61, 249] on div "Highlight H" at bounding box center [58, 282] width 21 height 16
click at [460, 249] on button "Enable Chat" at bounding box center [451, 282] width 102 height 16
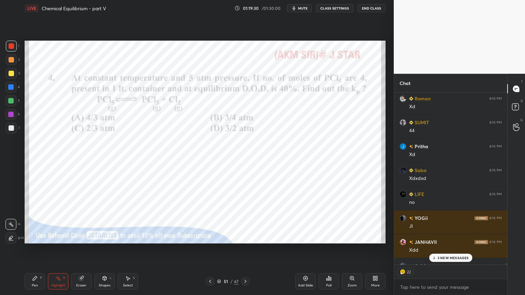
click at [451, 249] on p "3 NEW MESSAGES" at bounding box center [453, 258] width 31 height 4
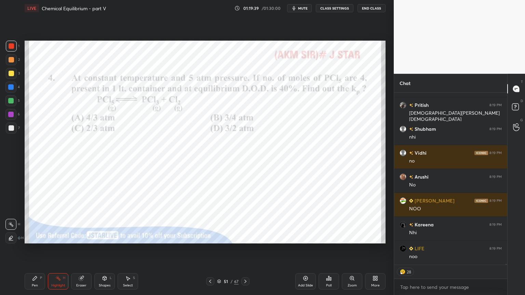
scroll to position [37208, 0]
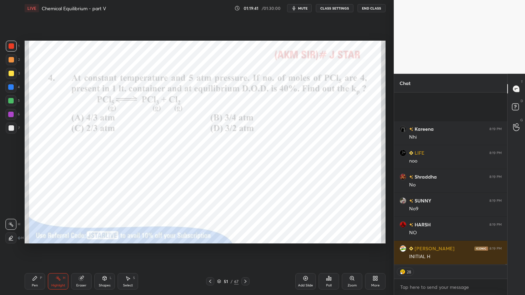
type textarea "x"
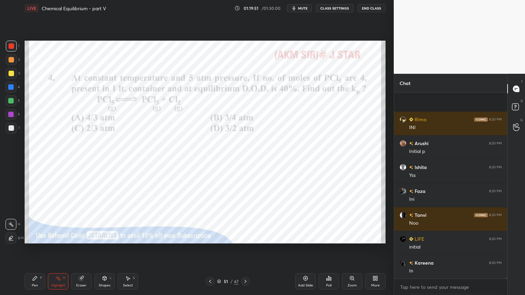
scroll to position [37672, 0]
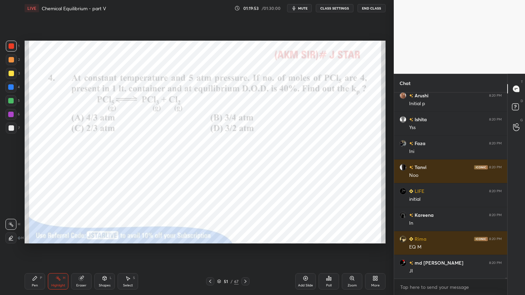
click at [248, 249] on div at bounding box center [245, 282] width 8 height 8
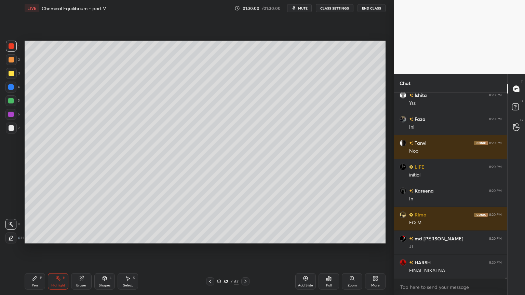
scroll to position [37720, 0]
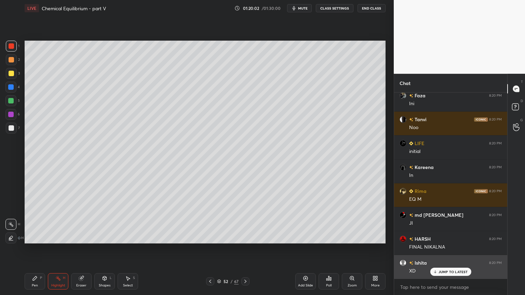
drag, startPoint x: 454, startPoint y: 274, endPoint x: 446, endPoint y: 271, distance: 8.3
click at [453, 249] on p "JUMP TO LATEST" at bounding box center [453, 272] width 29 height 4
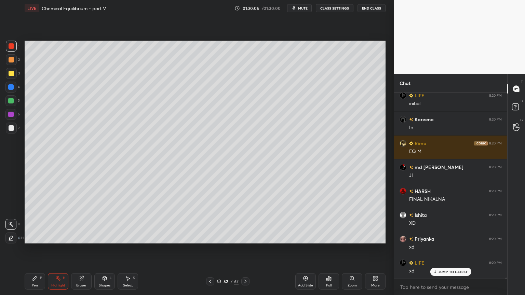
scroll to position [37816, 0]
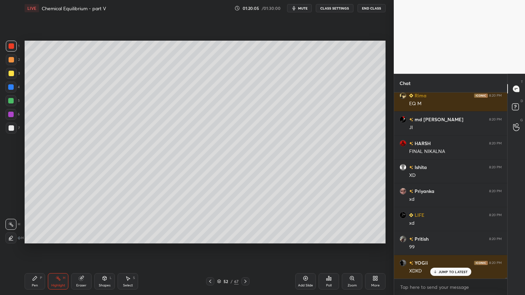
click at [303, 249] on div "Add Slide" at bounding box center [305, 282] width 21 height 16
click at [36, 249] on div "Pen P" at bounding box center [35, 282] width 21 height 16
click at [9, 57] on div at bounding box center [11, 59] width 5 height 5
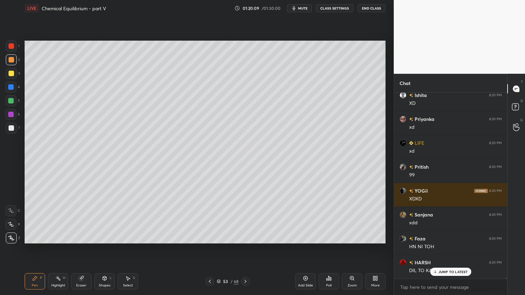
scroll to position [37911, 0]
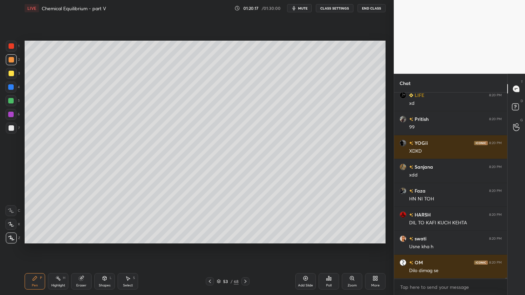
drag, startPoint x: 32, startPoint y: 282, endPoint x: 34, endPoint y: 272, distance: 9.7
click at [32, 249] on div "Pen P" at bounding box center [35, 282] width 21 height 16
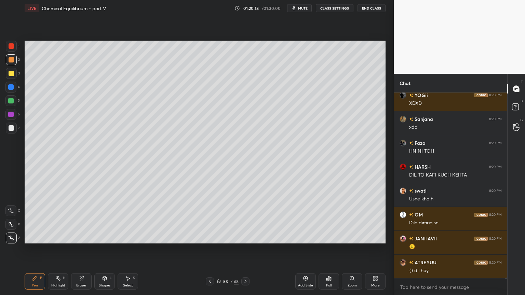
click at [13, 128] on div at bounding box center [11, 128] width 5 height 5
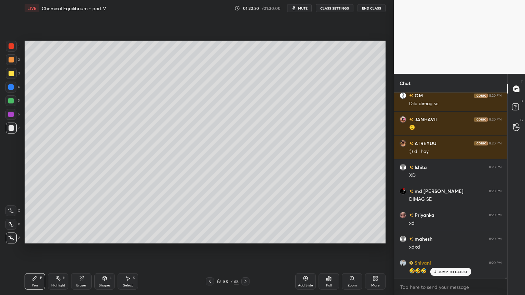
scroll to position [38127, 0]
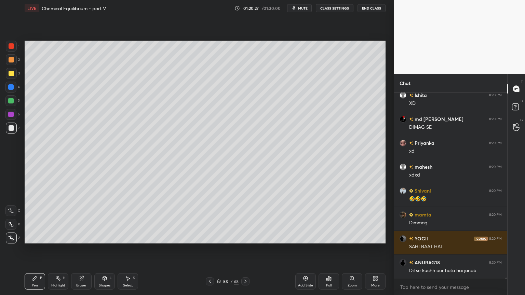
click at [60, 249] on div "Highlight H" at bounding box center [58, 282] width 21 height 16
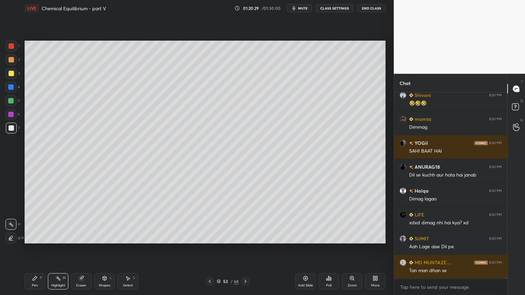
click at [39, 249] on div "Pen P" at bounding box center [35, 282] width 21 height 16
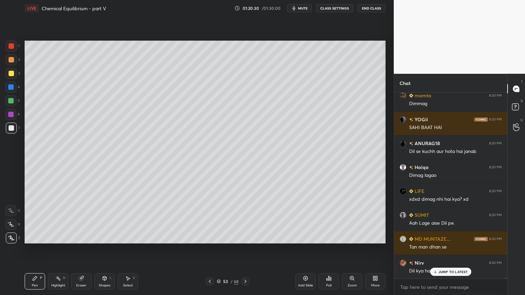
click at [64, 249] on div "Highlight H" at bounding box center [58, 282] width 21 height 16
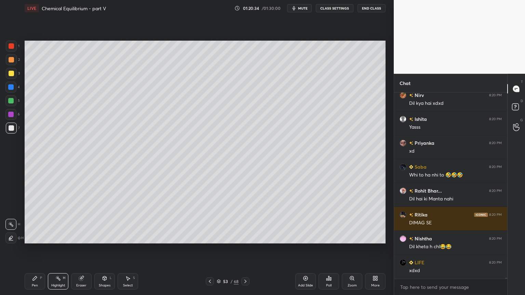
click at [37, 249] on div "Pen P" at bounding box center [35, 282] width 21 height 16
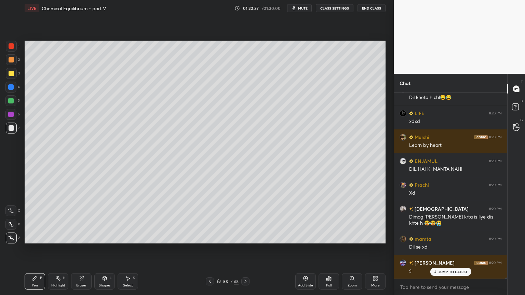
click at [339, 8] on button "CLASS SETTINGS" at bounding box center [335, 8] width 38 height 8
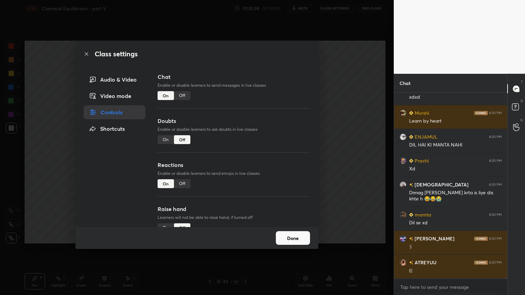
click at [187, 96] on div "Off" at bounding box center [182, 95] width 16 height 9
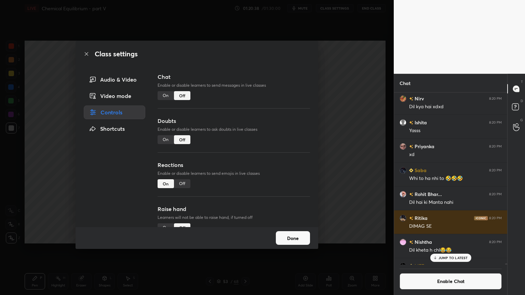
click at [319, 104] on div "Class settings Audio & Video Video mode Controls Shortcuts Chat Enable or disab…" at bounding box center [197, 147] width 394 height 295
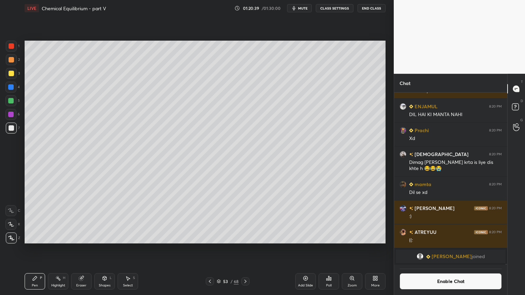
drag, startPoint x: 63, startPoint y: 282, endPoint x: 61, endPoint y: 245, distance: 37.7
click at [62, 249] on div "Highlight H" at bounding box center [58, 282] width 21 height 16
drag, startPoint x: 38, startPoint y: 279, endPoint x: 24, endPoint y: 267, distance: 18.0
click at [38, 249] on div "Pen P" at bounding box center [35, 282] width 21 height 16
click at [33, 249] on icon at bounding box center [34, 278] width 5 height 5
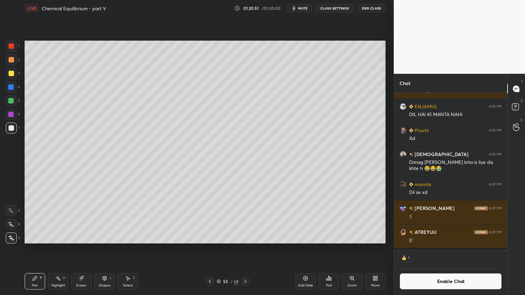
scroll to position [2, 2]
drag, startPoint x: 15, startPoint y: 46, endPoint x: 21, endPoint y: 53, distance: 9.2
click at [16, 48] on div at bounding box center [11, 46] width 11 height 11
click at [11, 130] on div at bounding box center [11, 128] width 5 height 5
click at [208, 249] on icon at bounding box center [209, 281] width 5 height 5
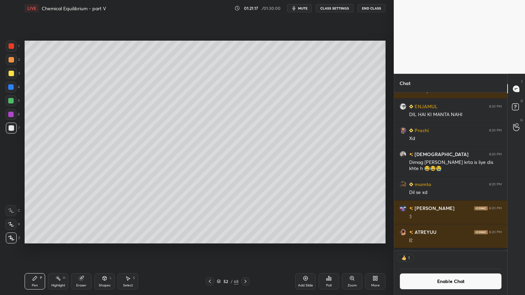
click at [108, 249] on div "Shapes L" at bounding box center [104, 282] width 21 height 16
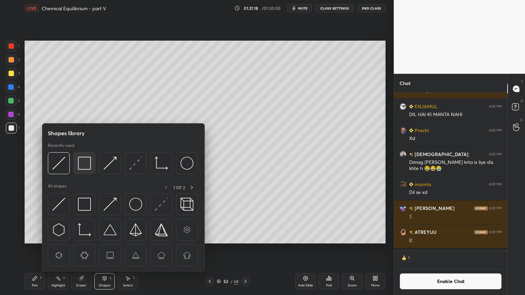
click at [84, 161] on img at bounding box center [84, 163] width 13 height 13
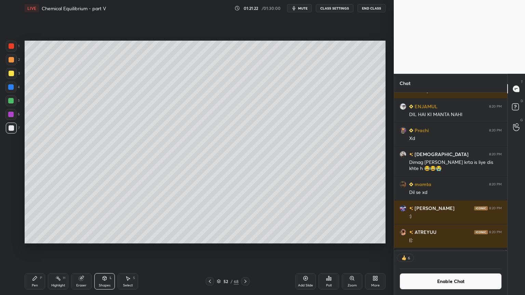
click at [246, 249] on icon at bounding box center [245, 281] width 5 height 5
click at [27, 249] on div "Pen P" at bounding box center [35, 282] width 21 height 16
drag, startPoint x: 75, startPoint y: 278, endPoint x: 67, endPoint y: 282, distance: 9.0
click at [71, 249] on div "Eraser" at bounding box center [81, 282] width 21 height 16
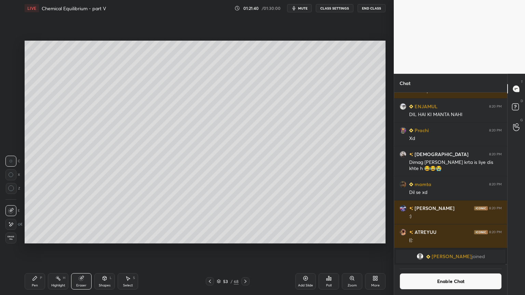
drag, startPoint x: 61, startPoint y: 284, endPoint x: 94, endPoint y: 246, distance: 50.2
click at [60, 249] on div "Highlight H" at bounding box center [58, 282] width 21 height 16
drag, startPoint x: 38, startPoint y: 280, endPoint x: 92, endPoint y: 249, distance: 62.6
click at [38, 249] on div "Pen P" at bounding box center [35, 282] width 21 height 16
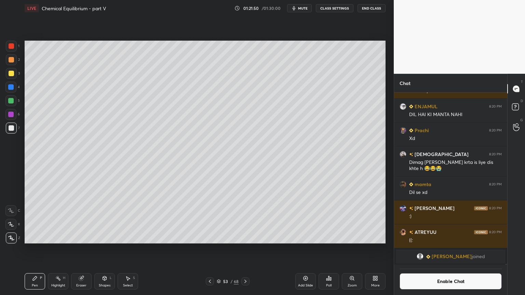
click at [57, 249] on div "Highlight" at bounding box center [58, 285] width 14 height 3
click at [209, 249] on icon at bounding box center [209, 281] width 5 height 5
click at [36, 249] on div "Pen P" at bounding box center [35, 282] width 21 height 16
click at [12, 70] on div at bounding box center [11, 73] width 11 height 11
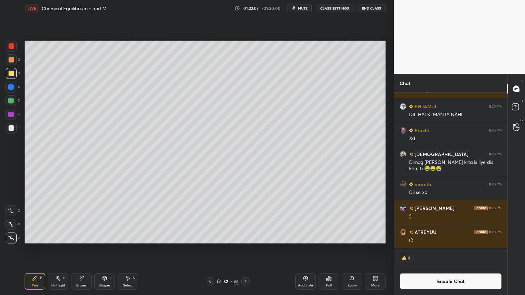
drag, startPoint x: 104, startPoint y: 283, endPoint x: 105, endPoint y: 272, distance: 11.7
click at [104, 249] on div "Shapes L" at bounding box center [104, 282] width 21 height 16
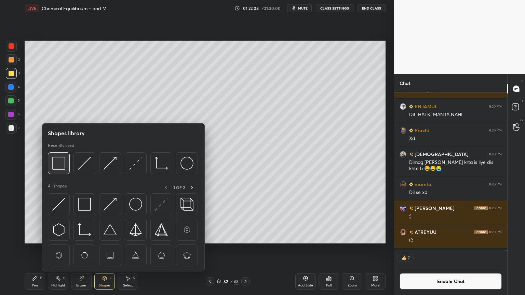
click at [56, 168] on img at bounding box center [58, 163] width 13 height 13
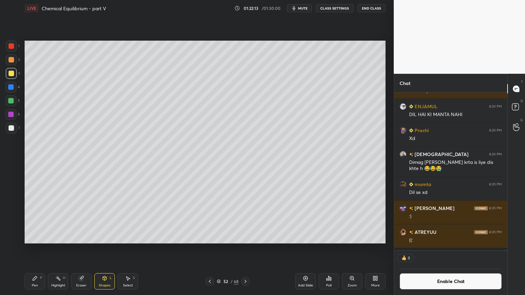
drag, startPoint x: 48, startPoint y: 284, endPoint x: 55, endPoint y: 282, distance: 7.5
click at [49, 249] on div "Highlight H" at bounding box center [58, 282] width 21 height 16
click at [230, 245] on div "Setting up your live class Poll for secs No correct answer Start poll" at bounding box center [205, 142] width 367 height 252
click at [162, 244] on div "Setting up your live class Poll for secs No correct answer Start poll" at bounding box center [205, 142] width 367 height 252
click at [245, 249] on icon at bounding box center [245, 281] width 5 height 5
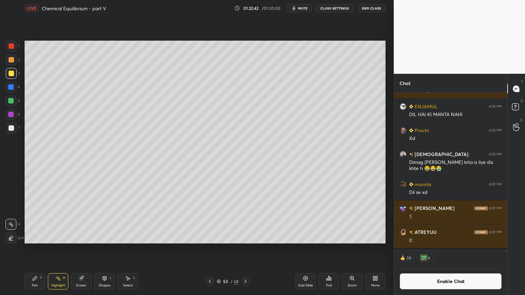
click at [302, 249] on div "Add Slide" at bounding box center [305, 285] width 15 height 3
click at [40, 249] on div "Pen P" at bounding box center [35, 282] width 21 height 16
click at [12, 62] on div at bounding box center [11, 59] width 5 height 5
click at [11, 126] on div at bounding box center [11, 128] width 5 height 5
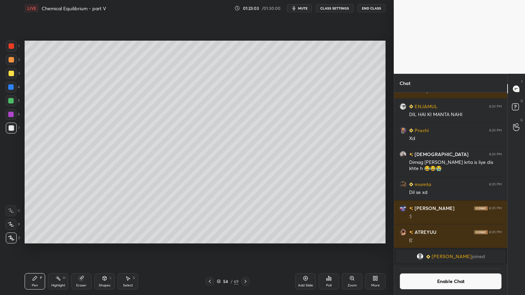
drag, startPoint x: 107, startPoint y: 287, endPoint x: 103, endPoint y: 276, distance: 10.9
click at [106, 249] on div "Shapes" at bounding box center [105, 285] width 12 height 3
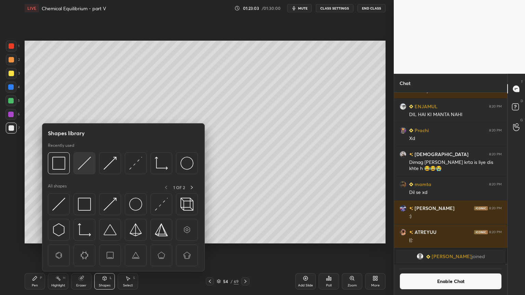
click at [81, 166] on img at bounding box center [84, 163] width 13 height 13
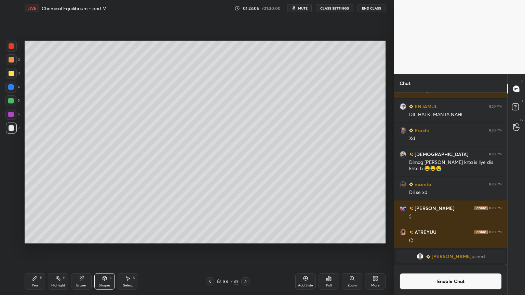
click at [37, 249] on div "Pen" at bounding box center [35, 285] width 6 height 3
drag, startPoint x: 210, startPoint y: 281, endPoint x: 167, endPoint y: 272, distance: 43.7
click at [208, 249] on icon at bounding box center [209, 281] width 5 height 5
click at [59, 249] on div "Highlight H" at bounding box center [58, 282] width 21 height 16
click at [208, 249] on icon at bounding box center [209, 281] width 5 height 5
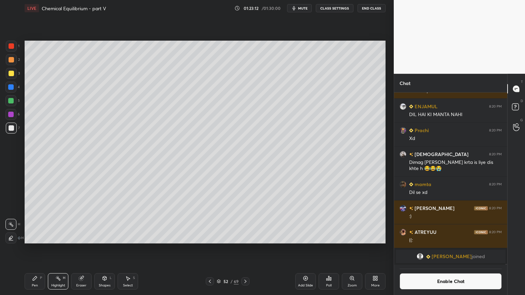
click at [62, 249] on div "Highlight H" at bounding box center [58, 282] width 21 height 16
click at [248, 249] on div at bounding box center [245, 282] width 8 height 8
click at [243, 249] on icon at bounding box center [245, 281] width 5 height 5
drag, startPoint x: 34, startPoint y: 280, endPoint x: 39, endPoint y: 271, distance: 10.0
click at [34, 249] on icon at bounding box center [35, 279] width 4 height 4
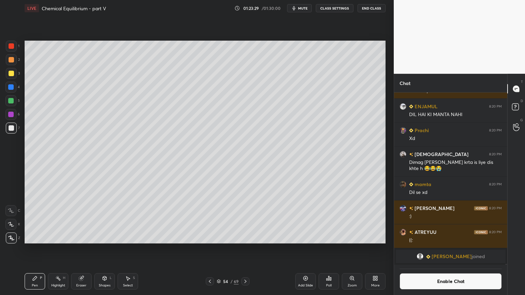
drag, startPoint x: 101, startPoint y: 284, endPoint x: 98, endPoint y: 275, distance: 9.9
click at [101, 249] on div "Shapes L" at bounding box center [104, 282] width 21 height 16
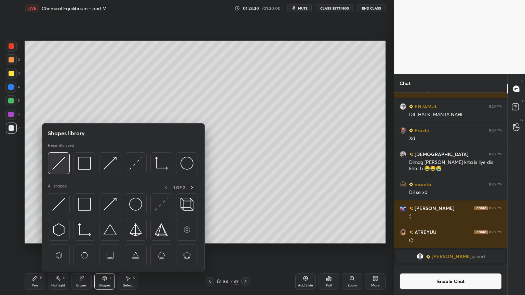
click at [58, 170] on img at bounding box center [58, 163] width 13 height 13
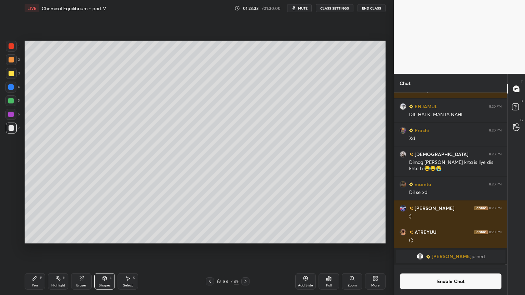
drag, startPoint x: 42, startPoint y: 279, endPoint x: 40, endPoint y: 274, distance: 5.1
click at [40, 249] on div "P" at bounding box center [41, 278] width 2 height 3
click at [41, 249] on div "Pen P" at bounding box center [35, 282] width 21 height 16
click at [14, 46] on div at bounding box center [11, 45] width 5 height 5
click at [12, 101] on div at bounding box center [10, 100] width 5 height 5
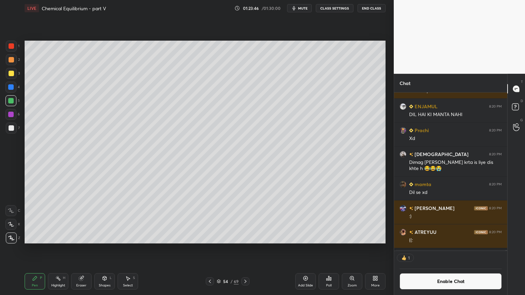
scroll to position [2, 2]
click at [58, 249] on div "Highlight" at bounding box center [58, 285] width 14 height 3
click at [40, 249] on div "Pen P" at bounding box center [35, 282] width 21 height 16
drag, startPoint x: 10, startPoint y: 129, endPoint x: 12, endPoint y: 132, distance: 4.0
click at [11, 131] on div at bounding box center [11, 128] width 11 height 11
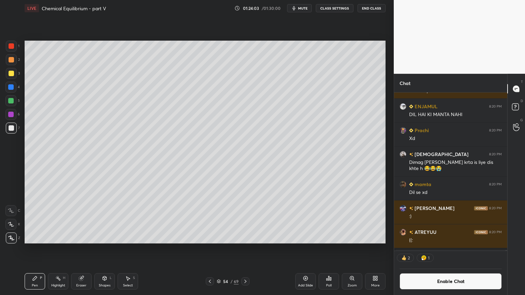
click at [77, 249] on div "Eraser" at bounding box center [81, 282] width 21 height 16
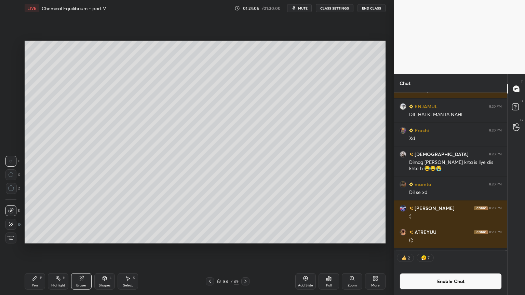
drag, startPoint x: 36, startPoint y: 280, endPoint x: 46, endPoint y: 267, distance: 16.1
click at [36, 249] on icon at bounding box center [34, 278] width 5 height 5
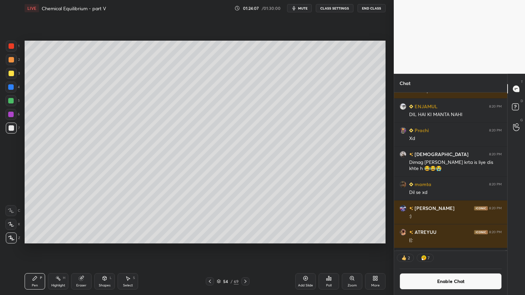
click at [98, 249] on div "Shapes L" at bounding box center [104, 282] width 21 height 16
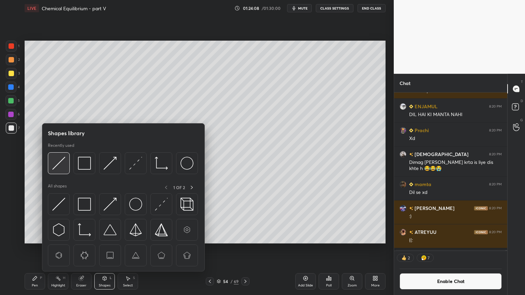
click at [59, 163] on img at bounding box center [58, 163] width 13 height 13
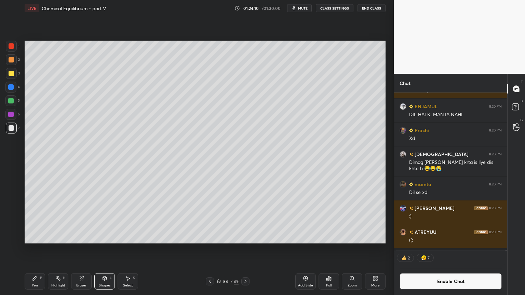
drag, startPoint x: 58, startPoint y: 283, endPoint x: 75, endPoint y: 253, distance: 34.3
click at [59, 249] on div "Highlight H" at bounding box center [58, 282] width 21 height 16
click at [62, 249] on div "Highlight H" at bounding box center [58, 282] width 21 height 16
click at [179, 244] on div "Setting up your live class Poll for secs No correct answer Start poll" at bounding box center [205, 142] width 367 height 252
drag, startPoint x: 37, startPoint y: 282, endPoint x: 60, endPoint y: 248, distance: 41.0
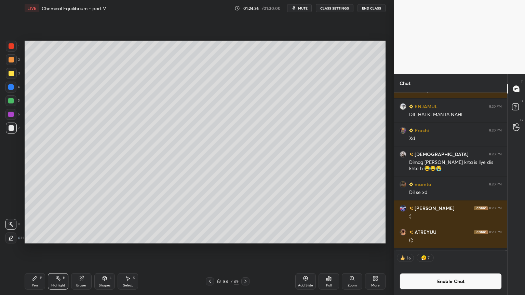
click at [38, 249] on div "Pen P" at bounding box center [35, 282] width 21 height 16
click at [209, 249] on icon at bounding box center [210, 281] width 2 height 3
click at [211, 249] on icon at bounding box center [209, 281] width 5 height 5
click at [209, 249] on icon at bounding box center [209, 281] width 5 height 5
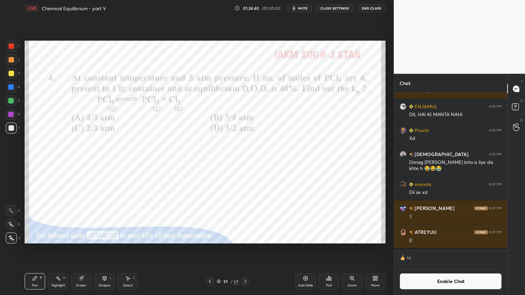
click at [38, 249] on div "Pen P" at bounding box center [35, 282] width 21 height 16
click at [11, 45] on div at bounding box center [11, 45] width 5 height 5
click at [244, 249] on icon at bounding box center [245, 281] width 5 height 5
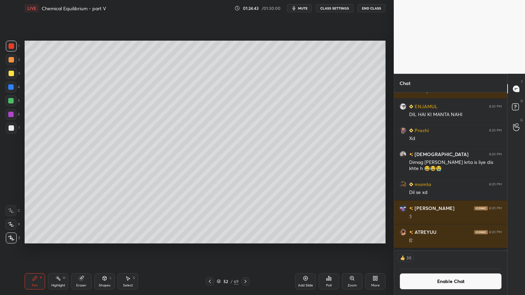
click at [60, 249] on div "Highlight H" at bounding box center [58, 282] width 21 height 16
click at [246, 249] on icon at bounding box center [245, 281] width 5 height 5
click at [245, 249] on icon at bounding box center [246, 281] width 2 height 3
click at [211, 249] on icon at bounding box center [209, 281] width 5 height 5
click at [245, 249] on div at bounding box center [245, 282] width 8 height 8
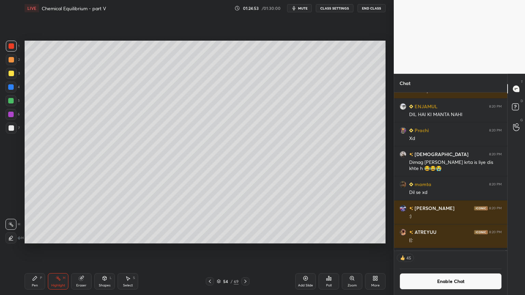
click at [207, 249] on div at bounding box center [210, 282] width 8 height 8
drag, startPoint x: 246, startPoint y: 281, endPoint x: 240, endPoint y: 281, distance: 6.2
click at [245, 249] on icon at bounding box center [245, 281] width 5 height 5
click at [110, 249] on div "Shapes L" at bounding box center [104, 282] width 21 height 16
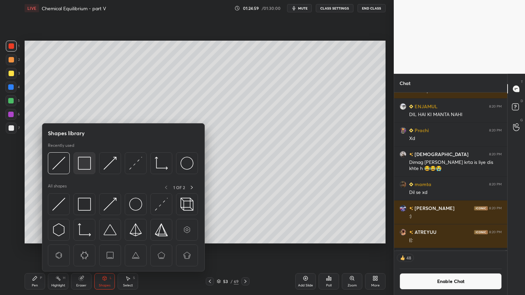
click at [85, 163] on img at bounding box center [84, 163] width 13 height 13
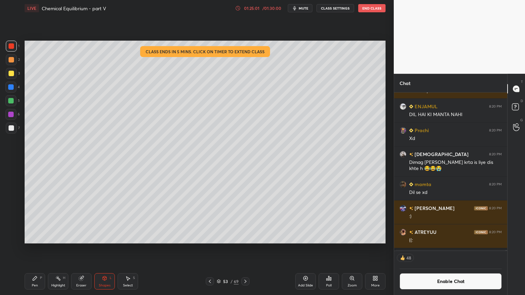
click at [34, 249] on div "Pen P" at bounding box center [35, 282] width 21 height 16
click at [13, 63] on div at bounding box center [11, 59] width 11 height 11
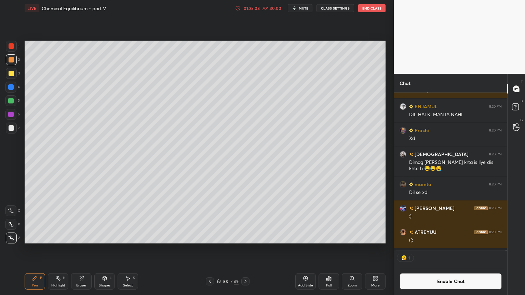
click at [14, 127] on div at bounding box center [11, 128] width 11 height 11
click at [13, 77] on div at bounding box center [11, 73] width 11 height 11
click at [208, 249] on icon at bounding box center [209, 281] width 5 height 5
drag, startPoint x: 62, startPoint y: 282, endPoint x: 73, endPoint y: 268, distance: 17.6
click at [61, 249] on div "Highlight H" at bounding box center [58, 282] width 21 height 16
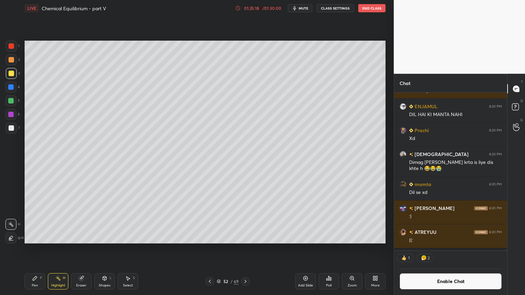
drag, startPoint x: 243, startPoint y: 280, endPoint x: 240, endPoint y: 279, distance: 3.9
click at [243, 249] on icon at bounding box center [245, 281] width 5 height 5
click at [40, 249] on div "Pen P" at bounding box center [35, 282] width 21 height 16
drag, startPoint x: 12, startPoint y: 128, endPoint x: 21, endPoint y: 133, distance: 10.0
click at [11, 127] on div at bounding box center [11, 128] width 5 height 5
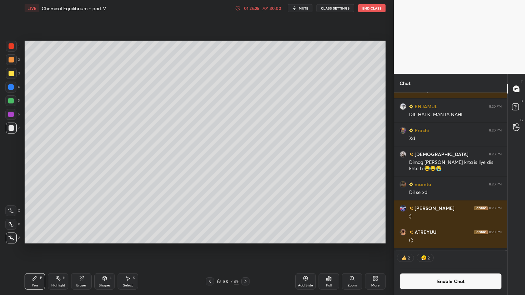
click at [55, 249] on div "Highlight H" at bounding box center [58, 282] width 21 height 16
drag, startPoint x: 34, startPoint y: 278, endPoint x: 29, endPoint y: 254, distance: 23.7
click at [34, 249] on icon at bounding box center [34, 278] width 5 height 5
click at [12, 60] on div at bounding box center [11, 59] width 5 height 5
click at [11, 88] on div at bounding box center [10, 86] width 5 height 5
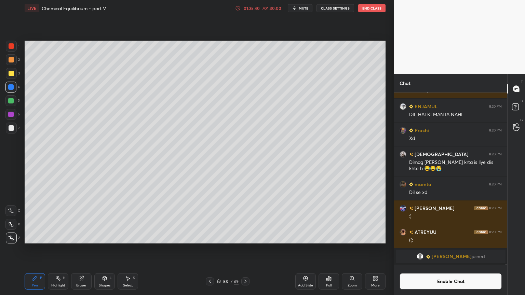
scroll to position [171, 111]
drag, startPoint x: 57, startPoint y: 282, endPoint x: 74, endPoint y: 245, distance: 40.4
click at [58, 249] on div "Highlight H" at bounding box center [58, 282] width 21 height 16
click at [247, 249] on icon at bounding box center [245, 281] width 5 height 5
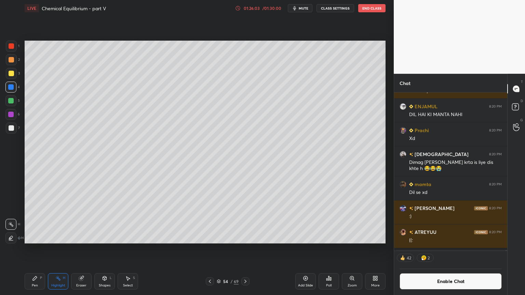
click at [247, 249] on icon at bounding box center [245, 281] width 5 height 5
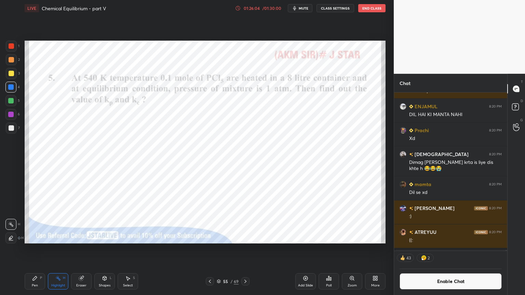
click at [209, 249] on icon at bounding box center [209, 281] width 5 height 5
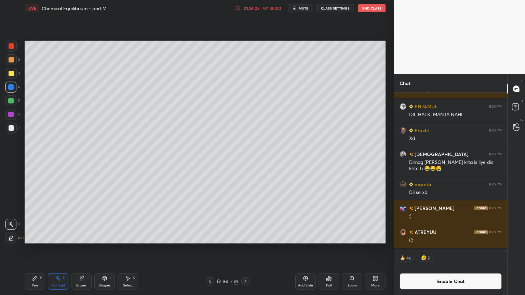
click at [302, 249] on div "Add Slide" at bounding box center [305, 282] width 21 height 16
click at [34, 249] on div "Pen P" at bounding box center [35, 282] width 21 height 16
click at [15, 62] on div at bounding box center [11, 59] width 11 height 11
drag, startPoint x: 31, startPoint y: 286, endPoint x: 45, endPoint y: 248, distance: 40.8
click at [30, 249] on div "Pen P" at bounding box center [35, 282] width 21 height 16
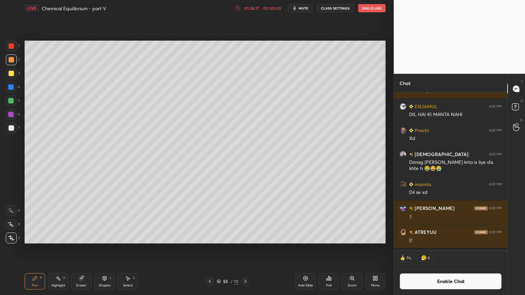
click at [11, 47] on div at bounding box center [11, 45] width 5 height 5
click at [13, 123] on div at bounding box center [11, 128] width 11 height 11
click at [11, 65] on div at bounding box center [11, 59] width 11 height 11
click at [11, 74] on div at bounding box center [11, 73] width 5 height 5
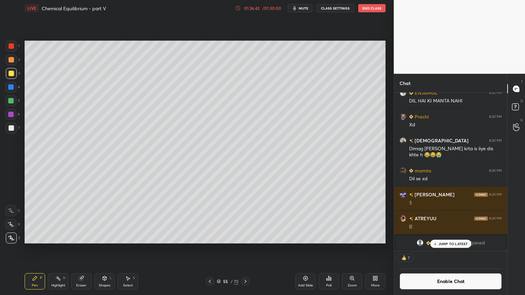
drag, startPoint x: 11, startPoint y: 45, endPoint x: 13, endPoint y: 52, distance: 7.2
click at [12, 47] on div at bounding box center [11, 45] width 5 height 5
click at [207, 249] on div at bounding box center [210, 282] width 8 height 8
click at [208, 249] on icon at bounding box center [209, 281] width 5 height 5
click at [210, 249] on icon at bounding box center [209, 281] width 5 height 5
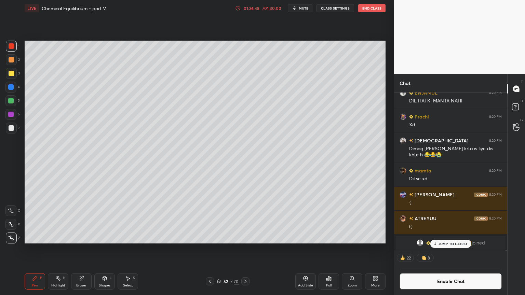
click at [210, 249] on icon at bounding box center [209, 281] width 5 height 5
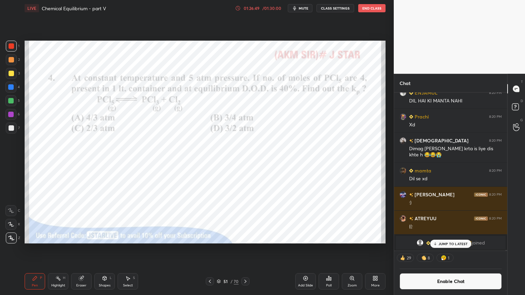
drag, startPoint x: 63, startPoint y: 286, endPoint x: 79, endPoint y: 255, distance: 35.0
click at [62, 249] on div "Highlight H" at bounding box center [58, 282] width 21 height 16
click at [246, 249] on icon at bounding box center [245, 281] width 5 height 5
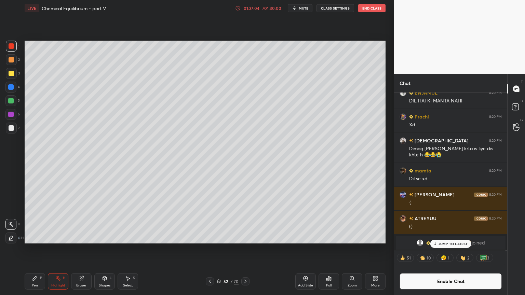
click at [246, 249] on div at bounding box center [245, 282] width 8 height 8
click at [29, 249] on div "Pen P" at bounding box center [35, 282] width 21 height 16
click at [63, 249] on div "Highlight H" at bounding box center [58, 282] width 21 height 16
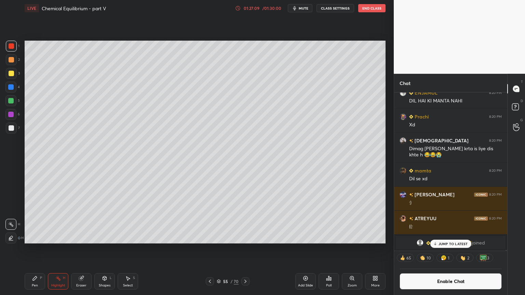
click at [40, 249] on div "Pen P" at bounding box center [35, 282] width 21 height 16
drag, startPoint x: 12, startPoint y: 88, endPoint x: 15, endPoint y: 87, distance: 3.4
click at [12, 87] on div at bounding box center [10, 86] width 5 height 5
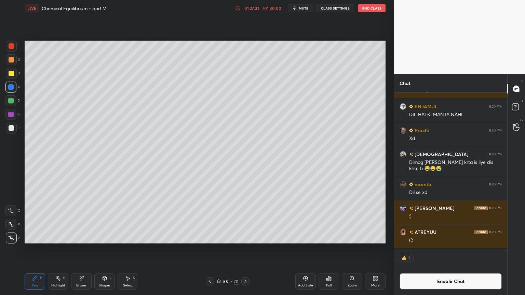
scroll to position [2, 2]
drag, startPoint x: 65, startPoint y: 280, endPoint x: 64, endPoint y: 253, distance: 27.0
click at [65, 249] on div "Highlight H" at bounding box center [58, 282] width 21 height 16
drag, startPoint x: 40, startPoint y: 283, endPoint x: 39, endPoint y: 276, distance: 7.3
click at [40, 249] on div "Pen P" at bounding box center [35, 282] width 21 height 16
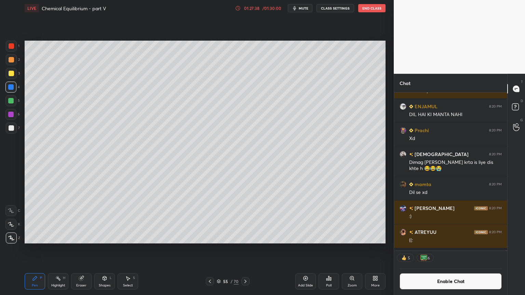
drag, startPoint x: 60, startPoint y: 278, endPoint x: 62, endPoint y: 265, distance: 13.4
click at [61, 249] on icon at bounding box center [57, 278] width 5 height 5
click at [36, 249] on div "Pen P" at bounding box center [35, 282] width 21 height 16
drag, startPoint x: 58, startPoint y: 281, endPoint x: 61, endPoint y: 275, distance: 6.7
click at [59, 249] on icon at bounding box center [57, 278] width 5 height 5
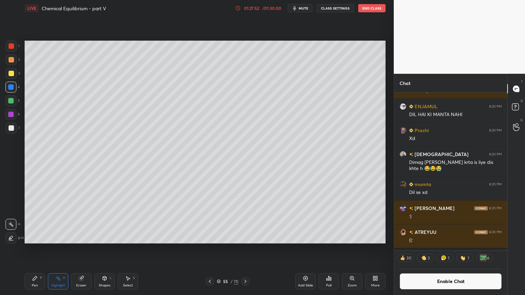
click at [33, 249] on div "Pen P" at bounding box center [35, 282] width 21 height 16
drag, startPoint x: 9, startPoint y: 76, endPoint x: 21, endPoint y: 94, distance: 22.3
click at [11, 77] on div at bounding box center [11, 73] width 11 height 11
click at [64, 249] on div "Highlight H" at bounding box center [58, 282] width 21 height 16
click at [38, 249] on div "Pen P" at bounding box center [35, 282] width 21 height 16
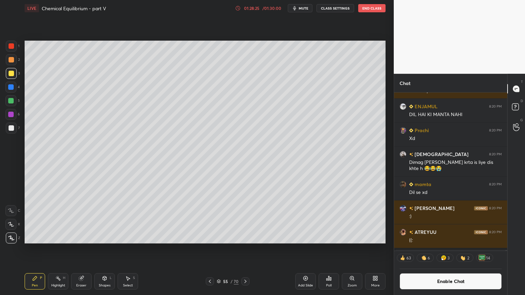
click at [60, 249] on icon at bounding box center [57, 278] width 5 height 5
click at [207, 249] on div at bounding box center [210, 282] width 8 height 8
click at [212, 249] on icon at bounding box center [209, 281] width 5 height 5
click at [245, 249] on icon at bounding box center [245, 281] width 5 height 5
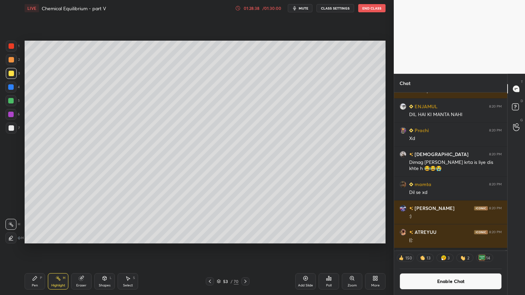
click at [244, 249] on div at bounding box center [245, 282] width 8 height 8
click at [211, 249] on icon at bounding box center [209, 281] width 5 height 5
click at [211, 249] on div at bounding box center [210, 282] width 8 height 8
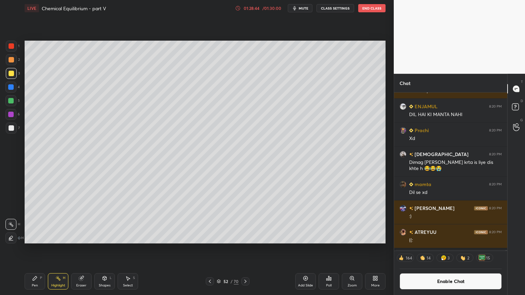
click at [210, 249] on div at bounding box center [210, 282] width 8 height 8
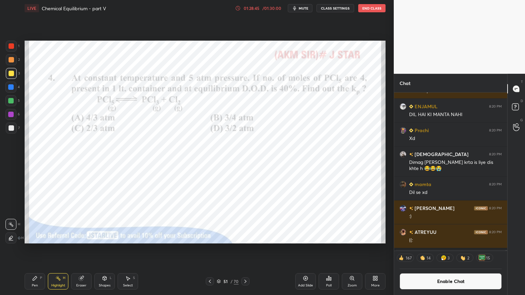
click at [211, 249] on icon at bounding box center [209, 281] width 5 height 5
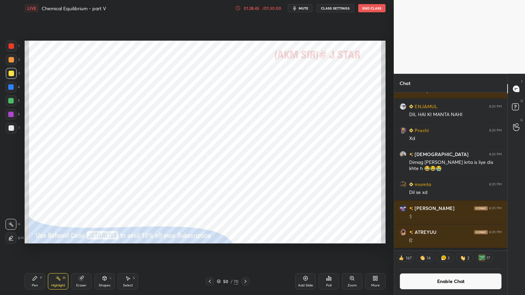
click at [211, 249] on div at bounding box center [210, 282] width 8 height 8
click at [210, 249] on div at bounding box center [210, 282] width 8 height 8
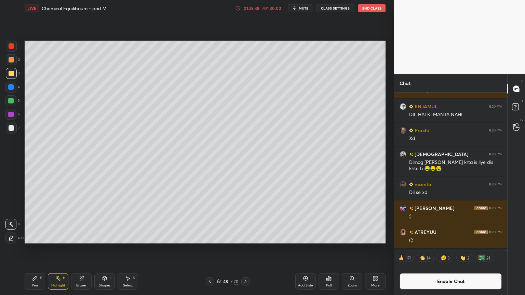
click at [209, 249] on icon at bounding box center [209, 281] width 5 height 5
click at [245, 249] on icon at bounding box center [245, 281] width 5 height 5
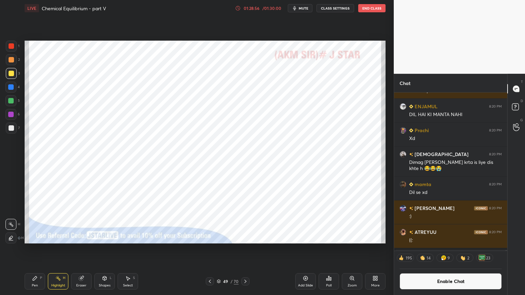
click at [244, 249] on icon at bounding box center [245, 281] width 5 height 5
click at [245, 249] on icon at bounding box center [245, 281] width 5 height 5
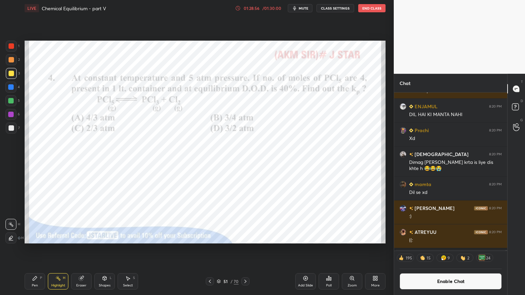
click at [245, 249] on icon at bounding box center [245, 281] width 5 height 5
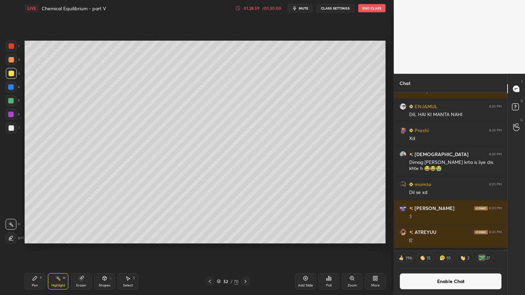
click at [245, 249] on icon at bounding box center [245, 281] width 5 height 5
click at [244, 249] on div at bounding box center [245, 282] width 8 height 8
click at [245, 249] on div at bounding box center [245, 282] width 8 height 8
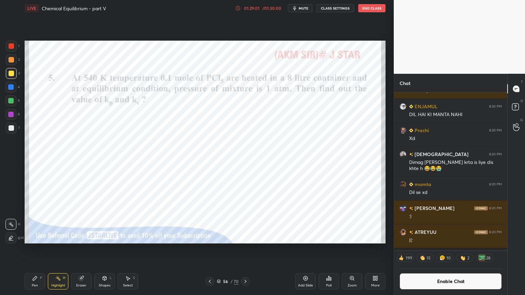
click at [209, 249] on icon at bounding box center [209, 281] width 5 height 5
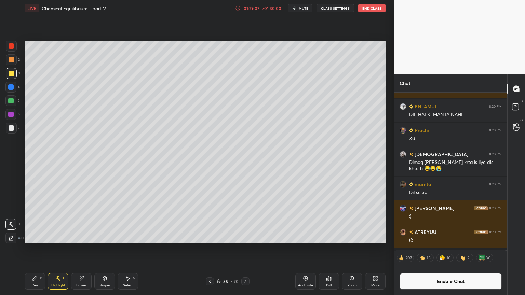
click at [245, 249] on icon at bounding box center [245, 281] width 5 height 5
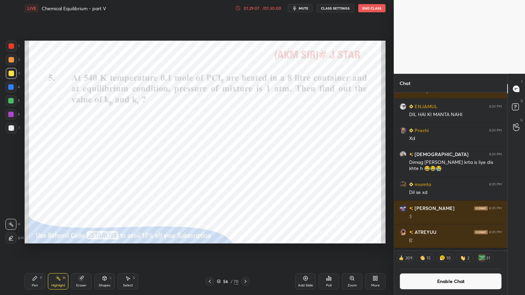
click at [37, 249] on div "Pen P" at bounding box center [35, 282] width 21 height 16
drag, startPoint x: 12, startPoint y: 42, endPoint x: 21, endPoint y: 50, distance: 12.2
click at [13, 44] on div at bounding box center [11, 46] width 11 height 11
click at [453, 249] on button "Enable Chat" at bounding box center [451, 282] width 102 height 16
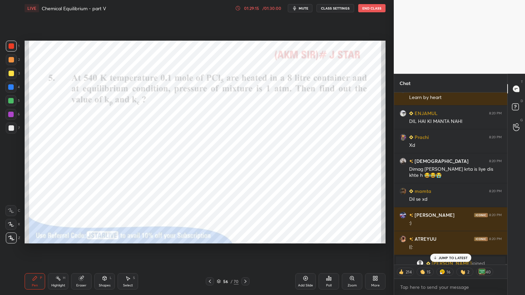
click at [450, 249] on div "JUMP TO LATEST" at bounding box center [450, 258] width 41 height 8
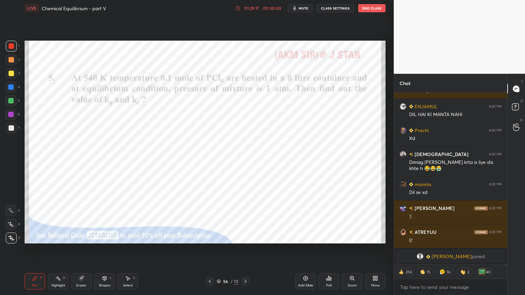
click at [63, 249] on div "Highlight H" at bounding box center [58, 282] width 21 height 16
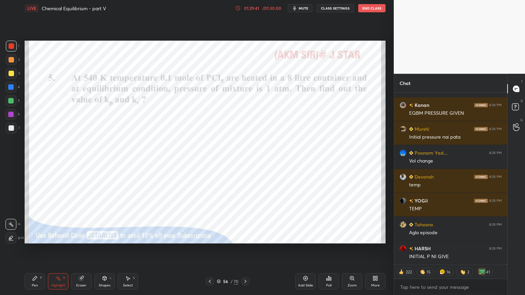
scroll to position [39097, 0]
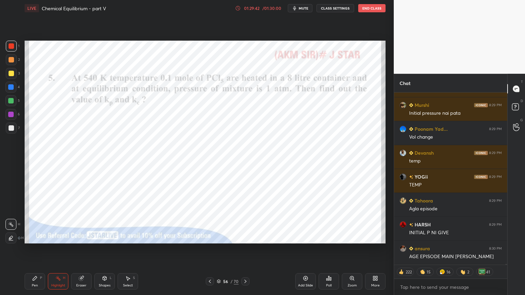
click at [207, 249] on icon at bounding box center [209, 281] width 5 height 5
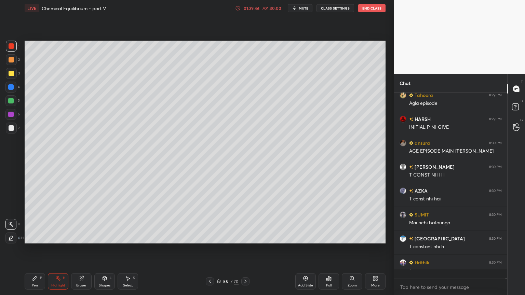
scroll to position [2, 2]
click at [246, 249] on icon at bounding box center [245, 281] width 5 height 5
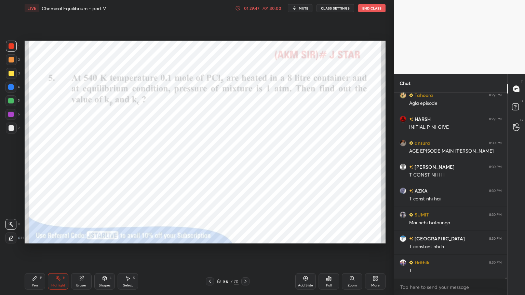
scroll to position [39227, 0]
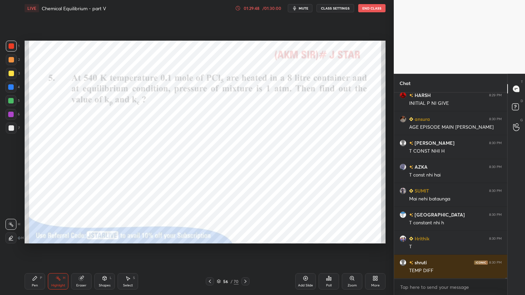
click at [304, 249] on div "Add Slide" at bounding box center [305, 282] width 21 height 16
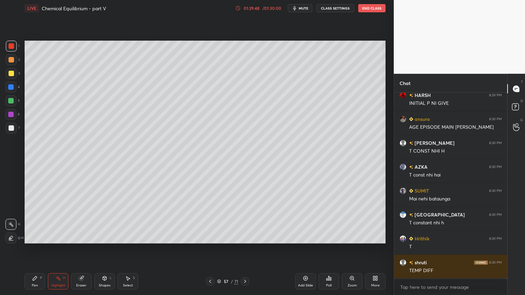
click at [38, 249] on div "Pen P" at bounding box center [35, 282] width 21 height 16
click at [12, 61] on div at bounding box center [11, 59] width 5 height 5
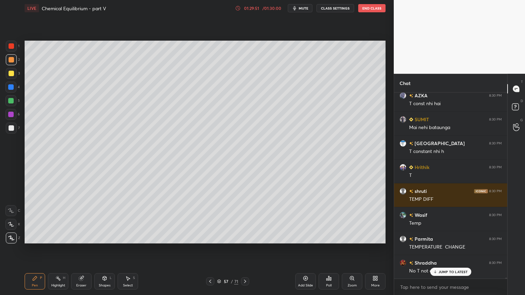
scroll to position [39363, 0]
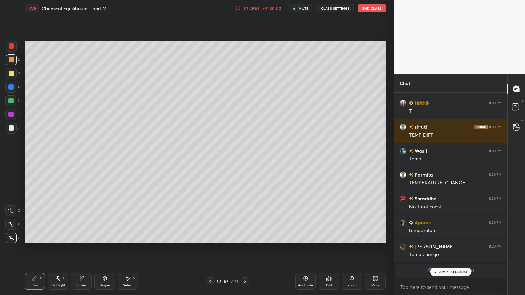
click at [104, 249] on div "Shapes L" at bounding box center [104, 282] width 21 height 16
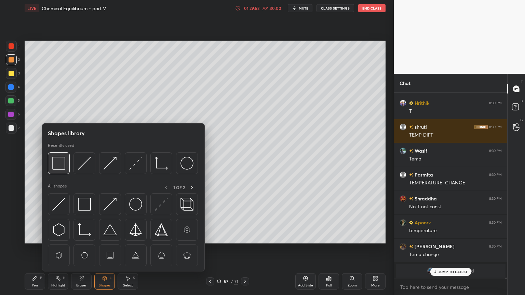
click at [56, 167] on img at bounding box center [58, 163] width 13 height 13
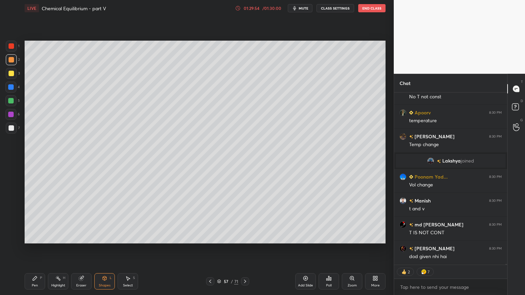
drag, startPoint x: 35, startPoint y: 280, endPoint x: 29, endPoint y: 262, distance: 19.1
click at [35, 249] on div "Pen P" at bounding box center [35, 282] width 21 height 16
click at [11, 126] on div at bounding box center [11, 128] width 5 height 5
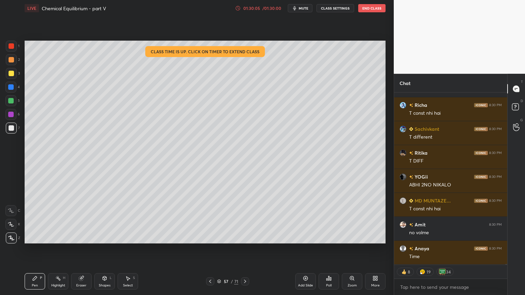
click at [62, 249] on div "Highlight H" at bounding box center [58, 282] width 21 height 16
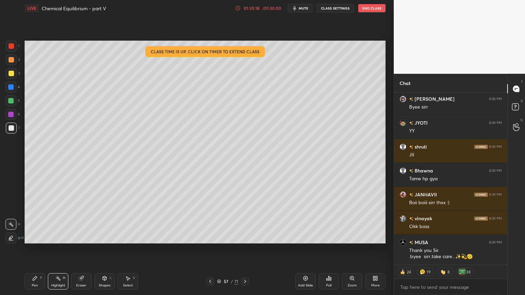
click at [335, 8] on button "CLASS SETTINGS" at bounding box center [336, 8] width 38 height 8
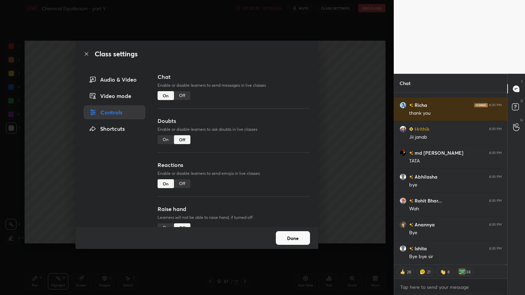
type textarea "x"
click at [183, 94] on div "Off" at bounding box center [182, 95] width 16 height 9
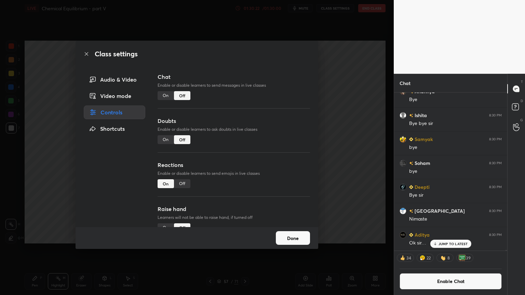
drag, startPoint x: 181, startPoint y: 184, endPoint x: 211, endPoint y: 177, distance: 30.5
click at [181, 184] on div "Off" at bounding box center [182, 184] width 16 height 9
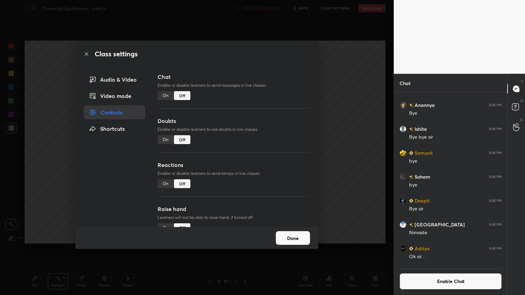
drag, startPoint x: 306, startPoint y: 154, endPoint x: 306, endPoint y: 186, distance: 32.1
click at [306, 195] on div "Chat Enable or disable learners to send messages in live classes On Off Doubts …" at bounding box center [234, 150] width 153 height 155
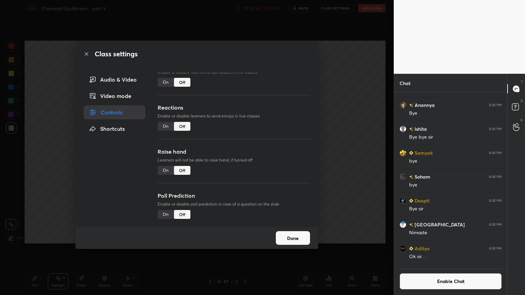
click at [352, 204] on div "Class settings Audio & Video Video mode Controls Shortcuts Chat Enable or disab…" at bounding box center [197, 147] width 394 height 295
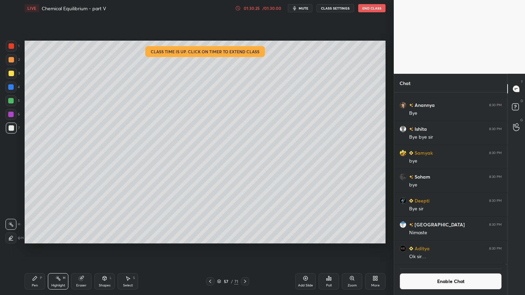
click at [372, 8] on button "End Class" at bounding box center [371, 8] width 27 height 8
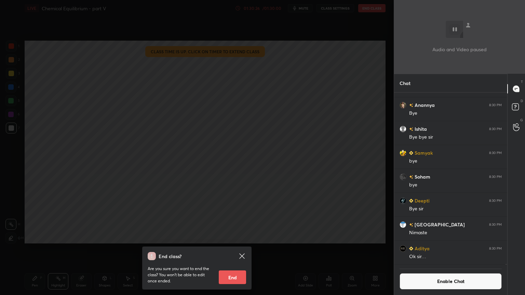
click at [232, 249] on button "End" at bounding box center [232, 278] width 27 height 14
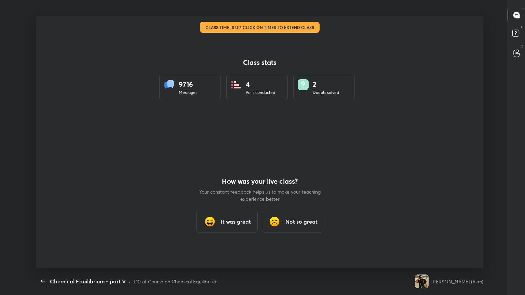
click at [237, 223] on h3 "It was great" at bounding box center [236, 222] width 30 height 8
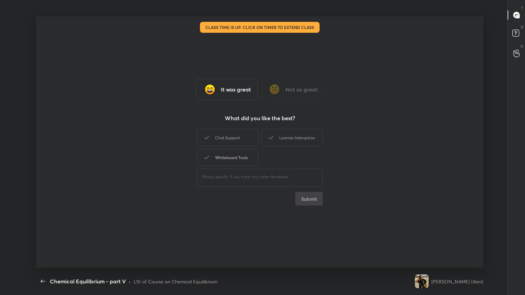
drag, startPoint x: 240, startPoint y: 138, endPoint x: 239, endPoint y: 153, distance: 15.1
click at [240, 139] on div "Chat Support" at bounding box center [228, 137] width 62 height 17
click at [241, 154] on div "Whiteboard Tools" at bounding box center [228, 157] width 62 height 17
drag, startPoint x: 272, startPoint y: 138, endPoint x: 285, endPoint y: 164, distance: 29.2
click at [272, 138] on icon at bounding box center [271, 138] width 8 height 8
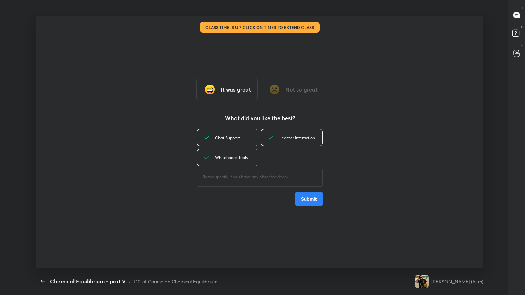
drag, startPoint x: 311, startPoint y: 201, endPoint x: 313, endPoint y: 188, distance: 12.9
click at [313, 200] on button "Submit" at bounding box center [308, 199] width 27 height 14
